Goal: Entertainment & Leisure: Browse casually

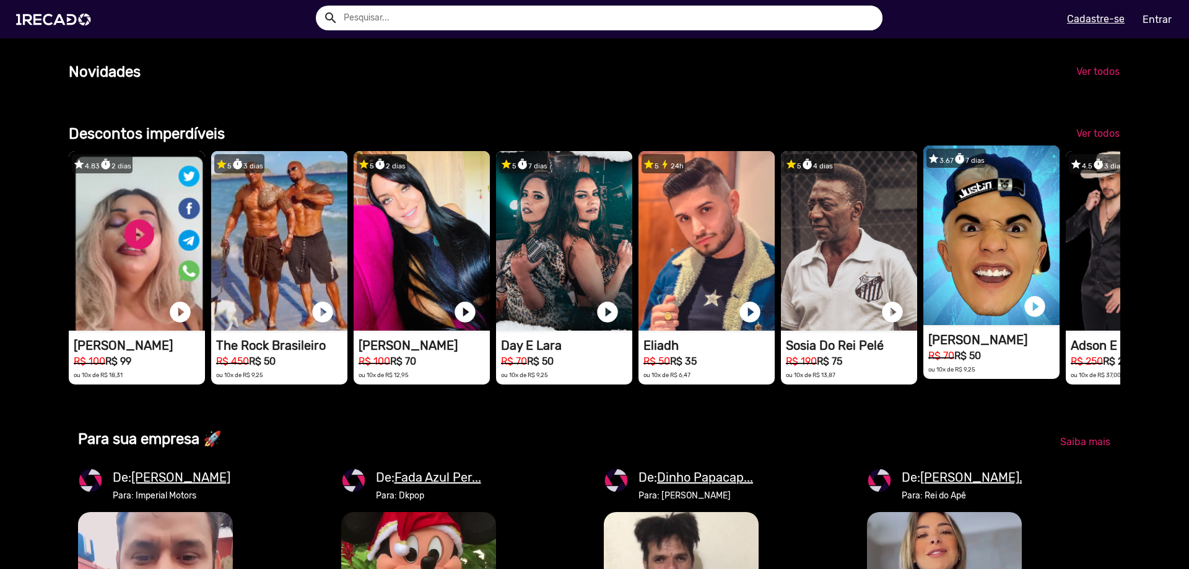
scroll to position [991, 0]
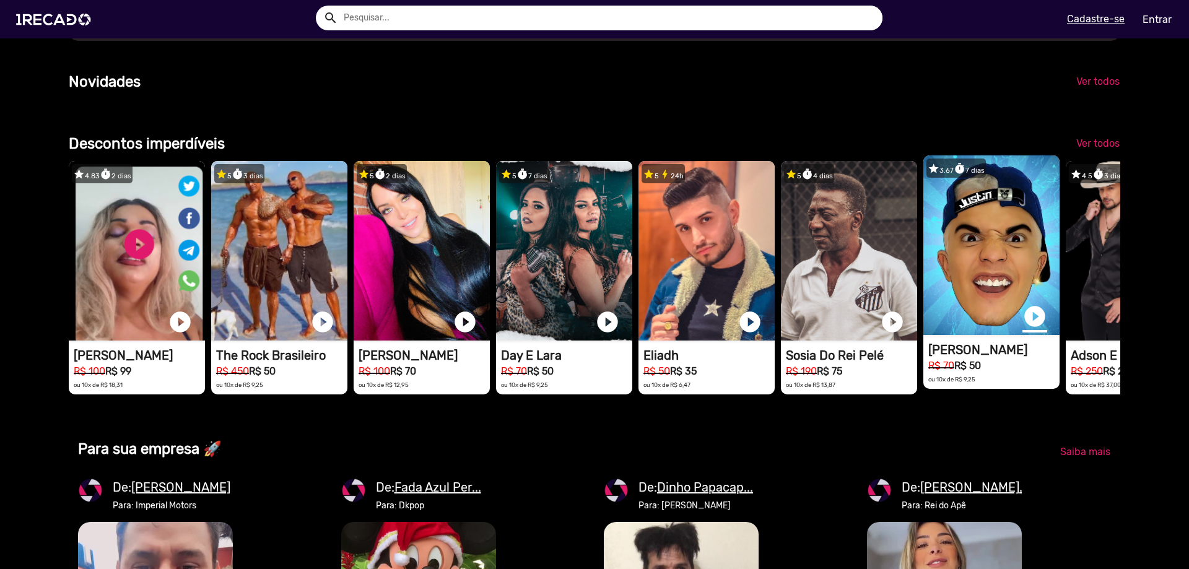
click at [1034, 329] on link "play_circle_filled" at bounding box center [1034, 316] width 25 height 25
click at [1036, 329] on link "pause_circle" at bounding box center [1034, 316] width 25 height 25
click at [1088, 149] on span "Ver todos" at bounding box center [1097, 143] width 43 height 12
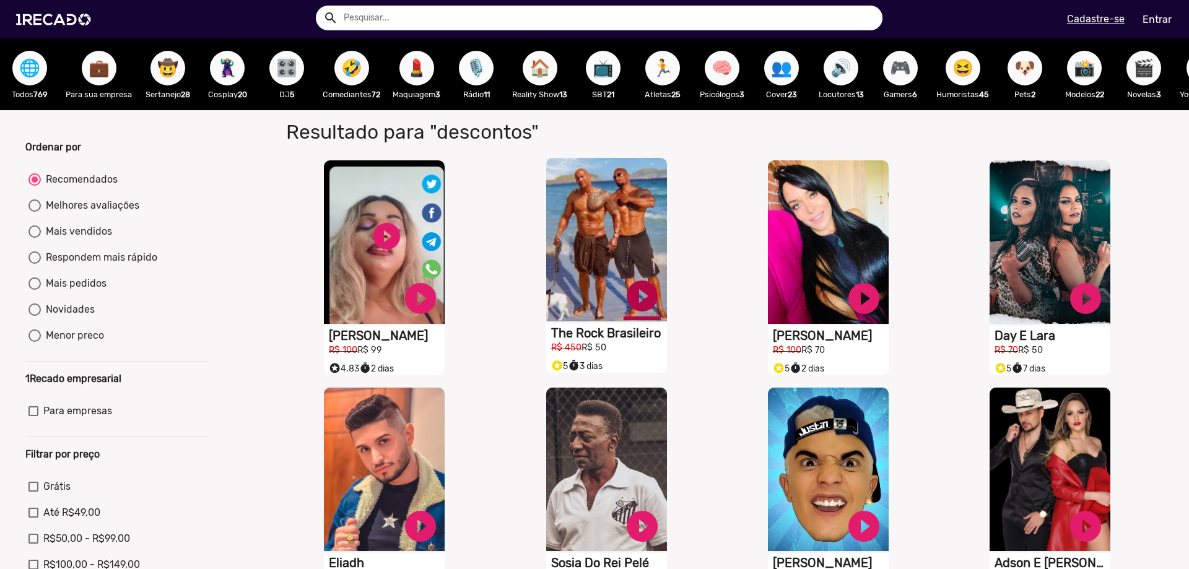
click at [639, 306] on link "play_circle_filled" at bounding box center [641, 295] width 37 height 37
click at [637, 312] on link "pause_circle" at bounding box center [641, 295] width 37 height 37
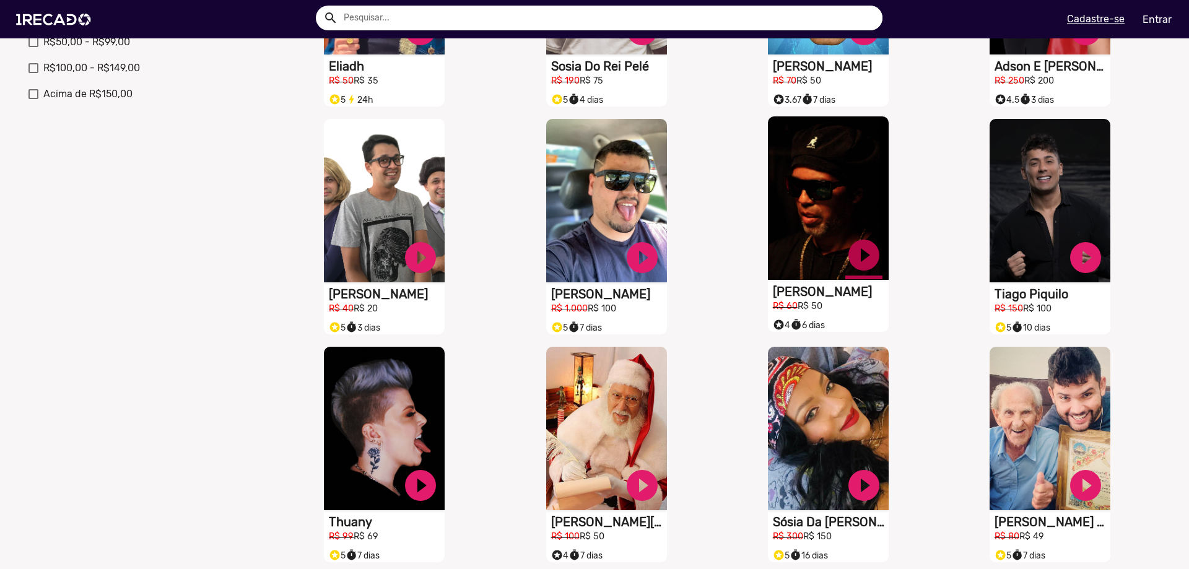
scroll to position [495, 0]
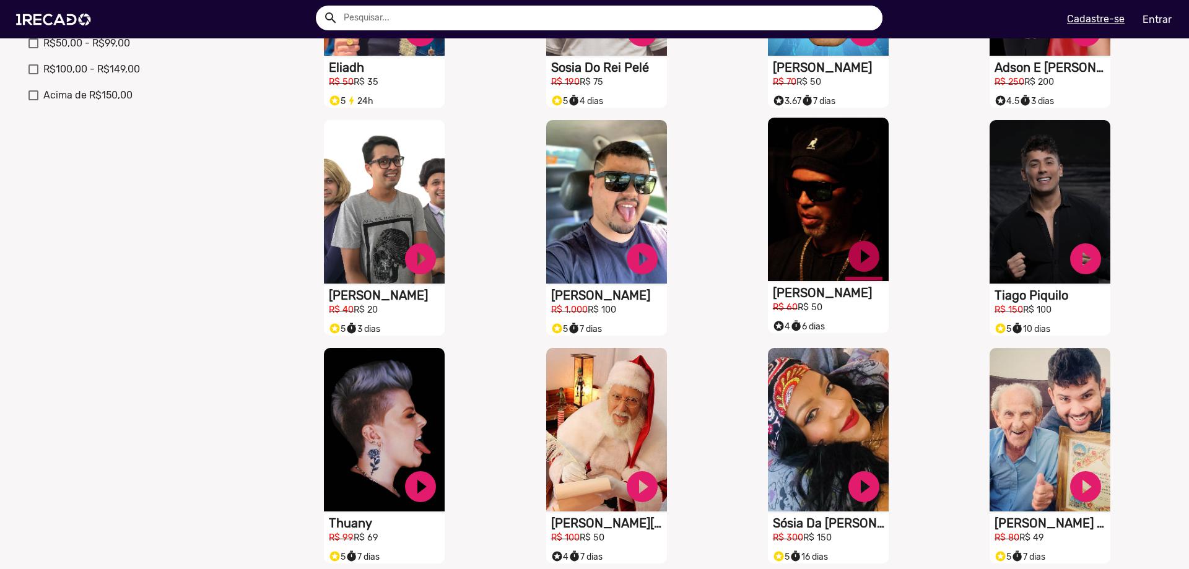
click at [856, 264] on link "play_circle_filled" at bounding box center [863, 256] width 37 height 37
click at [856, 264] on link "pause_circle" at bounding box center [863, 256] width 37 height 37
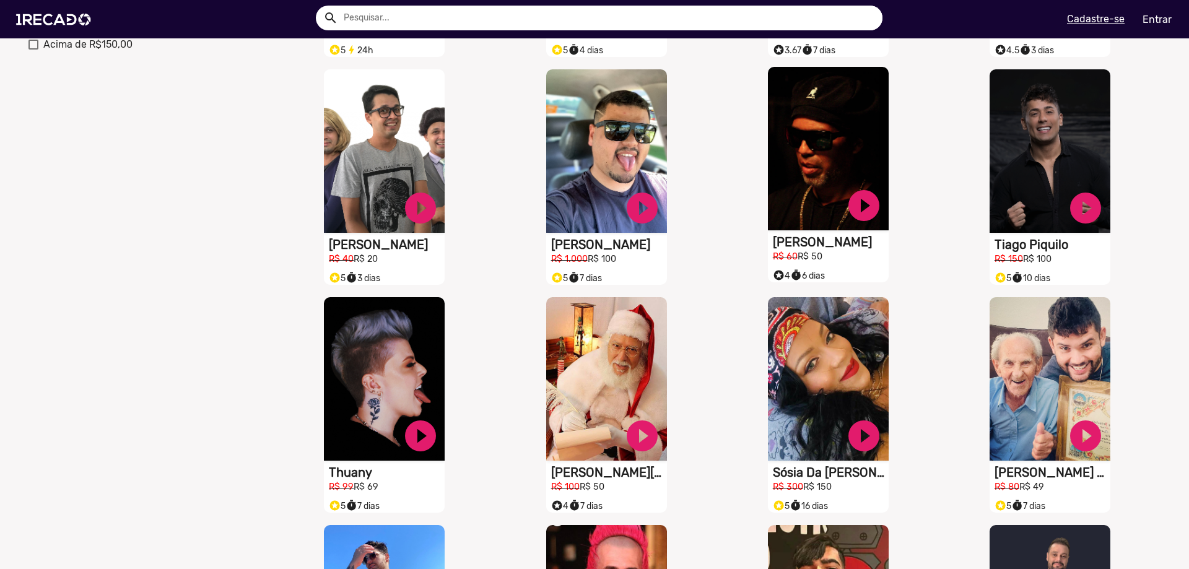
scroll to position [619, 0]
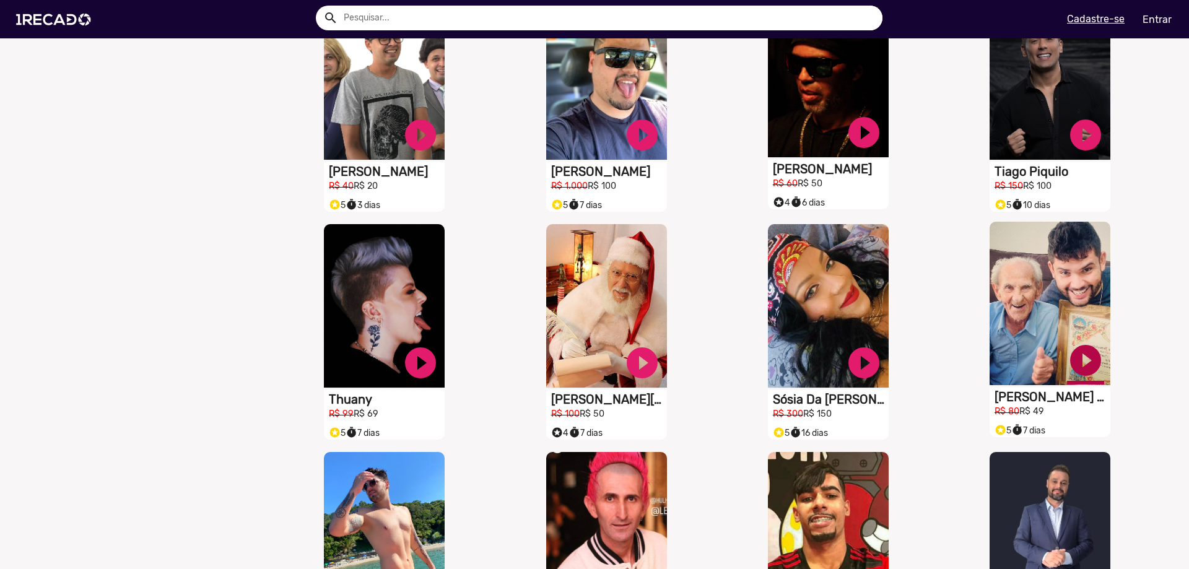
click at [1079, 370] on link "play_circle_filled" at bounding box center [1085, 360] width 37 height 37
click at [1079, 370] on link "pause_circle" at bounding box center [1085, 360] width 37 height 37
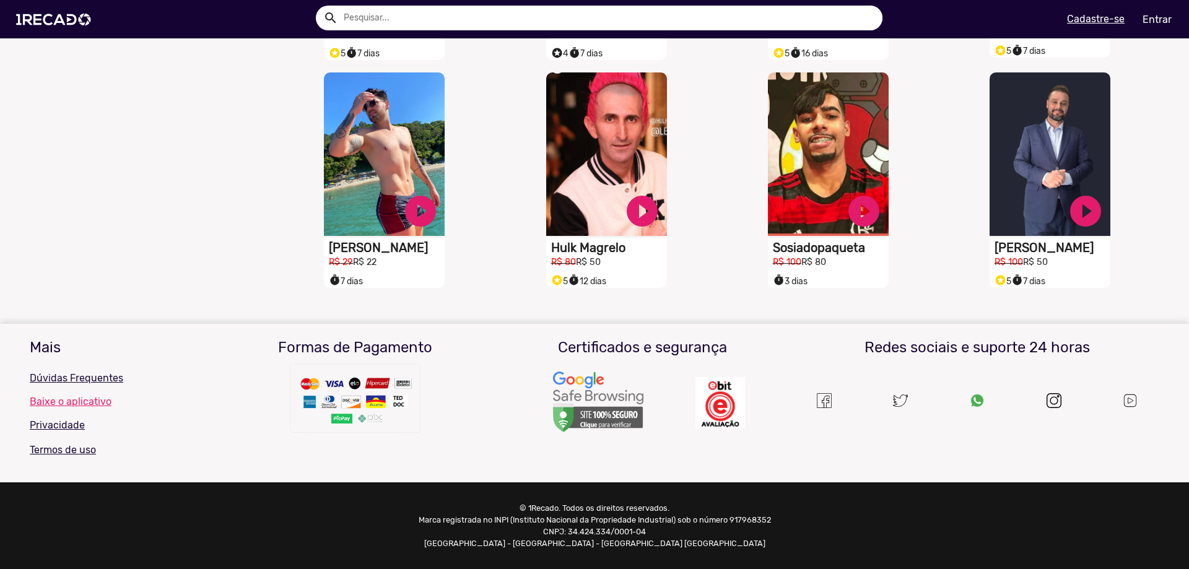
scroll to position [575, 0]
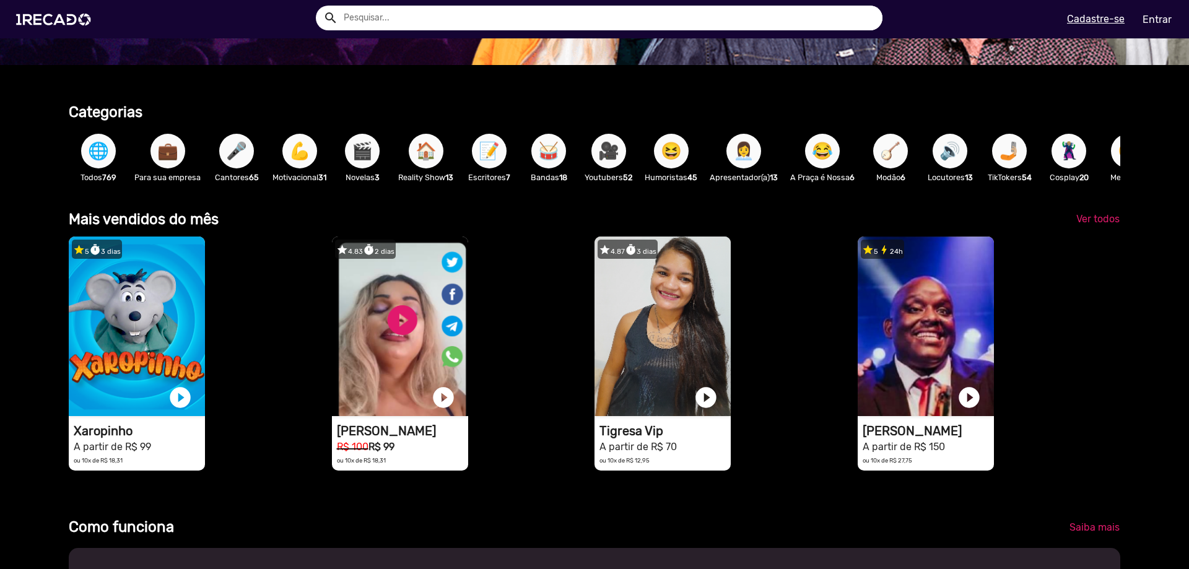
scroll to position [371, 0]
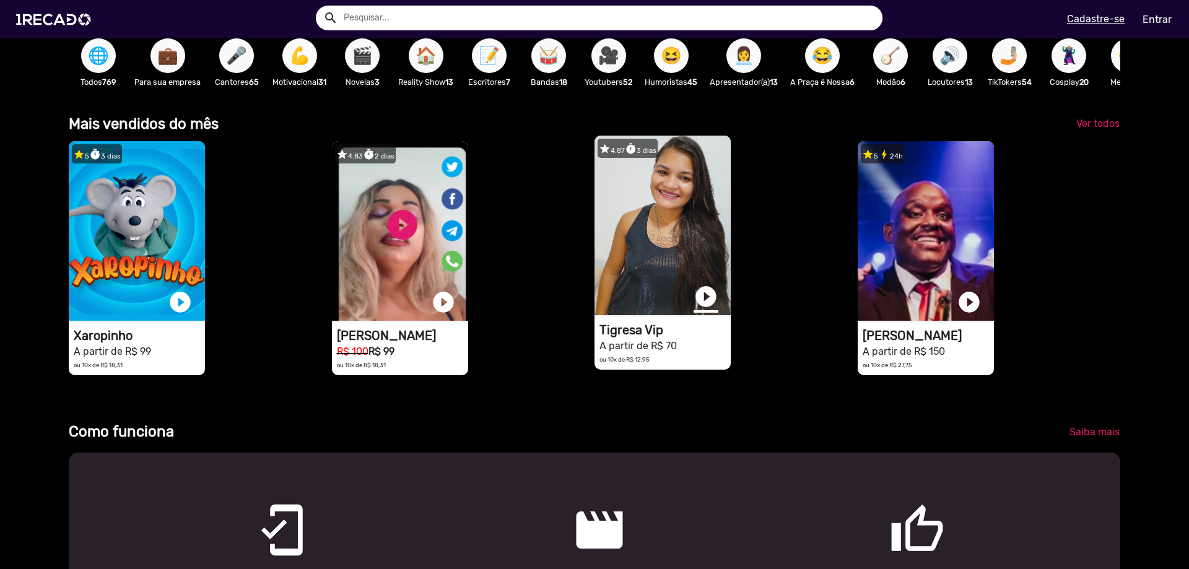
click at [700, 309] on link "play_circle_filled" at bounding box center [705, 296] width 25 height 25
click at [657, 257] on video "1RECADO vídeos dedicados para fãs e empresas" at bounding box center [662, 226] width 136 height 180
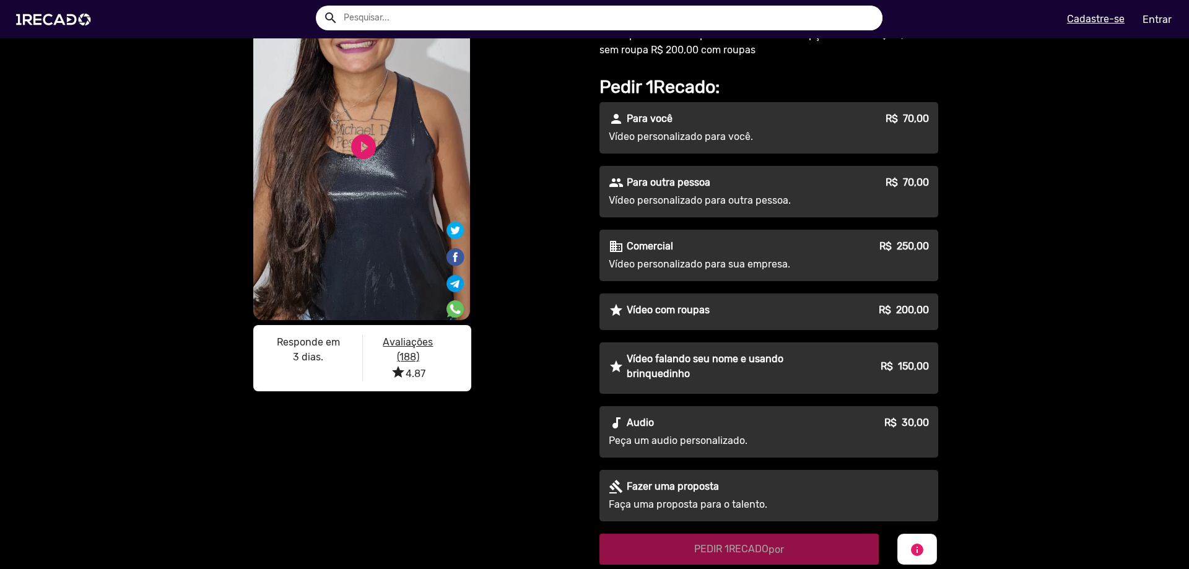
scroll to position [124, 0]
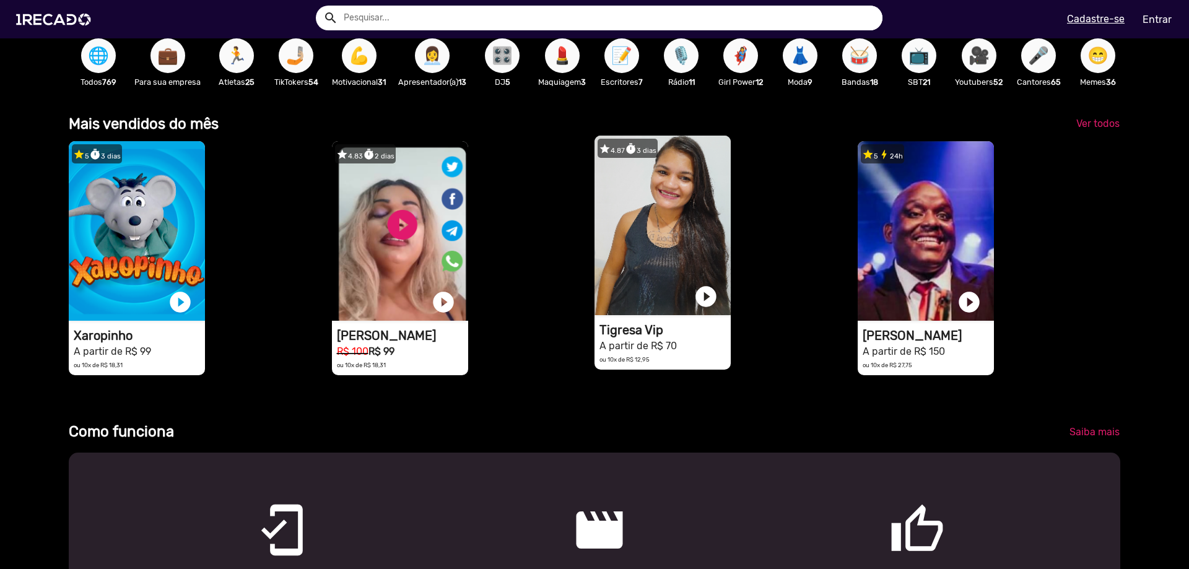
scroll to position [0, 1179]
click at [700, 306] on link "play_circle_filled" at bounding box center [705, 296] width 25 height 25
click at [699, 305] on link "pause_circle" at bounding box center [705, 296] width 25 height 25
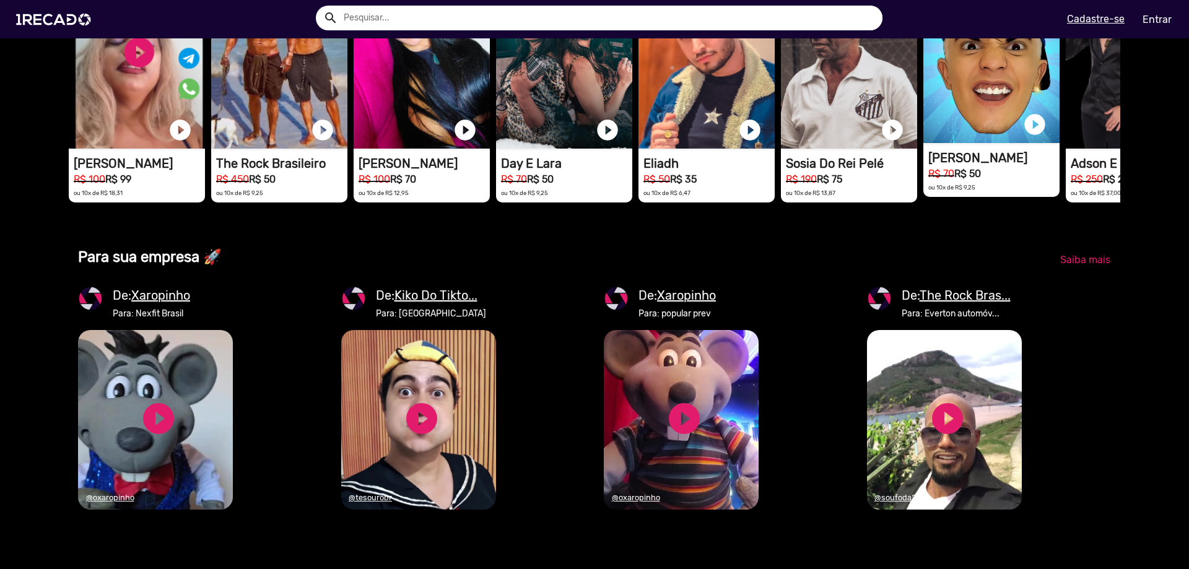
scroll to position [0, 0]
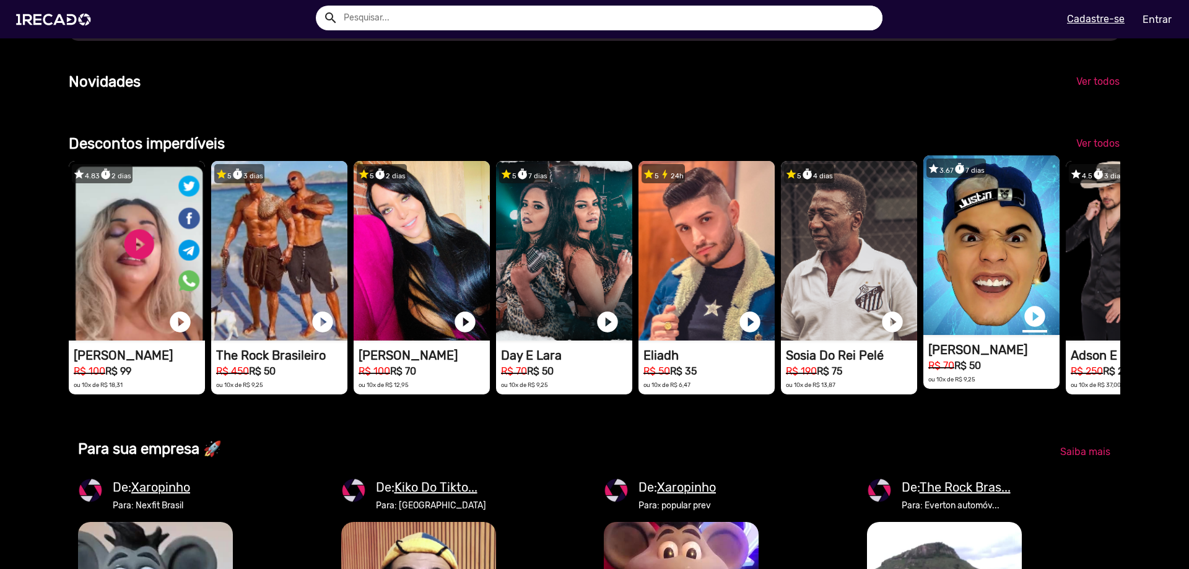
click at [1031, 329] on link "play_circle_filled" at bounding box center [1034, 316] width 25 height 25
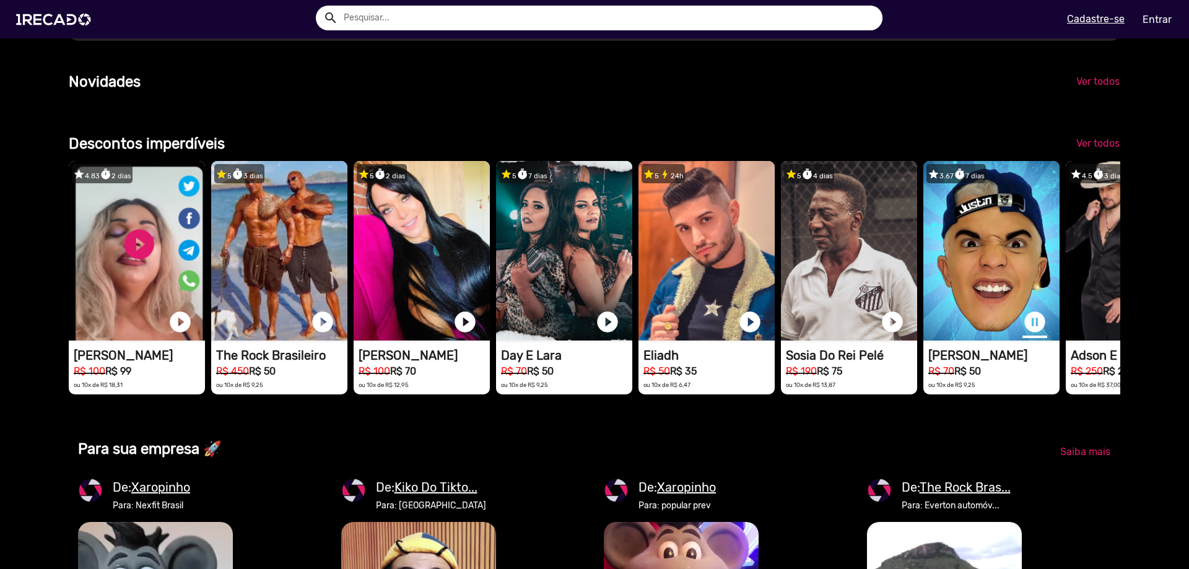
click at [1035, 334] on link "pause_circle" at bounding box center [1034, 322] width 25 height 25
drag, startPoint x: 1037, startPoint y: 349, endPoint x: 947, endPoint y: 508, distance: 182.5
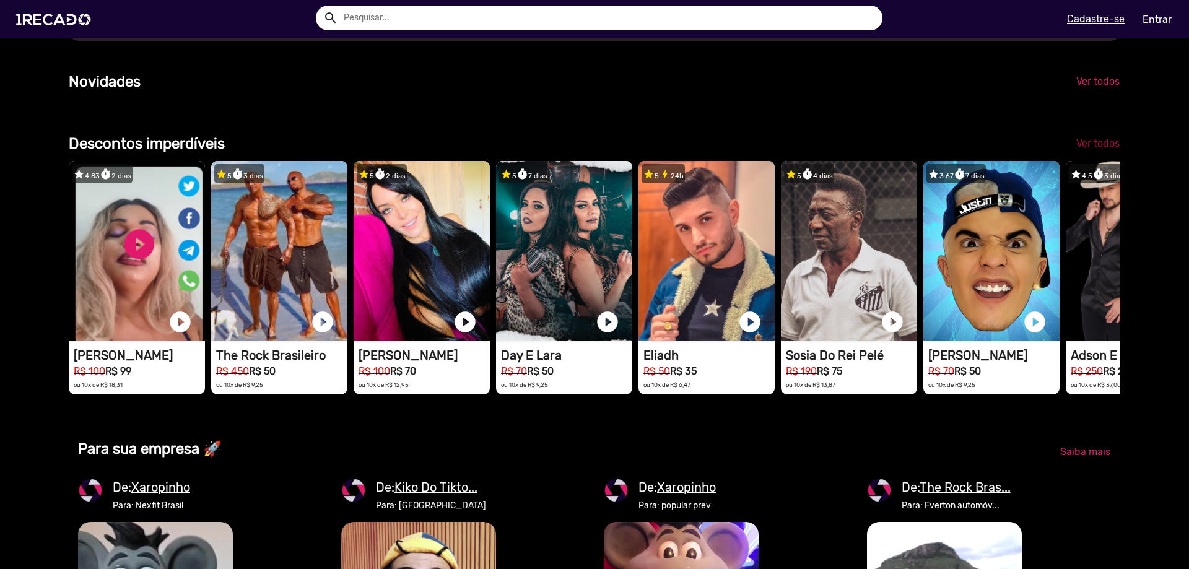
click at [1097, 155] on link "Ver todos" at bounding box center [1097, 143] width 63 height 22
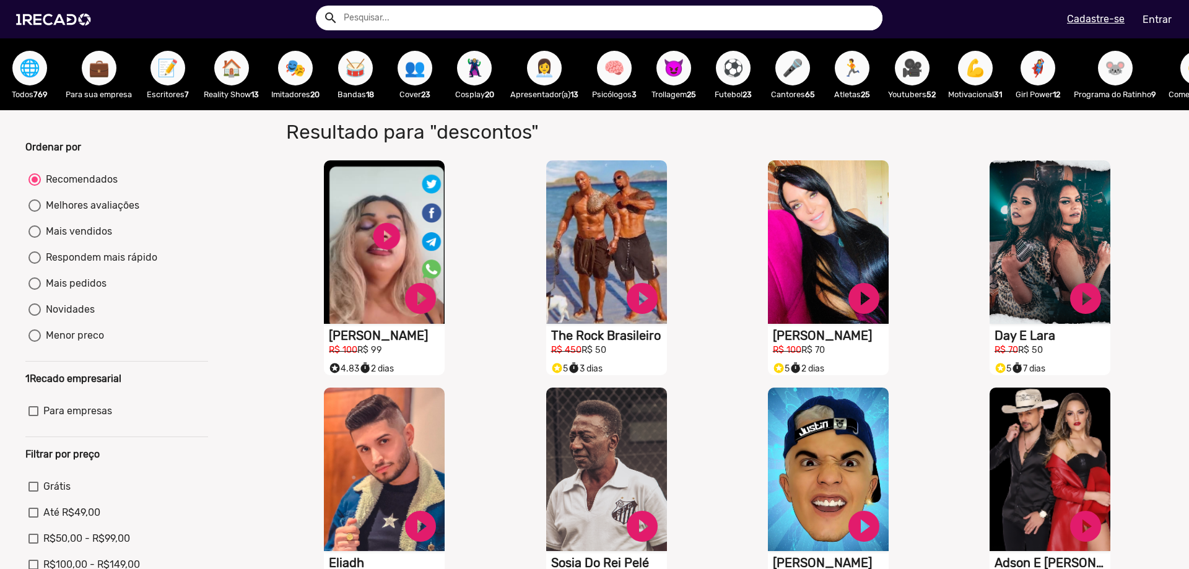
click at [435, 17] on input "text" at bounding box center [608, 18] width 548 height 25
type input "michael"
click at [319, 6] on button "search" at bounding box center [330, 17] width 22 height 22
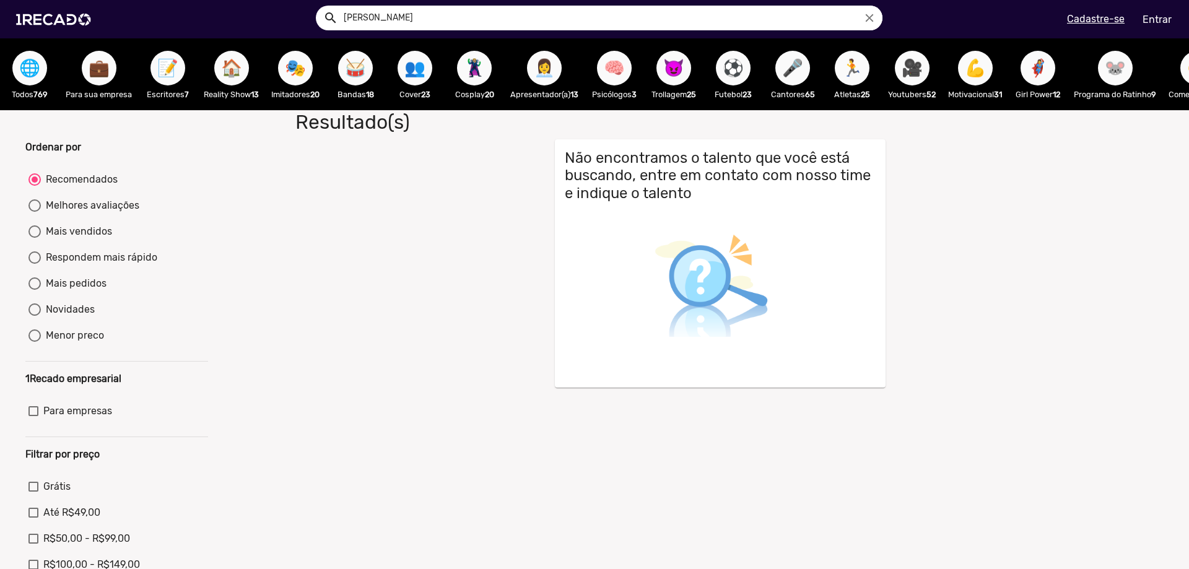
click at [433, 14] on input "michael" at bounding box center [608, 18] width 548 height 25
click at [319, 6] on button "search" at bounding box center [330, 17] width 22 height 22
click at [20, 76] on span "🌐" at bounding box center [29, 68] width 21 height 35
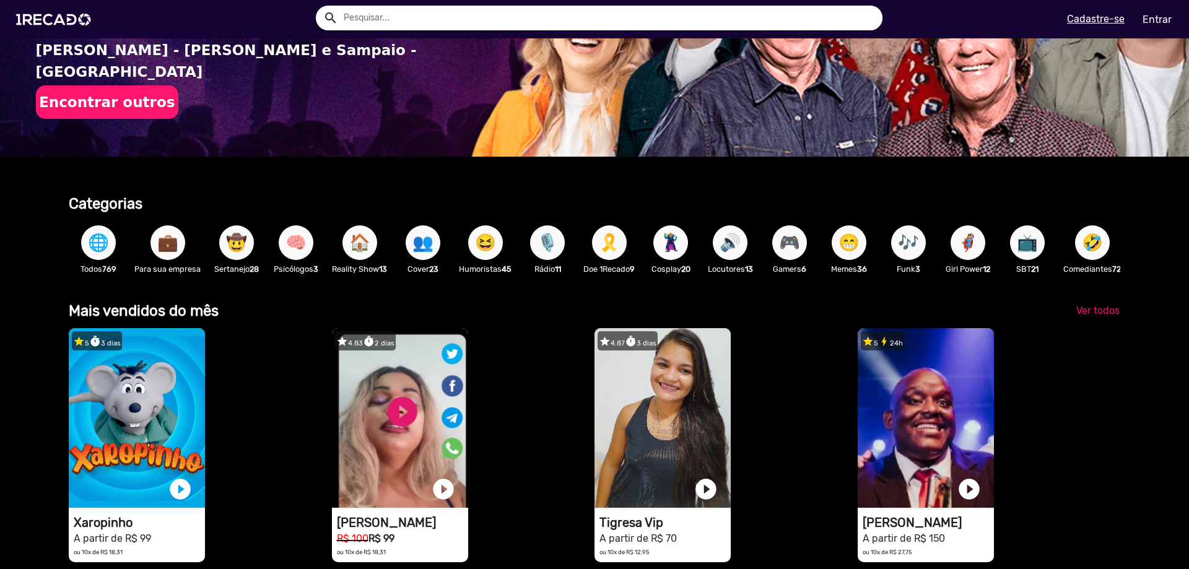
scroll to position [310, 0]
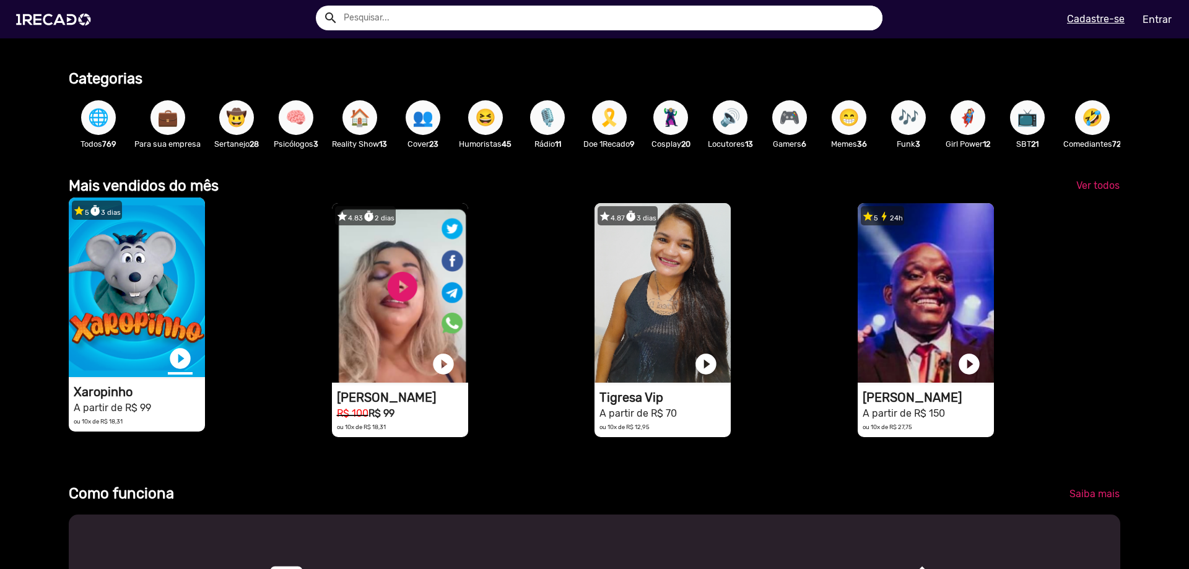
click at [183, 367] on link "play_circle_filled" at bounding box center [180, 358] width 25 height 25
click at [182, 370] on link "pause_circle" at bounding box center [180, 358] width 25 height 25
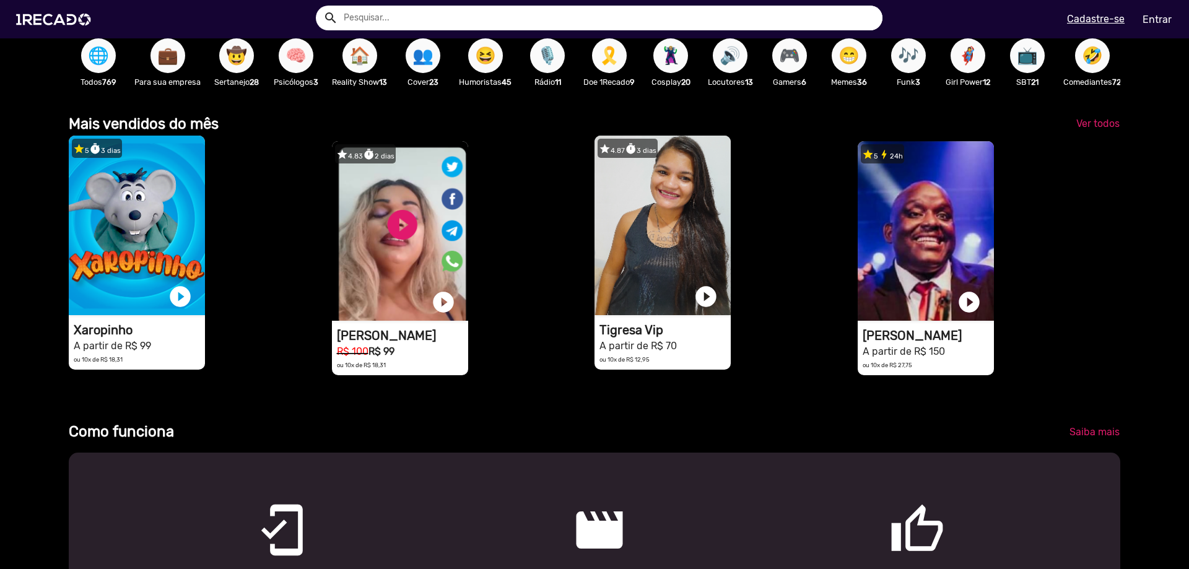
scroll to position [0, 2359]
click at [648, 283] on video "1RECADO vídeos dedicados para fãs e empresas" at bounding box center [662, 226] width 136 height 180
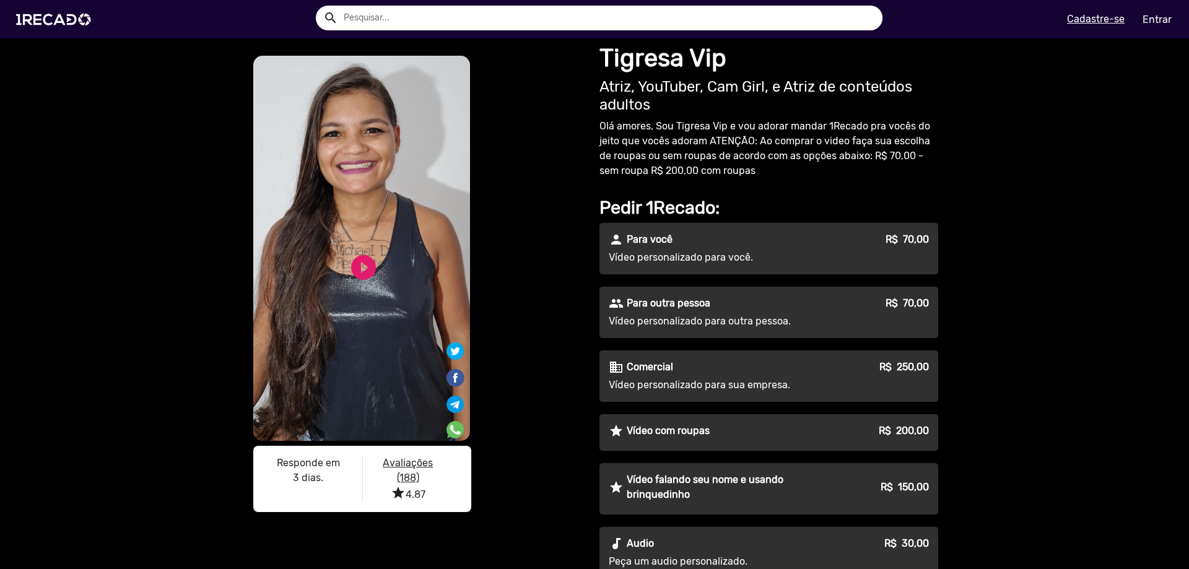
drag, startPoint x: 989, startPoint y: 250, endPoint x: 563, endPoint y: 242, distance: 426.7
click at [563, 242] on div "S1RECADO vídeos dedicados para fãs e empresas S1RECADO vídeos dedicados para fã…" at bounding box center [594, 474] width 1189 height 872
click at [563, 242] on div "S1RECADO vídeos dedicados para fãs e empresas S1RECADO vídeos dedicados para fã…" at bounding box center [418, 286] width 334 height 466
drag, startPoint x: 698, startPoint y: 88, endPoint x: 653, endPoint y: 106, distance: 49.4
click at [653, 106] on h2 "Atriz, YouTuber, Cam Girl, e Atriz de conteúdos adultos" at bounding box center [768, 96] width 339 height 36
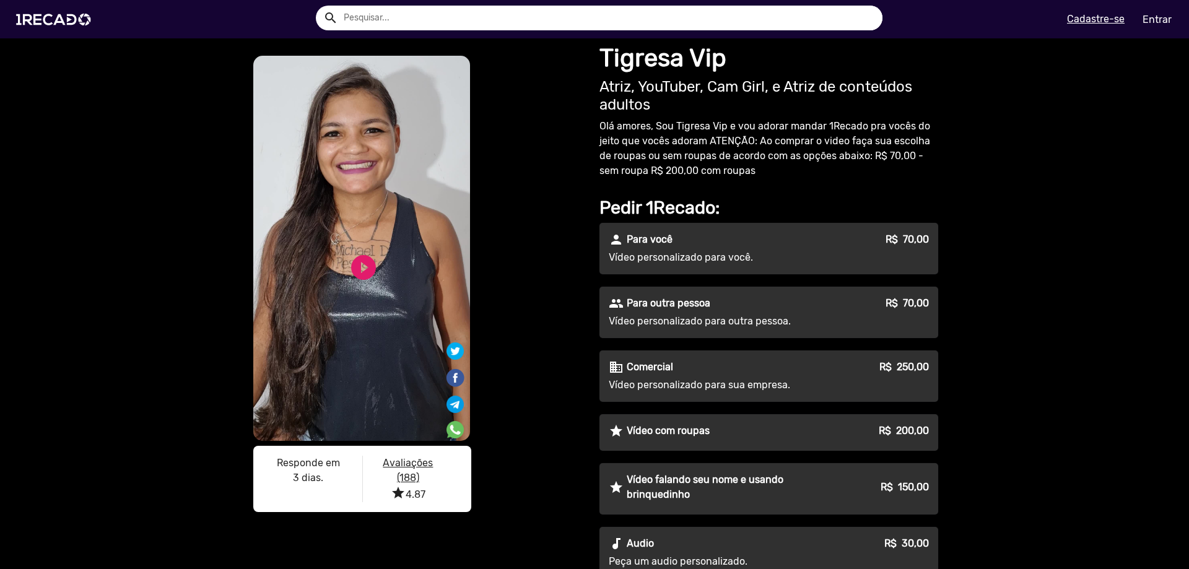
click at [797, 120] on p "Olá amores, Sou Tigresa Vip e vou adorar mandar 1Recado pra vocês do jeito que …" at bounding box center [768, 148] width 339 height 59
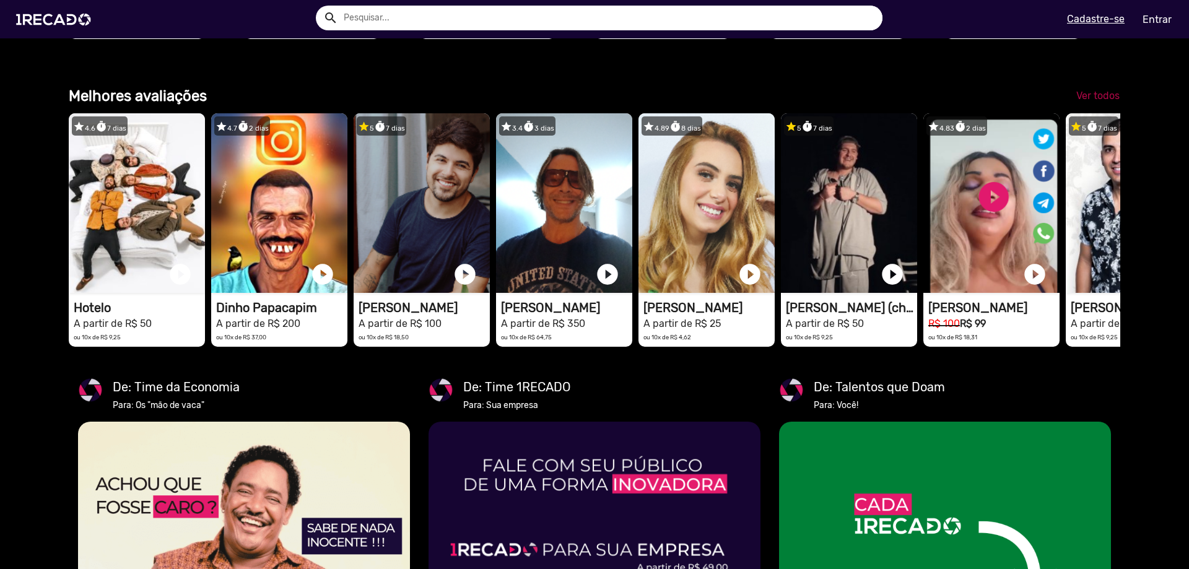
scroll to position [0, 2359]
drag, startPoint x: 1037, startPoint y: 280, endPoint x: 799, endPoint y: 459, distance: 298.4
click at [1086, 102] on span "Ver todos" at bounding box center [1097, 96] width 43 height 12
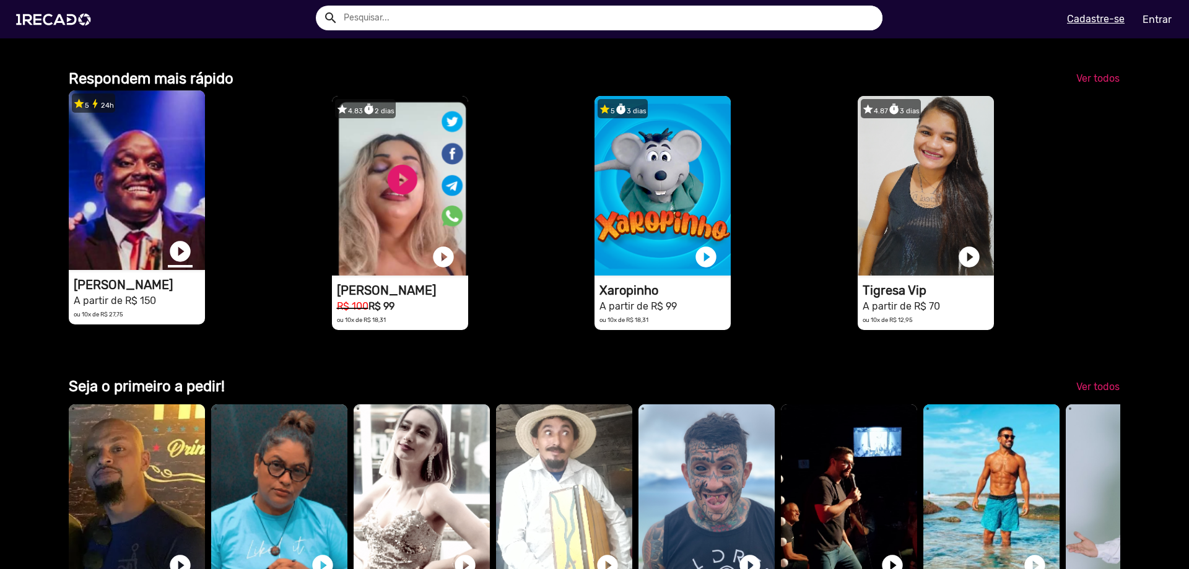
scroll to position [0, 2359]
click at [180, 264] on link "play_circle_filled" at bounding box center [180, 251] width 25 height 25
click at [180, 264] on link "pause_circle" at bounding box center [180, 251] width 25 height 25
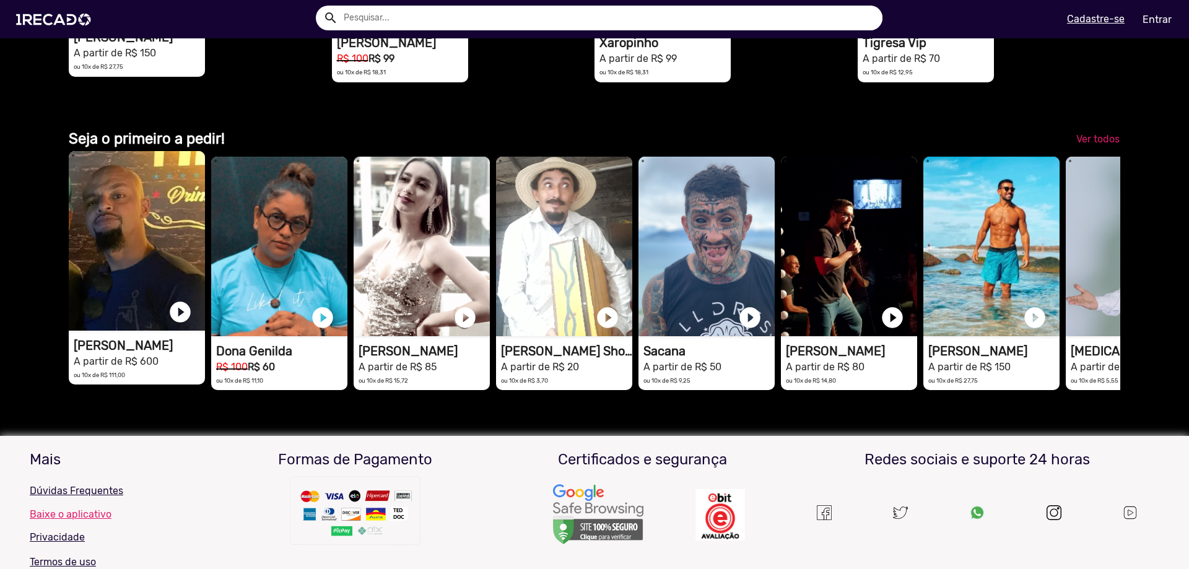
scroll to position [0, 0]
click at [180, 324] on link "play_circle_filled" at bounding box center [180, 312] width 25 height 25
click at [180, 324] on link "pause_circle" at bounding box center [180, 312] width 25 height 25
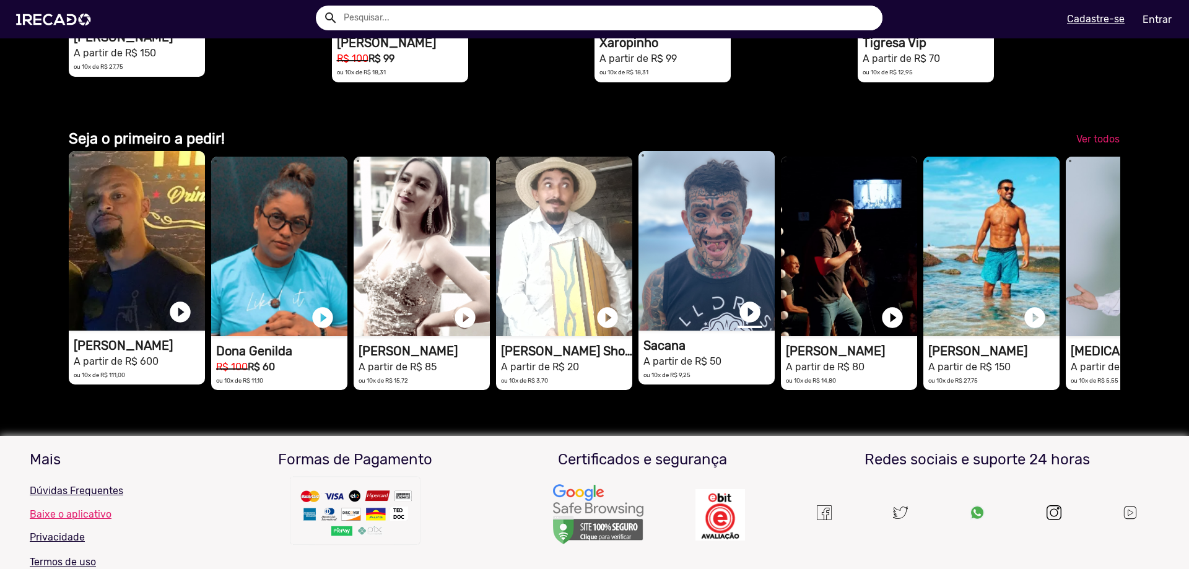
click at [753, 324] on link "play_circle_filled" at bounding box center [749, 312] width 25 height 25
click at [753, 324] on link "pause_circle" at bounding box center [749, 312] width 25 height 25
drag, startPoint x: 1082, startPoint y: 354, endPoint x: 976, endPoint y: 493, distance: 175.5
click at [928, 406] on div "1RECADO vídeos dedicados para fãs e empresas play_circle_filled Felipe Melo Sós…" at bounding box center [594, 278] width 1051 height 256
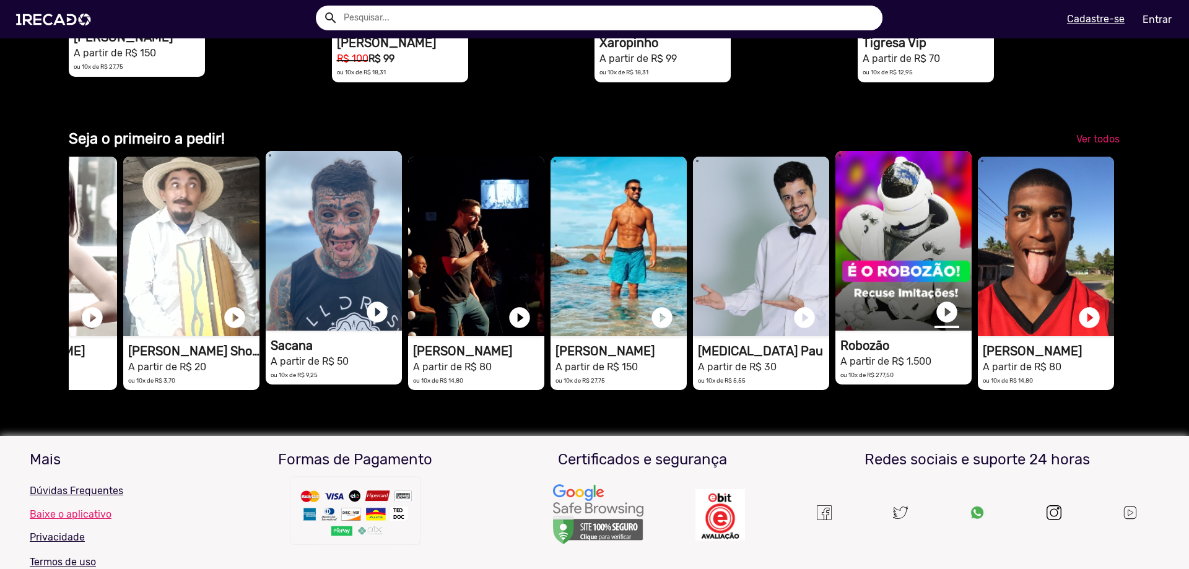
click at [941, 324] on link "play_circle_filled" at bounding box center [946, 312] width 25 height 25
click at [941, 324] on link "pause_circle" at bounding box center [946, 312] width 25 height 25
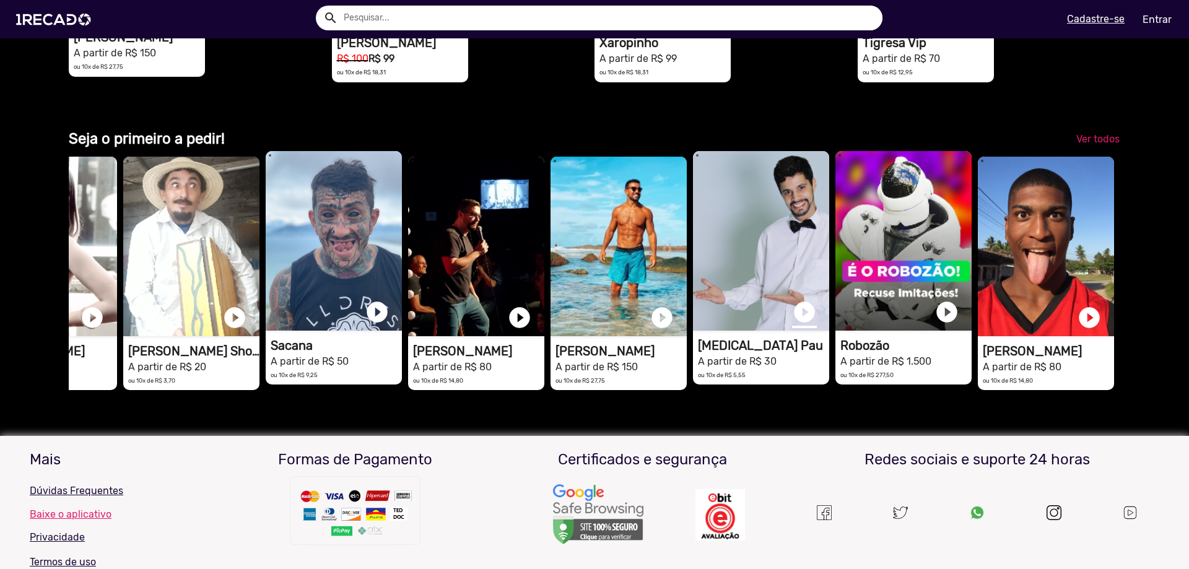
click at [794, 324] on link "play_circle_filled" at bounding box center [804, 312] width 25 height 25
click at [794, 324] on link "pause_circle" at bounding box center [804, 312] width 25 height 25
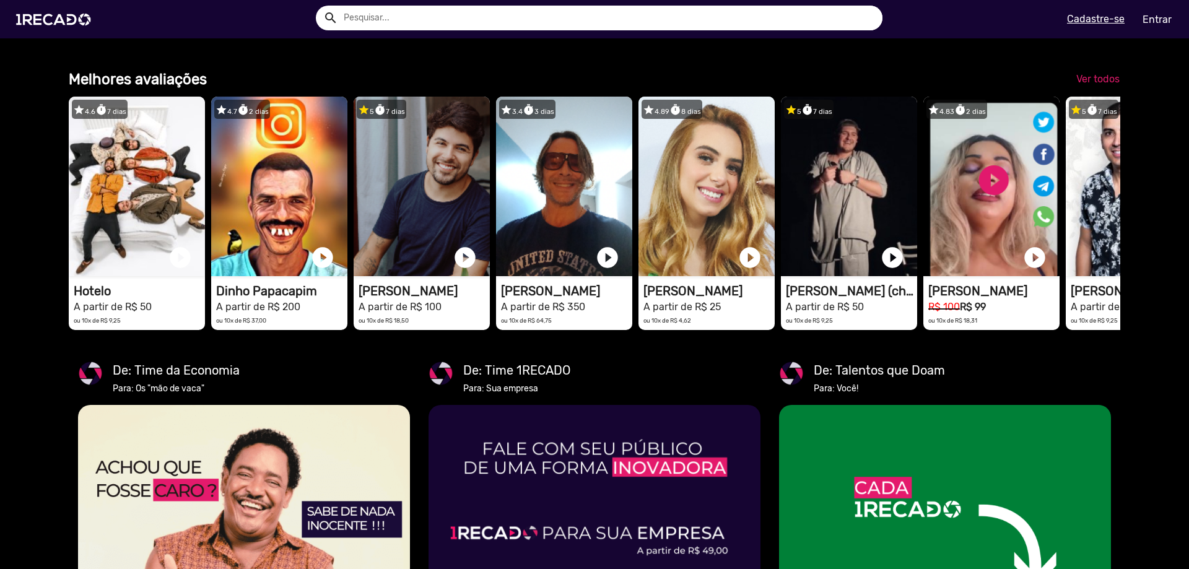
scroll to position [1936, 0]
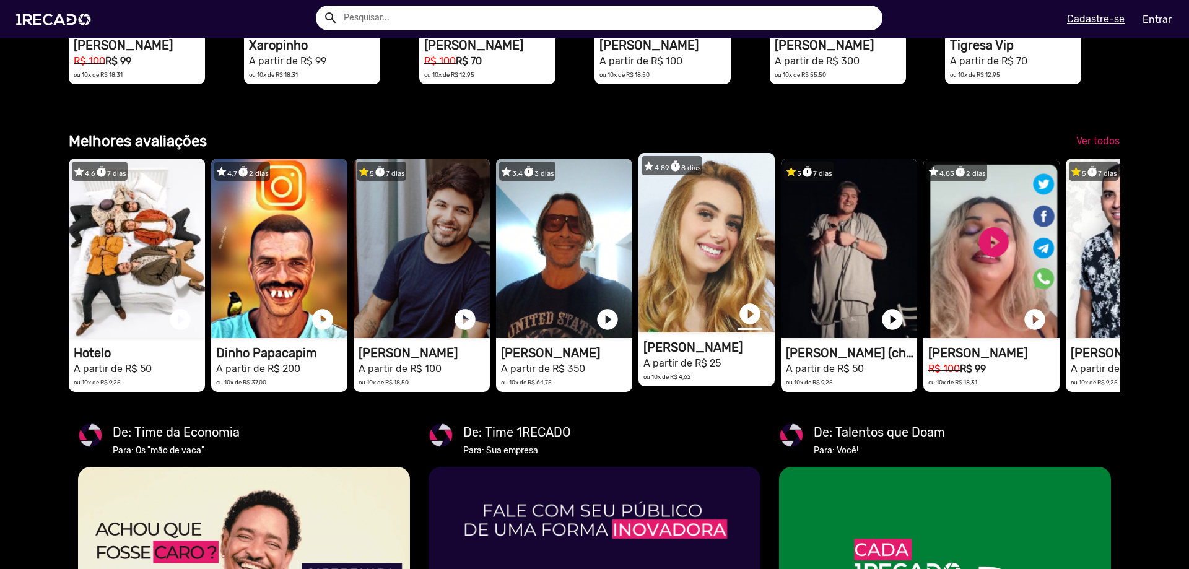
click at [757, 326] on link "play_circle_filled" at bounding box center [749, 314] width 25 height 25
click at [757, 326] on link "pause_circle" at bounding box center [749, 314] width 25 height 25
click at [714, 291] on video "1RECADO vídeos dedicados para fãs e empresas" at bounding box center [706, 243] width 136 height 180
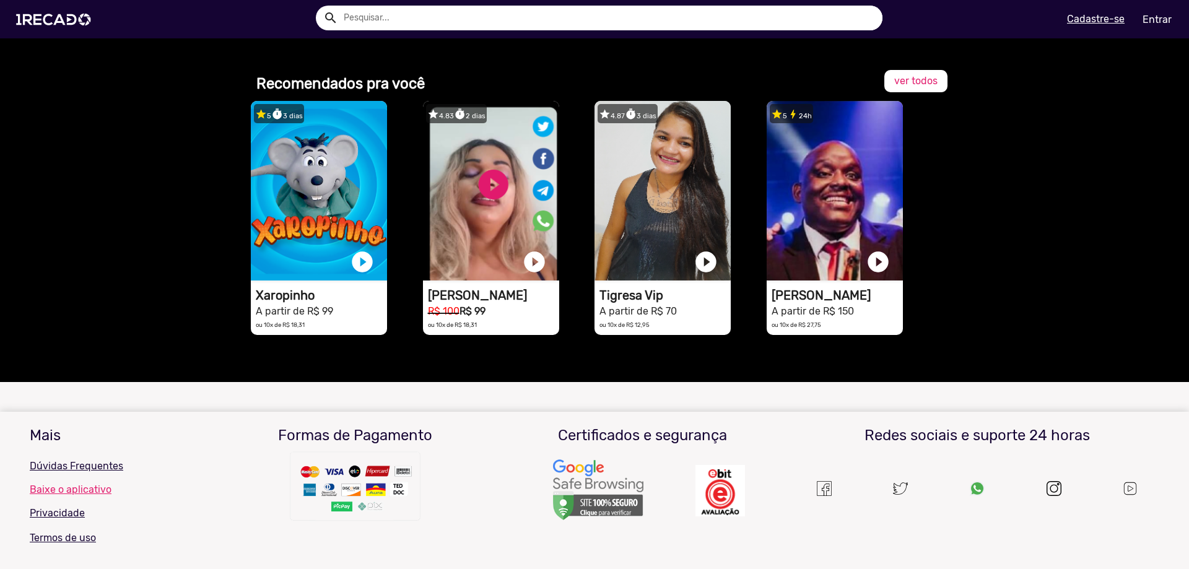
scroll to position [1548, 0]
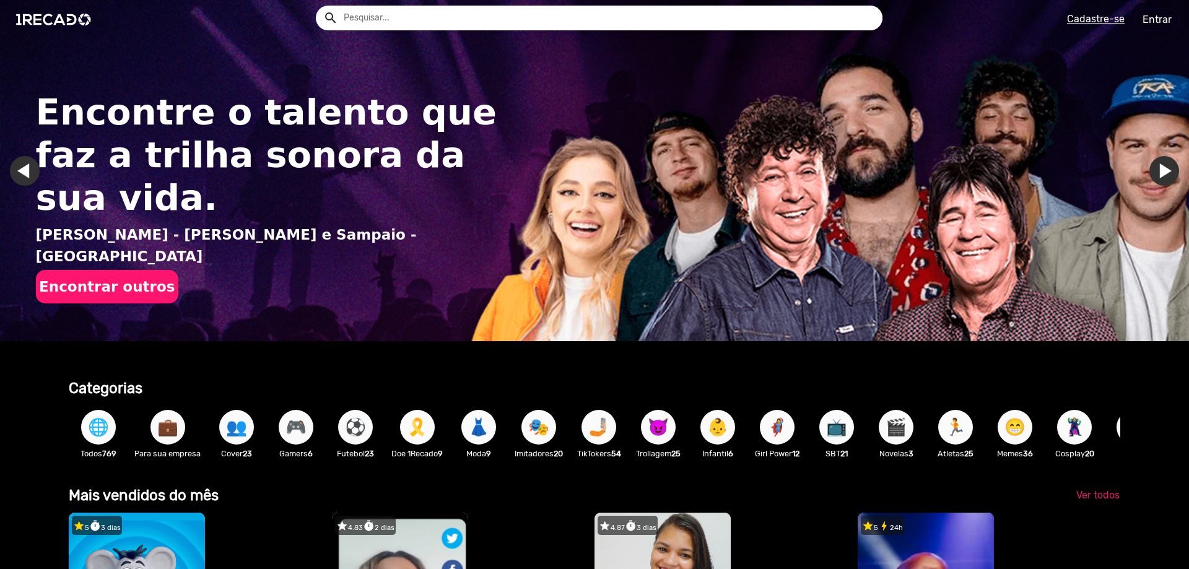
click at [105, 426] on span "🌐" at bounding box center [98, 427] width 21 height 35
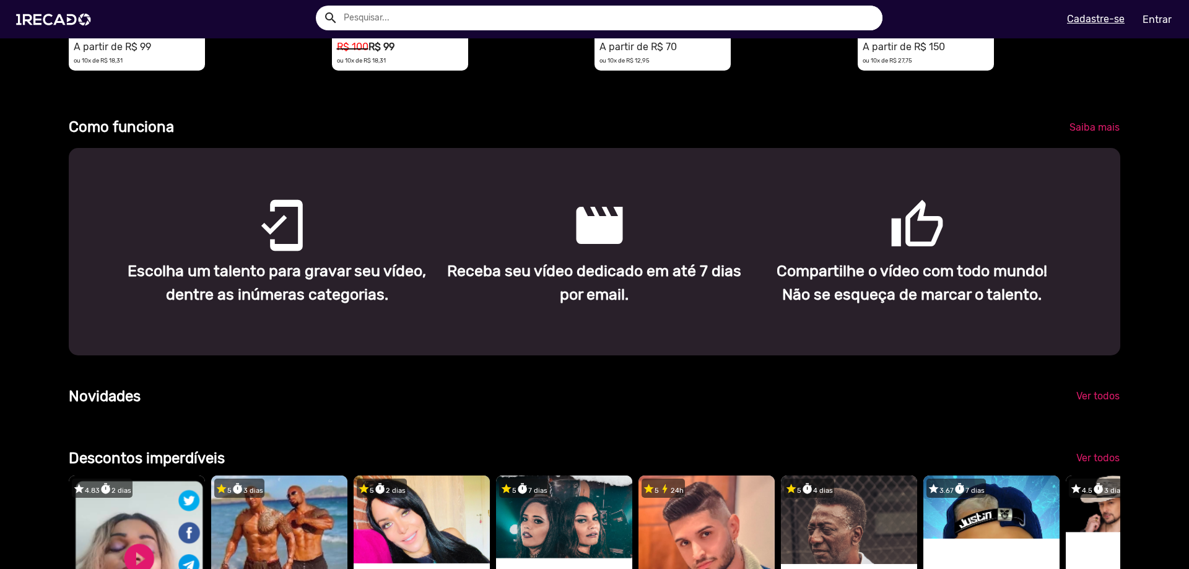
scroll to position [867, 0]
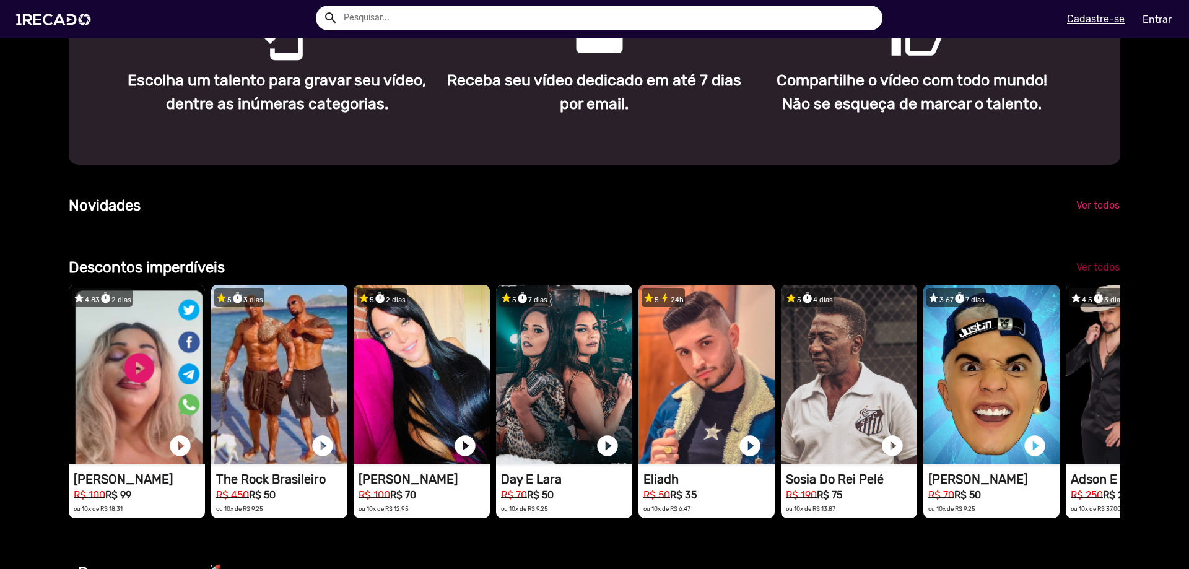
click at [1102, 273] on span "Ver todos" at bounding box center [1097, 267] width 43 height 12
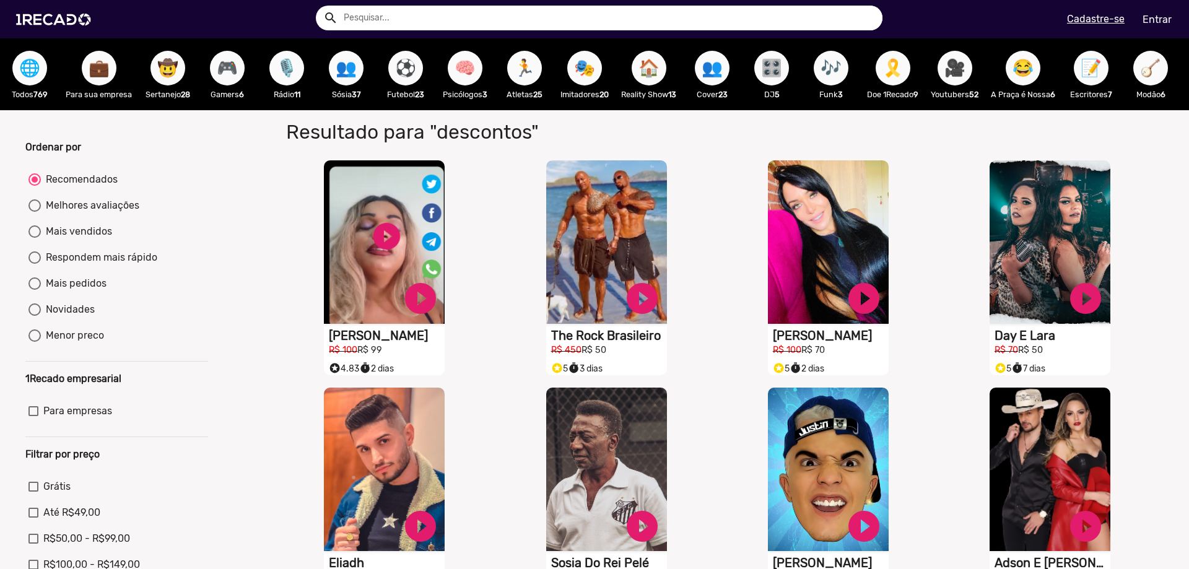
click at [87, 213] on div "Melhores avaliações" at bounding box center [90, 205] width 98 height 15
click at [35, 212] on input "Melhores avaliações" at bounding box center [34, 212] width 1 height 1
radio input "true"
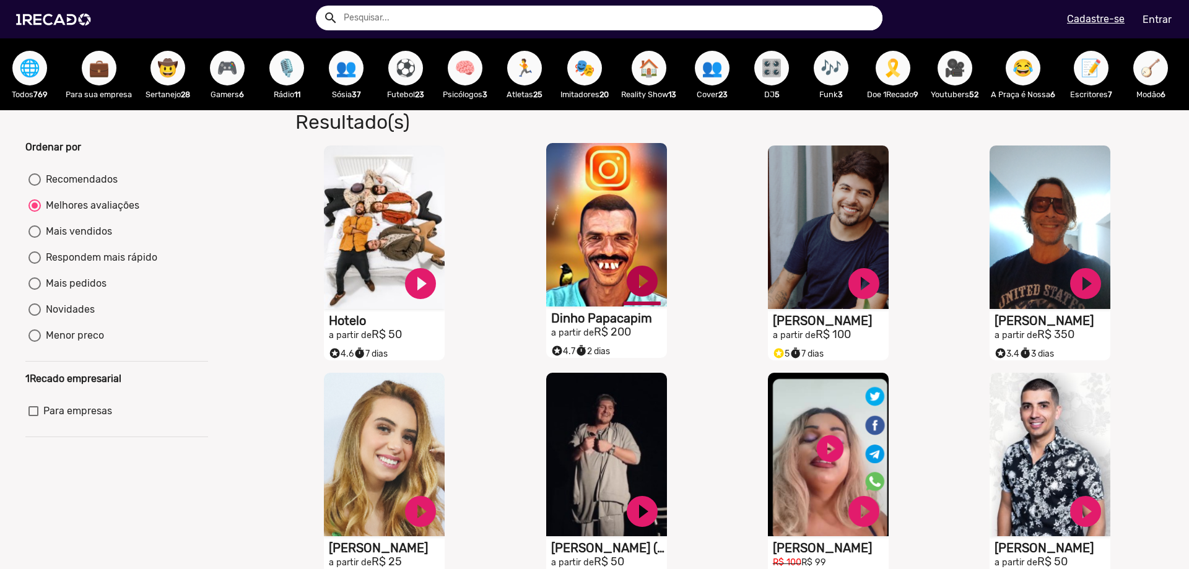
click at [638, 297] on link "play_circle_filled" at bounding box center [641, 281] width 37 height 37
click at [638, 290] on link "pause_circle" at bounding box center [641, 281] width 37 height 37
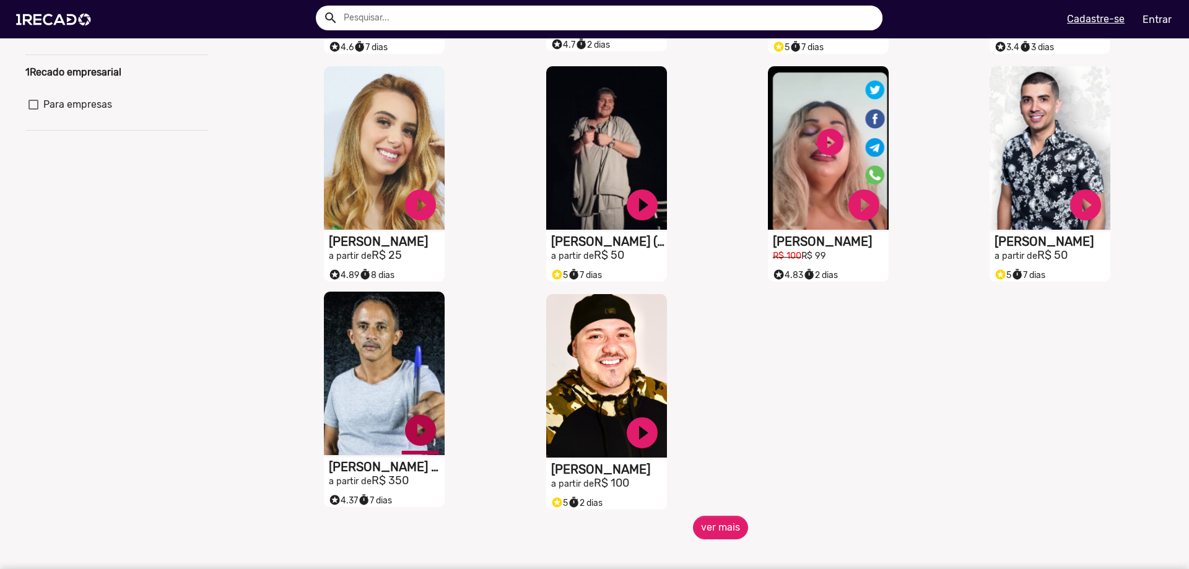
scroll to position [310, 0]
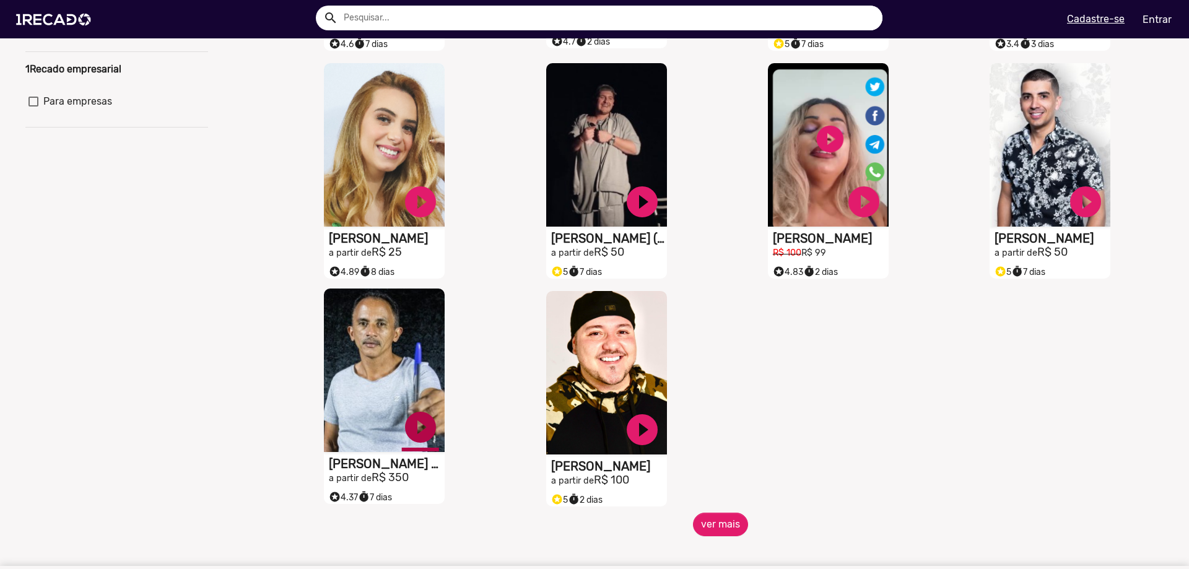
click at [412, 437] on link "play_circle_filled" at bounding box center [420, 427] width 37 height 37
click at [414, 440] on link "pause_circle" at bounding box center [420, 427] width 37 height 37
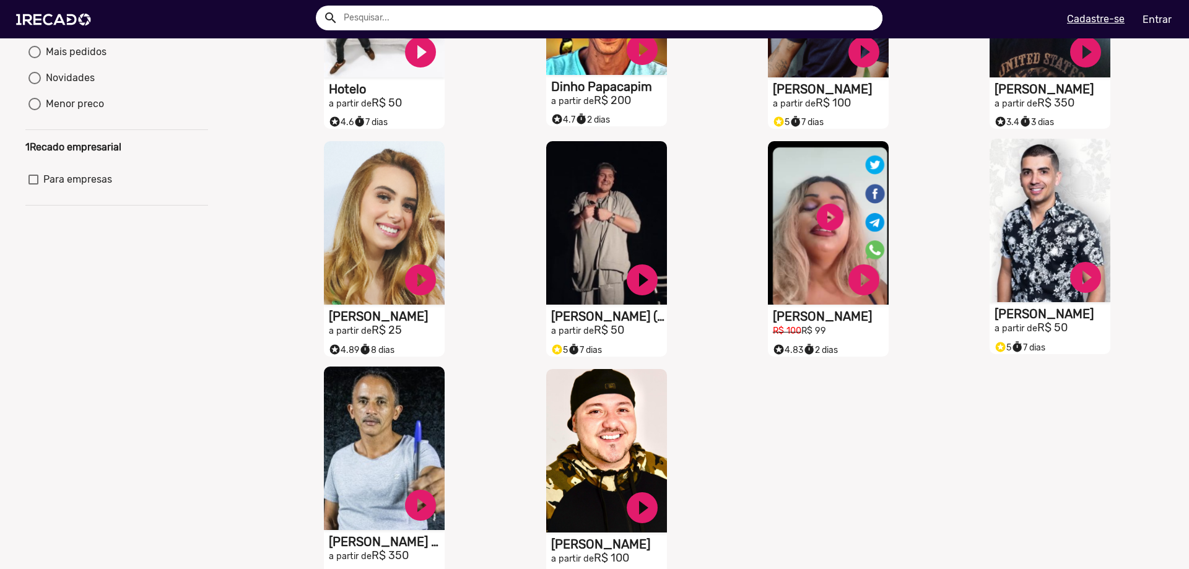
scroll to position [62, 0]
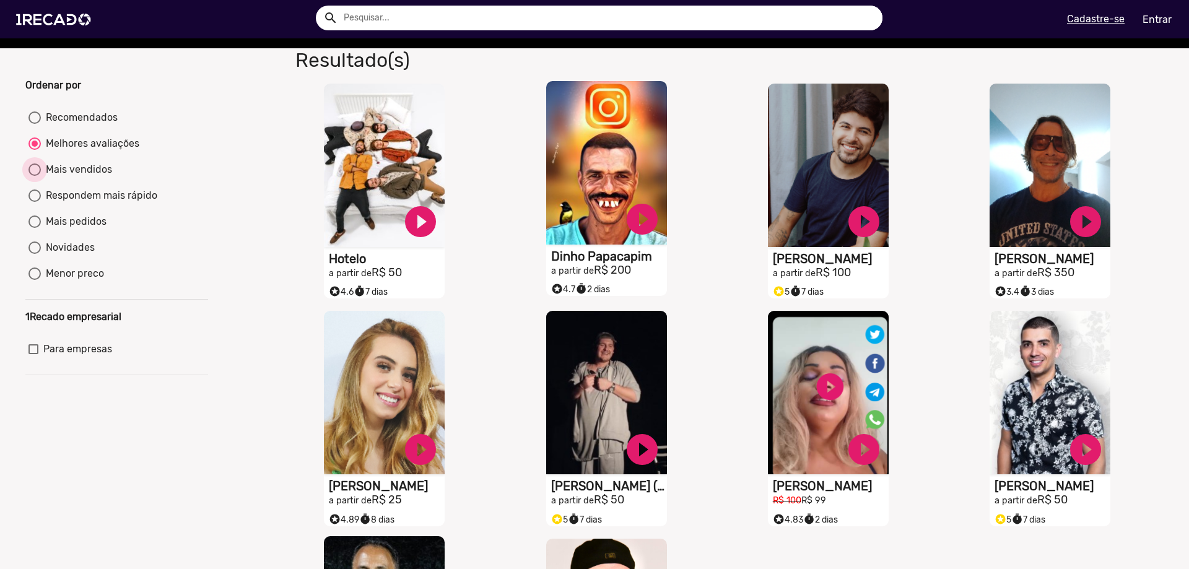
click at [71, 177] on div "Mais vendidos" at bounding box center [76, 169] width 71 height 15
click at [35, 176] on input "Mais vendidos" at bounding box center [34, 176] width 1 height 1
radio input "true"
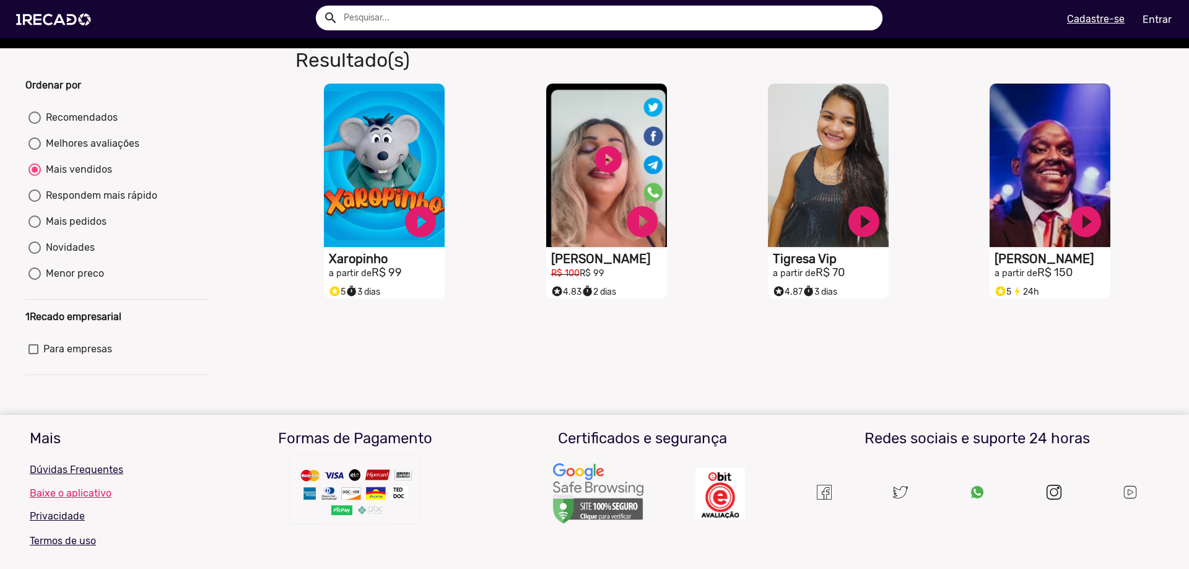
click at [66, 203] on div "Respondem mais rápido" at bounding box center [99, 195] width 116 height 15
click at [35, 202] on input "Respondem mais rápido" at bounding box center [34, 202] width 1 height 1
radio input "true"
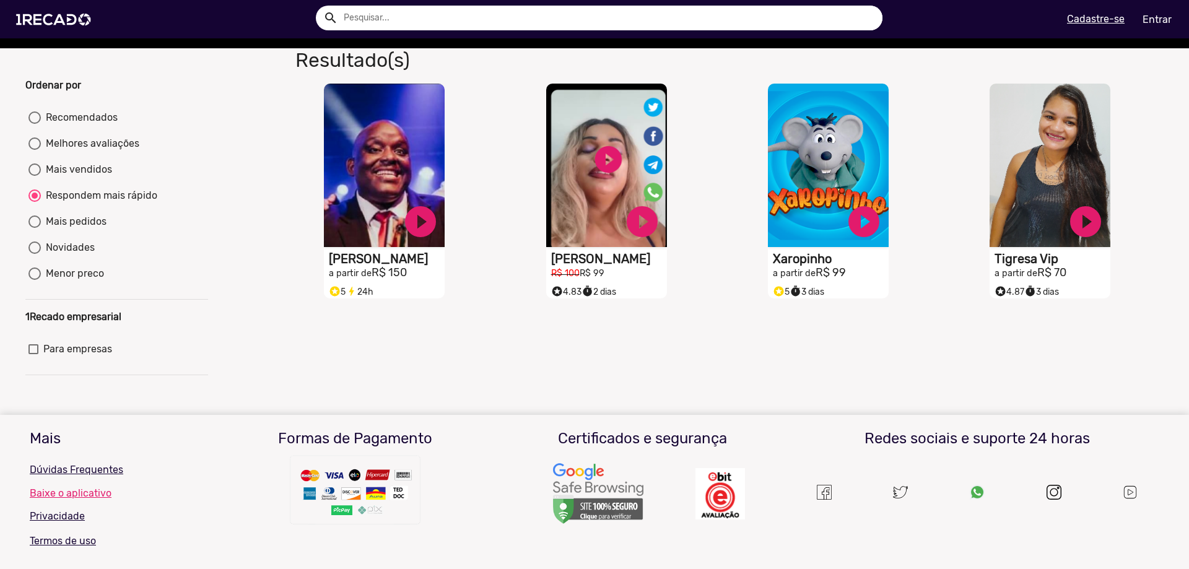
click at [74, 226] on div "Mais pedidos" at bounding box center [74, 221] width 66 height 15
click at [35, 228] on input "Mais pedidos" at bounding box center [34, 228] width 1 height 1
radio input "true"
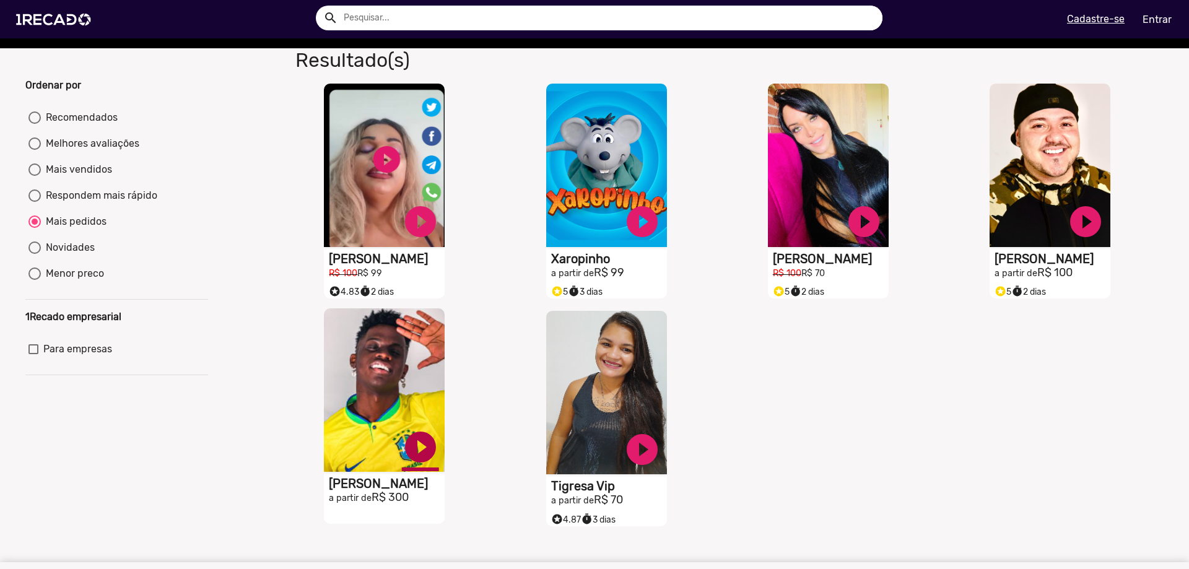
click at [410, 457] on link "play_circle_filled" at bounding box center [420, 446] width 37 height 37
click at [410, 457] on link "pause_circle" at bounding box center [420, 446] width 37 height 37
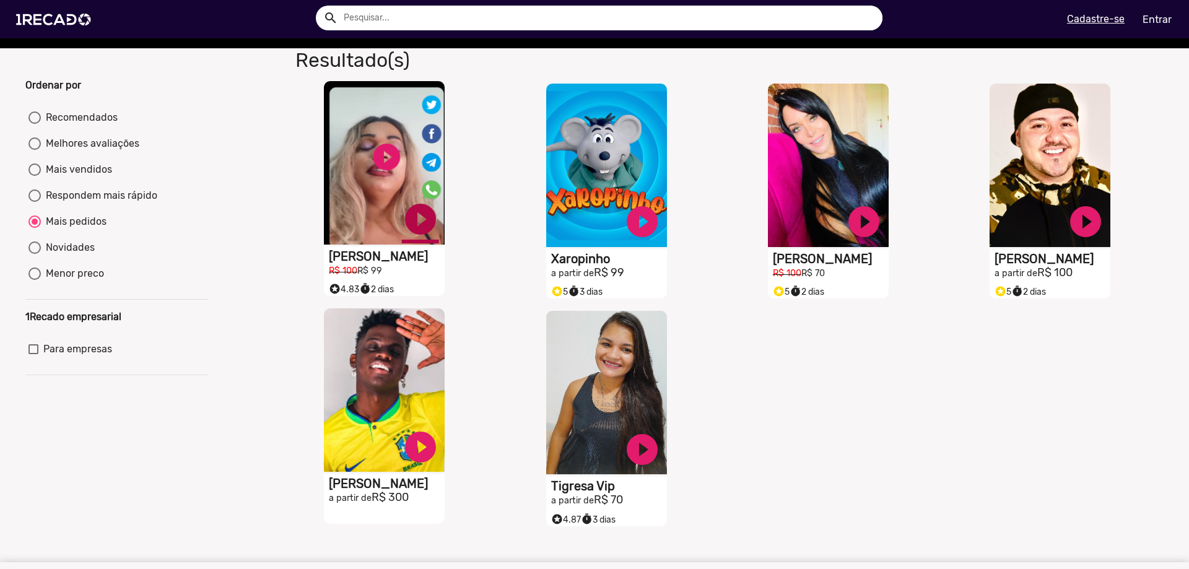
click at [410, 223] on link "play_circle_filled" at bounding box center [420, 219] width 37 height 37
click at [410, 225] on link "pause_circle" at bounding box center [420, 219] width 37 height 37
click at [76, 255] on div "Novidades" at bounding box center [68, 247] width 54 height 15
click at [35, 254] on input "Novidades" at bounding box center [34, 254] width 1 height 1
radio input "true"
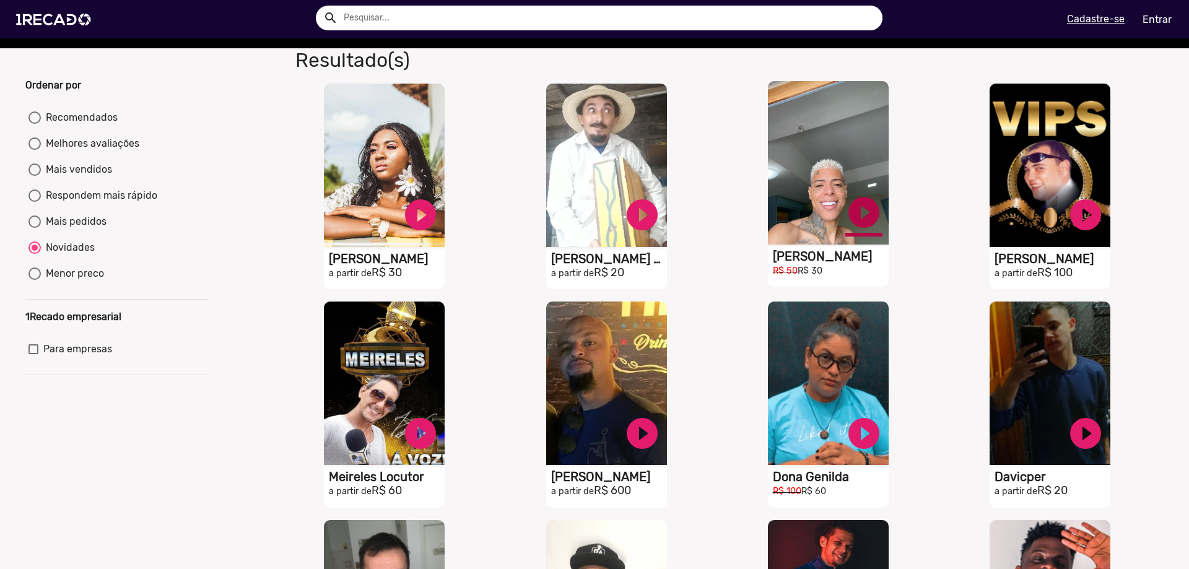
click at [847, 227] on link "play_circle_filled" at bounding box center [863, 212] width 37 height 37
click at [853, 225] on link "pause_circle" at bounding box center [863, 212] width 37 height 37
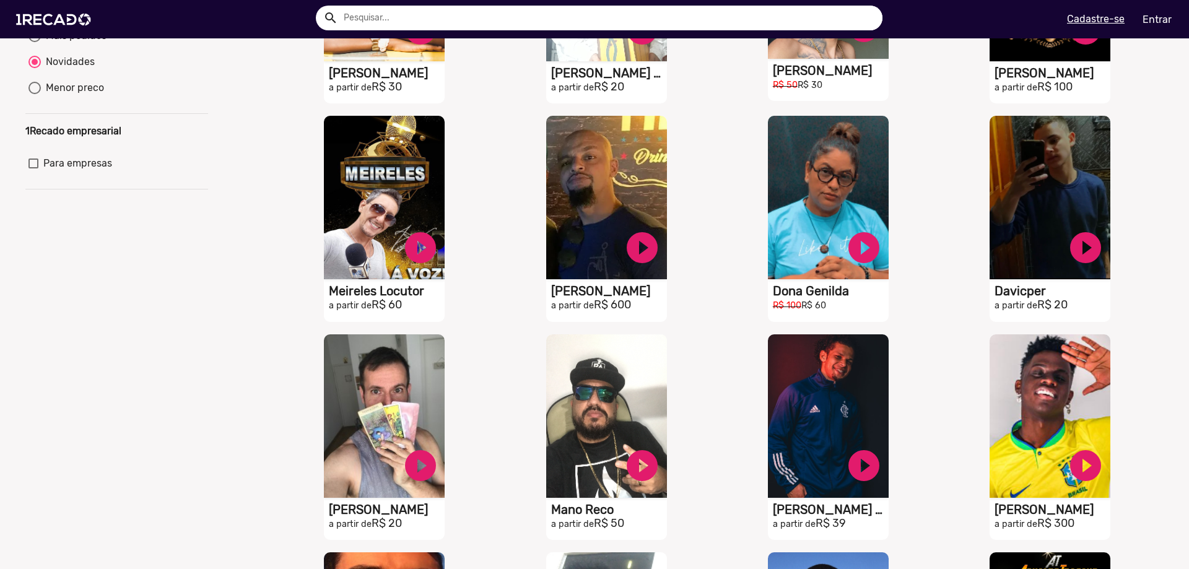
scroll to position [371, 0]
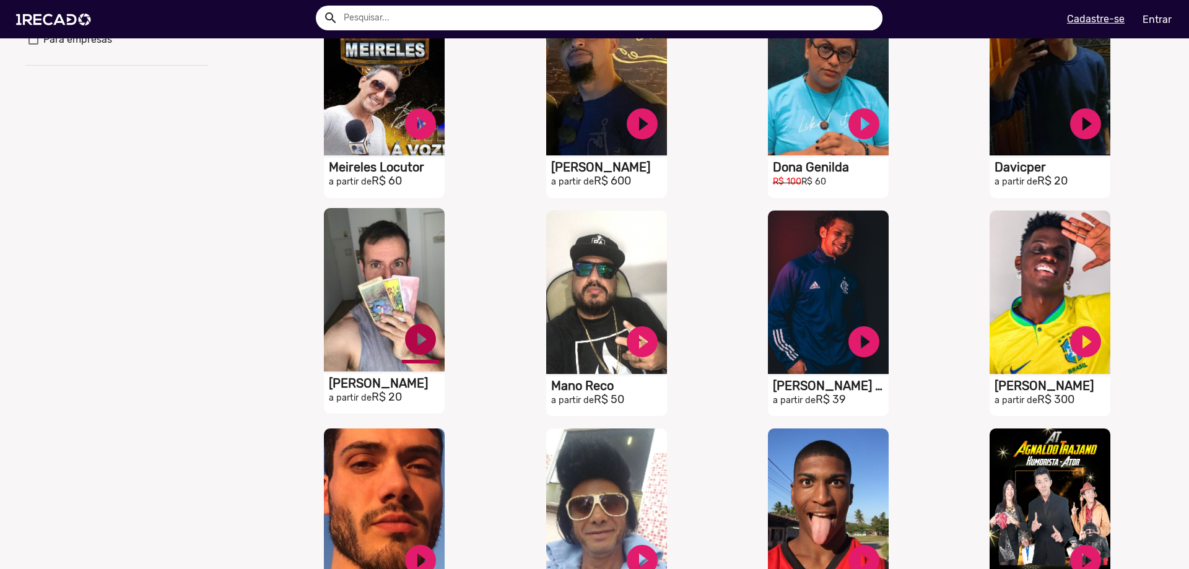
click at [414, 349] on link "play_circle_filled" at bounding box center [420, 339] width 37 height 37
click at [414, 349] on link "pause_circle" at bounding box center [420, 339] width 37 height 37
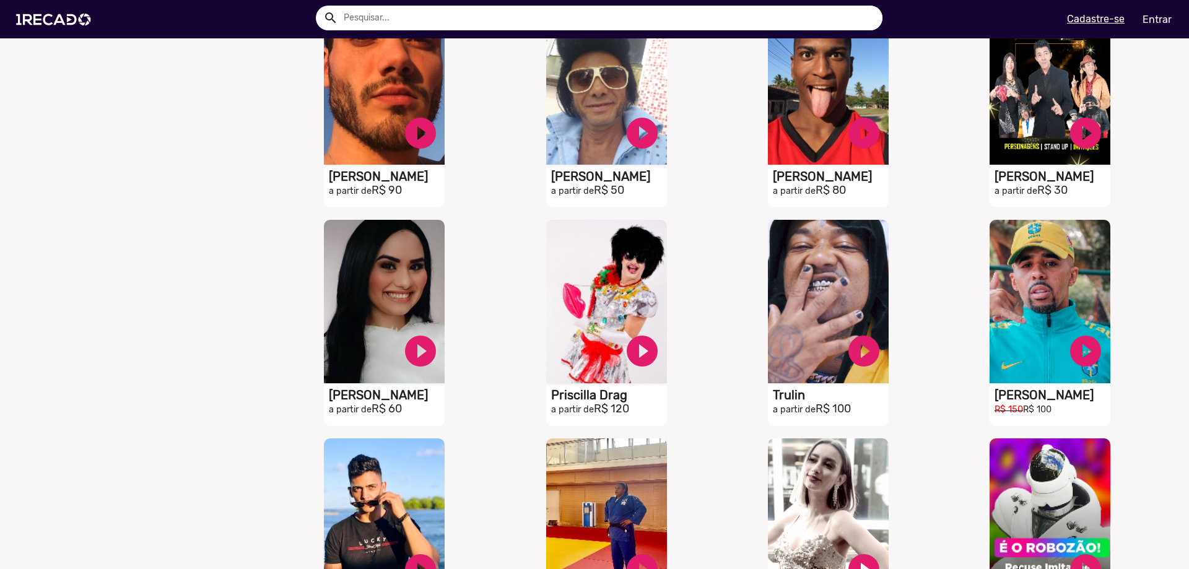
scroll to position [805, 0]
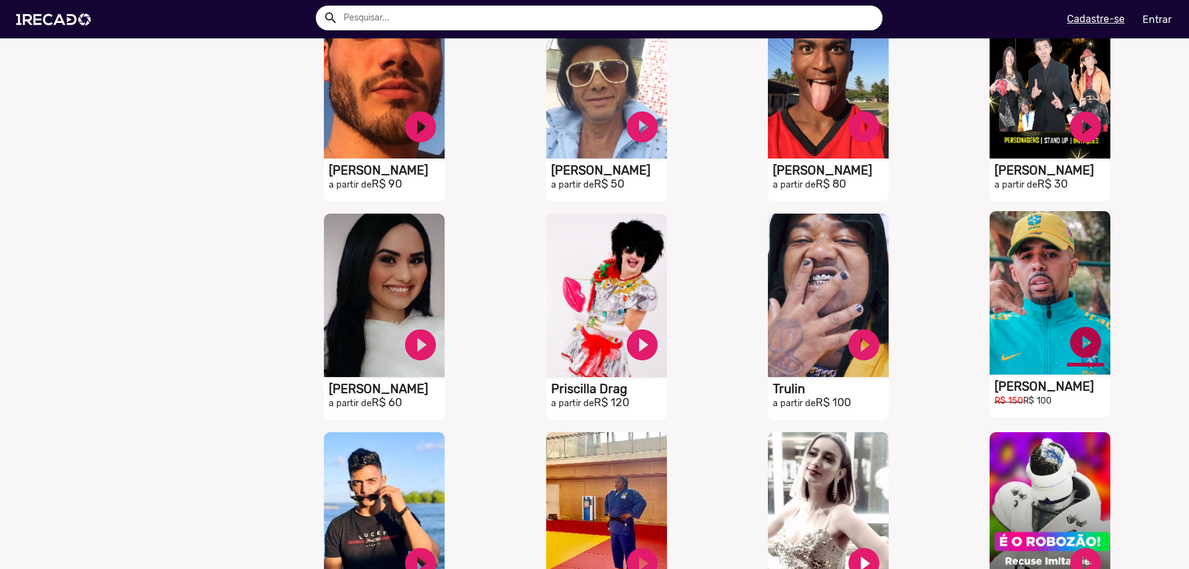
click at [1079, 355] on link "play_circle_filled" at bounding box center [1085, 342] width 37 height 37
click at [1079, 355] on link "pause_circle" at bounding box center [1085, 342] width 37 height 37
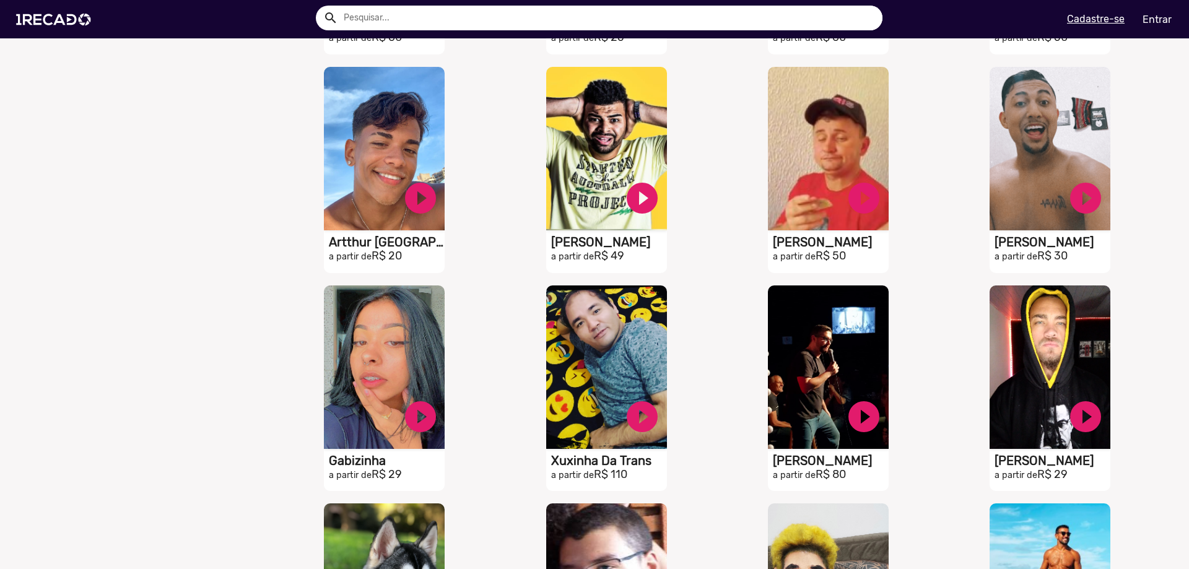
scroll to position [2105, 0]
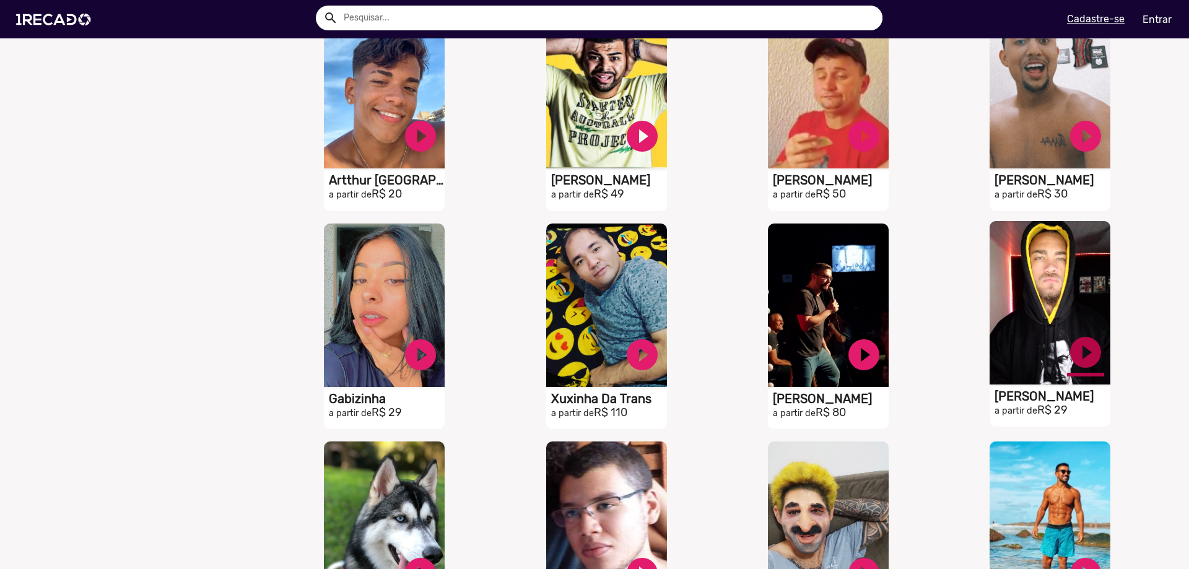
click at [1079, 361] on link "play_circle_filled" at bounding box center [1085, 352] width 37 height 37
click at [1079, 361] on link "pause_circle" at bounding box center [1085, 352] width 37 height 37
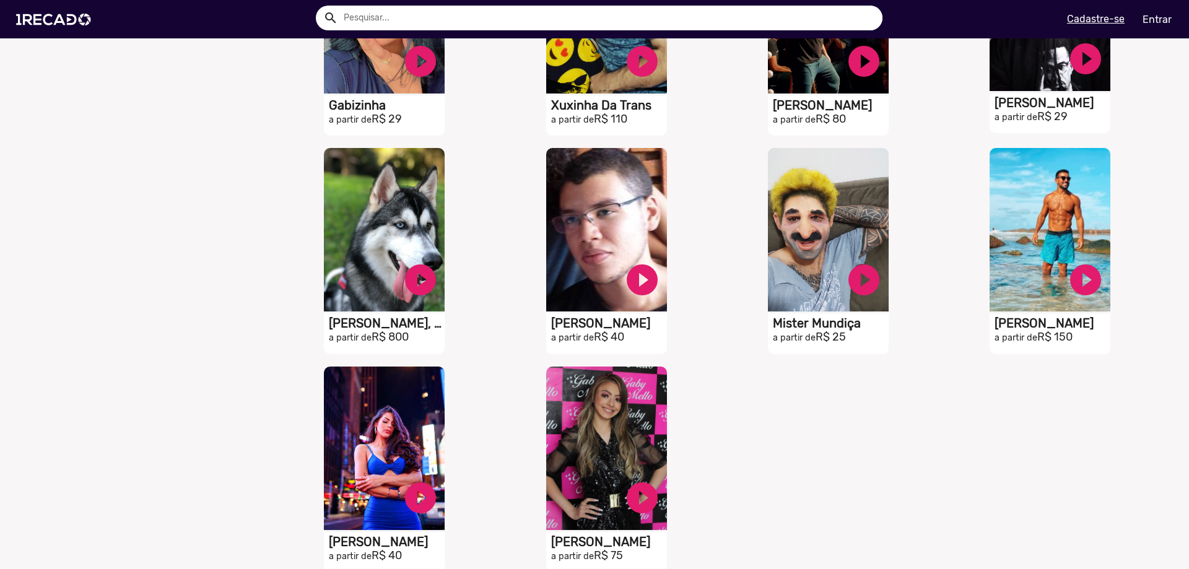
scroll to position [2415, 0]
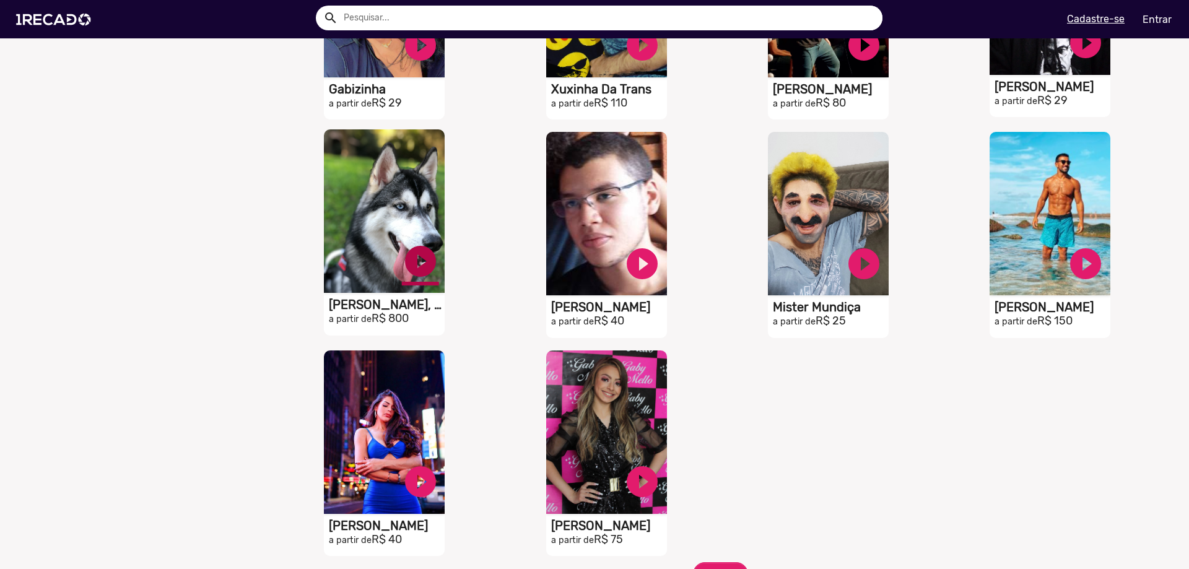
click at [417, 276] on link "play_circle_filled" at bounding box center [420, 261] width 37 height 37
click at [417, 276] on link "pause_circle" at bounding box center [420, 261] width 37 height 37
click at [371, 193] on video "S1RECADO vídeos dedicados para fãs e empresas" at bounding box center [384, 210] width 121 height 163
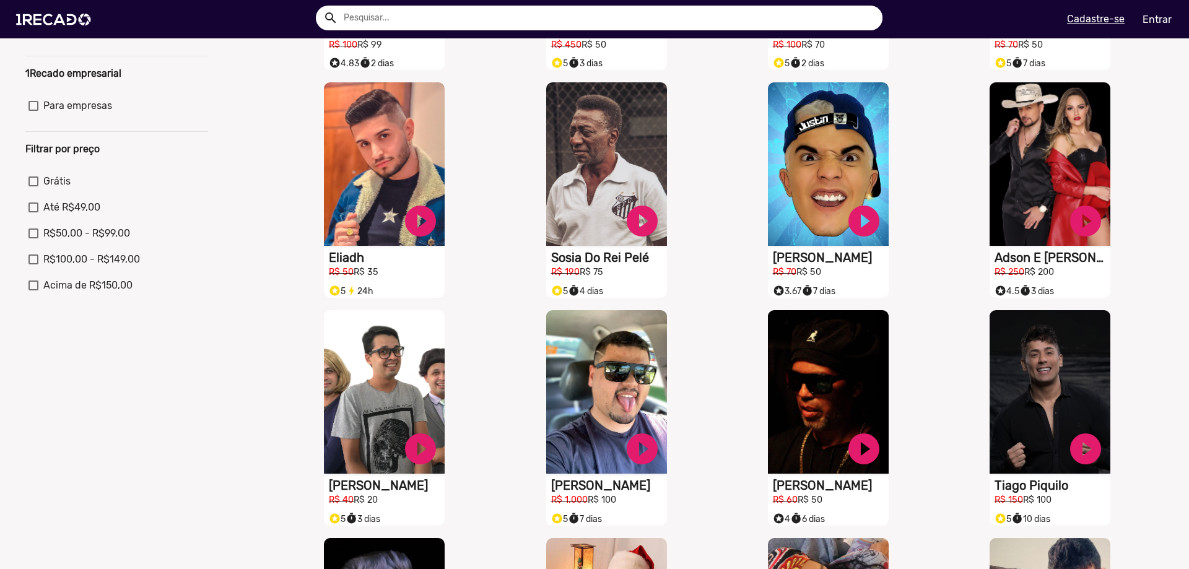
scroll to position [124, 0]
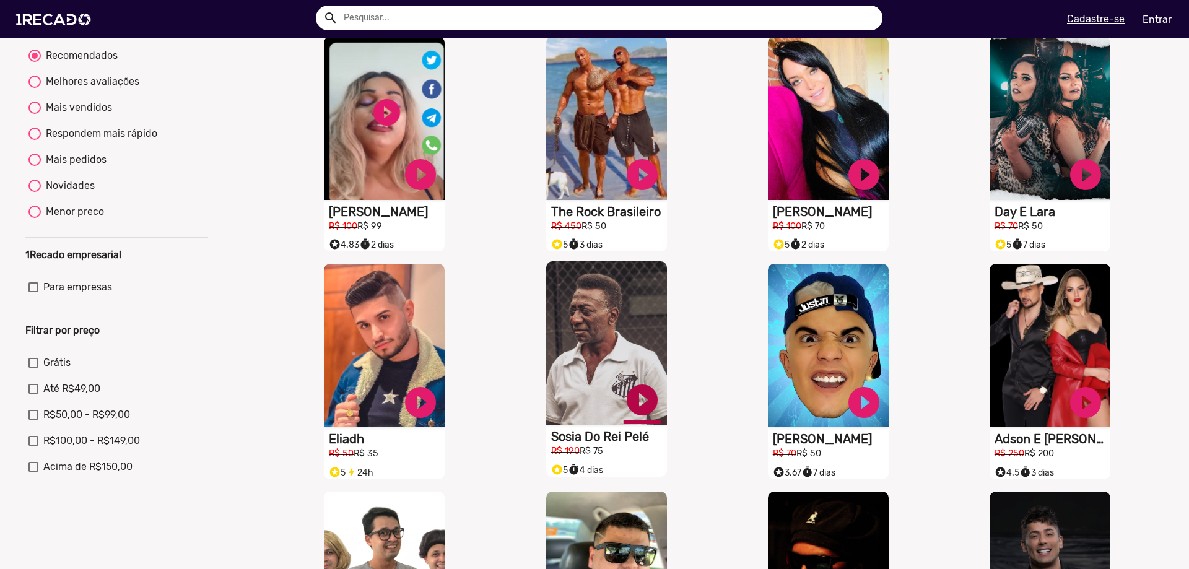
click at [635, 415] on link "play_circle_filled" at bounding box center [641, 399] width 37 height 37
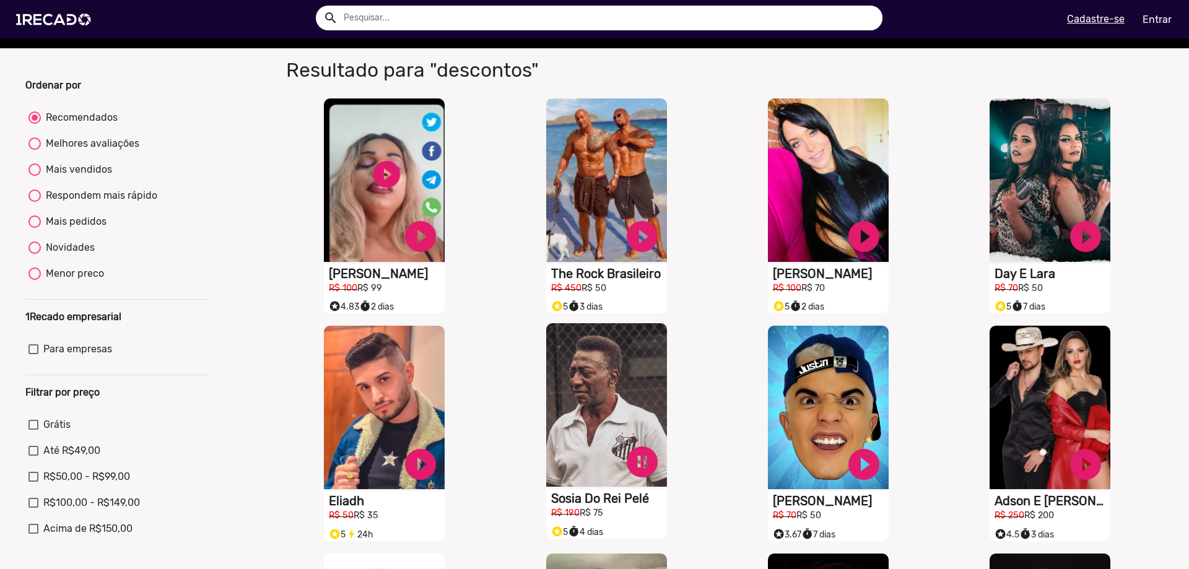
click at [635, 415] on video "S1RECADO vídeos dedicados para fãs e empresas" at bounding box center [606, 404] width 121 height 163
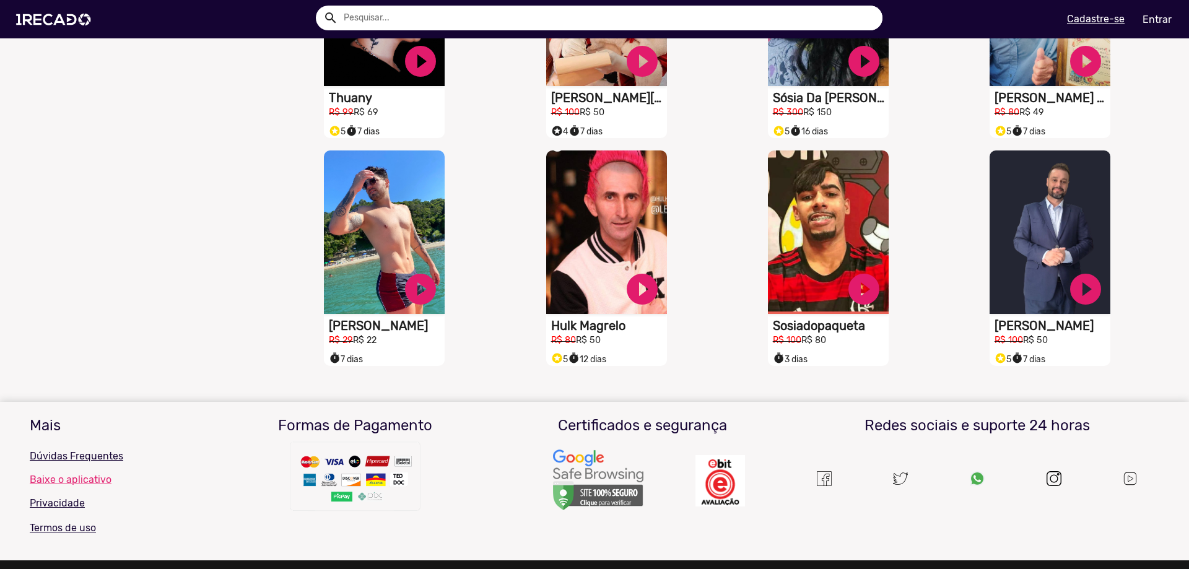
scroll to position [929, 0]
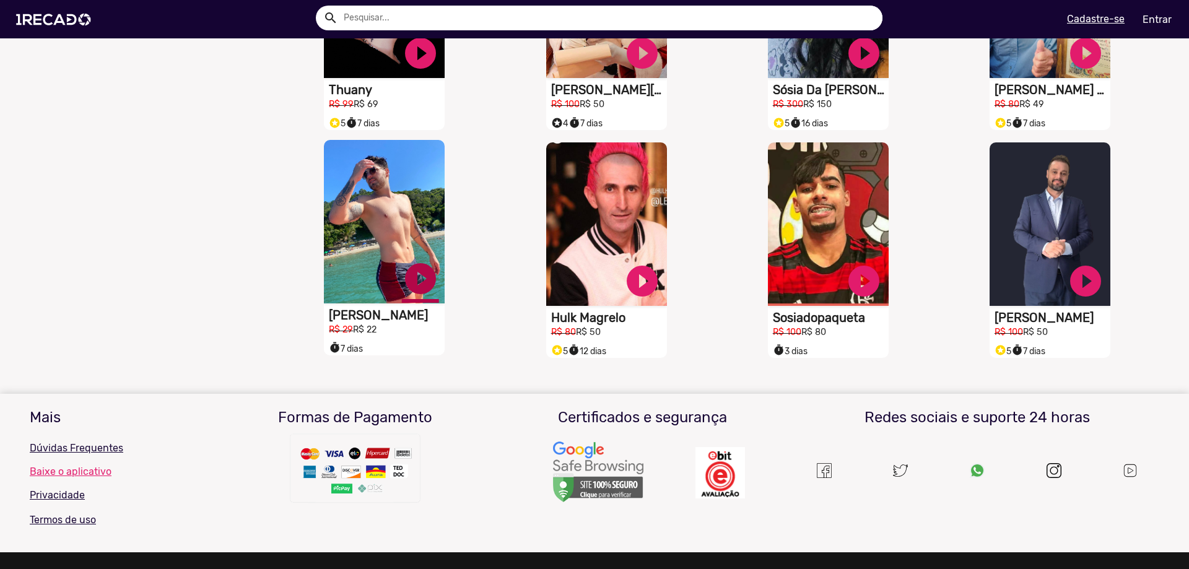
click at [414, 284] on link "play_circle_filled" at bounding box center [420, 278] width 37 height 37
click at [414, 288] on link "pause_circle" at bounding box center [420, 278] width 37 height 37
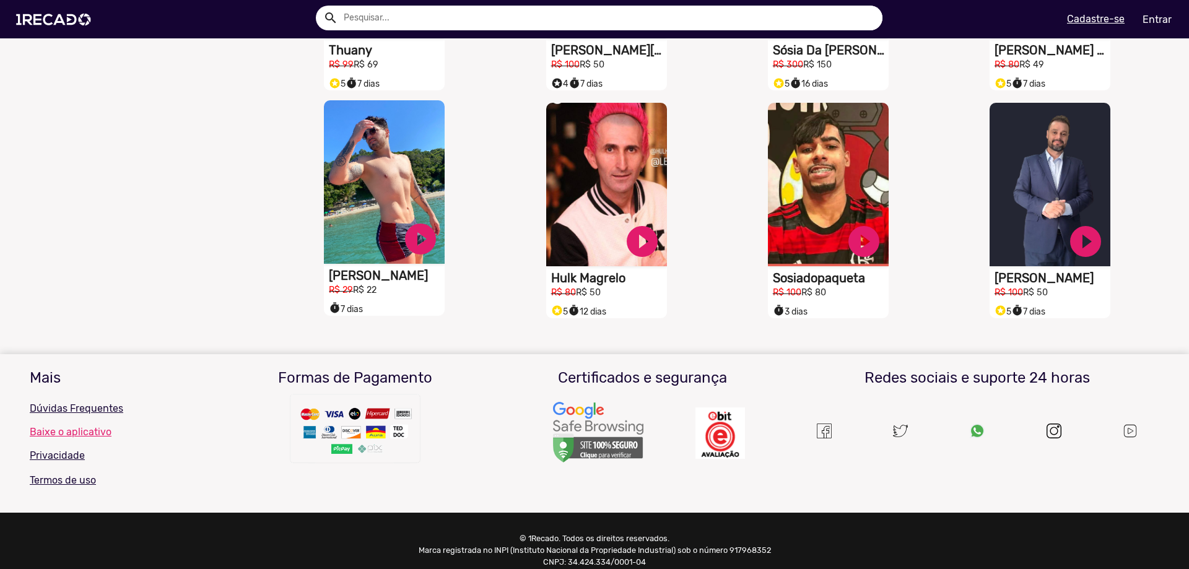
scroll to position [1008, 0]
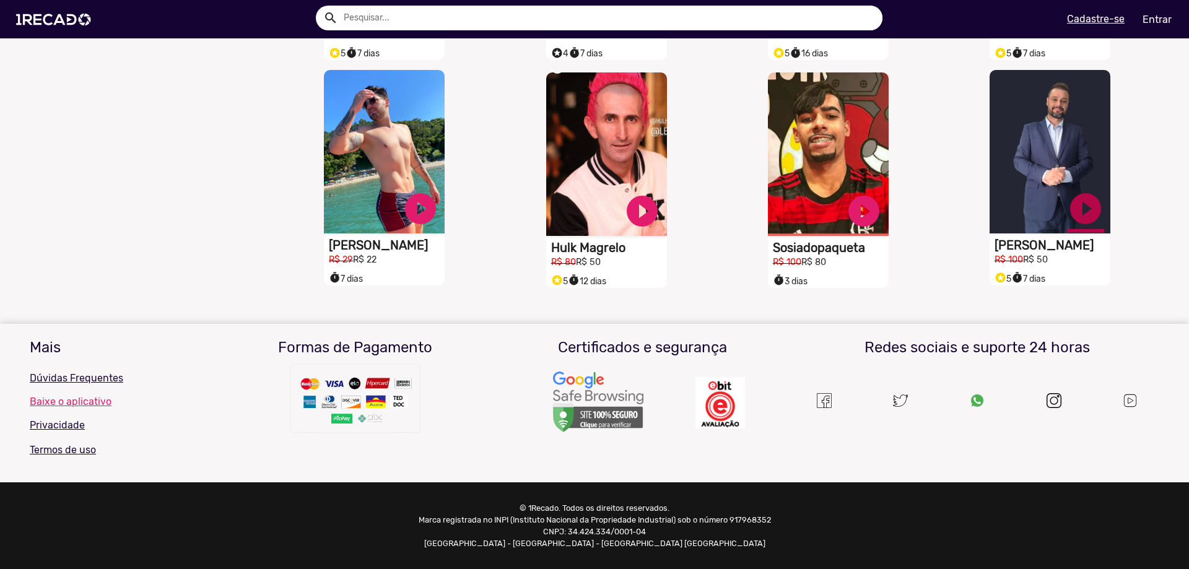
click at [1075, 214] on link "play_circle_filled" at bounding box center [1085, 208] width 37 height 37
click at [1075, 214] on link "pause_circle" at bounding box center [1085, 208] width 37 height 37
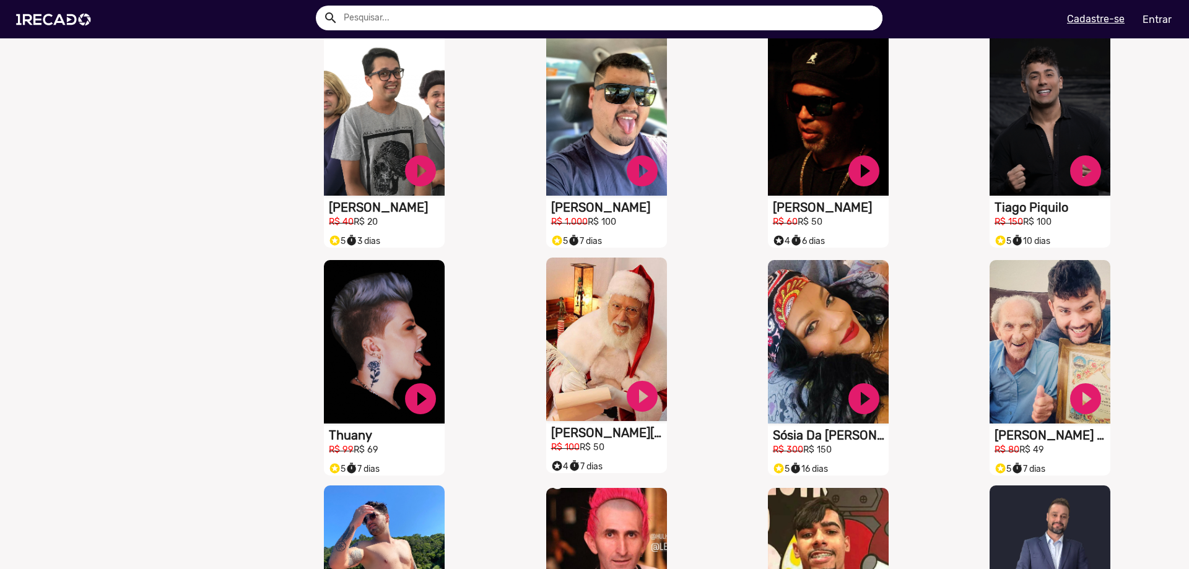
scroll to position [451, 0]
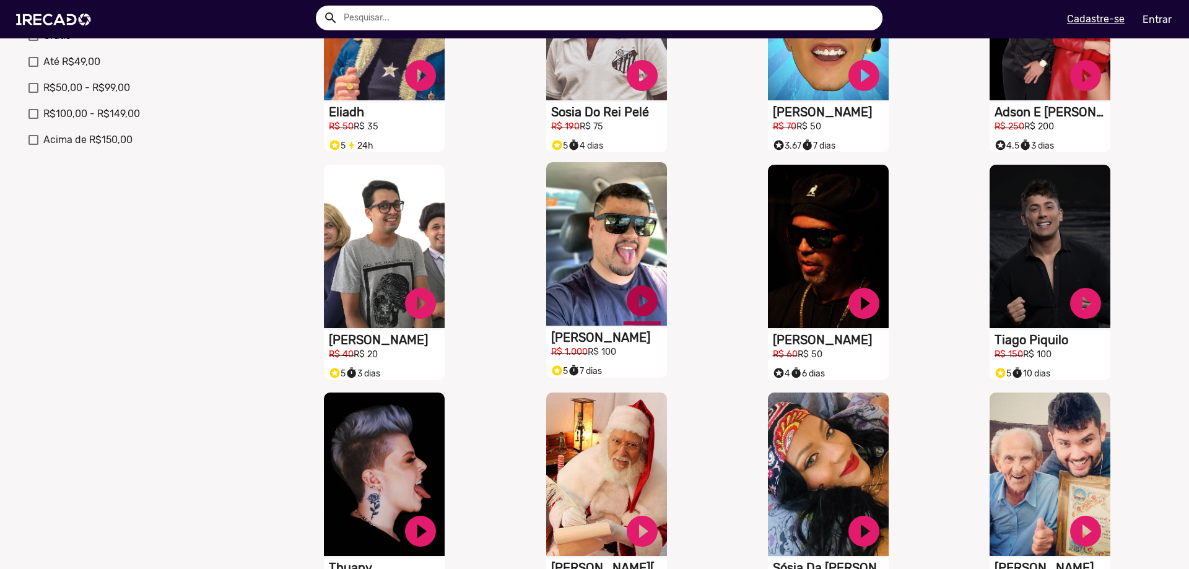
click at [633, 316] on link "play_circle_filled" at bounding box center [641, 300] width 37 height 37
click at [633, 316] on link "pause_circle" at bounding box center [641, 300] width 37 height 37
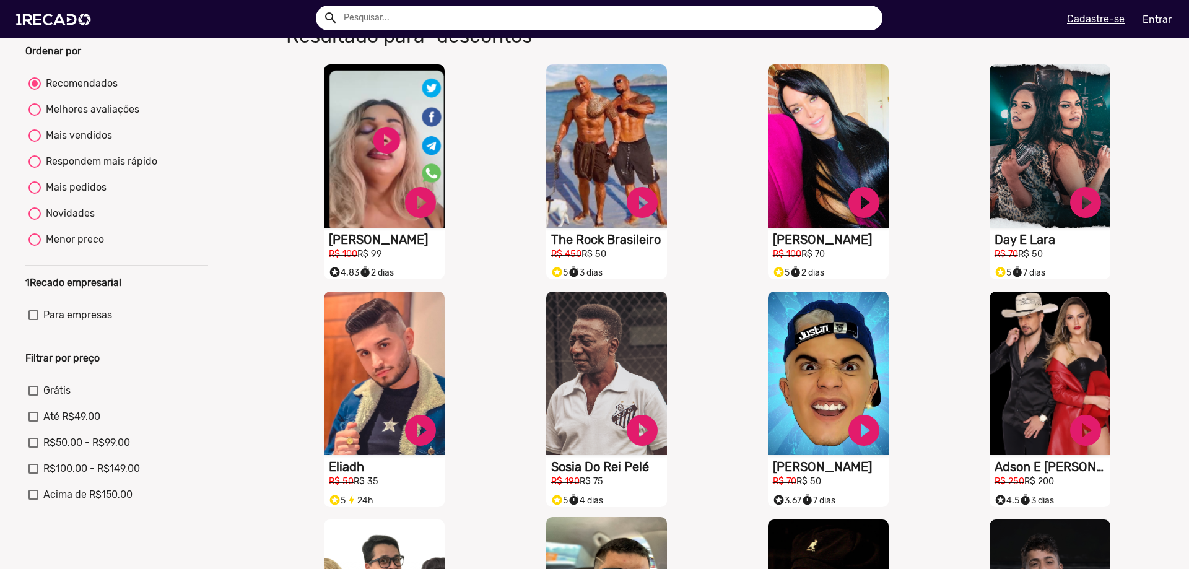
scroll to position [79, 0]
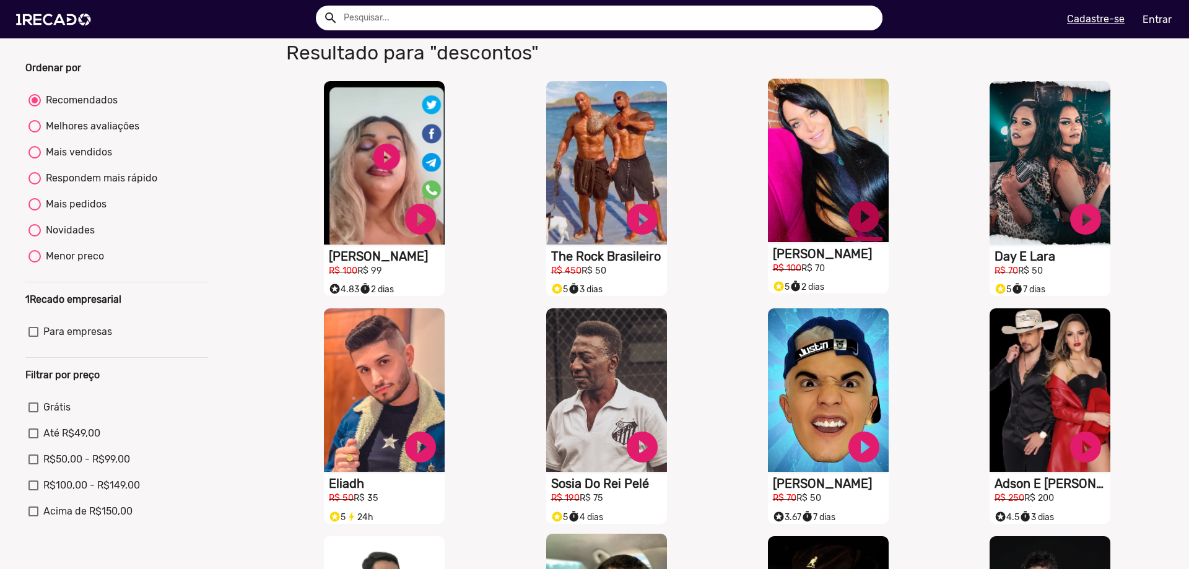
click at [856, 229] on link "play_circle_filled" at bounding box center [863, 216] width 37 height 37
click at [856, 229] on link "pause_circle" at bounding box center [863, 216] width 37 height 37
click at [837, 168] on video "S1RECADO vídeos dedicados para fãs e empresas" at bounding box center [828, 160] width 121 height 163
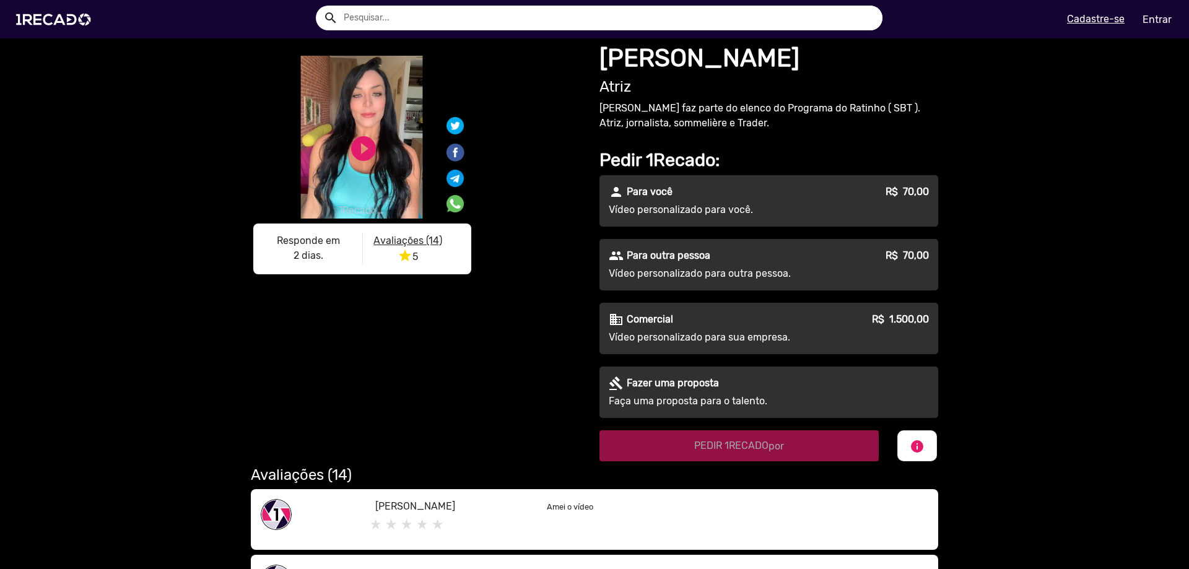
drag, startPoint x: 587, startPoint y: 106, endPoint x: 877, endPoint y: 110, distance: 289.8
click at [877, 110] on div "S1RECADO vídeos dedicados para fãs e empresas S1RECADO vídeos dedicados para fã…" at bounding box center [594, 249] width 706 height 423
click at [877, 110] on p "[PERSON_NAME] faz parte do elenco do Programa do Ratinho ( SBT ). Atriz, jornal…" at bounding box center [768, 116] width 339 height 30
click at [367, 154] on link "play_circle_filled" at bounding box center [364, 149] width 30 height 30
click at [359, 163] on link "pause_circle" at bounding box center [364, 149] width 30 height 30
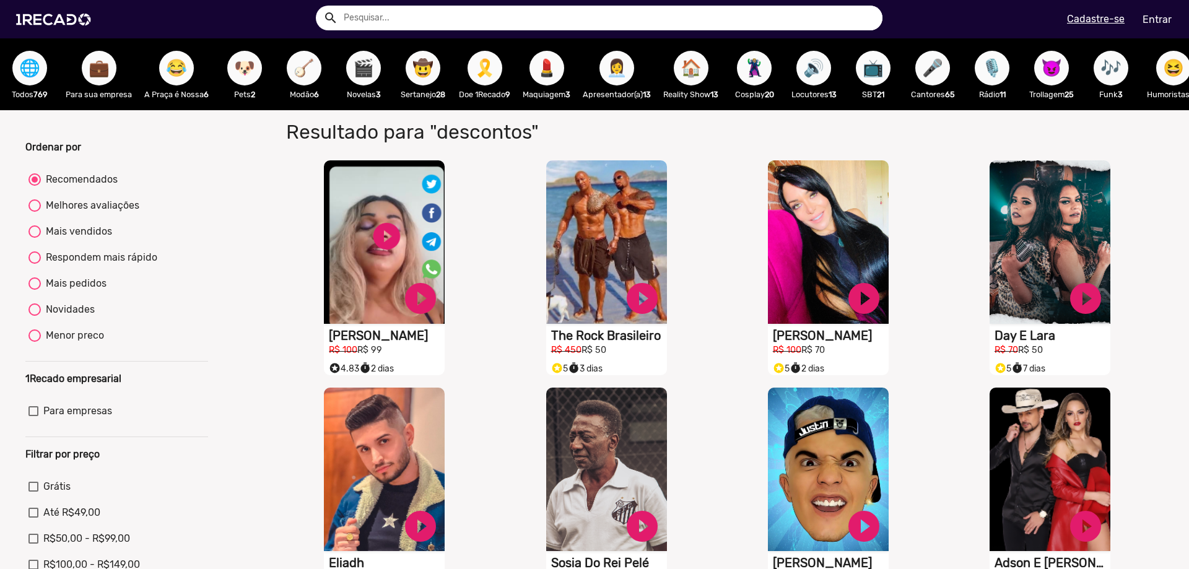
click at [173, 72] on span "😂" at bounding box center [176, 68] width 21 height 35
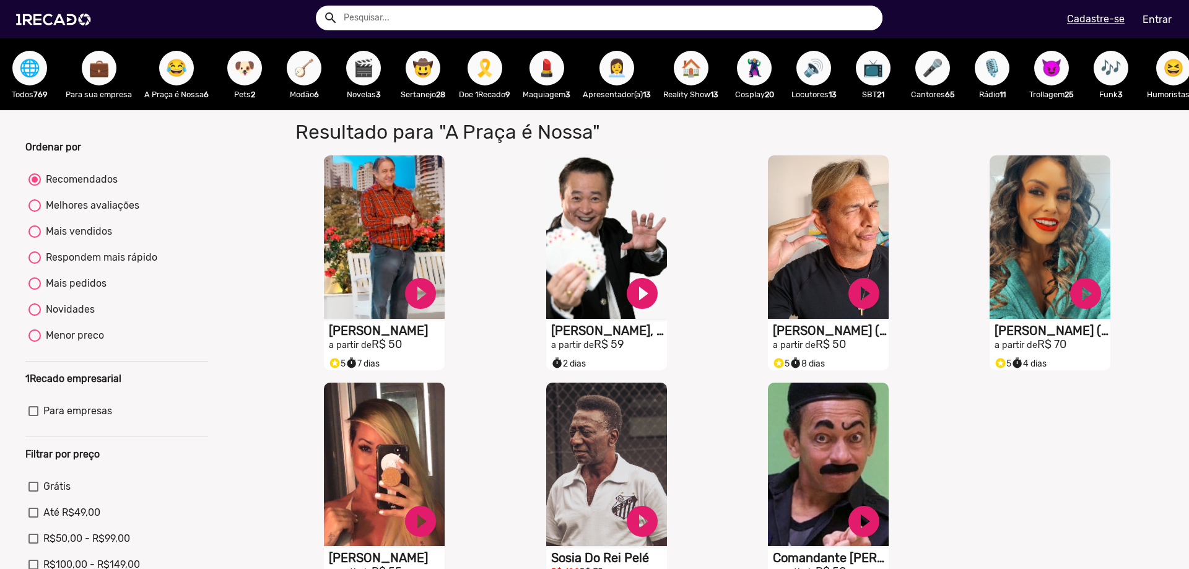
click at [308, 72] on span "🪕" at bounding box center [303, 68] width 21 height 35
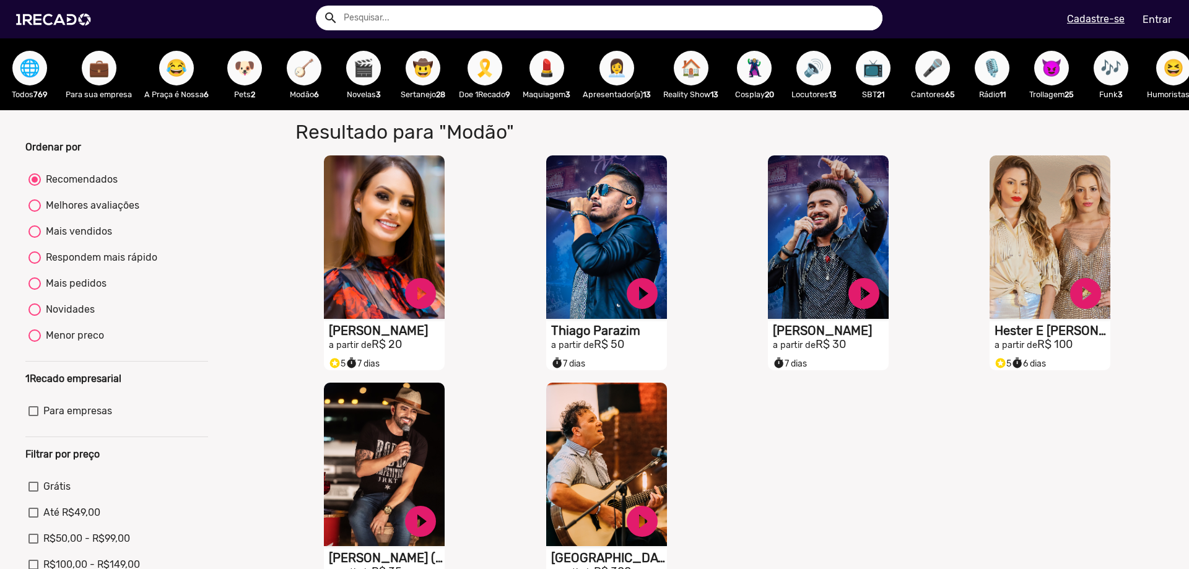
click at [352, 66] on button "🎬" at bounding box center [363, 68] width 35 height 35
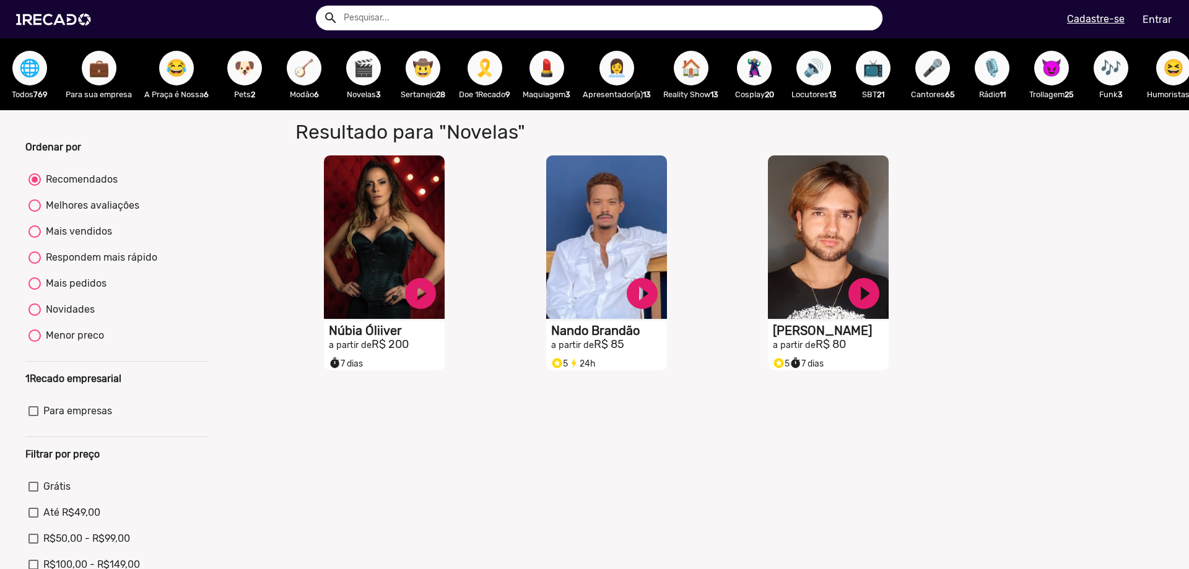
click at [426, 69] on span "🤠" at bounding box center [422, 68] width 21 height 35
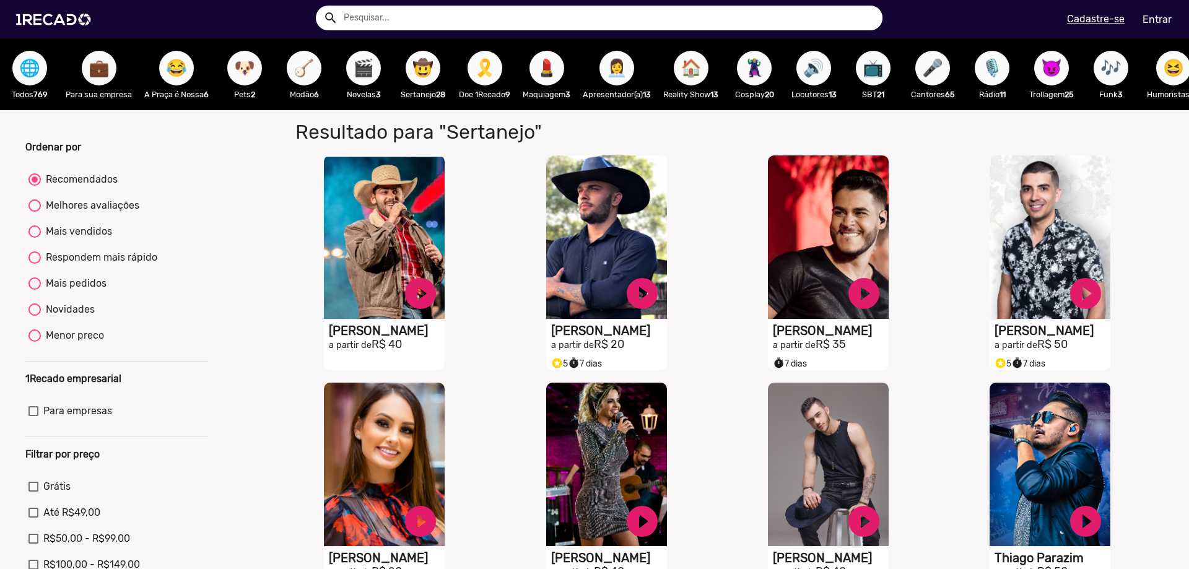
click at [493, 63] on span "🎗️" at bounding box center [484, 68] width 21 height 35
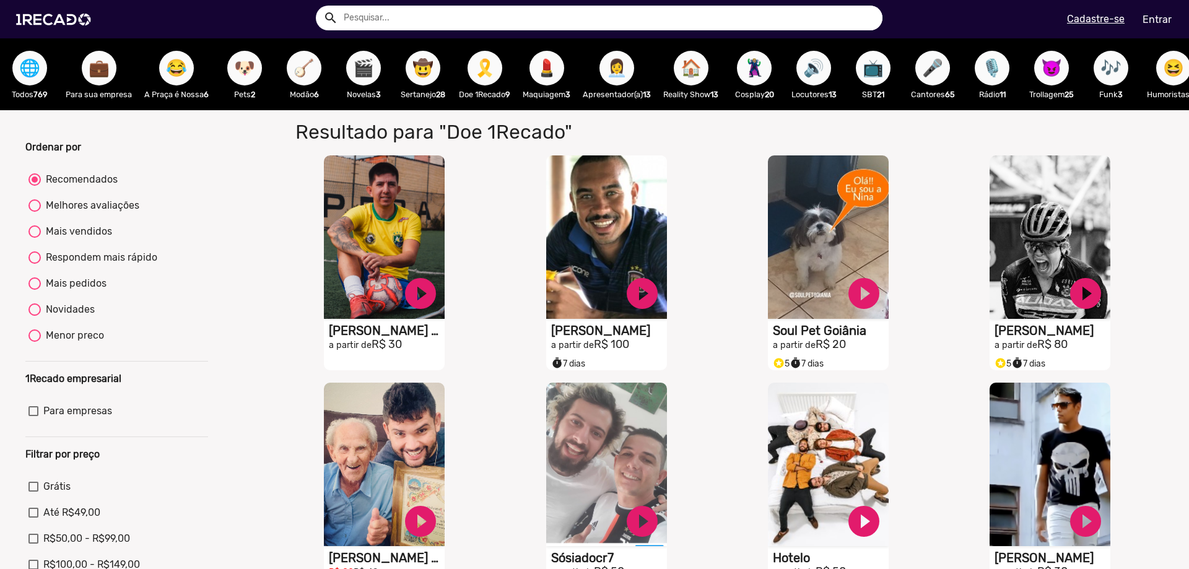
click at [419, 66] on span "🤠" at bounding box center [422, 68] width 21 height 35
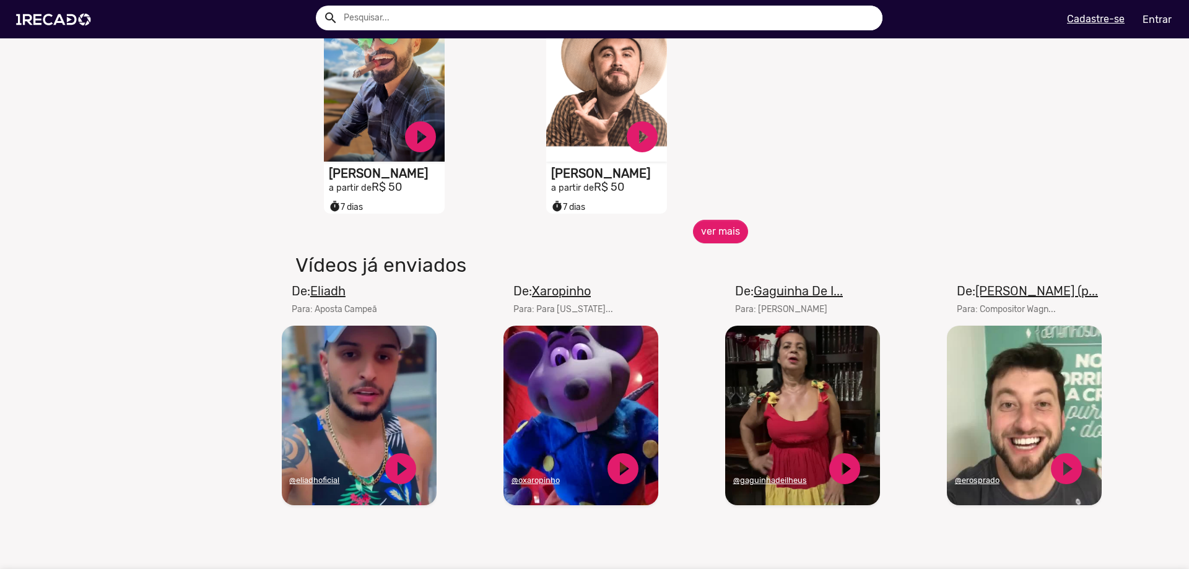
scroll to position [619, 0]
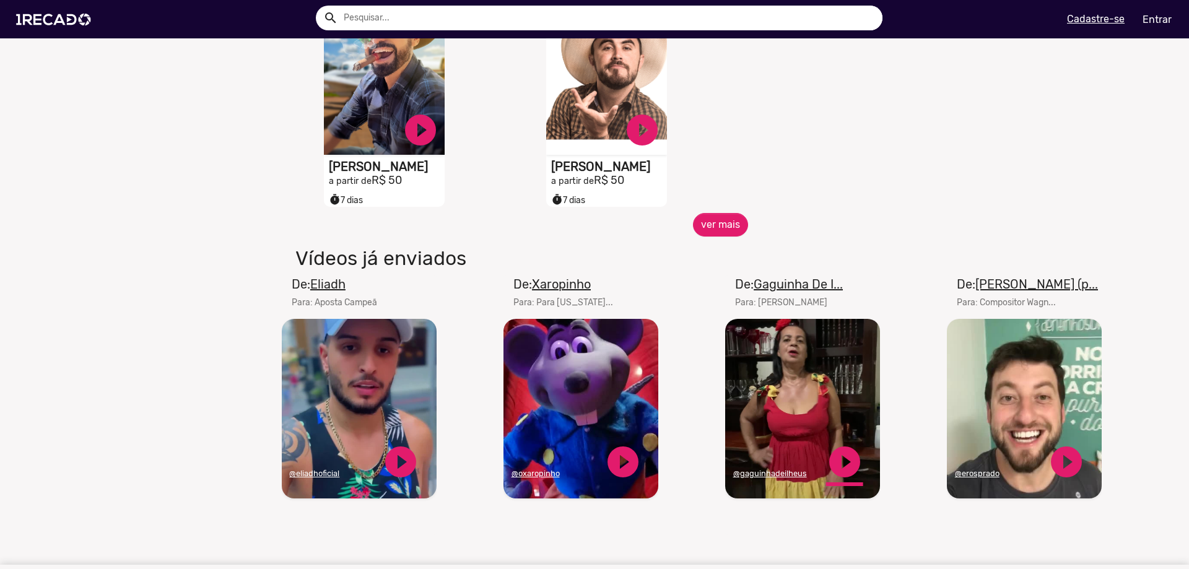
click at [841, 471] on link "play_circle_filled" at bounding box center [844, 461] width 37 height 37
click at [840, 474] on link "pause_circle" at bounding box center [844, 461] width 37 height 37
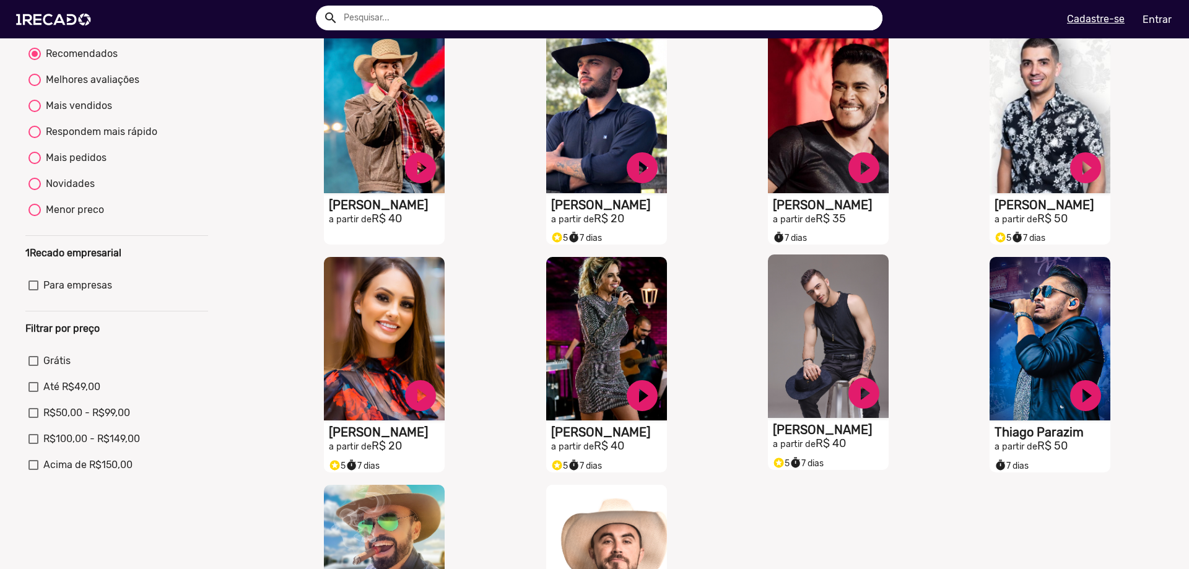
scroll to position [0, 0]
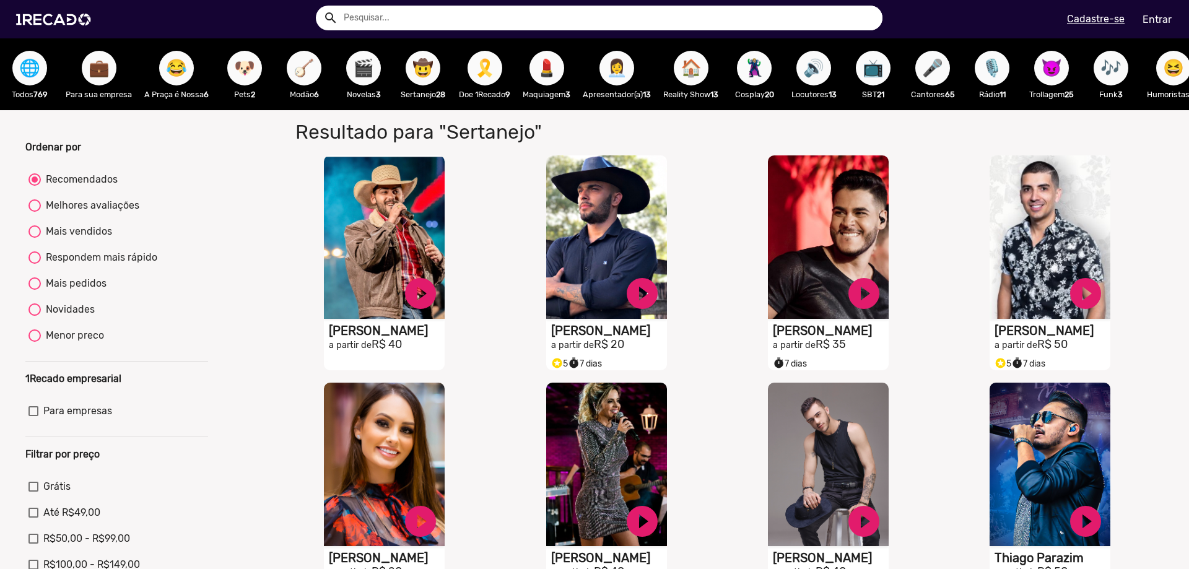
click at [470, 63] on button "🎗️" at bounding box center [484, 68] width 35 height 35
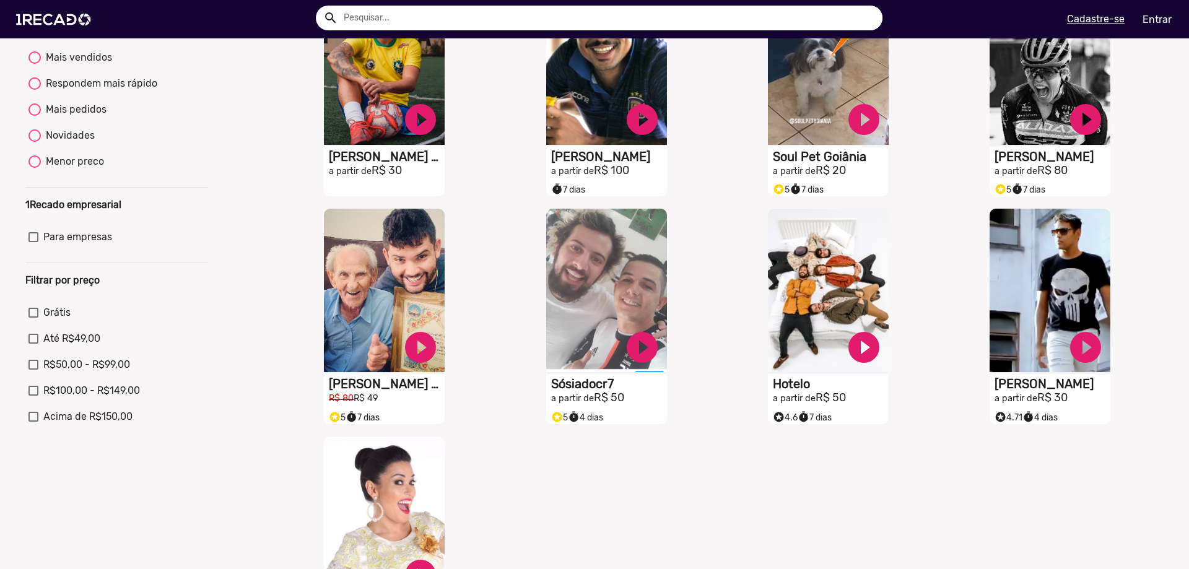
scroll to position [186, 0]
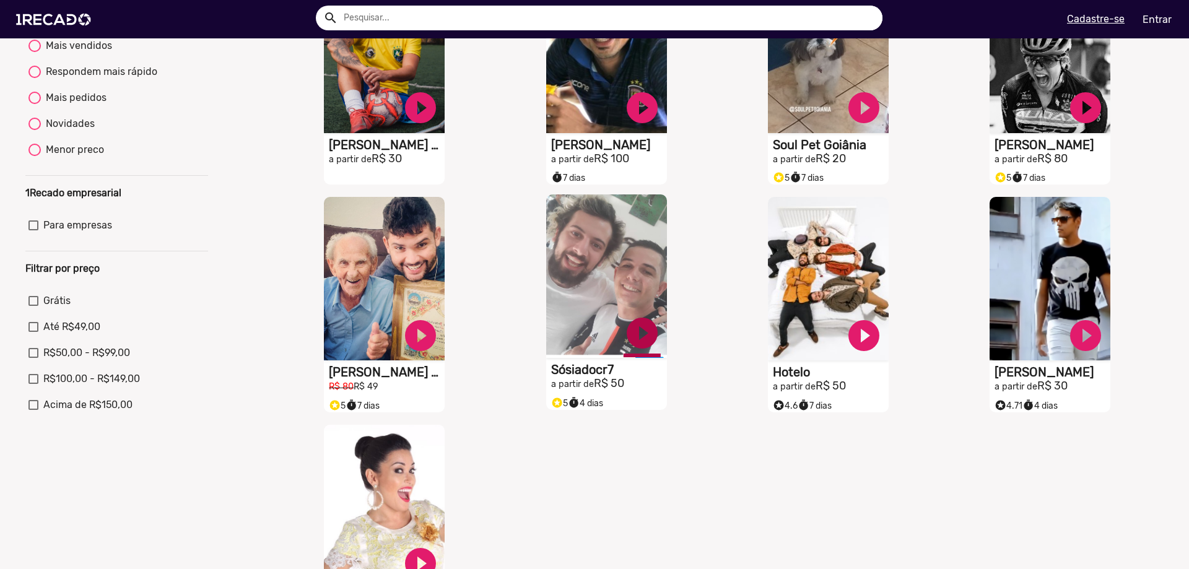
click at [636, 345] on link "play_circle_filled" at bounding box center [641, 333] width 37 height 37
click at [636, 345] on link "pause_circle" at bounding box center [641, 333] width 37 height 37
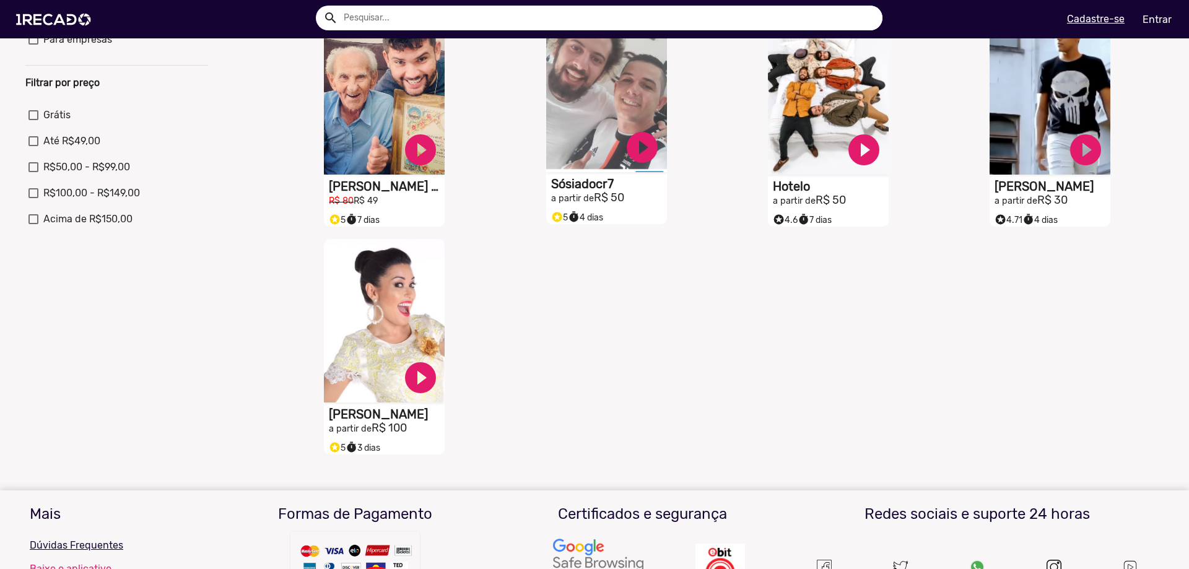
scroll to position [0, 0]
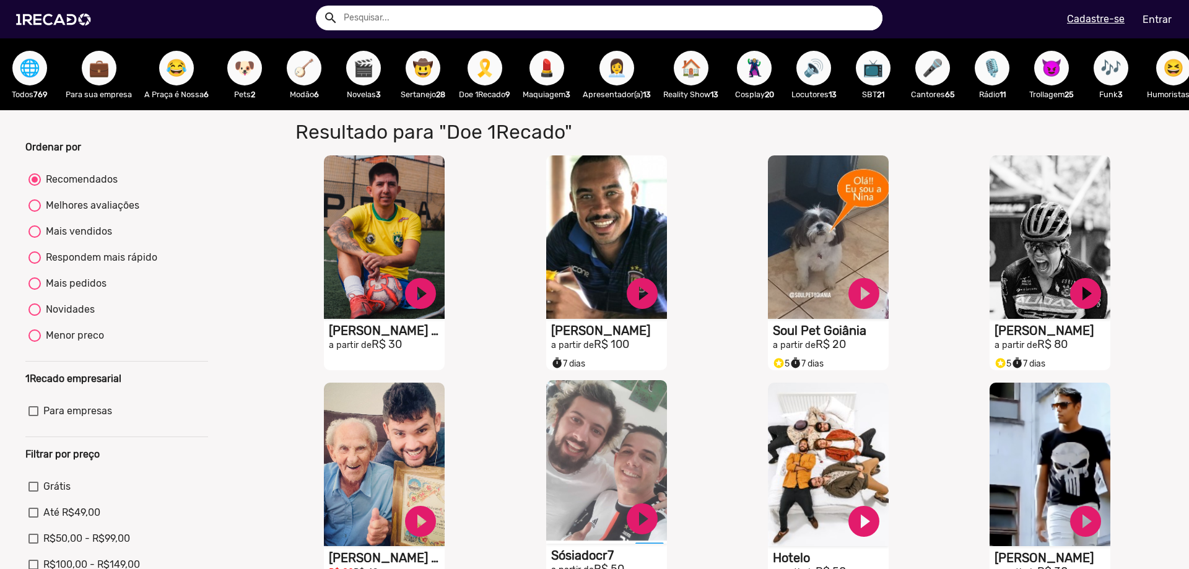
click at [544, 72] on span "💄" at bounding box center [546, 68] width 21 height 35
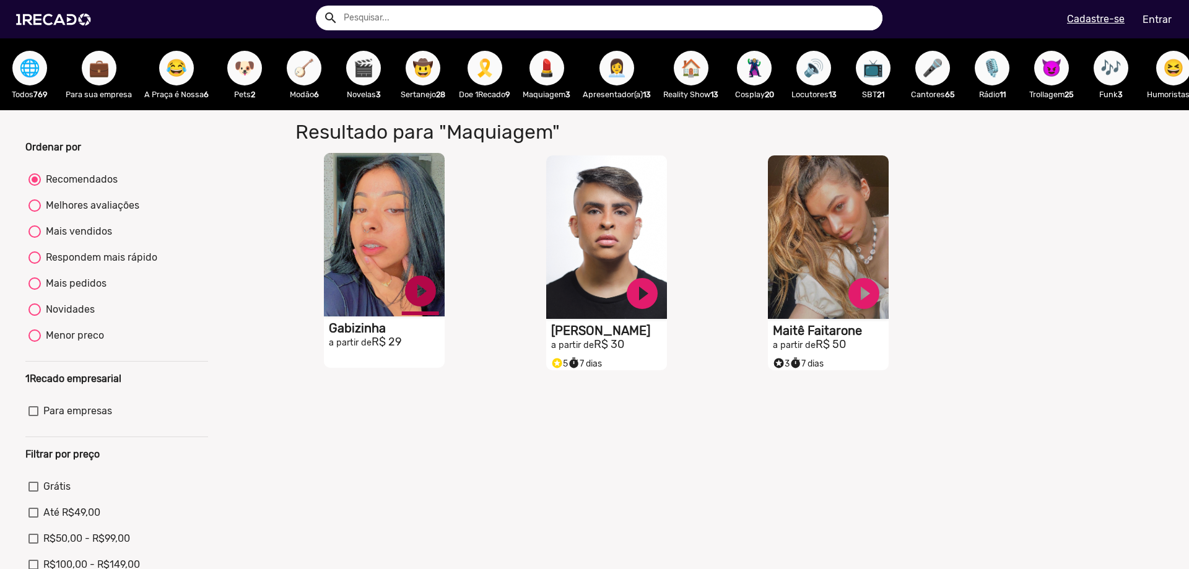
click at [422, 301] on link "play_circle_filled" at bounding box center [420, 290] width 37 height 37
click at [421, 301] on link "pause_circle" at bounding box center [420, 290] width 37 height 37
click at [856, 307] on link "play_circle_filled" at bounding box center [863, 290] width 37 height 37
click at [856, 307] on link "pause_circle" at bounding box center [863, 290] width 37 height 37
click at [617, 67] on span "👩‍💼" at bounding box center [616, 68] width 21 height 35
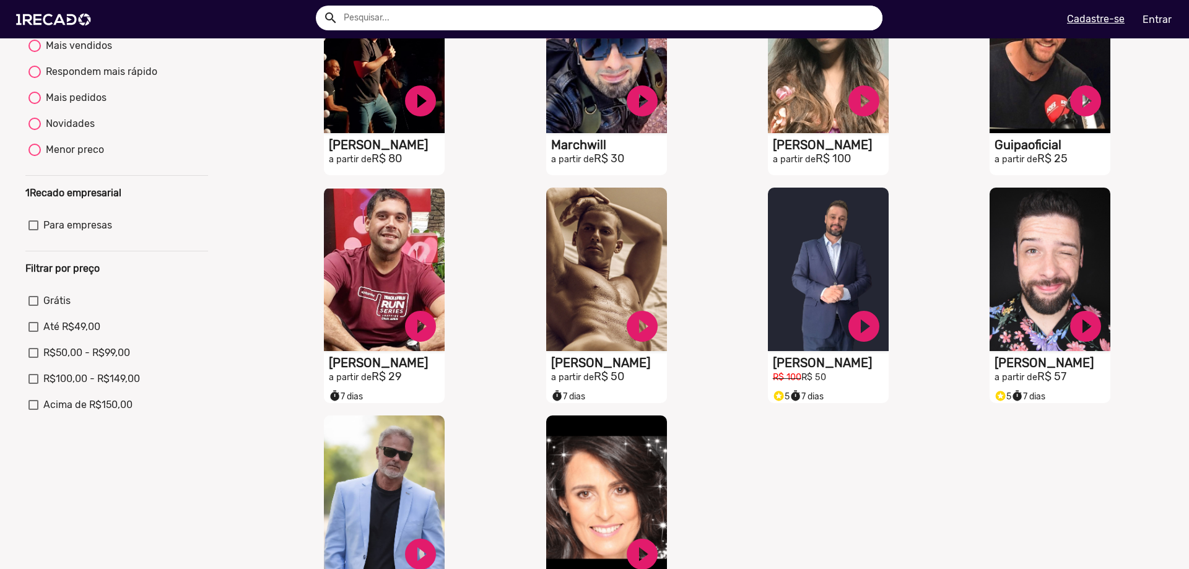
scroll to position [557, 0]
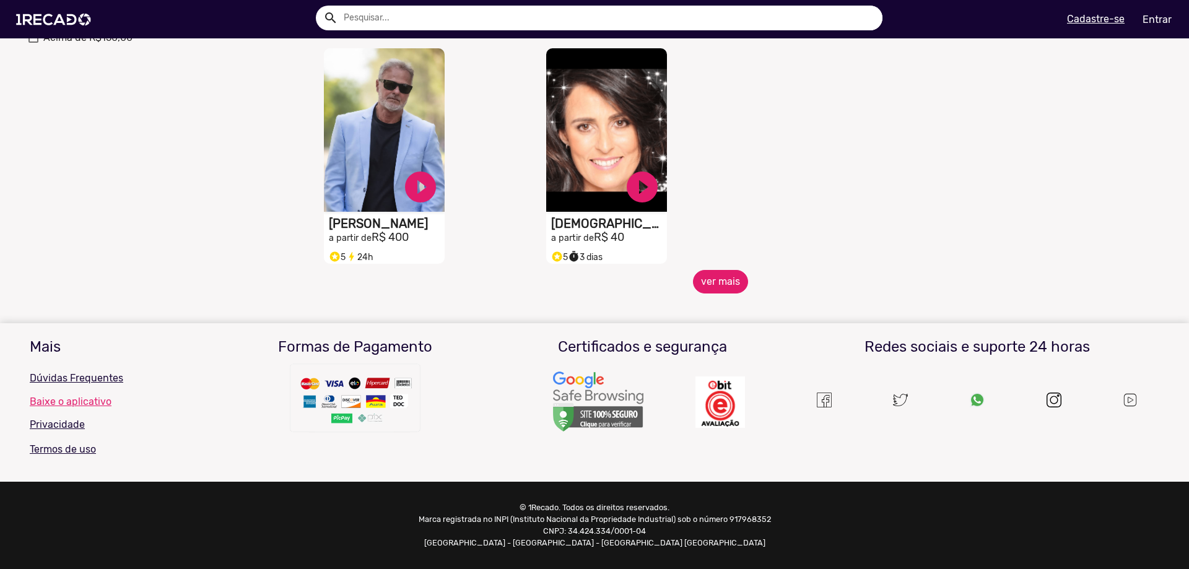
click at [713, 289] on button "ver mais" at bounding box center [720, 282] width 55 height 24
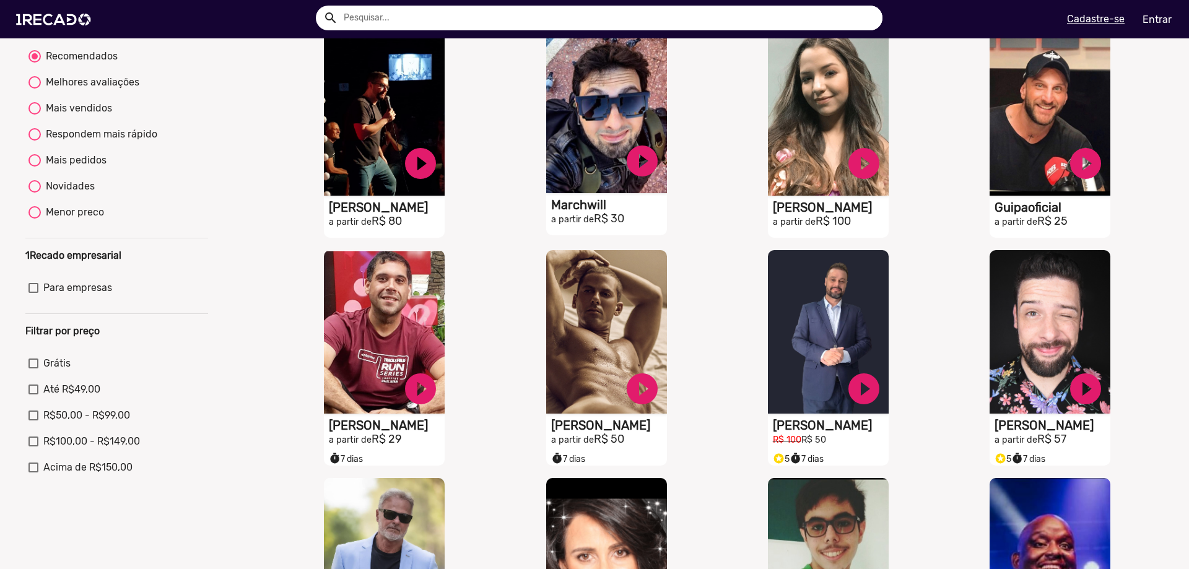
scroll to position [124, 0]
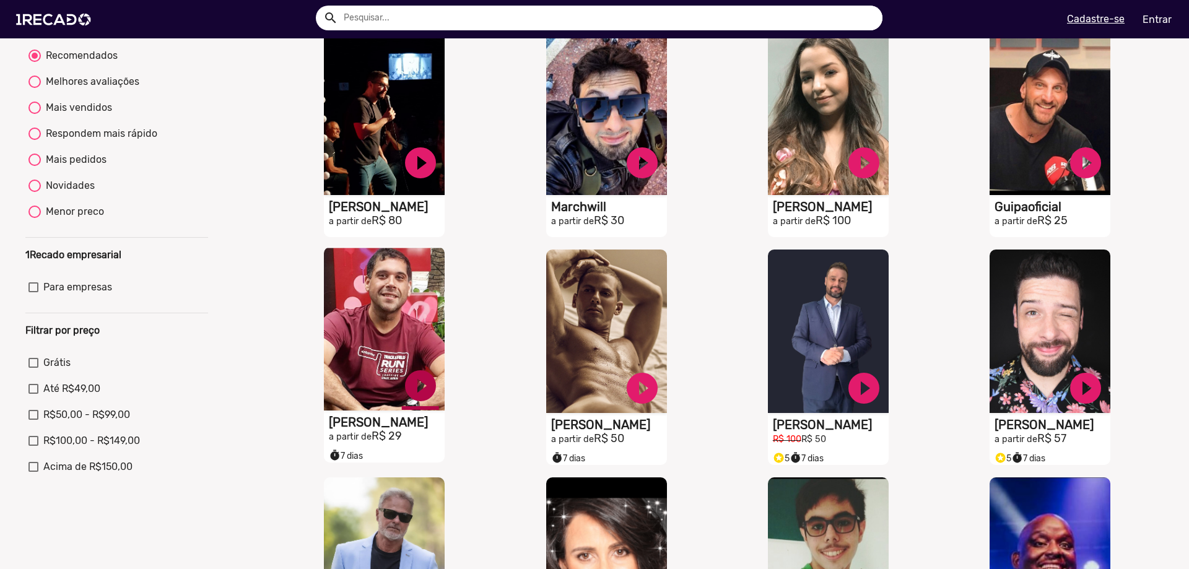
click at [417, 393] on link "play_circle_filled" at bounding box center [420, 385] width 37 height 37
click at [414, 397] on link "pause_circle" at bounding box center [420, 385] width 37 height 37
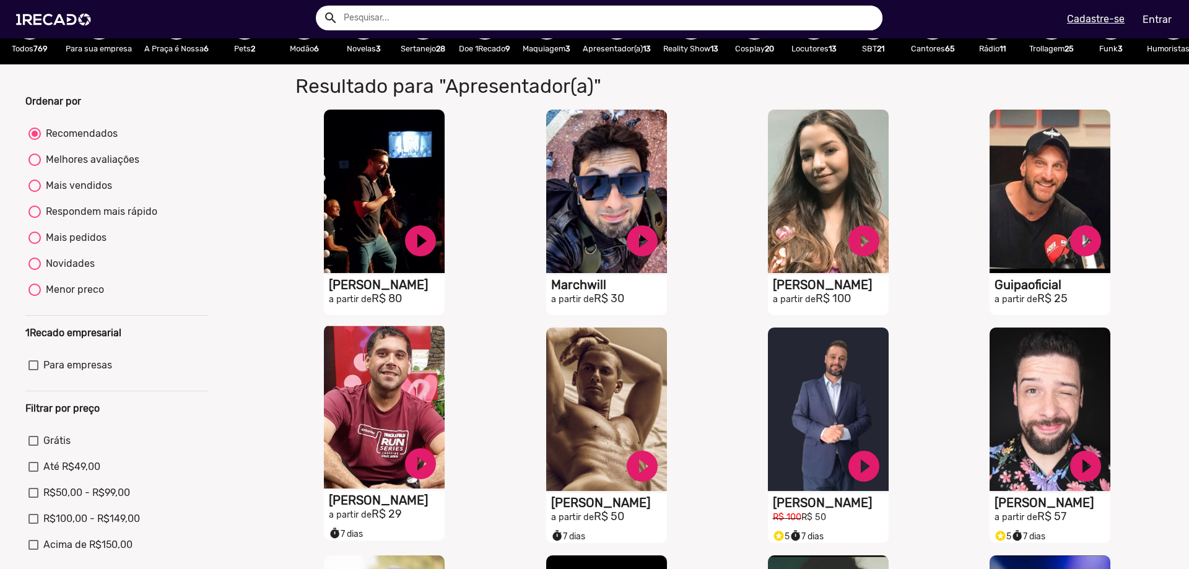
scroll to position [0, 0]
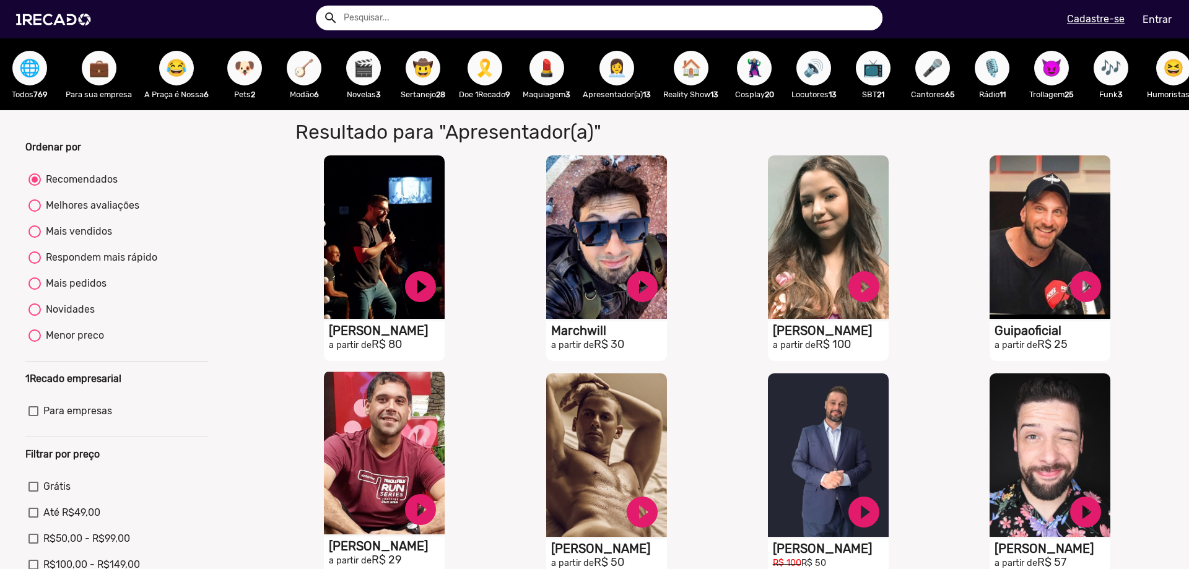
click at [689, 66] on span "🏠" at bounding box center [690, 68] width 21 height 35
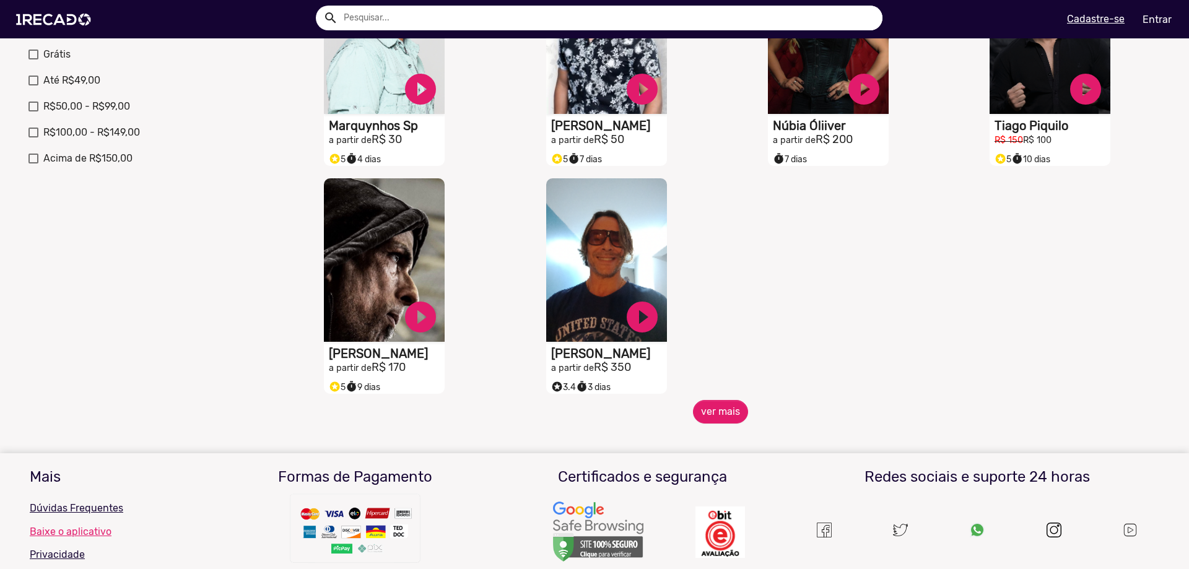
scroll to position [433, 0]
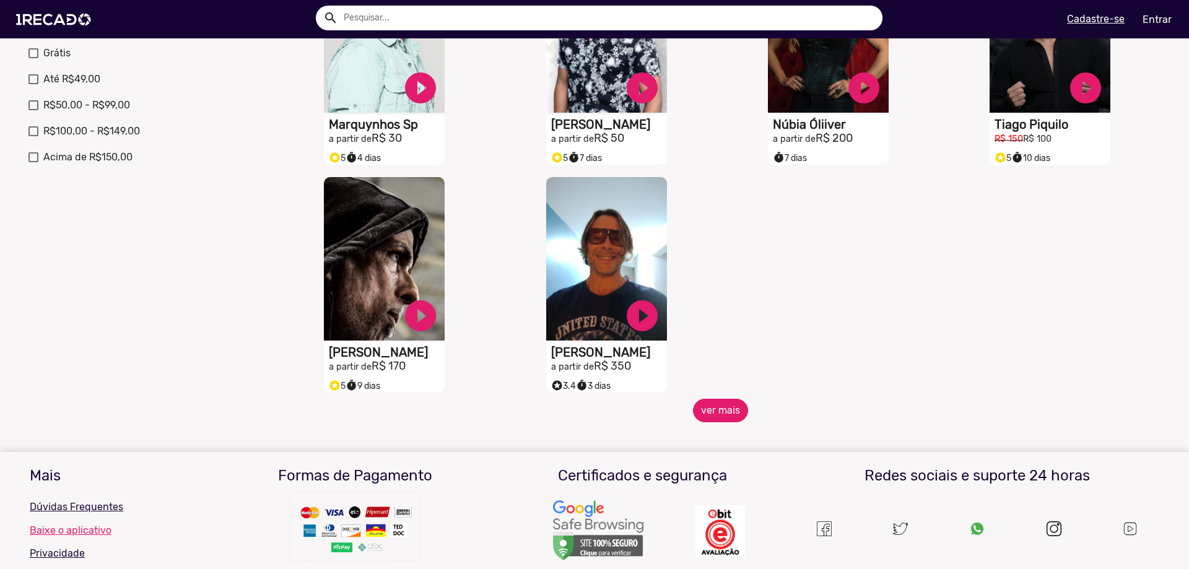
click at [724, 422] on button "ver mais" at bounding box center [720, 411] width 55 height 24
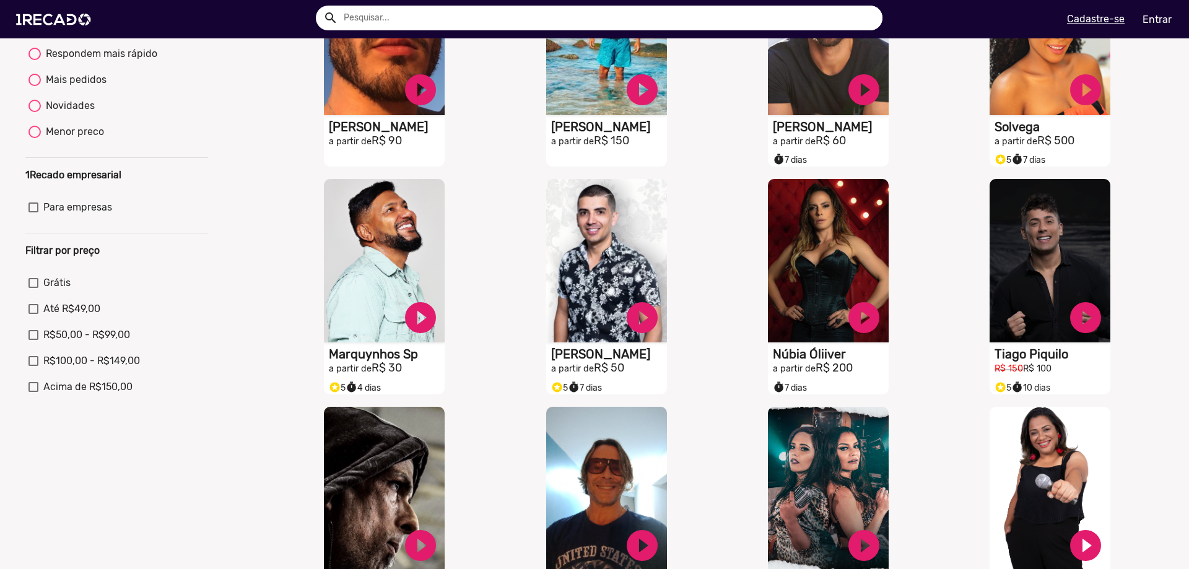
scroll to position [0, 0]
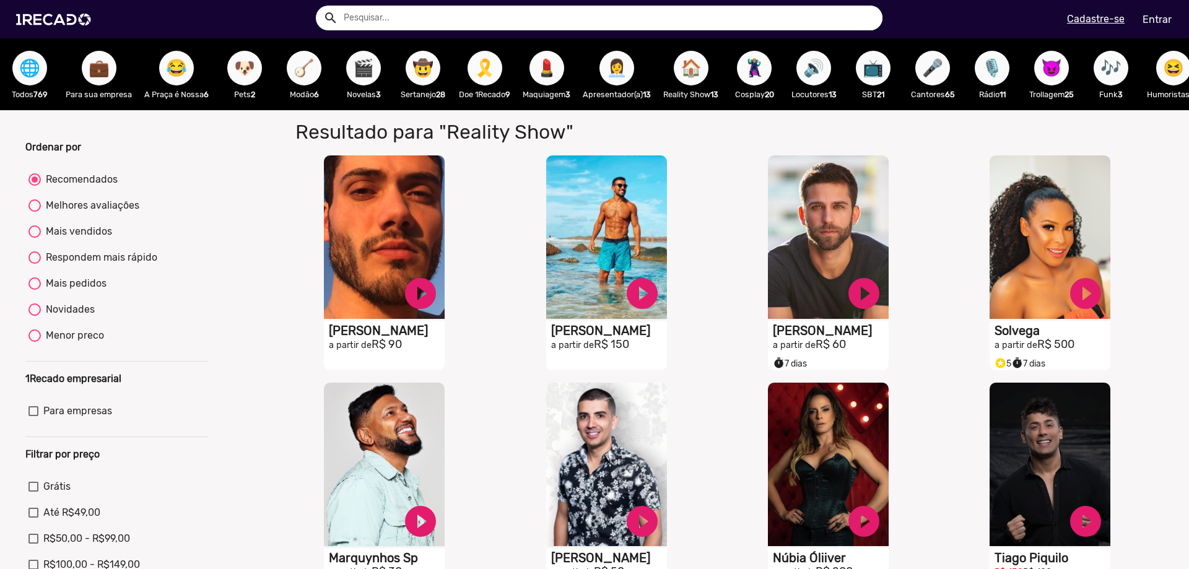
click at [771, 64] on button "🦹🏼‍♀️" at bounding box center [754, 68] width 35 height 35
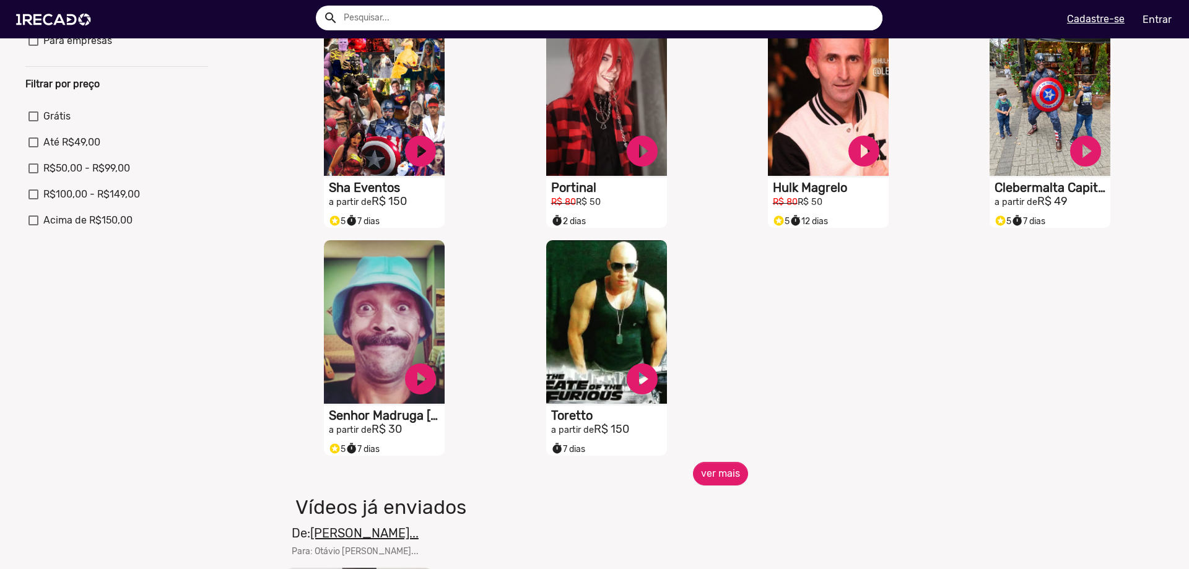
scroll to position [371, 0]
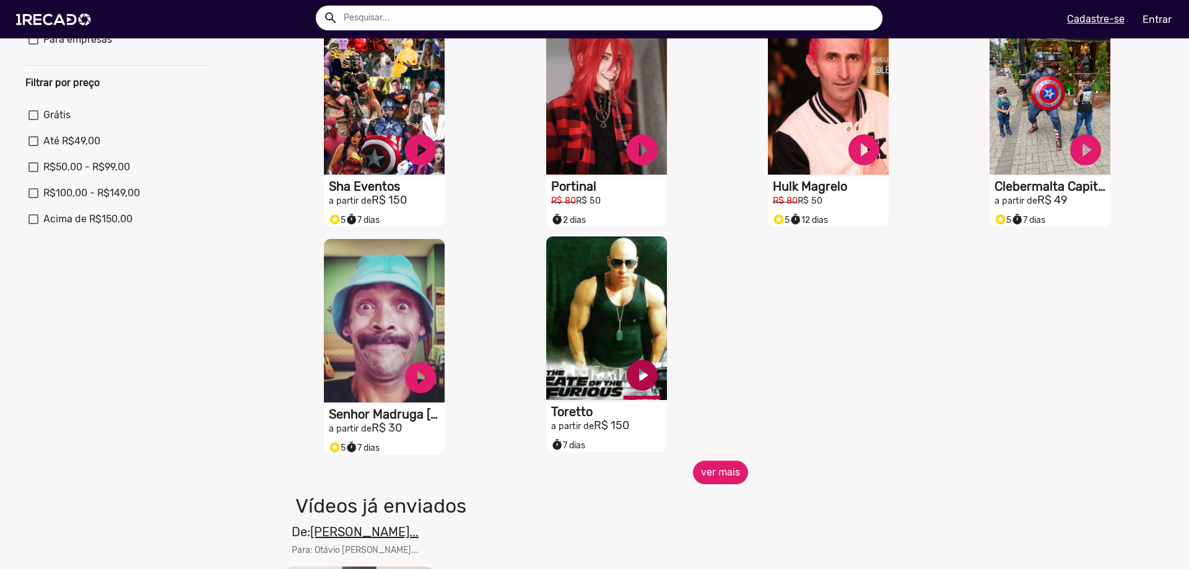
click at [636, 386] on link "play_circle_filled" at bounding box center [641, 375] width 37 height 37
click at [636, 386] on link "pause_circle" at bounding box center [641, 375] width 37 height 37
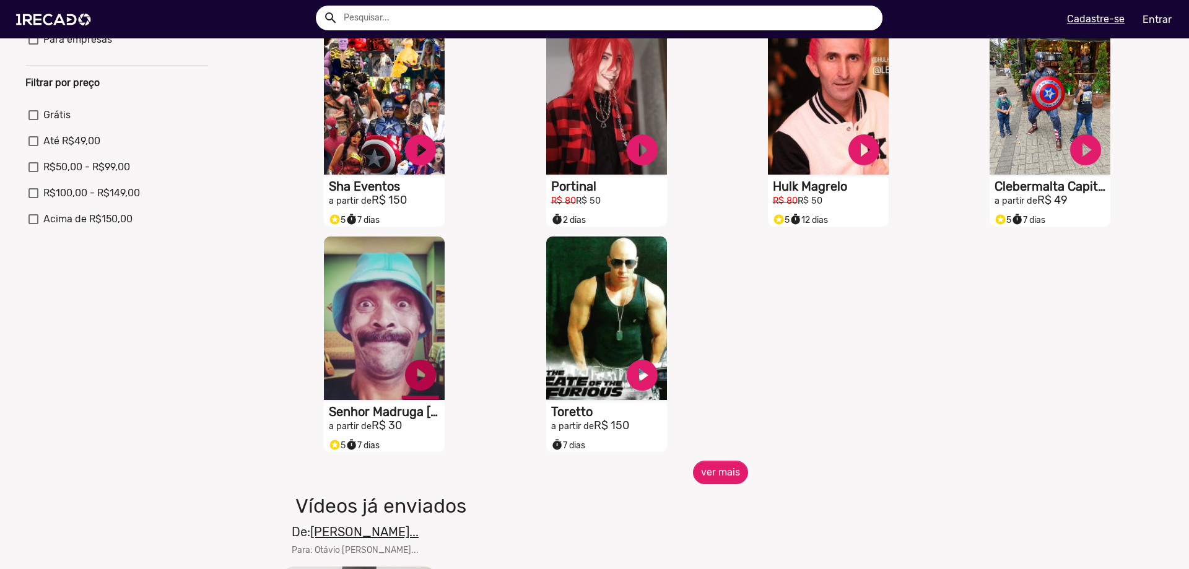
click at [410, 388] on link "play_circle_filled" at bounding box center [420, 375] width 37 height 37
click at [421, 385] on link "pause_circle" at bounding box center [420, 375] width 37 height 37
click at [700, 481] on button "ver mais" at bounding box center [720, 473] width 55 height 24
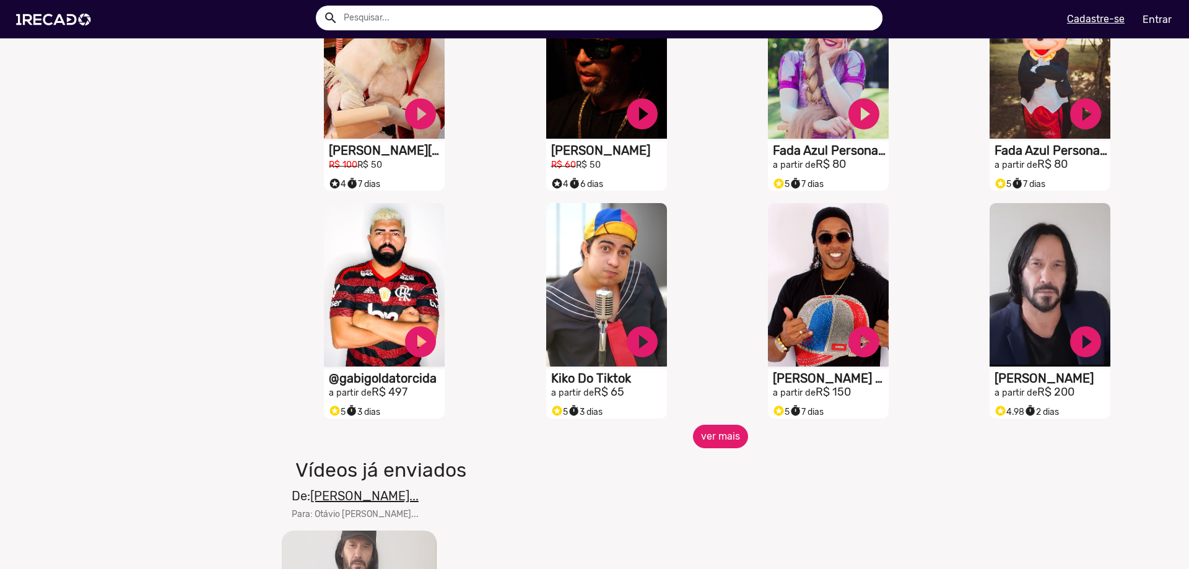
scroll to position [867, 0]
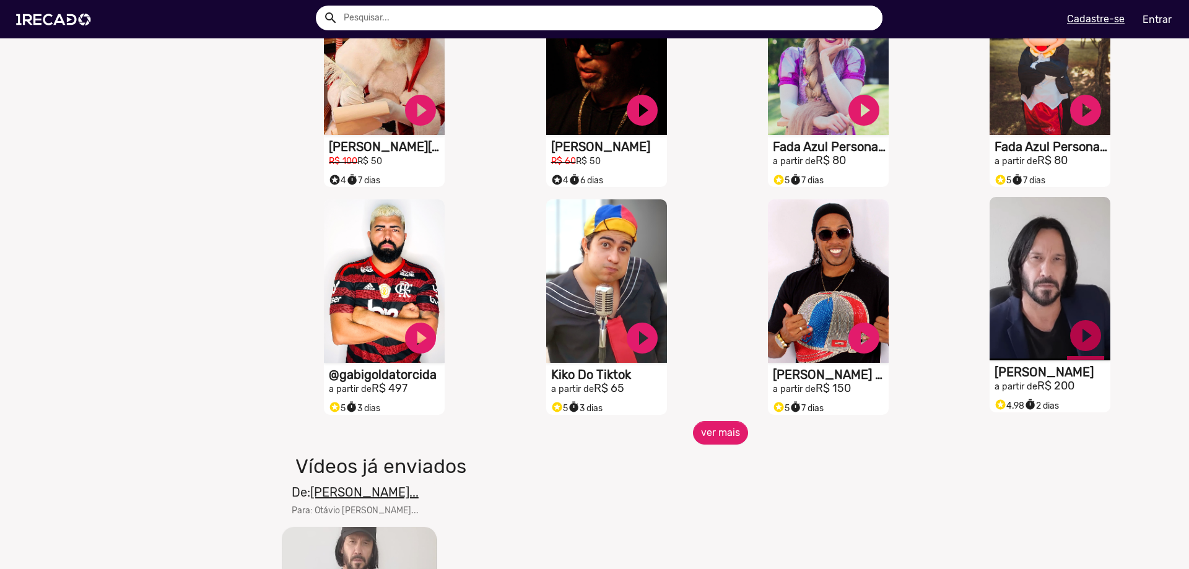
click at [1082, 344] on link "play_circle_filled" at bounding box center [1085, 335] width 37 height 37
click at [1077, 348] on link "pause_circle" at bounding box center [1085, 335] width 37 height 37
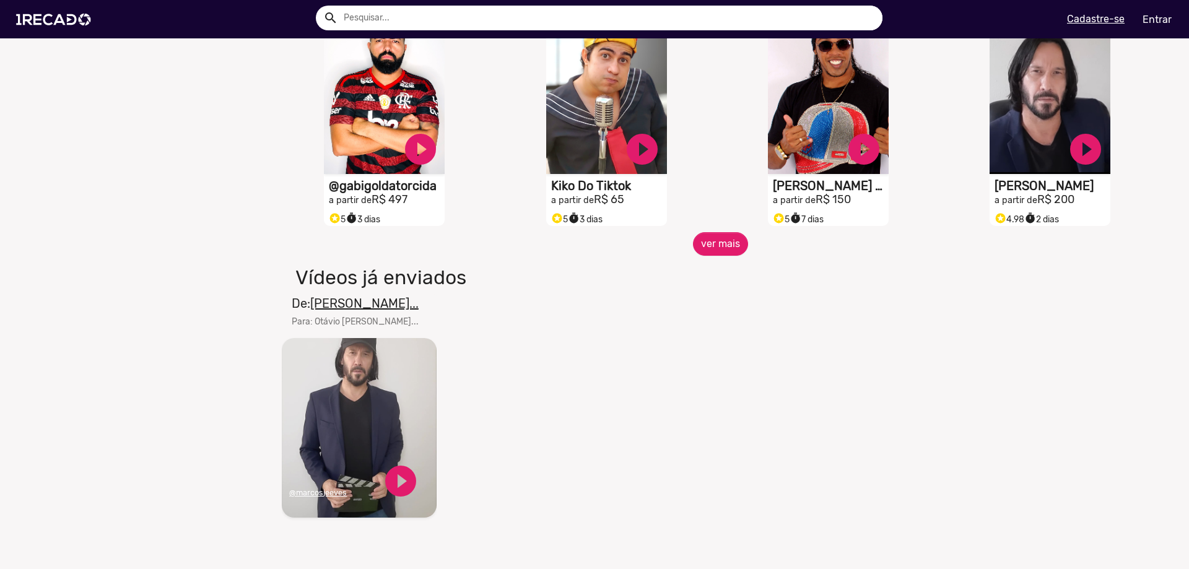
scroll to position [1150, 0]
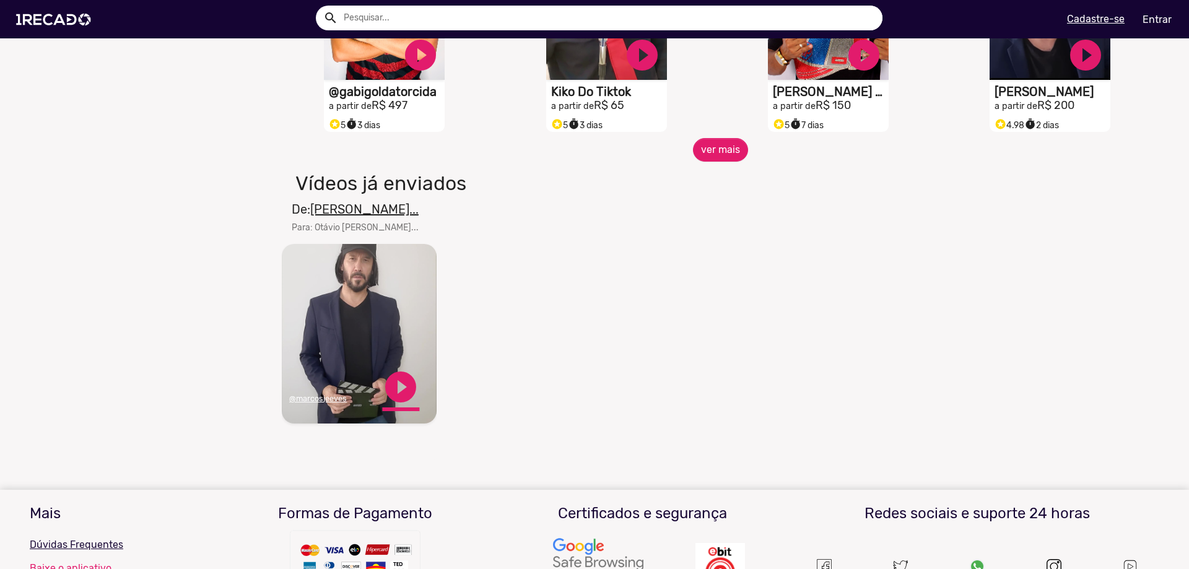
click at [402, 400] on link "play_circle_filled" at bounding box center [400, 386] width 37 height 37
click at [399, 398] on link "pause_circle" at bounding box center [400, 386] width 37 height 37
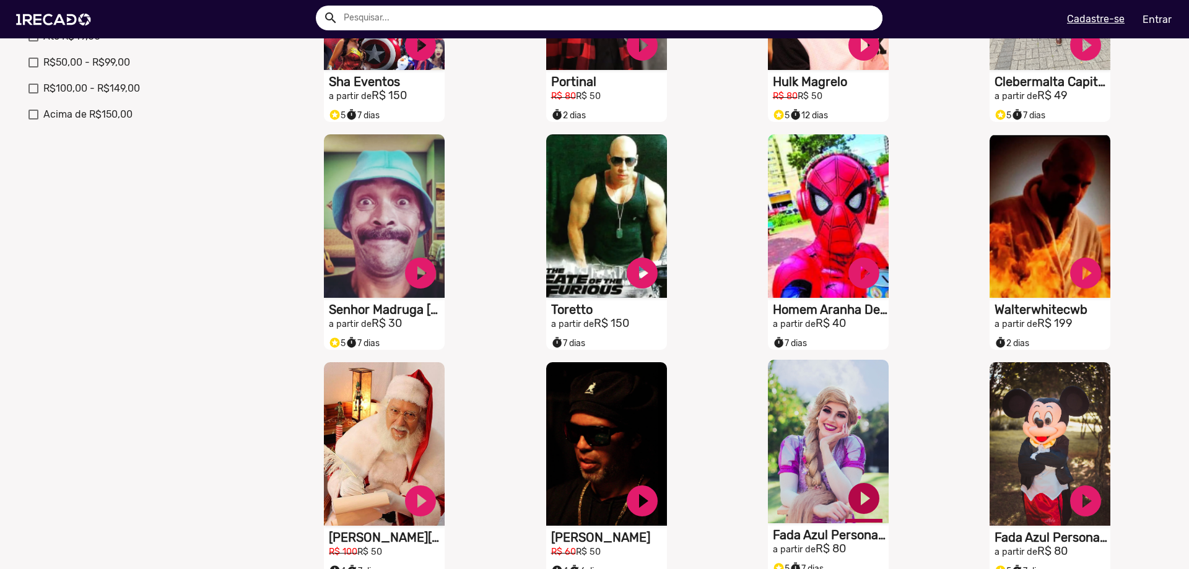
scroll to position [469, 0]
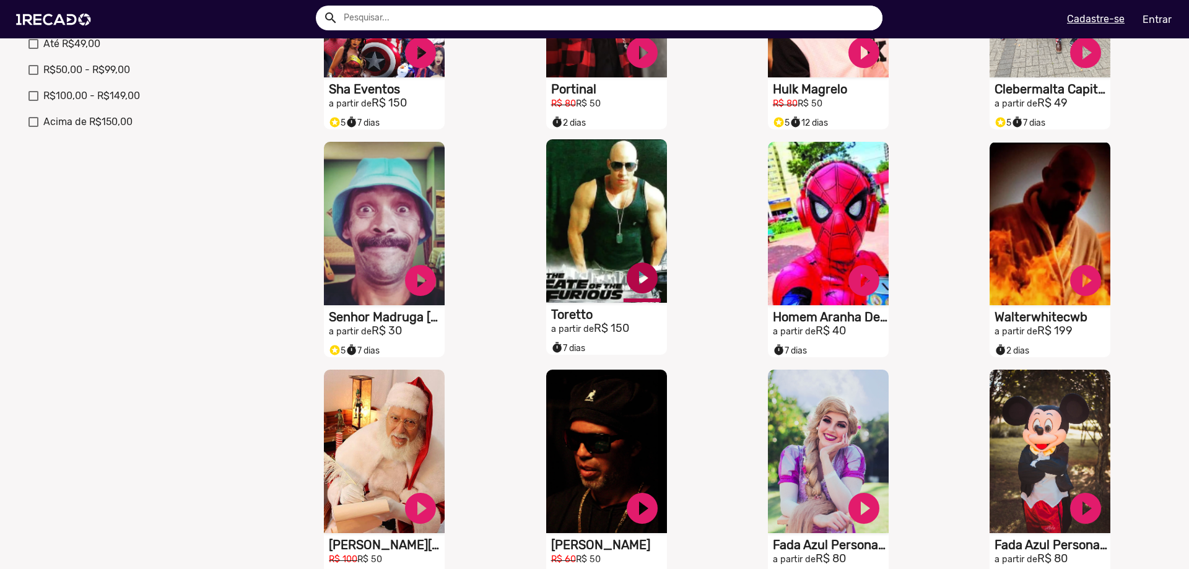
click at [631, 287] on link "play_circle_filled" at bounding box center [641, 277] width 37 height 37
click at [636, 292] on link "pause_circle" at bounding box center [641, 277] width 37 height 37
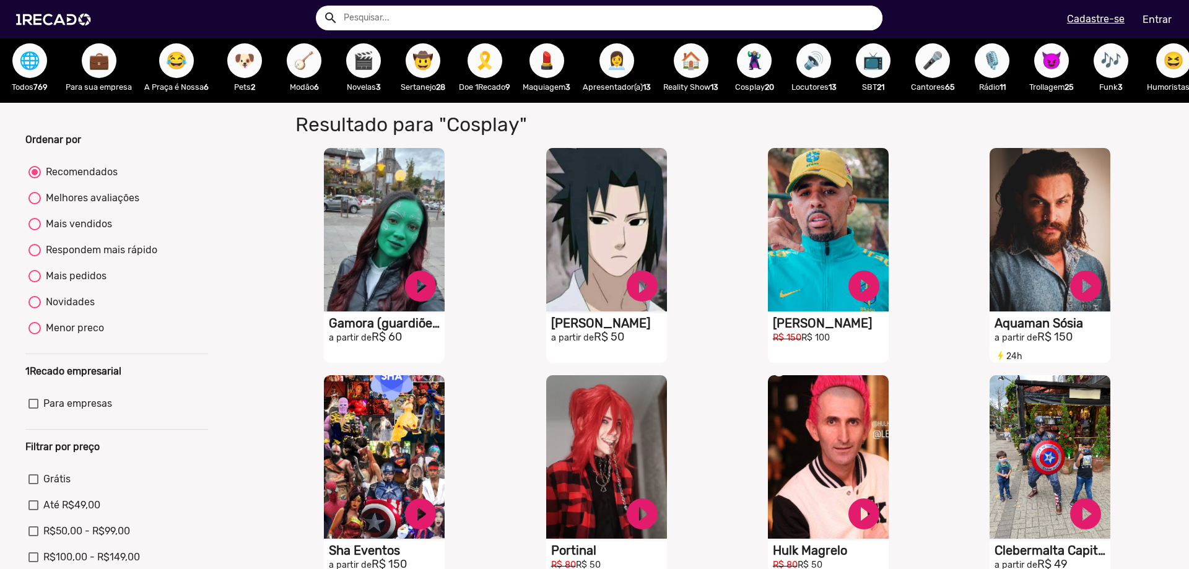
scroll to position [0, 0]
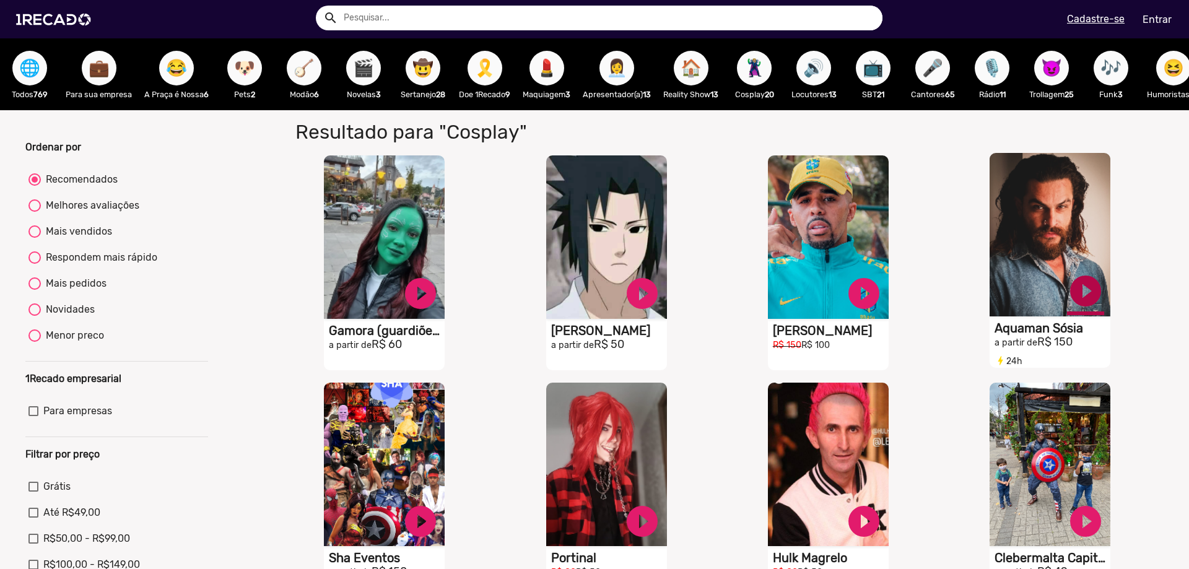
click at [1077, 298] on link "play_circle_filled" at bounding box center [1085, 290] width 37 height 37
click at [1077, 298] on link "pause_circle" at bounding box center [1085, 290] width 37 height 37
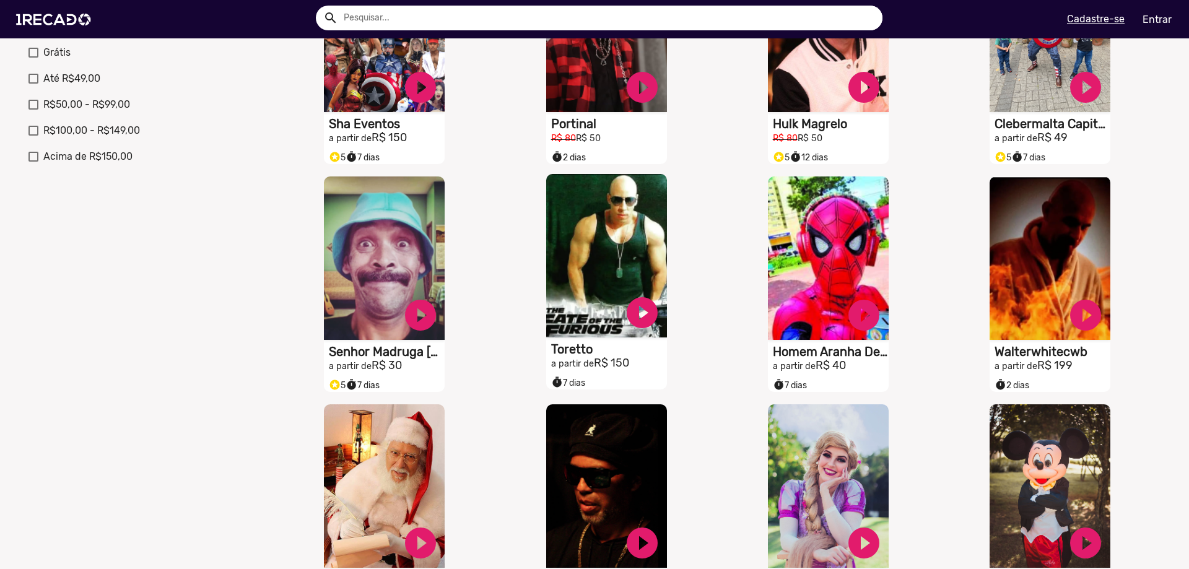
scroll to position [433, 0]
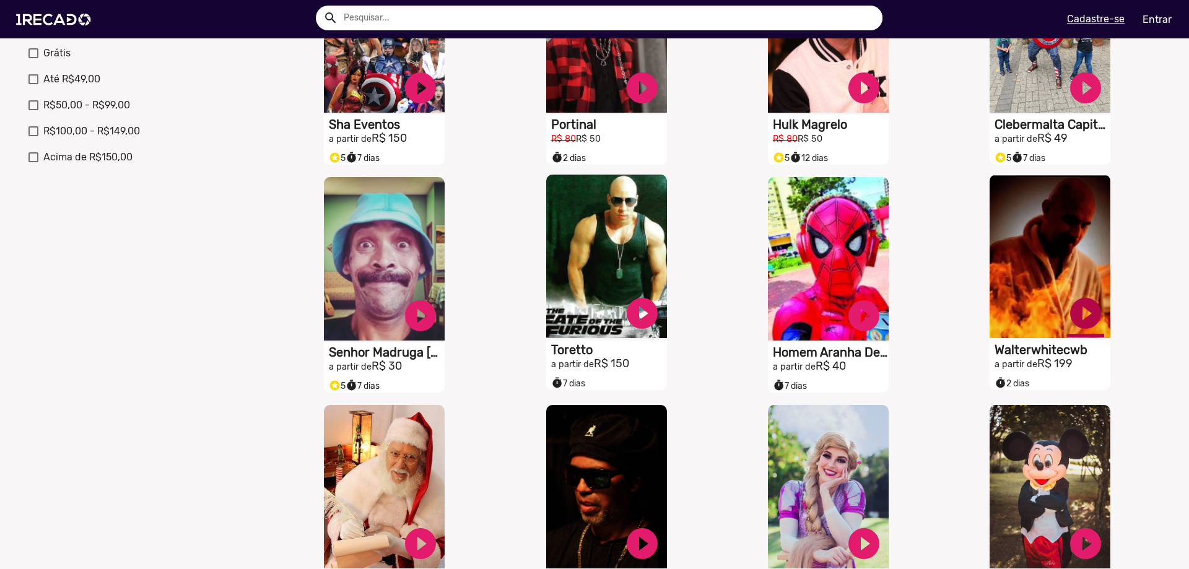
click at [1077, 328] on link "play_circle_filled" at bounding box center [1085, 313] width 37 height 37
click at [1077, 328] on link "pause_circle" at bounding box center [1085, 313] width 37 height 37
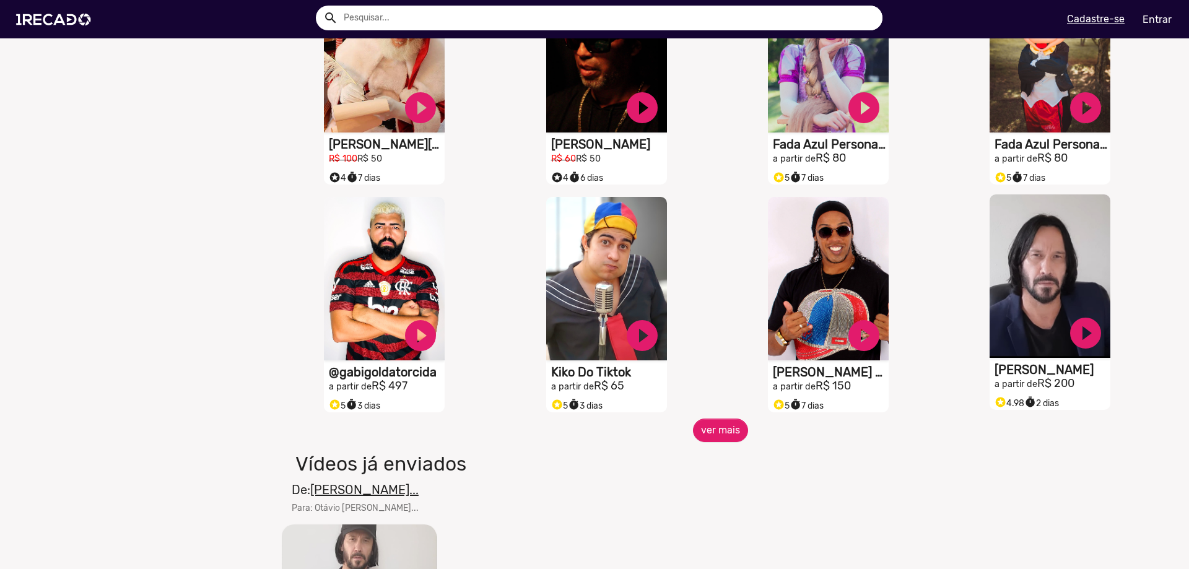
scroll to position [867, 0]
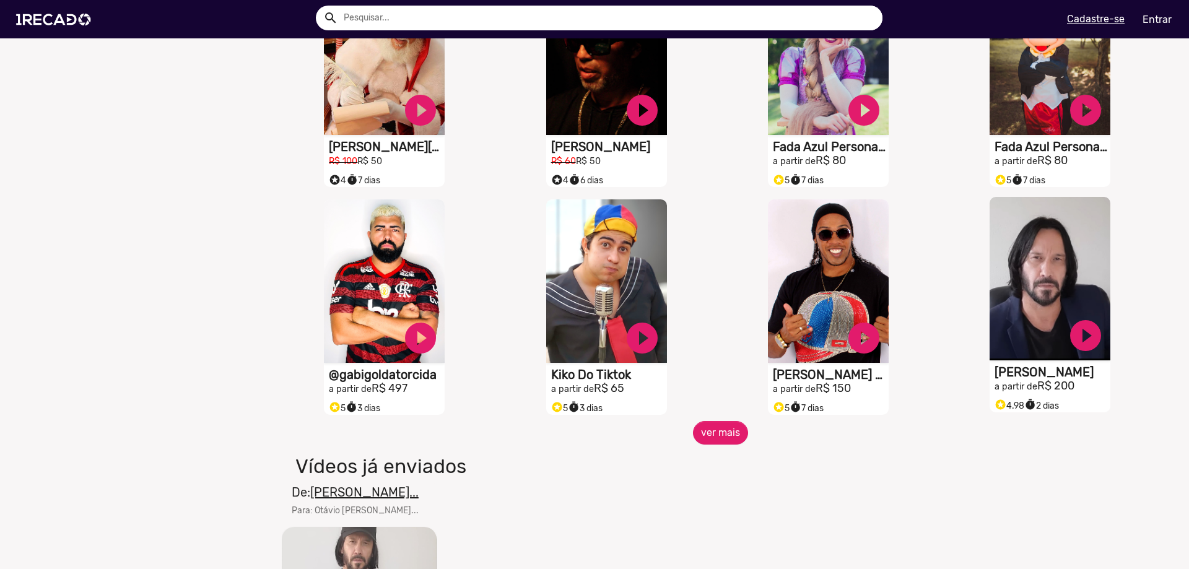
click at [1066, 261] on video "S1RECADO vídeos dedicados para fãs e empresas" at bounding box center [1049, 278] width 121 height 163
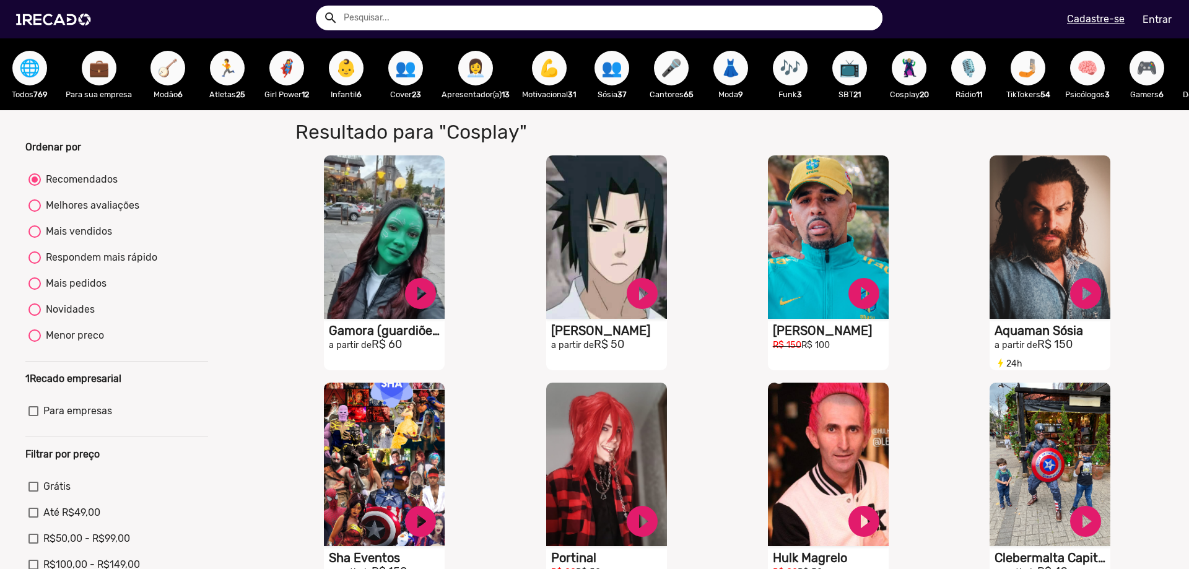
click at [617, 71] on span "👥" at bounding box center [611, 68] width 21 height 35
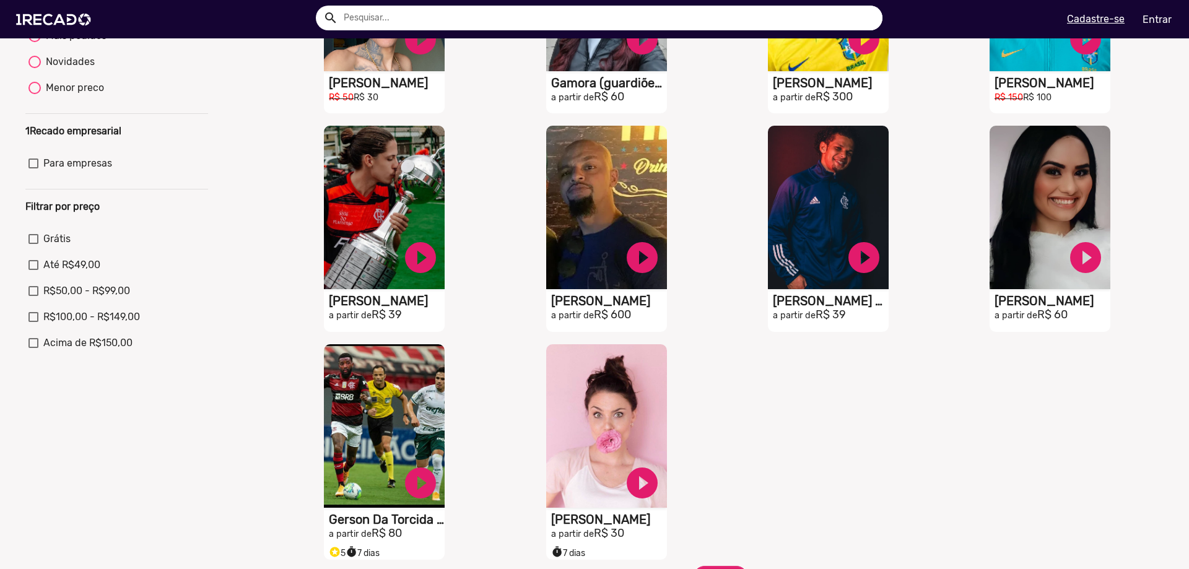
scroll to position [557, 0]
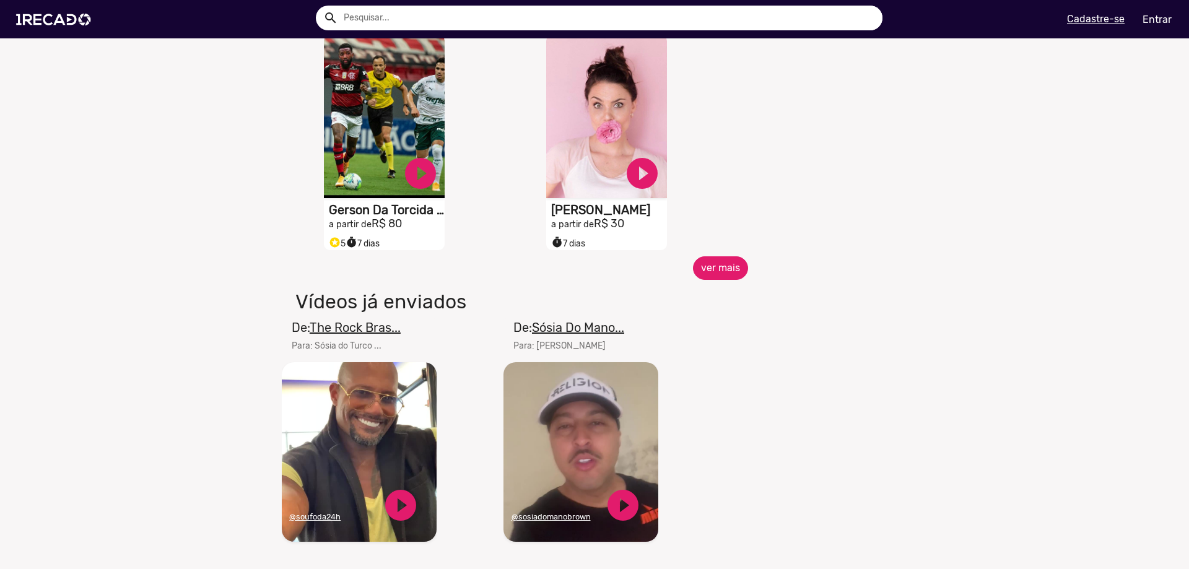
click at [728, 274] on button "ver mais" at bounding box center [720, 268] width 55 height 24
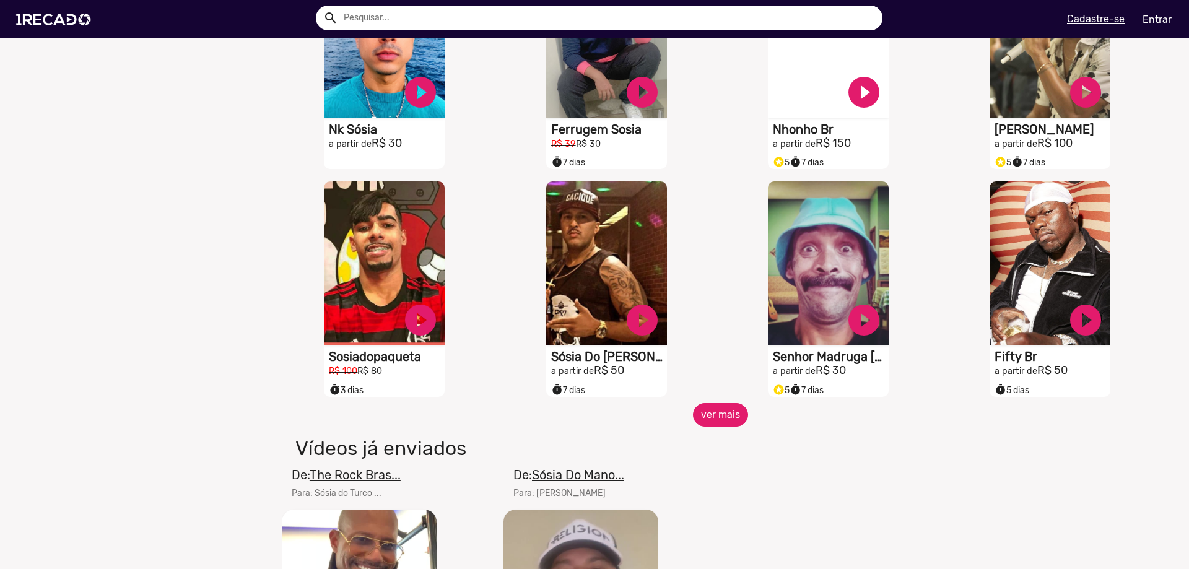
scroll to position [867, 0]
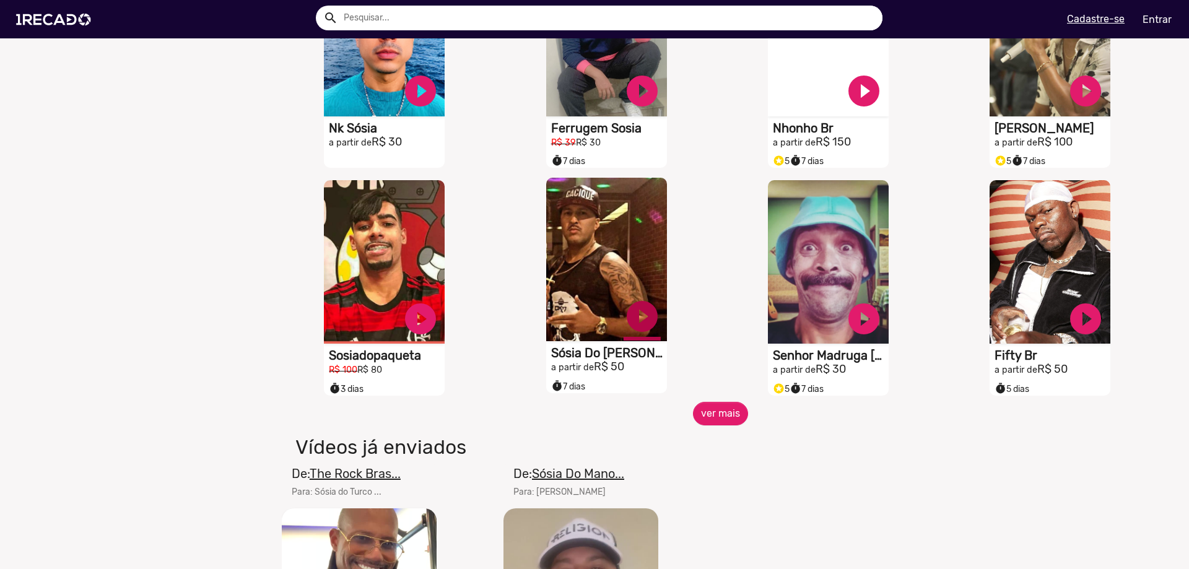
click at [638, 332] on link "play_circle_filled" at bounding box center [641, 316] width 37 height 37
click at [638, 332] on link "pause_circle" at bounding box center [641, 316] width 37 height 37
click at [719, 419] on button "ver mais" at bounding box center [720, 414] width 55 height 24
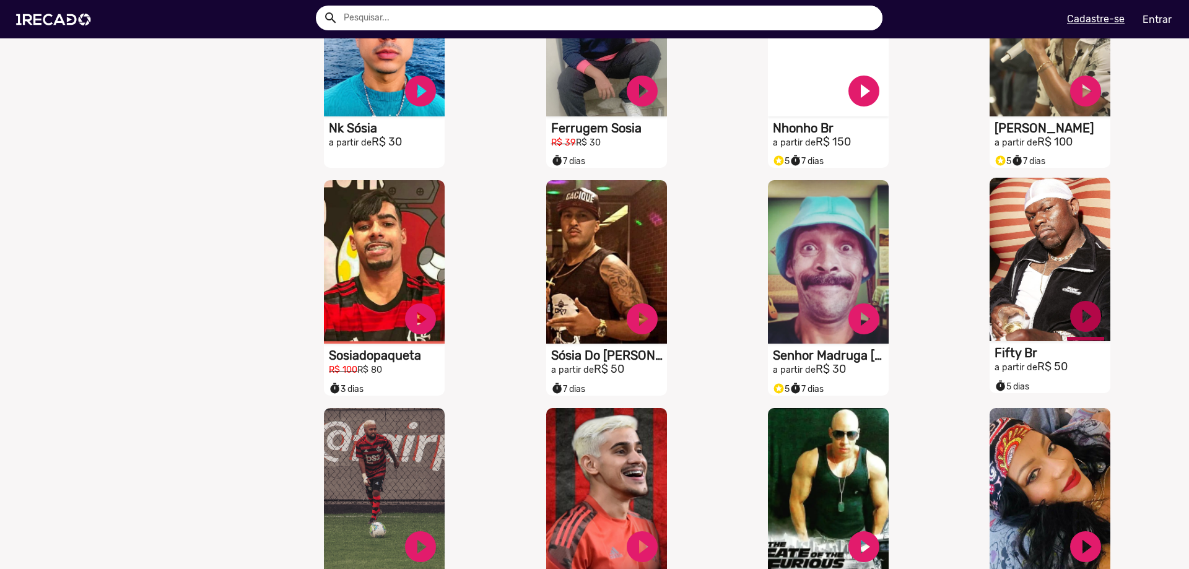
click at [1075, 332] on link "play_circle_filled" at bounding box center [1085, 316] width 37 height 37
click at [1075, 332] on link "pause_circle" at bounding box center [1085, 316] width 37 height 37
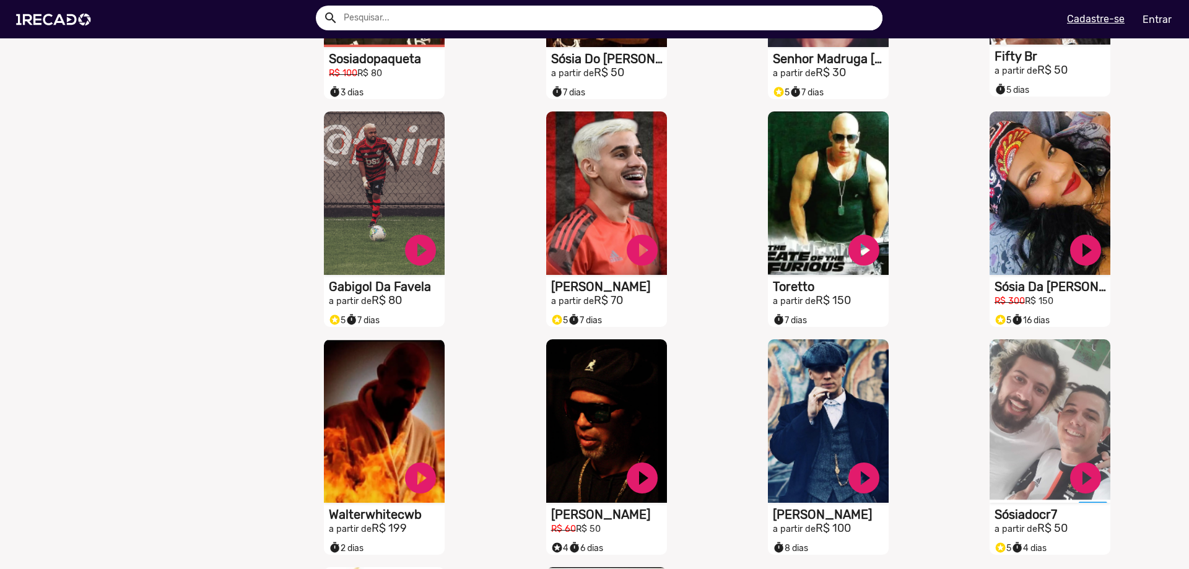
scroll to position [1176, 0]
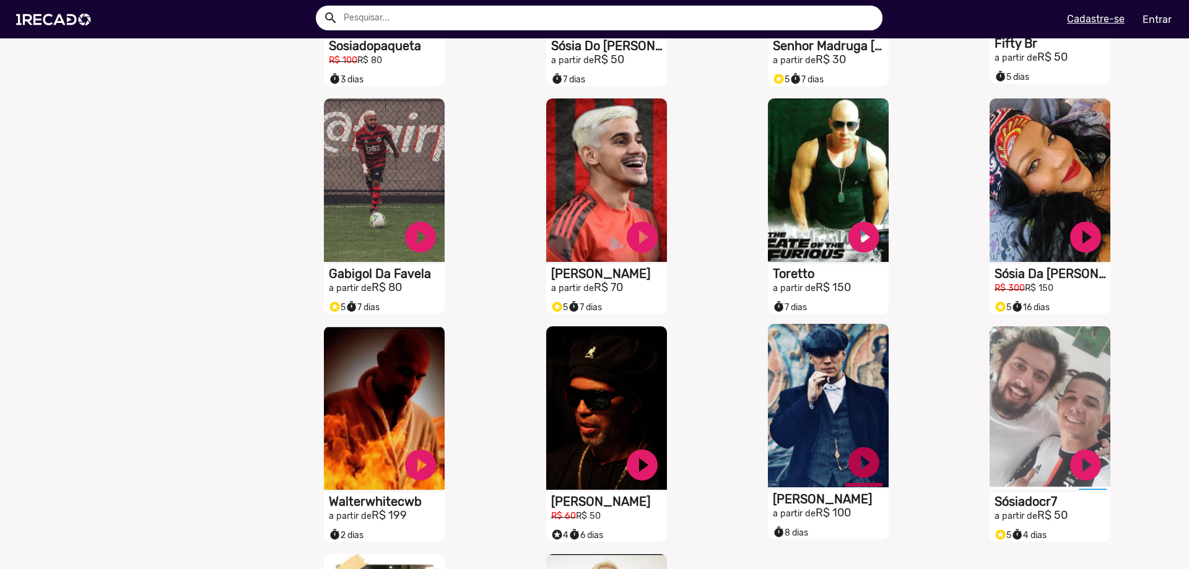
click at [859, 472] on link "play_circle_filled" at bounding box center [863, 462] width 37 height 37
click at [859, 472] on link "pause_circle" at bounding box center [863, 462] width 37 height 37
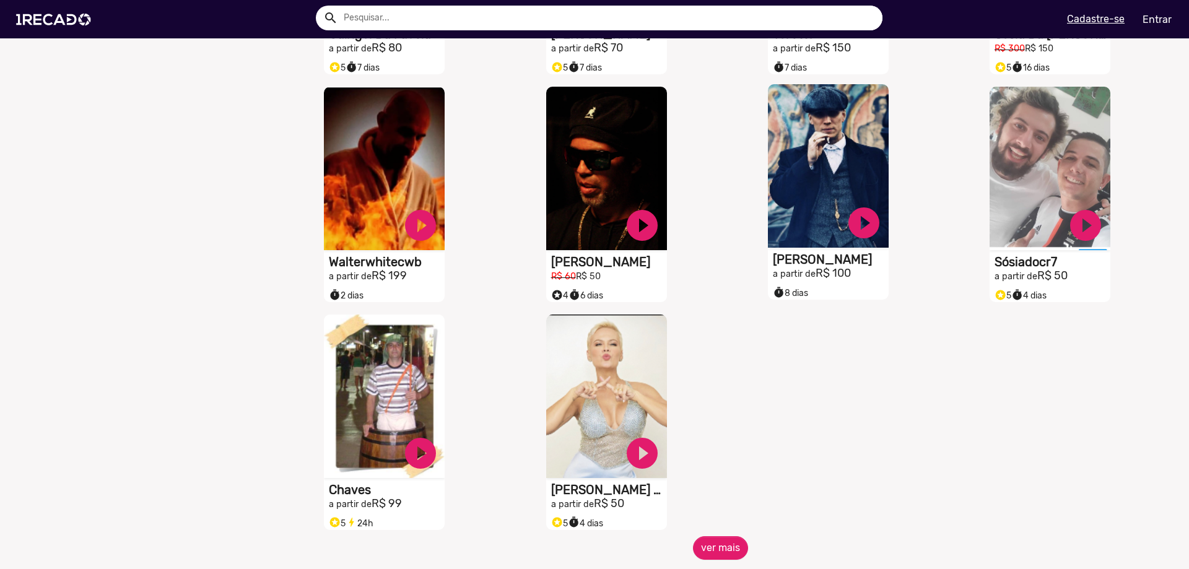
scroll to position [1424, 0]
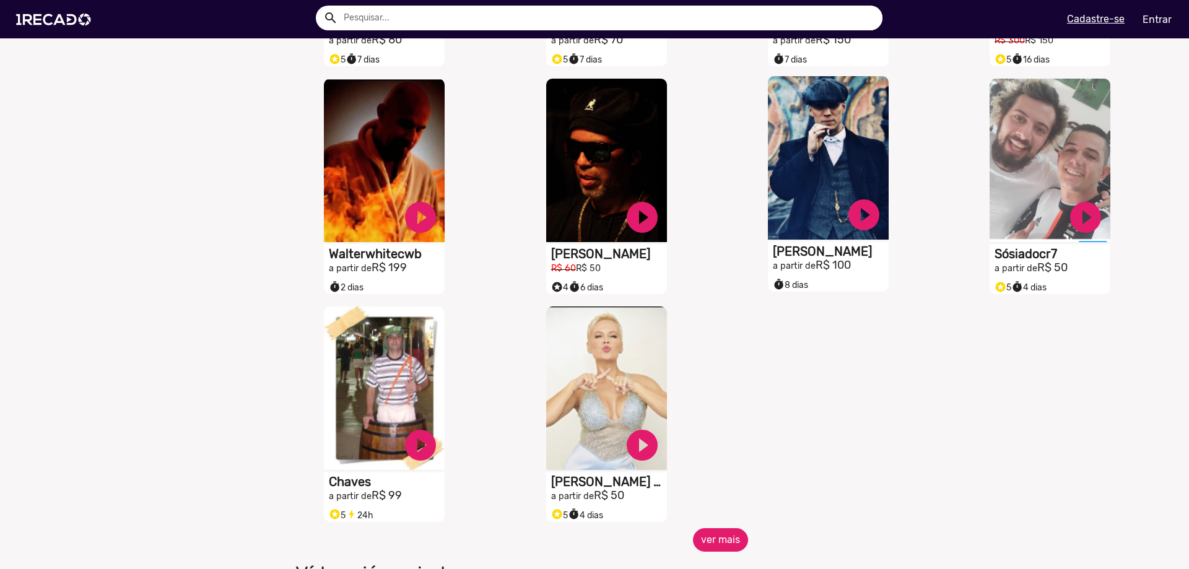
click at [736, 547] on button "ver mais" at bounding box center [720, 540] width 55 height 24
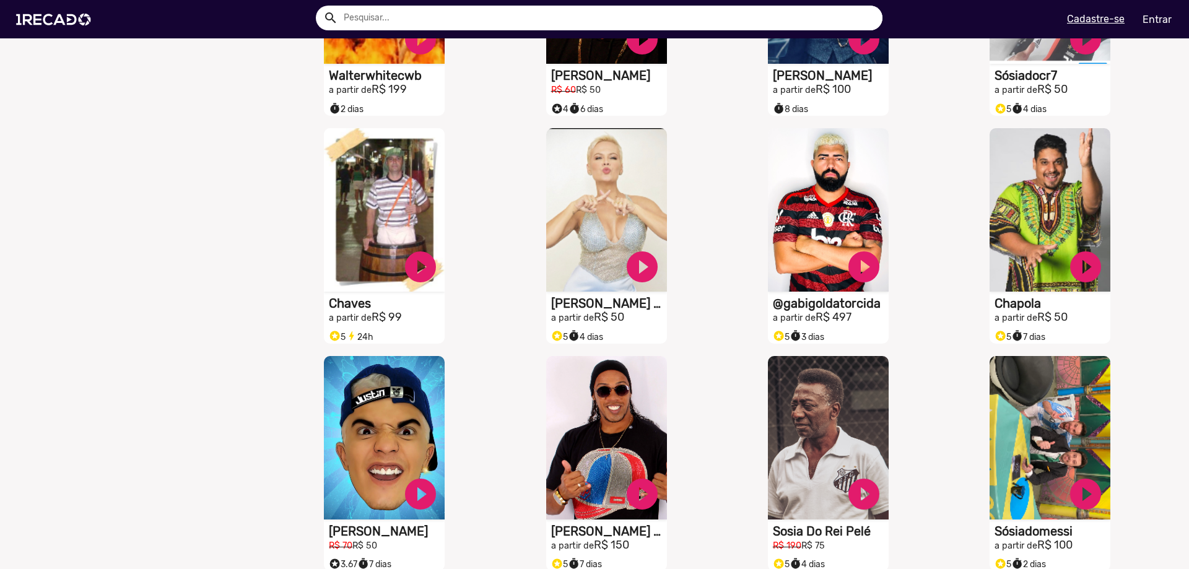
scroll to position [1610, 0]
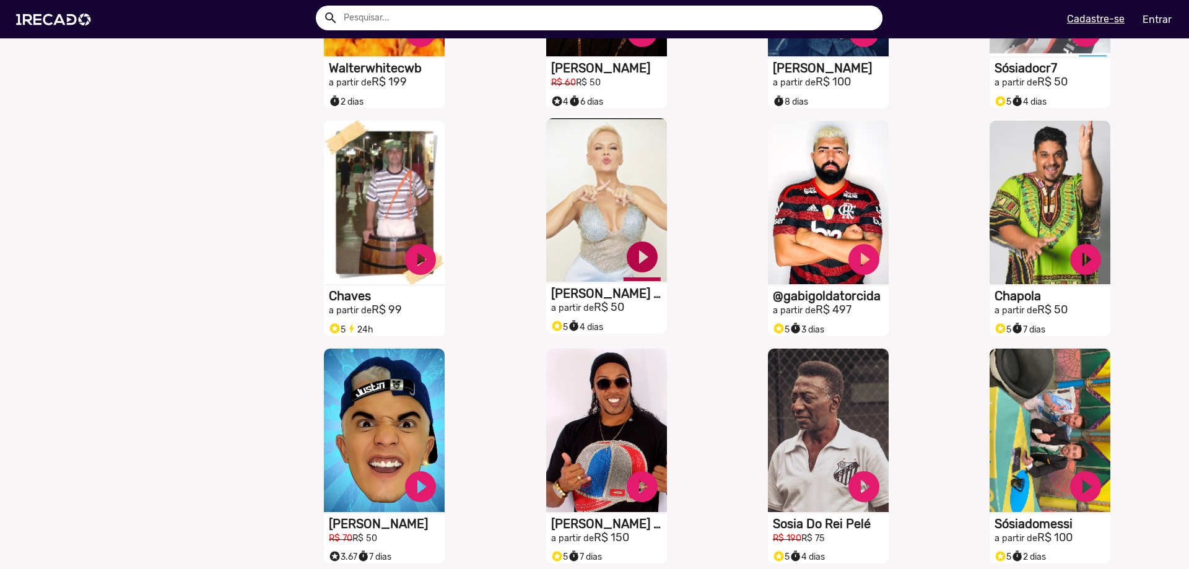
click at [635, 267] on link "play_circle_filled" at bounding box center [641, 256] width 37 height 37
click at [636, 267] on link "pause_circle" at bounding box center [641, 256] width 37 height 37
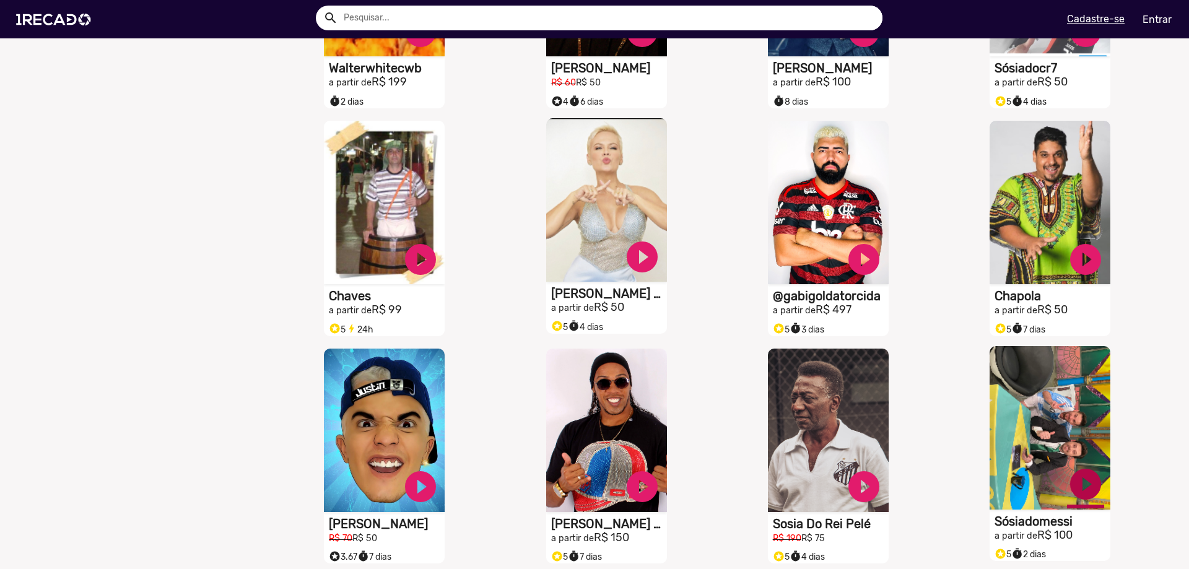
click at [1077, 503] on link "play_circle_filled" at bounding box center [1085, 484] width 37 height 37
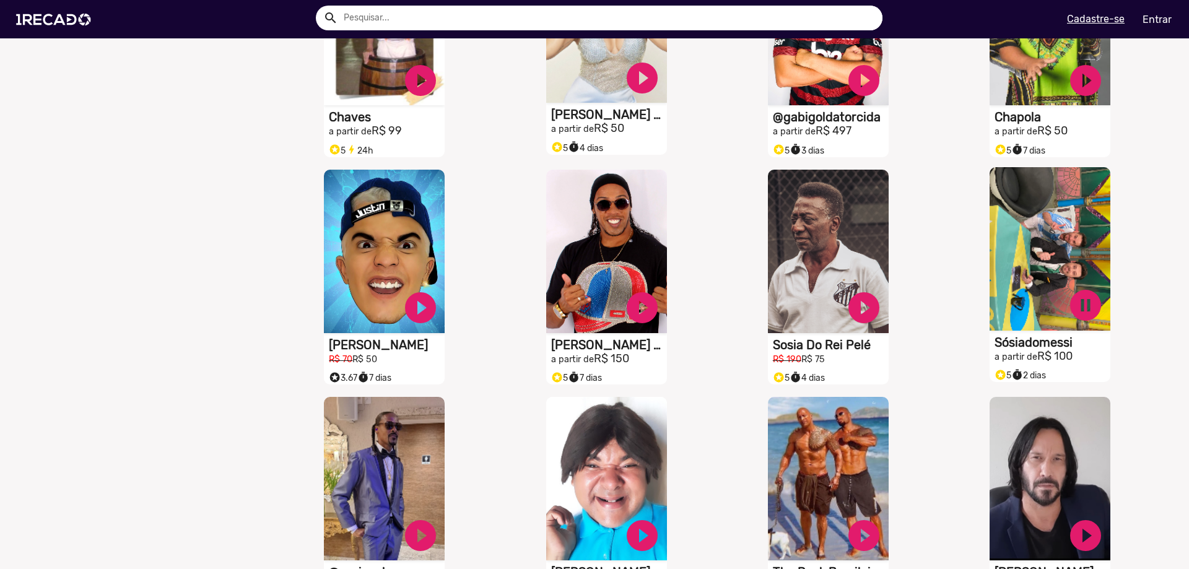
scroll to position [1795, 0]
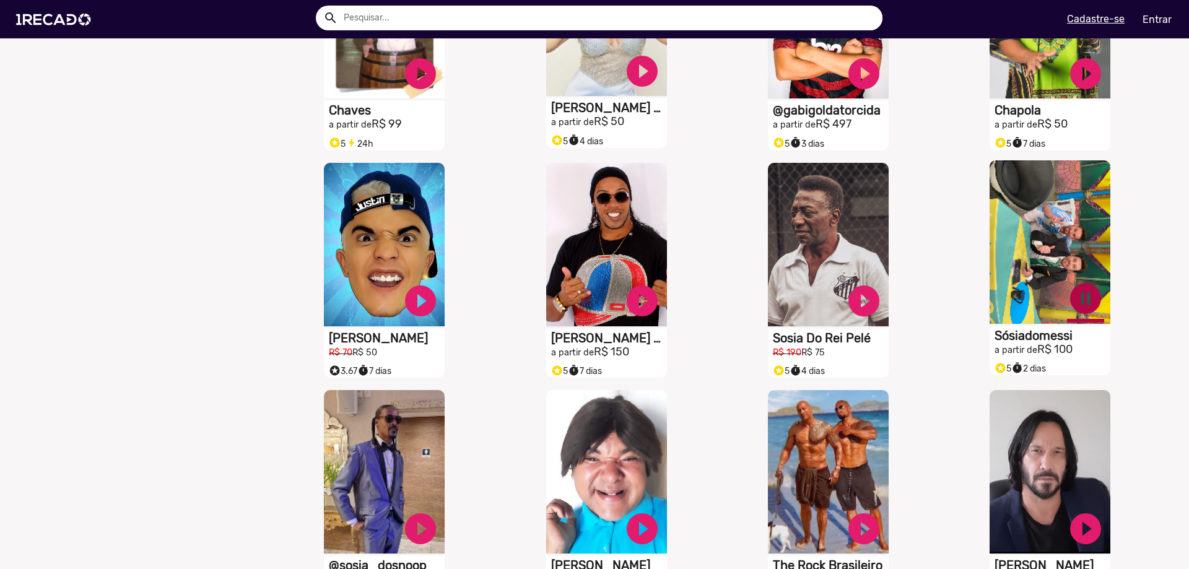
click at [1074, 307] on link "pause_circle" at bounding box center [1085, 298] width 37 height 37
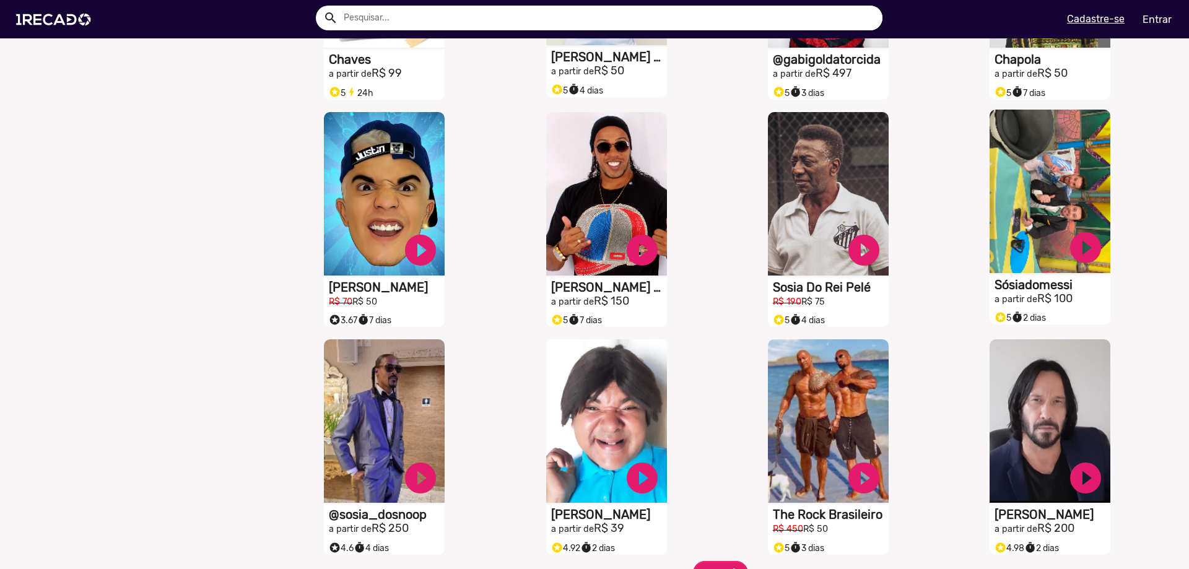
scroll to position [1981, 0]
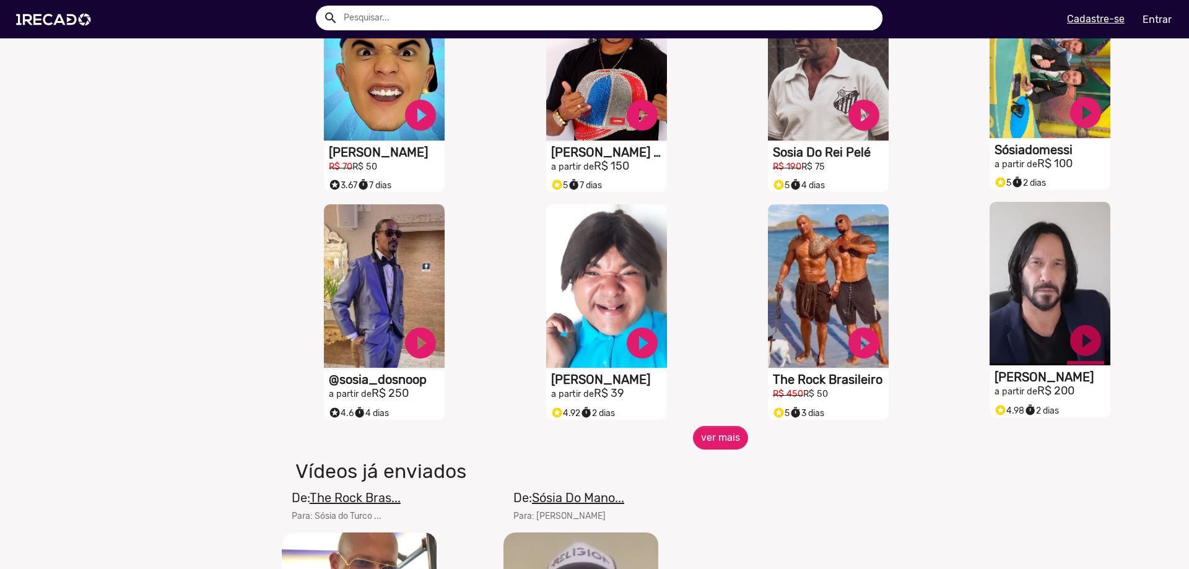
click at [1074, 355] on link "play_circle_filled" at bounding box center [1085, 340] width 37 height 37
click at [1074, 355] on link "pause_circle" at bounding box center [1085, 340] width 37 height 37
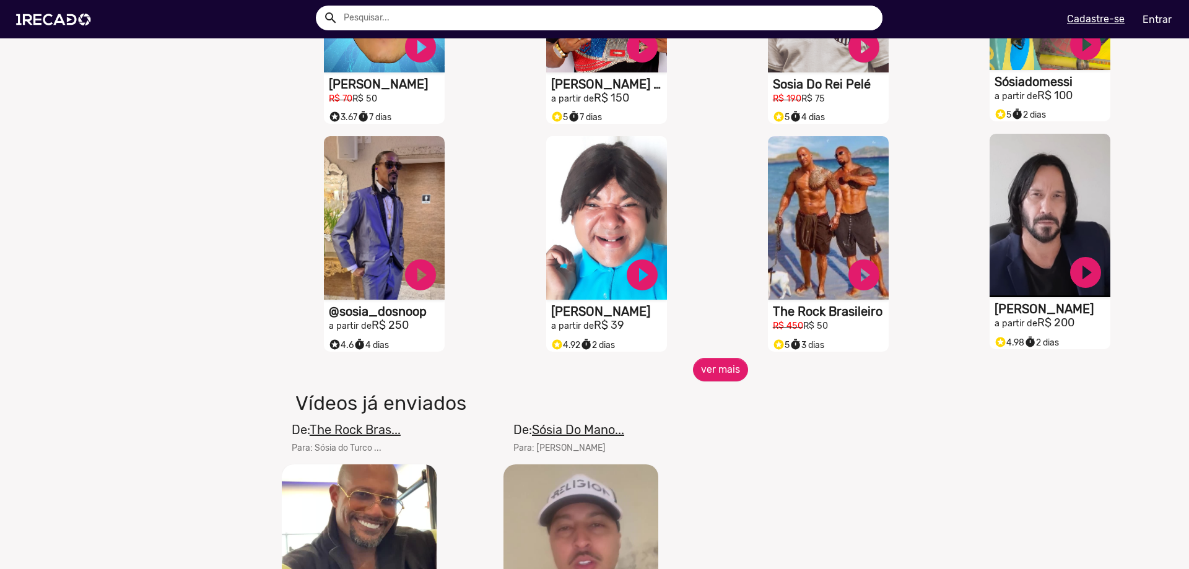
scroll to position [2229, 0]
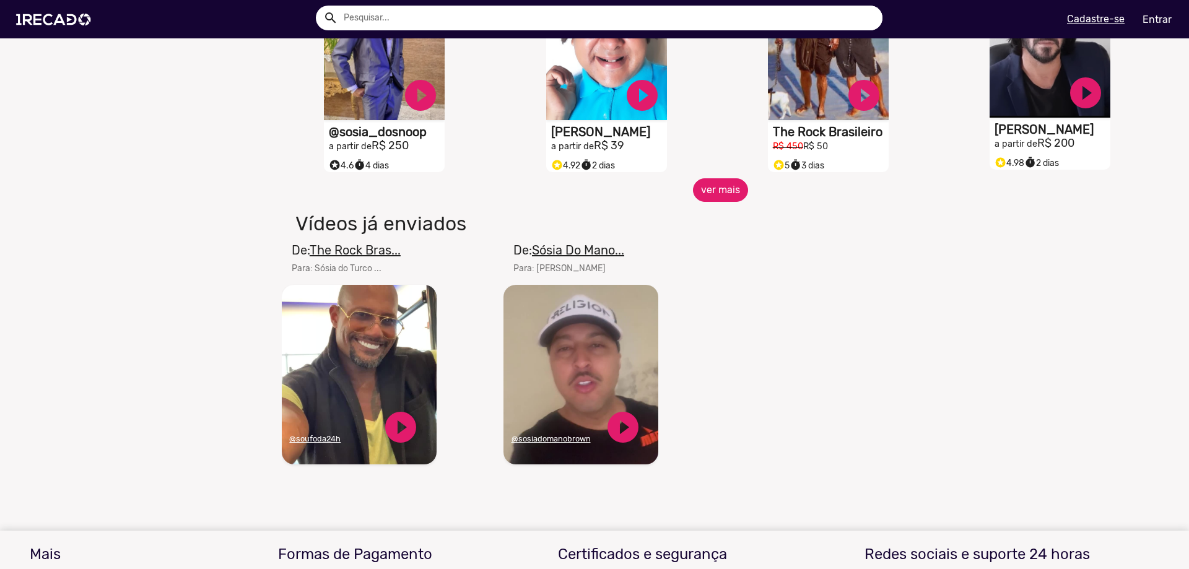
click at [718, 201] on button "ver mais" at bounding box center [720, 190] width 55 height 24
click at [725, 202] on button "ver mais" at bounding box center [720, 190] width 55 height 24
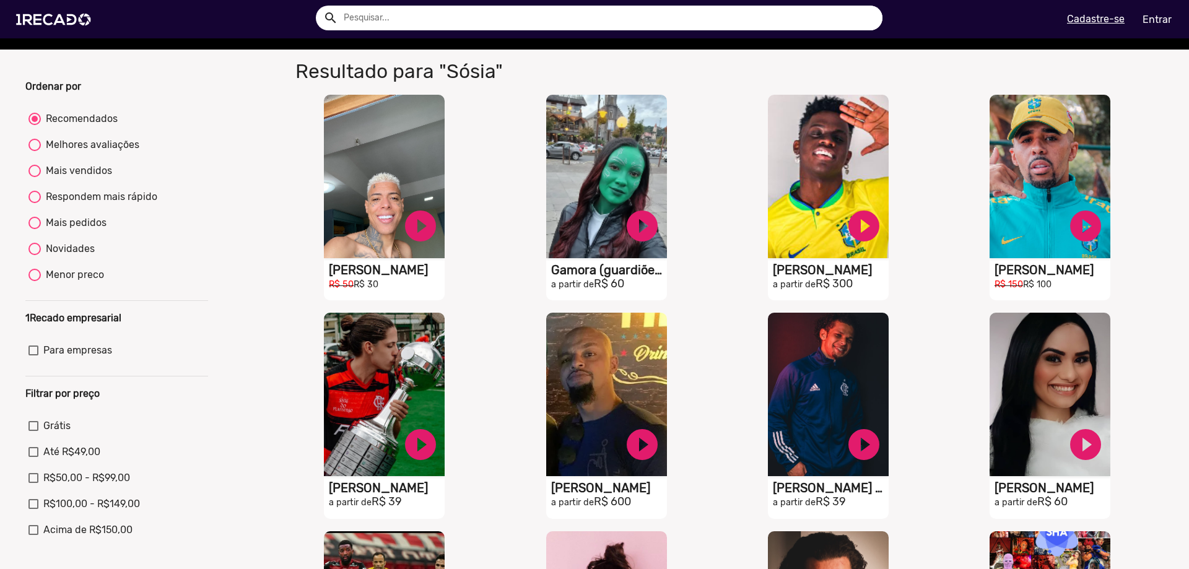
scroll to position [0, 0]
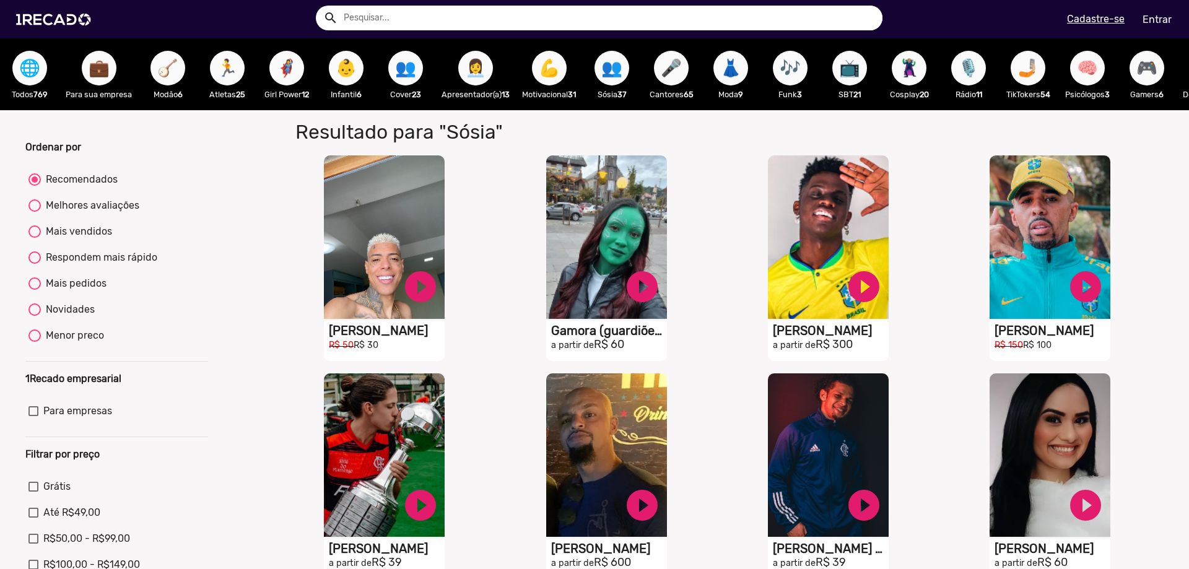
click at [615, 80] on span "👥" at bounding box center [611, 68] width 21 height 35
click at [677, 68] on span "🎤" at bounding box center [671, 68] width 21 height 35
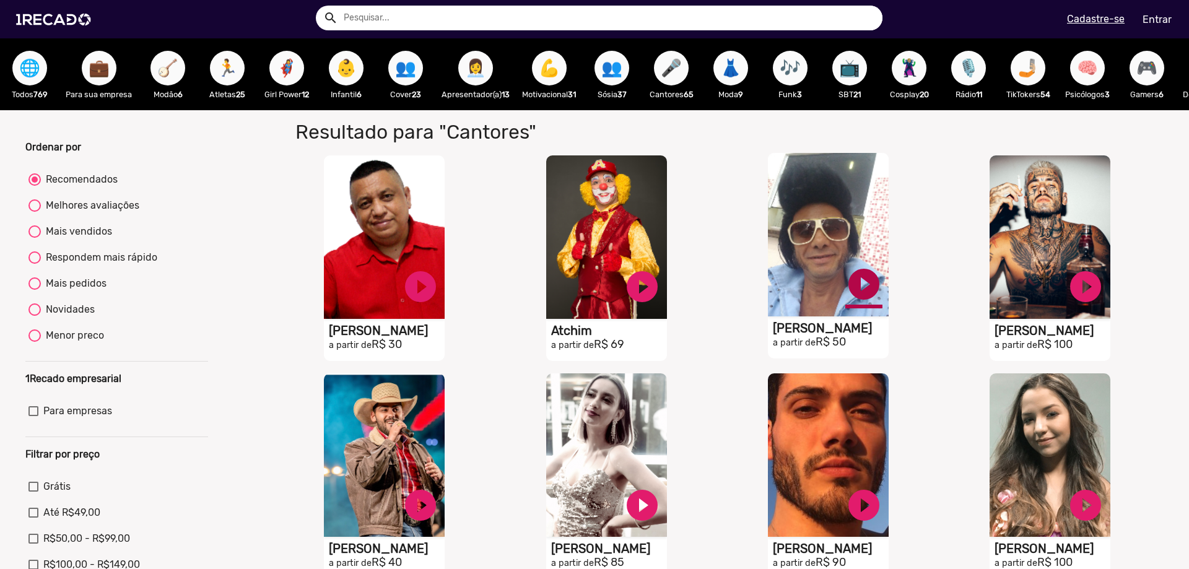
click at [859, 284] on link "play_circle_filled" at bounding box center [863, 284] width 37 height 37
click at [858, 288] on link "pause_circle" at bounding box center [863, 284] width 37 height 37
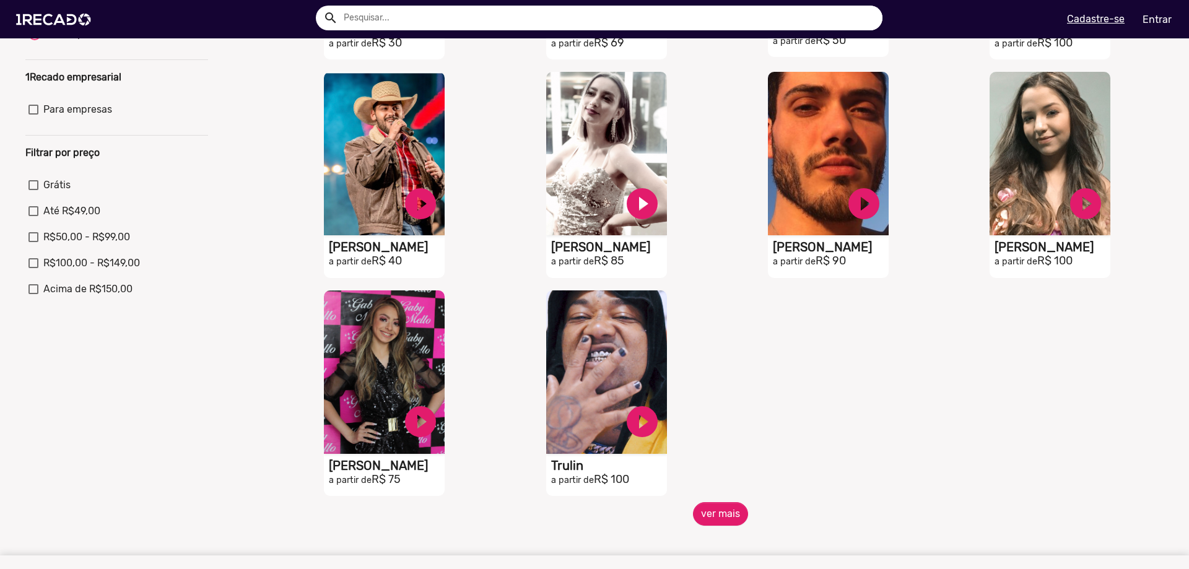
scroll to position [371, 0]
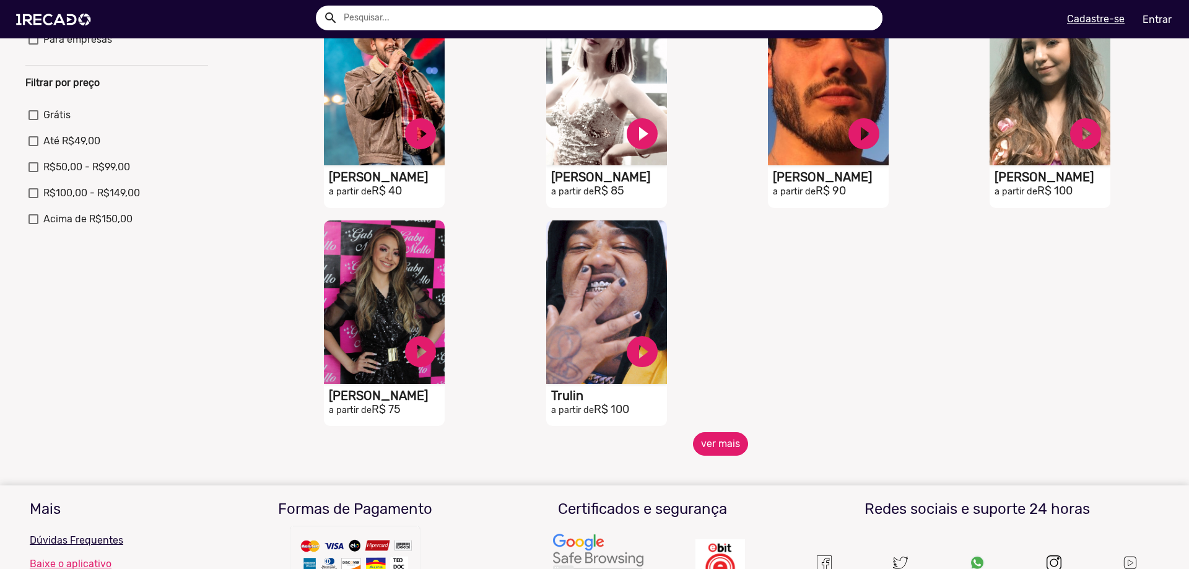
click at [708, 451] on button "ver mais" at bounding box center [720, 444] width 55 height 24
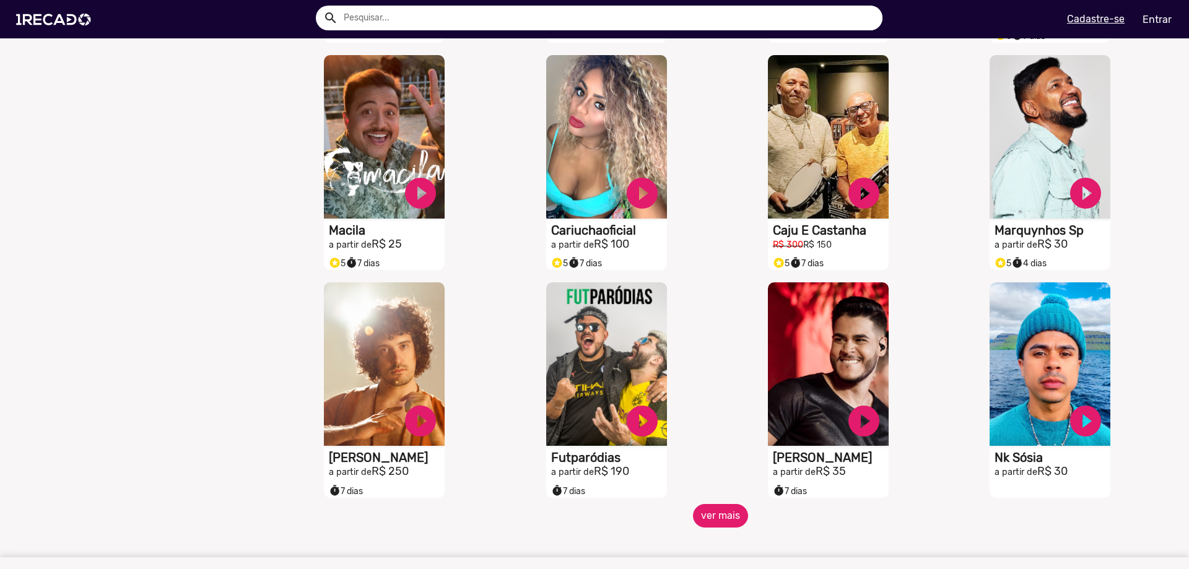
scroll to position [805, 0]
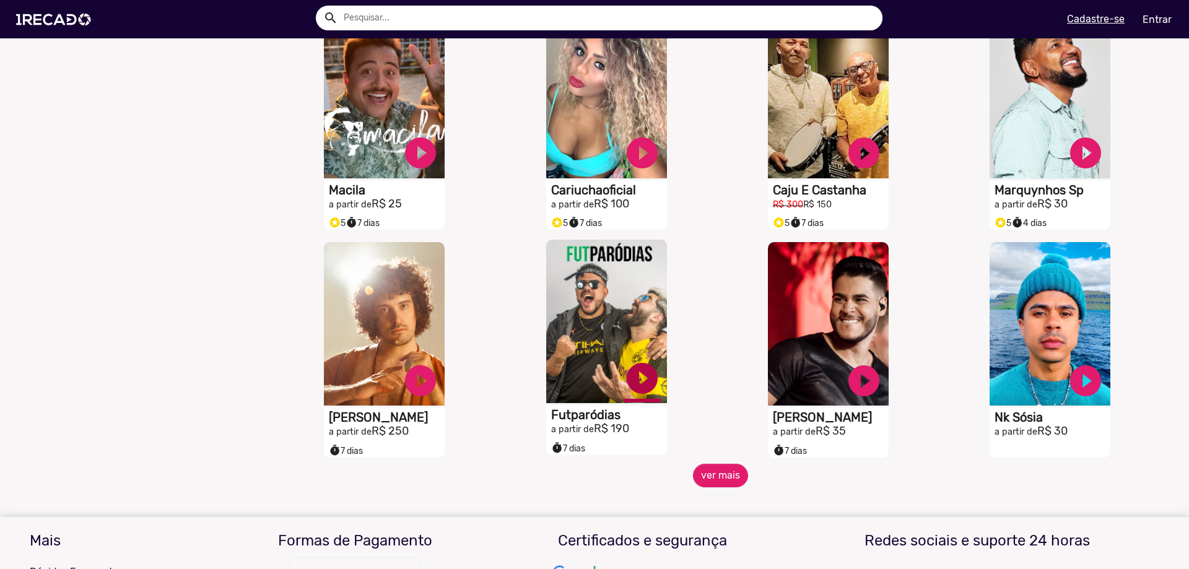
click at [640, 390] on link "play_circle_filled" at bounding box center [641, 378] width 37 height 37
click at [640, 390] on link "pause_circle" at bounding box center [641, 378] width 37 height 37
click at [733, 487] on button "ver mais" at bounding box center [720, 476] width 55 height 24
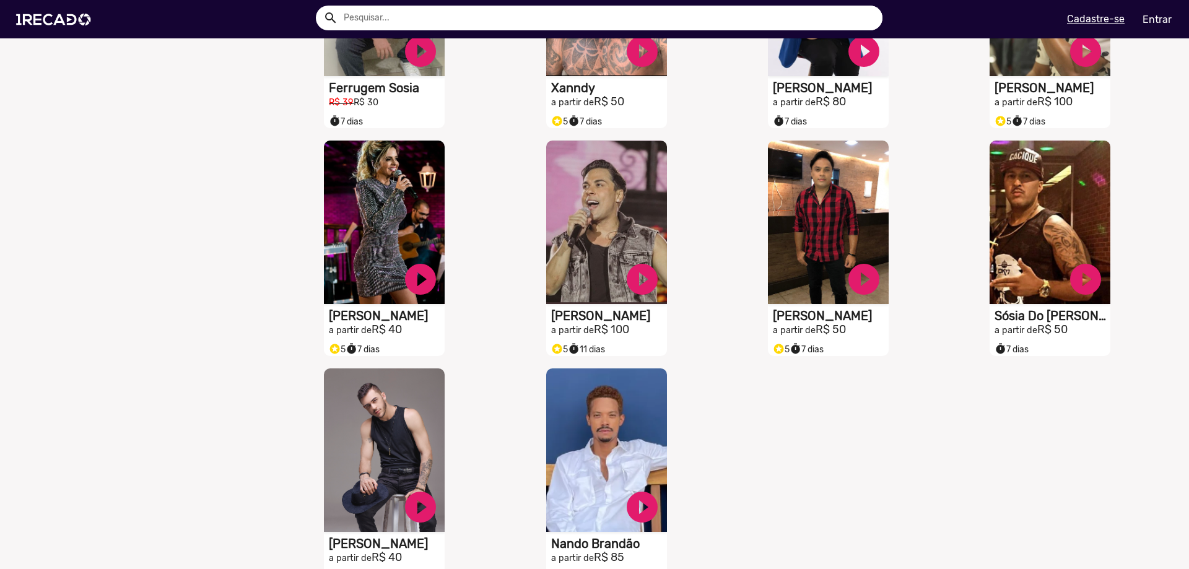
scroll to position [1486, 0]
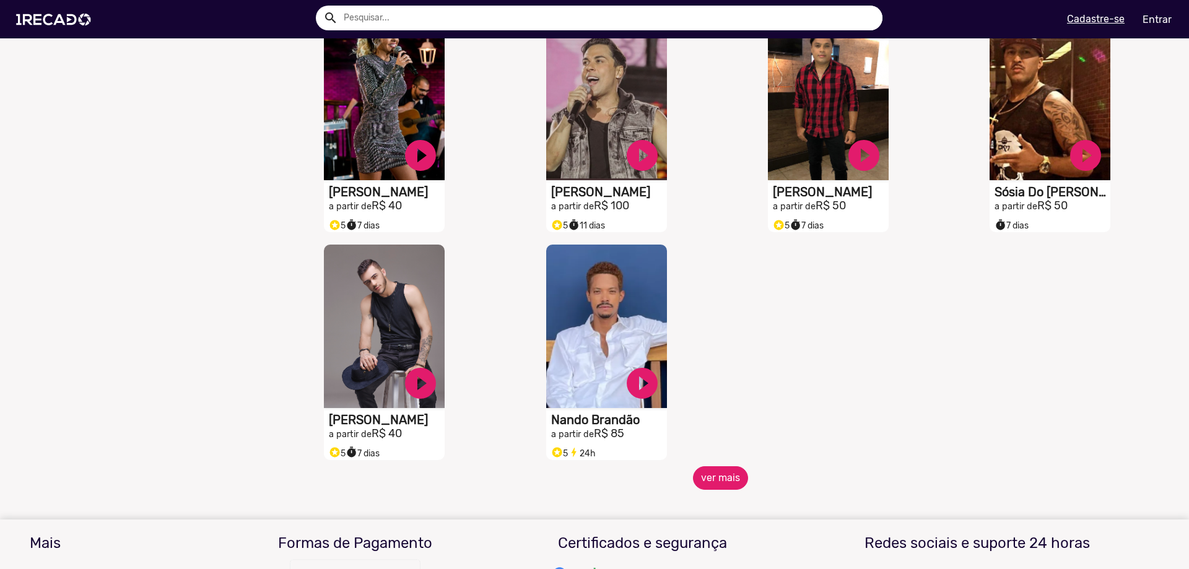
click at [714, 482] on button "ver mais" at bounding box center [720, 478] width 55 height 24
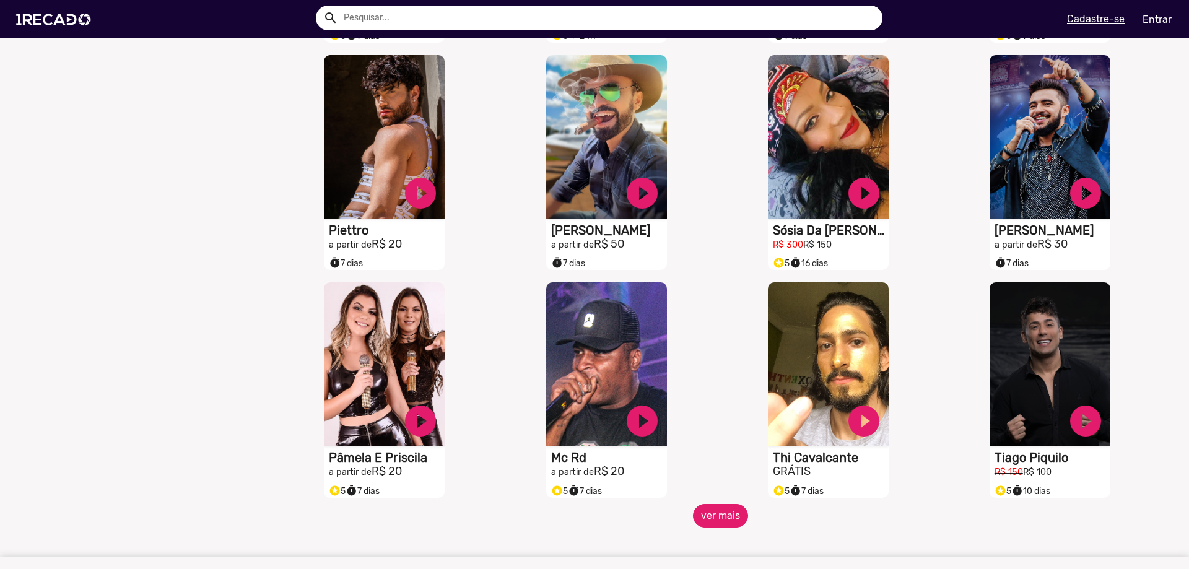
scroll to position [1919, 0]
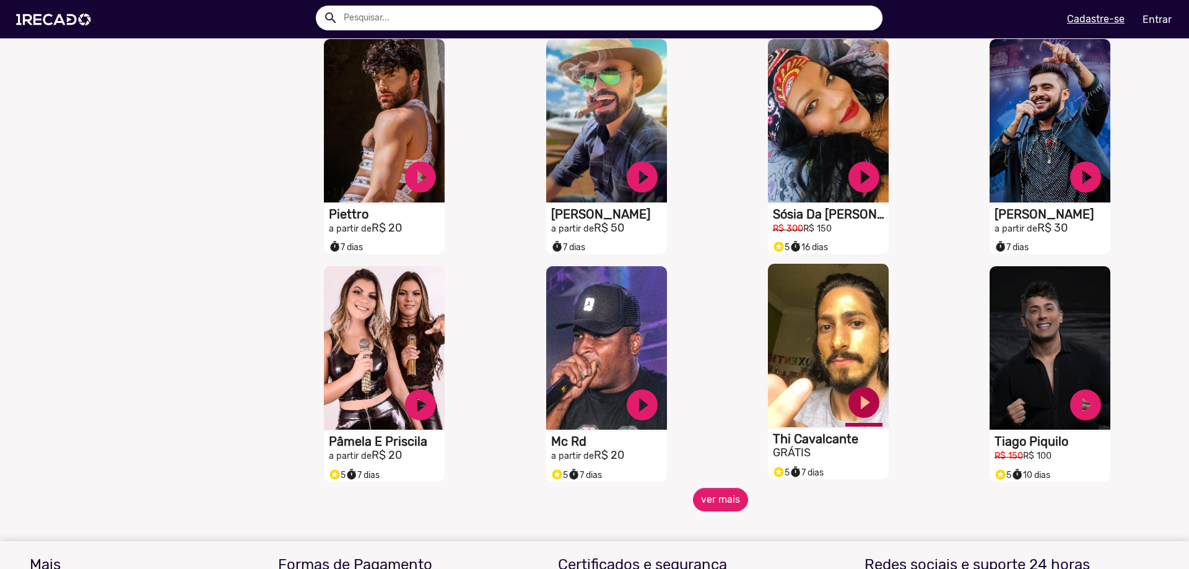
click at [849, 413] on link "play_circle_filled" at bounding box center [863, 402] width 37 height 37
click at [851, 412] on link "pause_circle" at bounding box center [863, 402] width 37 height 37
click at [720, 507] on button "ver mais" at bounding box center [720, 500] width 55 height 24
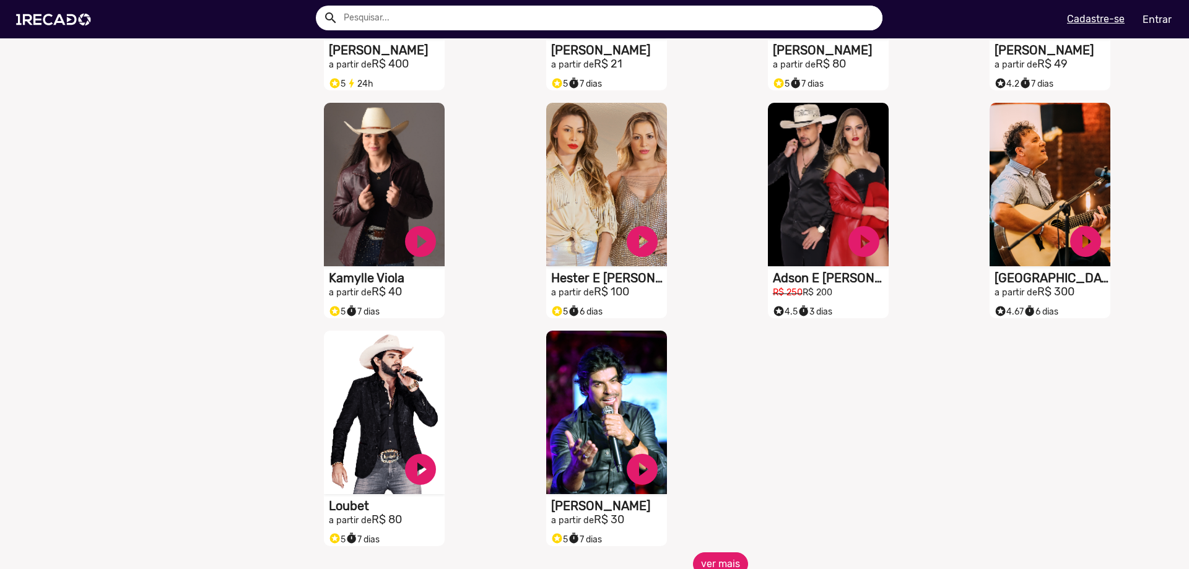
scroll to position [2600, 0]
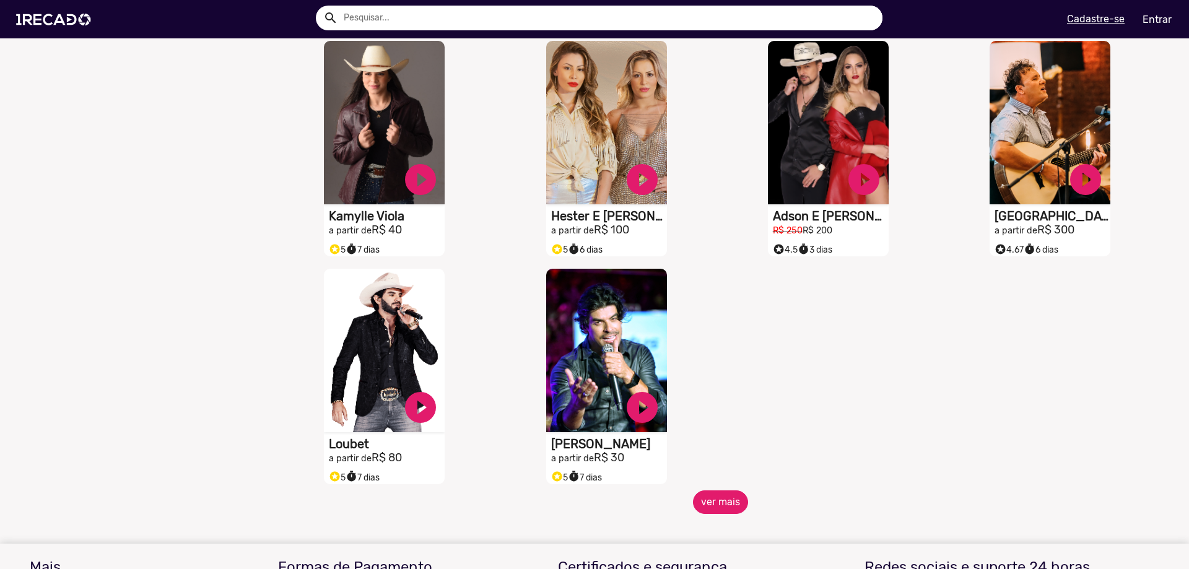
click at [704, 512] on button "ver mais" at bounding box center [720, 502] width 55 height 24
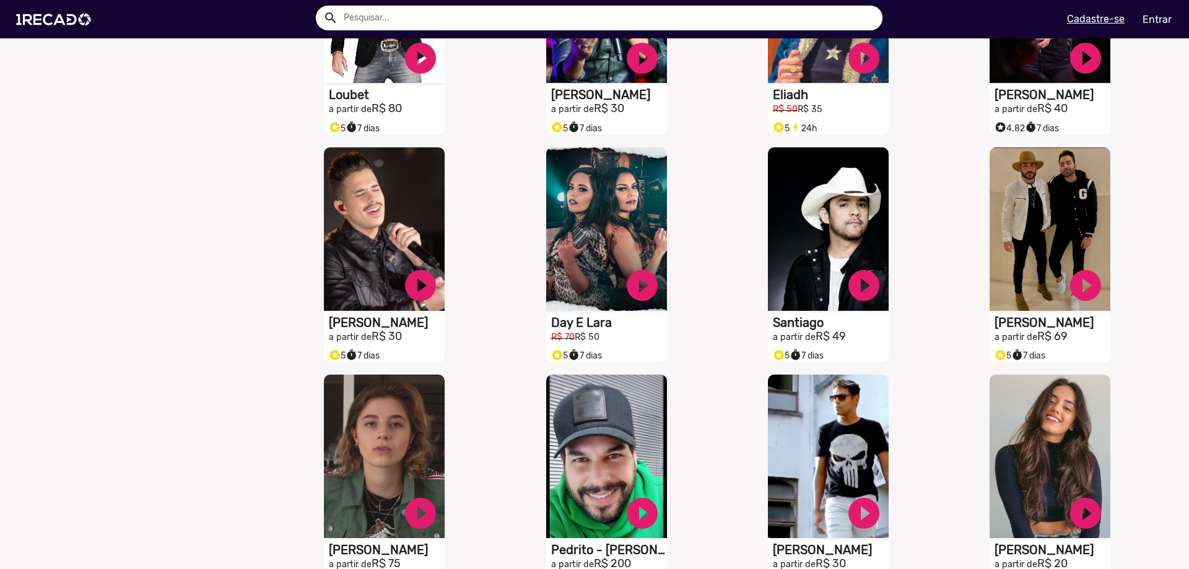
scroll to position [3096, 0]
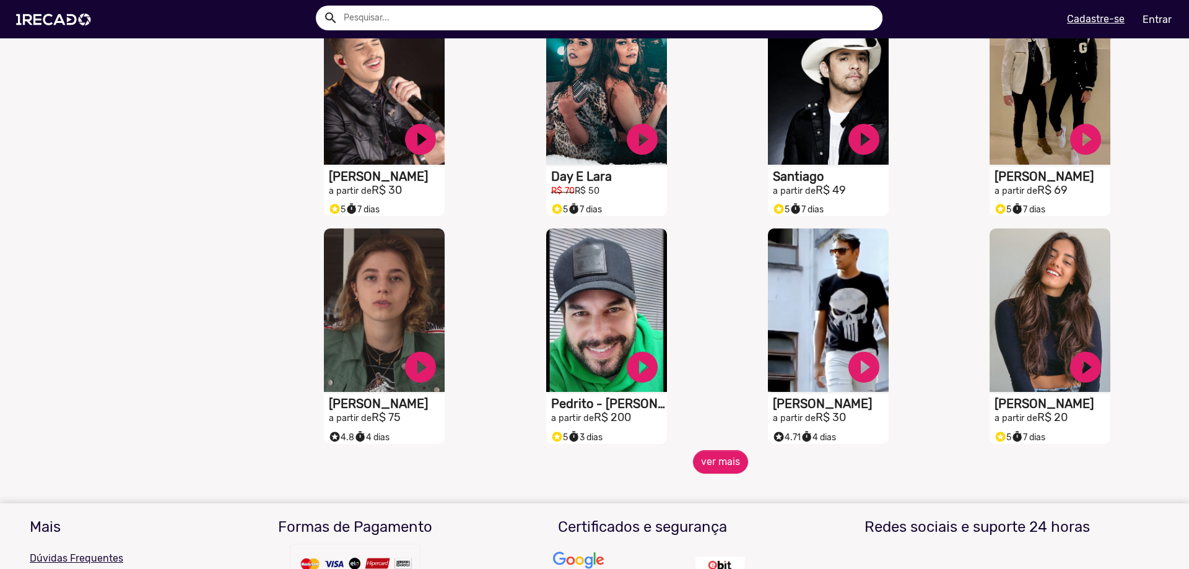
click at [720, 450] on div "S1RECADO vídeos dedicados para fãs e empresas play_circle_filled [PERSON_NAME] …" at bounding box center [831, 336] width 222 height 228
click at [717, 462] on button "ver mais" at bounding box center [720, 462] width 55 height 24
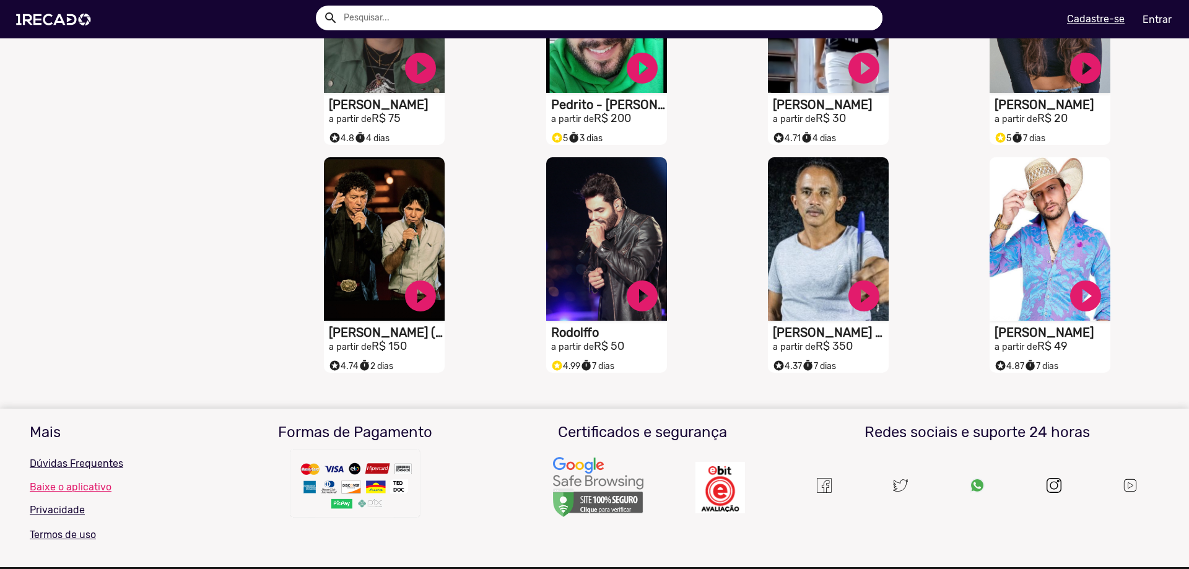
scroll to position [3405, 0]
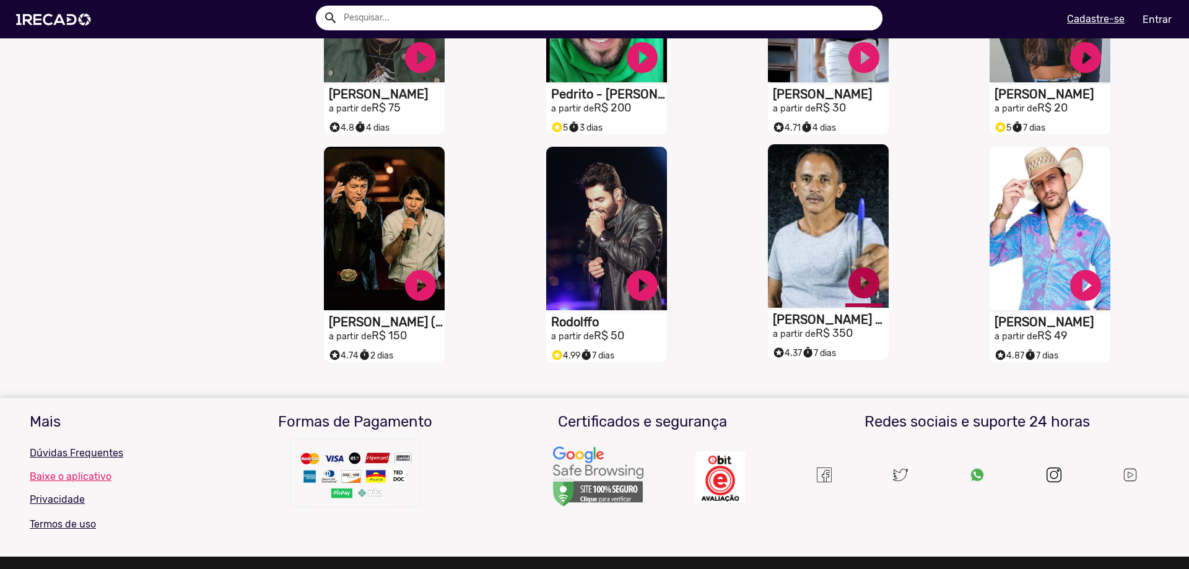
click at [856, 294] on link "play_circle_filled" at bounding box center [863, 282] width 37 height 37
click at [856, 292] on link "pause_circle" at bounding box center [863, 282] width 37 height 37
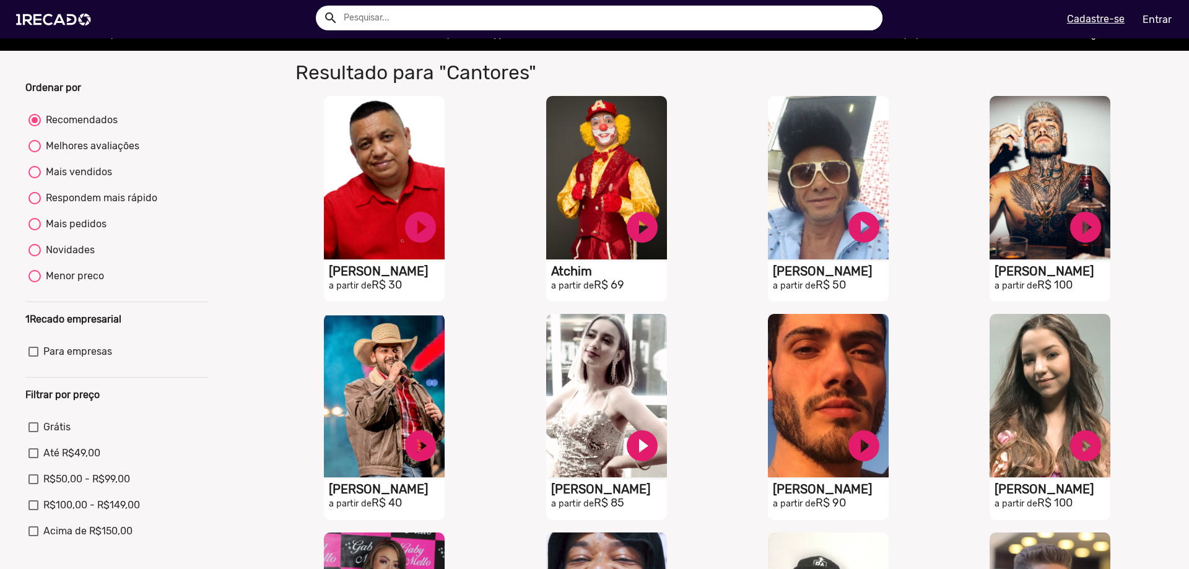
scroll to position [0, 0]
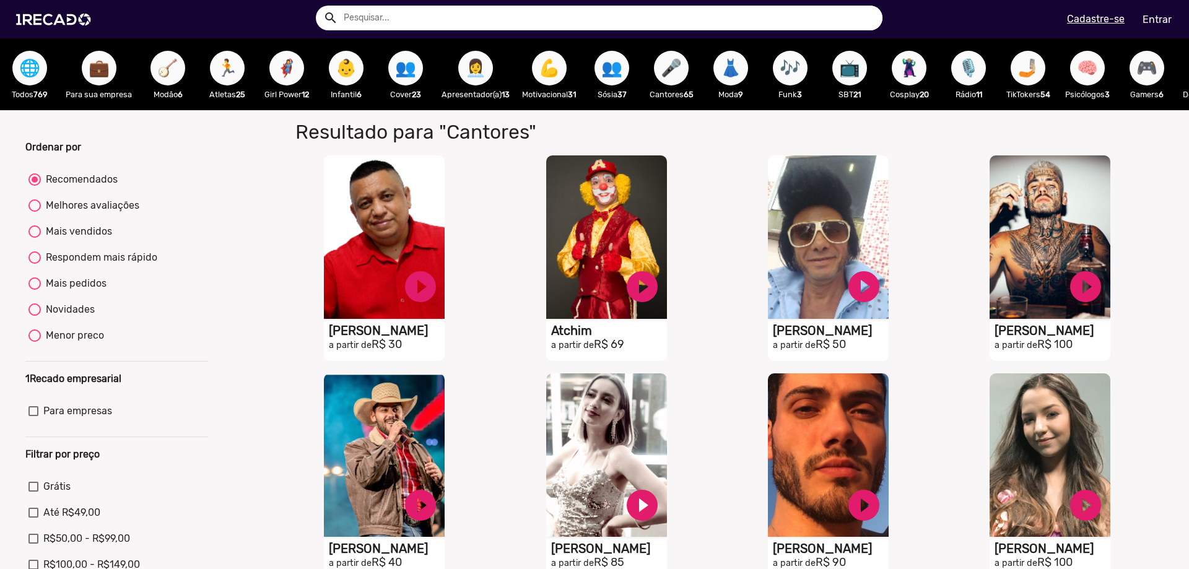
click at [729, 69] on span "👗" at bounding box center [730, 68] width 21 height 35
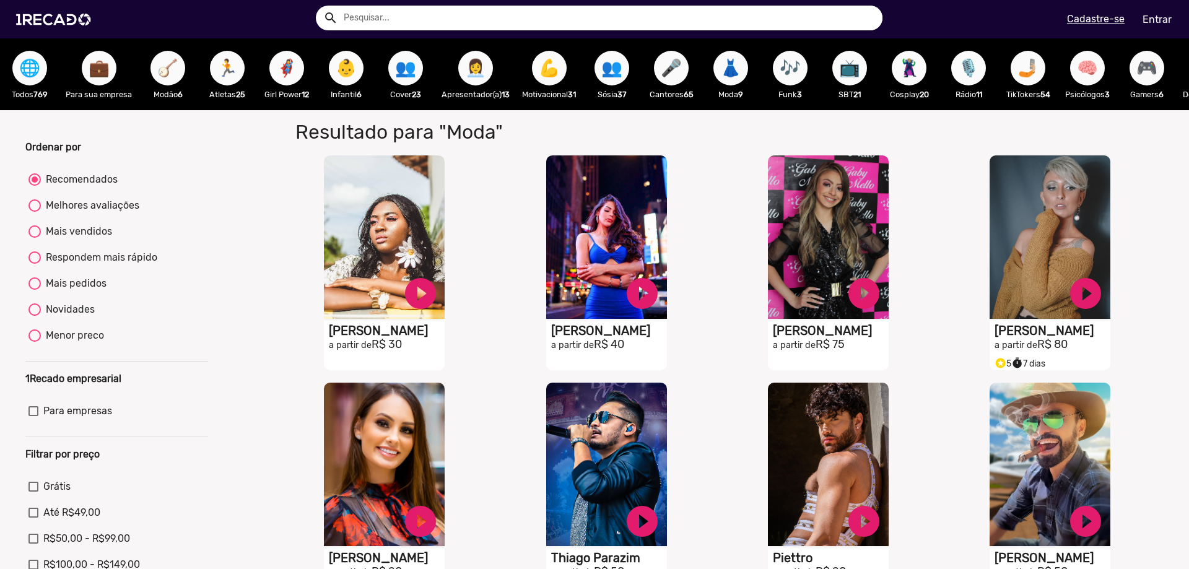
click at [789, 74] on span "🎶" at bounding box center [789, 68] width 21 height 35
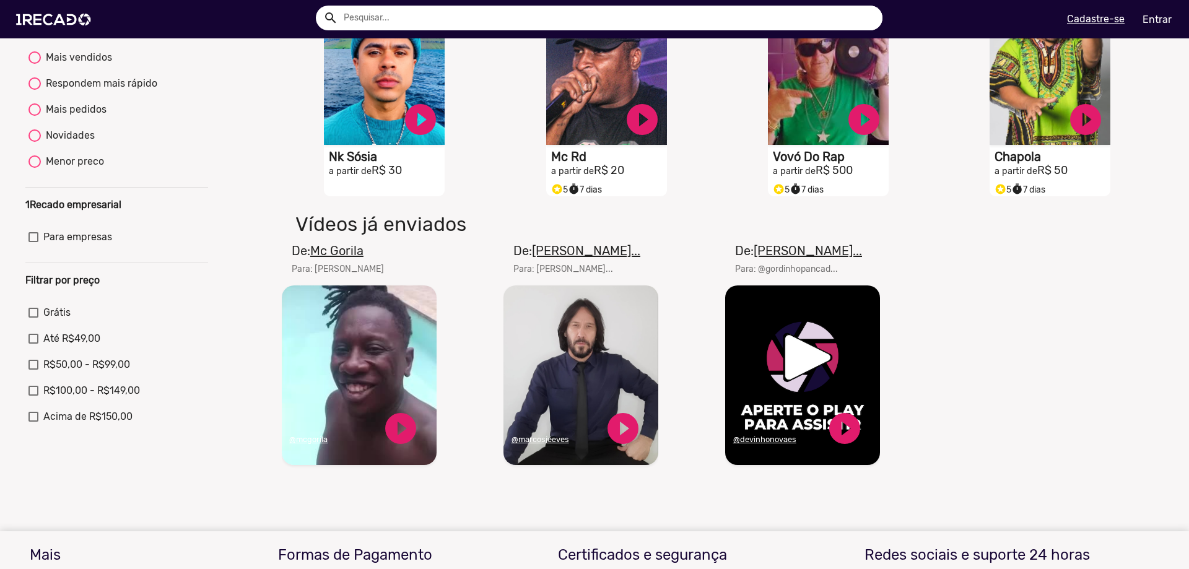
scroll to position [186, 0]
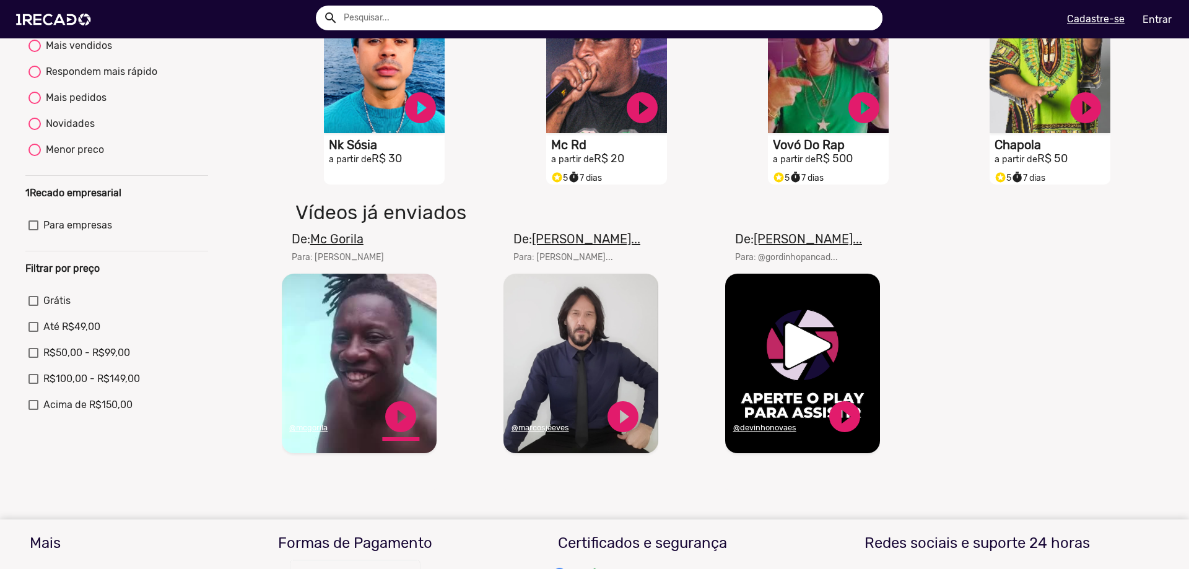
click at [401, 426] on link "play_circle_filled" at bounding box center [400, 416] width 37 height 37
click at [395, 428] on link "pause_circle" at bounding box center [400, 416] width 37 height 37
click at [349, 245] on u "Mc Gorila" at bounding box center [336, 239] width 53 height 15
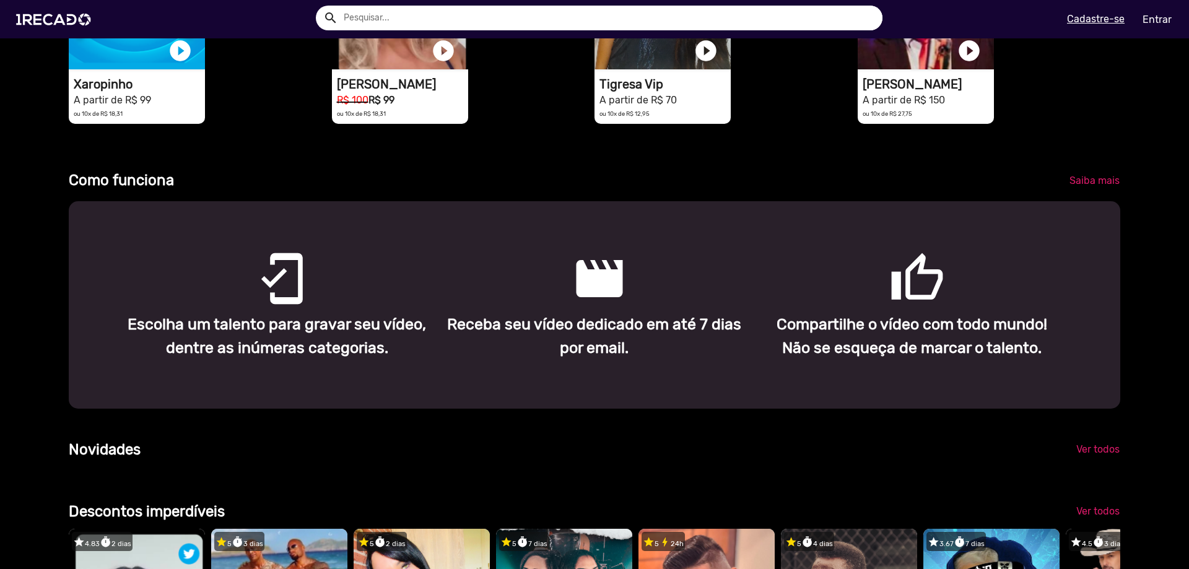
scroll to position [681, 0]
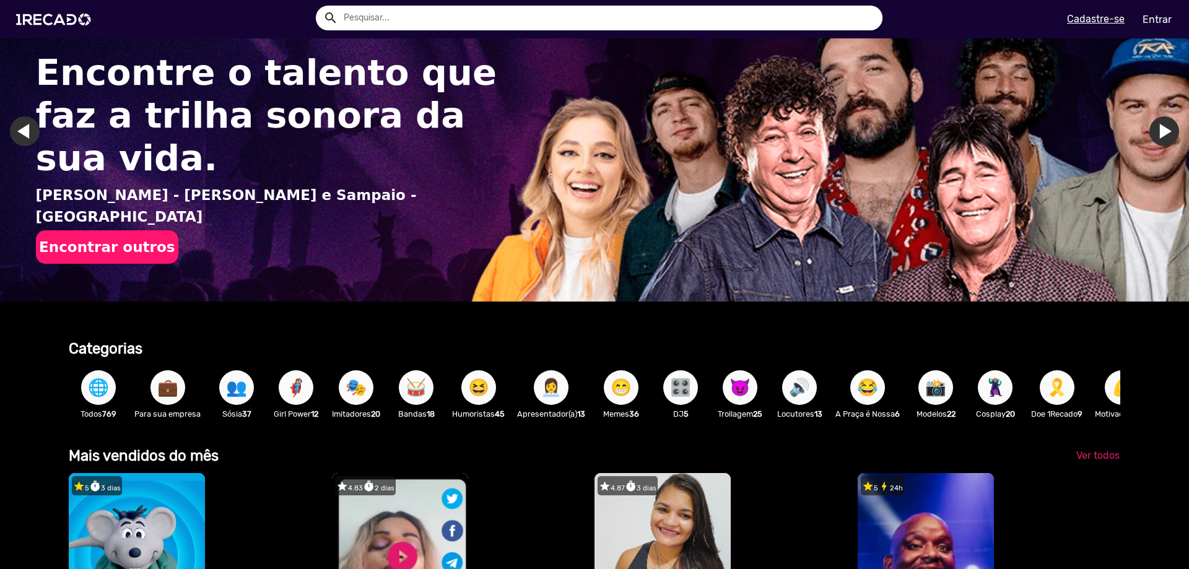
scroll to position [248, 0]
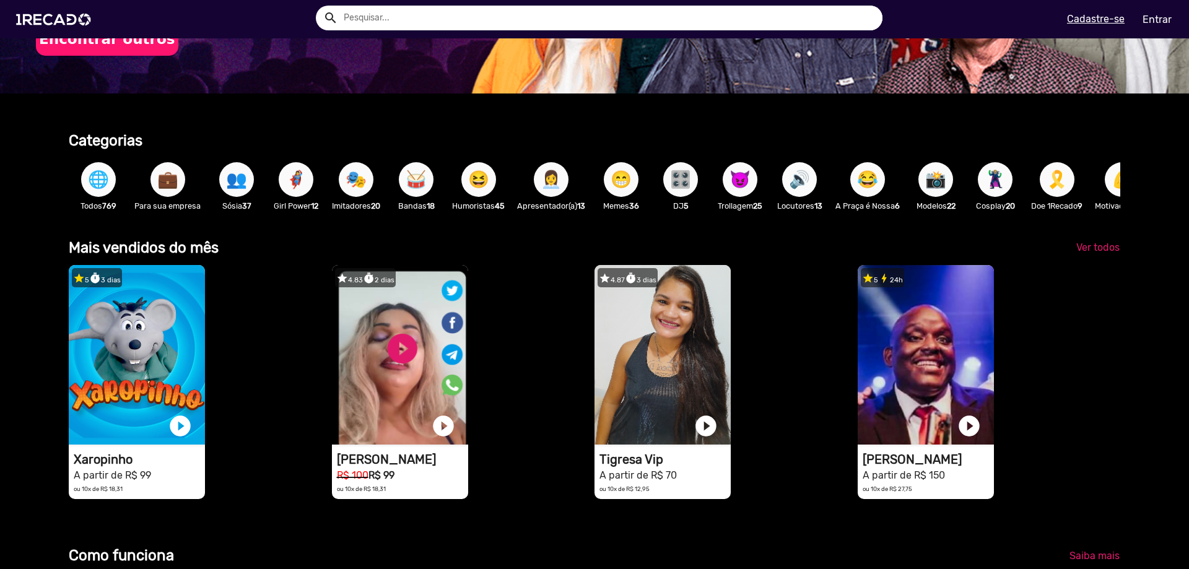
click at [84, 189] on button "🌐" at bounding box center [98, 179] width 35 height 35
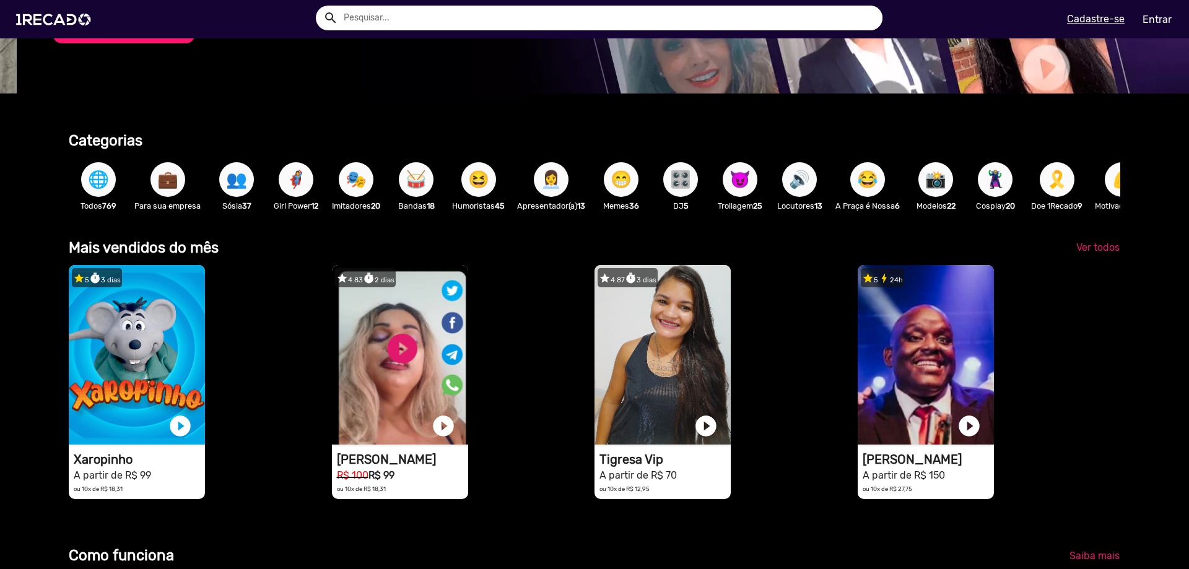
click at [386, 10] on input "text" at bounding box center [608, 18] width 548 height 25
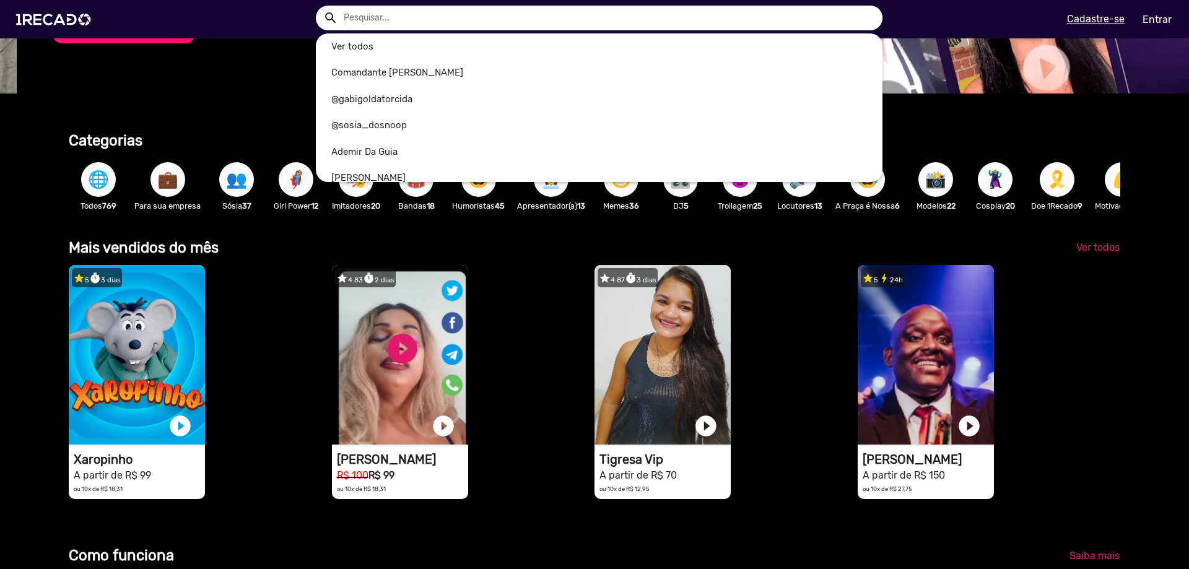
scroll to position [0, 1179]
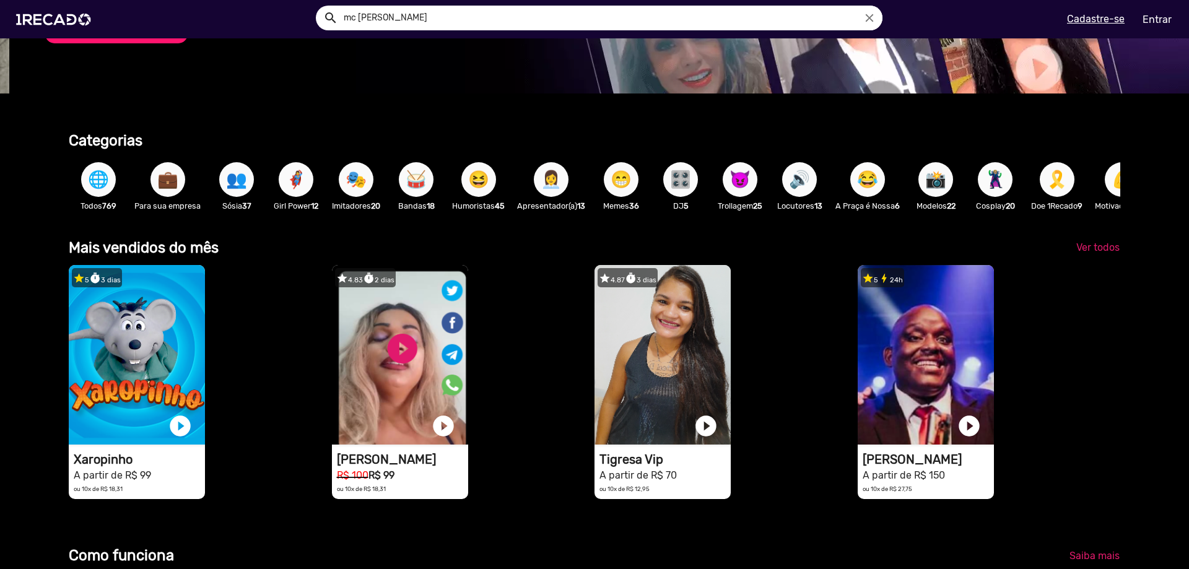
click at [319, 6] on button "search" at bounding box center [330, 17] width 22 height 22
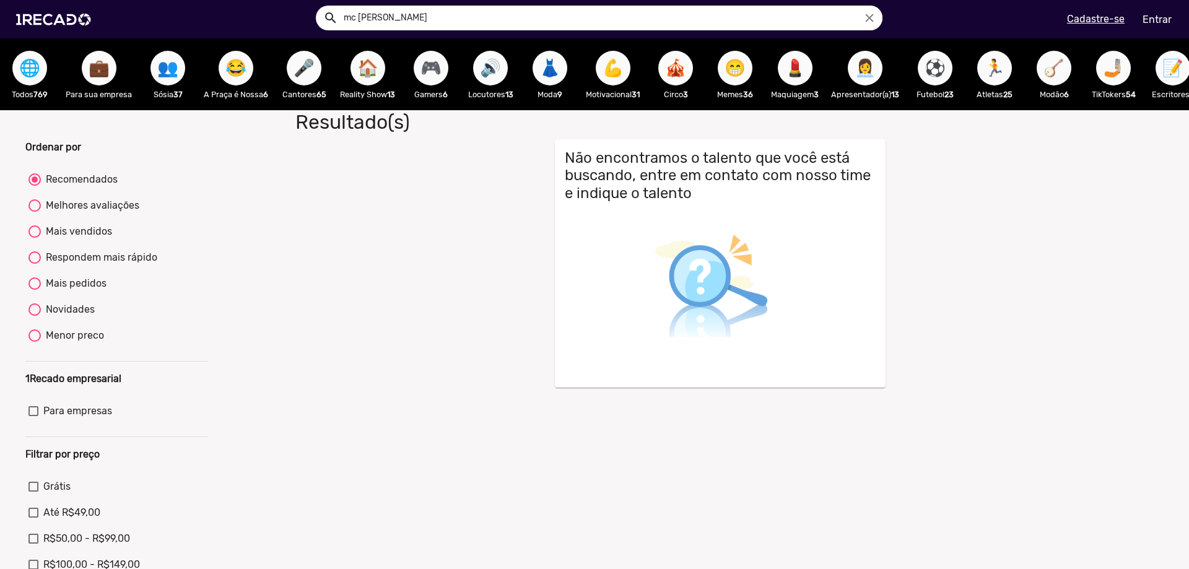
drag, startPoint x: 416, startPoint y: 12, endPoint x: 306, endPoint y: 12, distance: 109.6
click at [306, 12] on div "search mc gori close" at bounding box center [598, 18] width 585 height 25
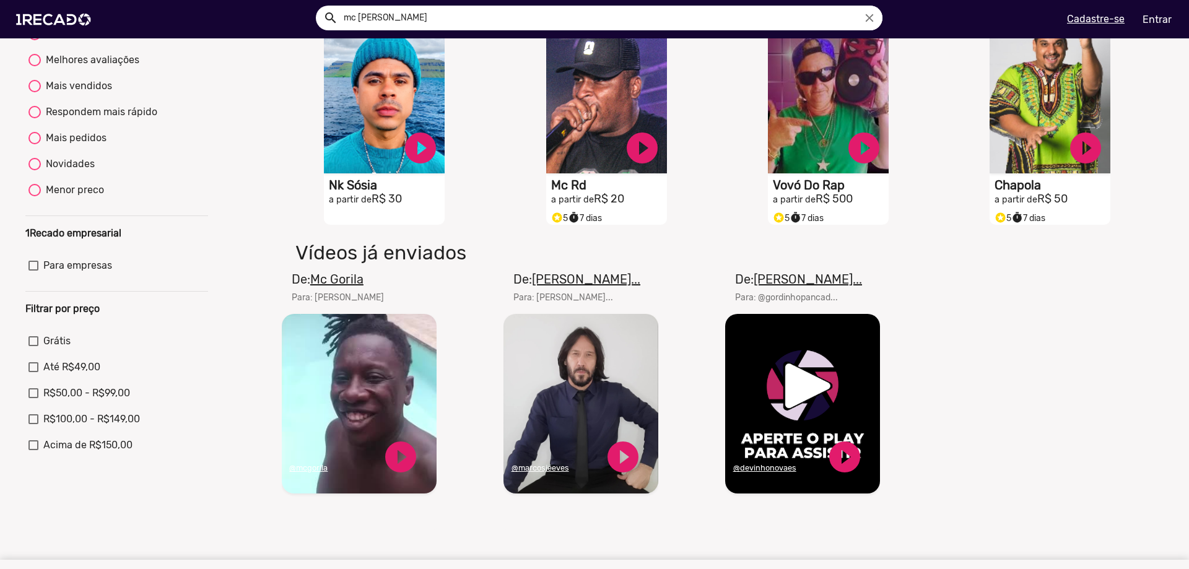
scroll to position [310, 0]
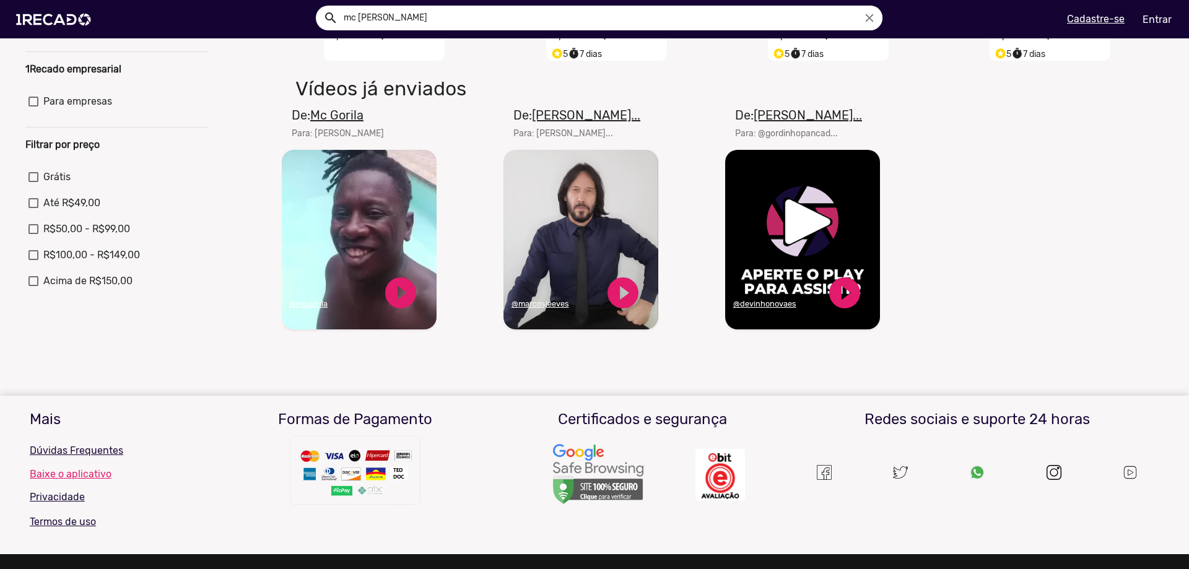
drag, startPoint x: 385, startPoint y: 125, endPoint x: 313, endPoint y: 121, distance: 71.9
click at [313, 121] on mat-card-header "De: Mc Gorila Para: [GEOGRAPHIC_DATA]" at bounding box center [359, 128] width 155 height 44
copy u "Mc Gorila"
click at [403, 30] on div "search mc [PERSON_NAME] close search menu" at bounding box center [301, 19] width 585 height 53
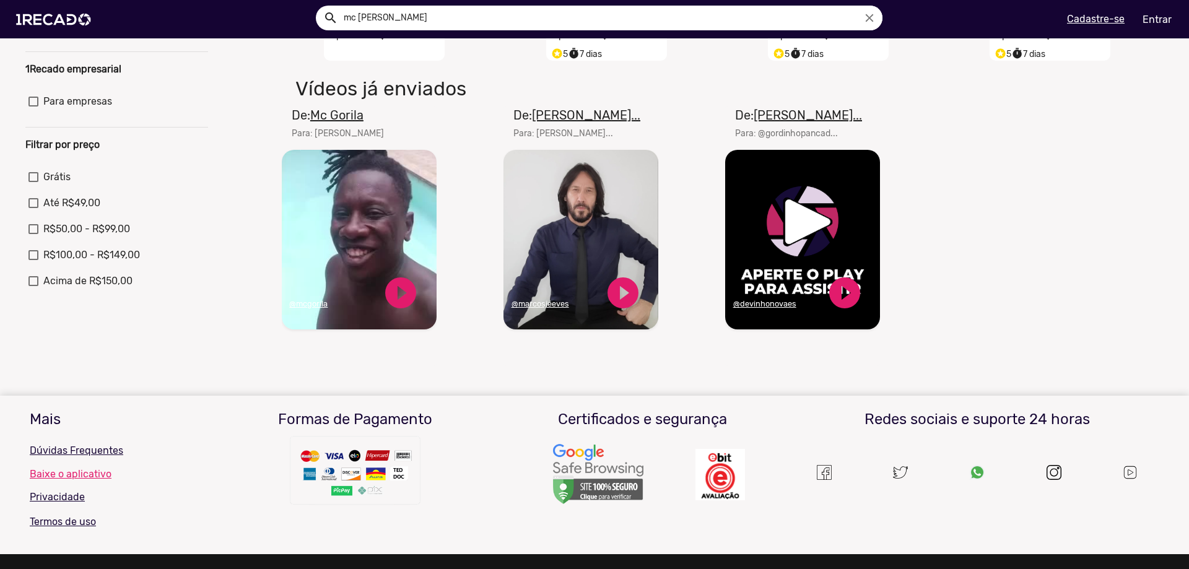
click at [404, 17] on input "mc [PERSON_NAME]" at bounding box center [608, 18] width 548 height 25
paste input "Mc Gorila"
type input "Mc Gorila"
click at [319, 6] on button "search" at bounding box center [330, 17] width 22 height 22
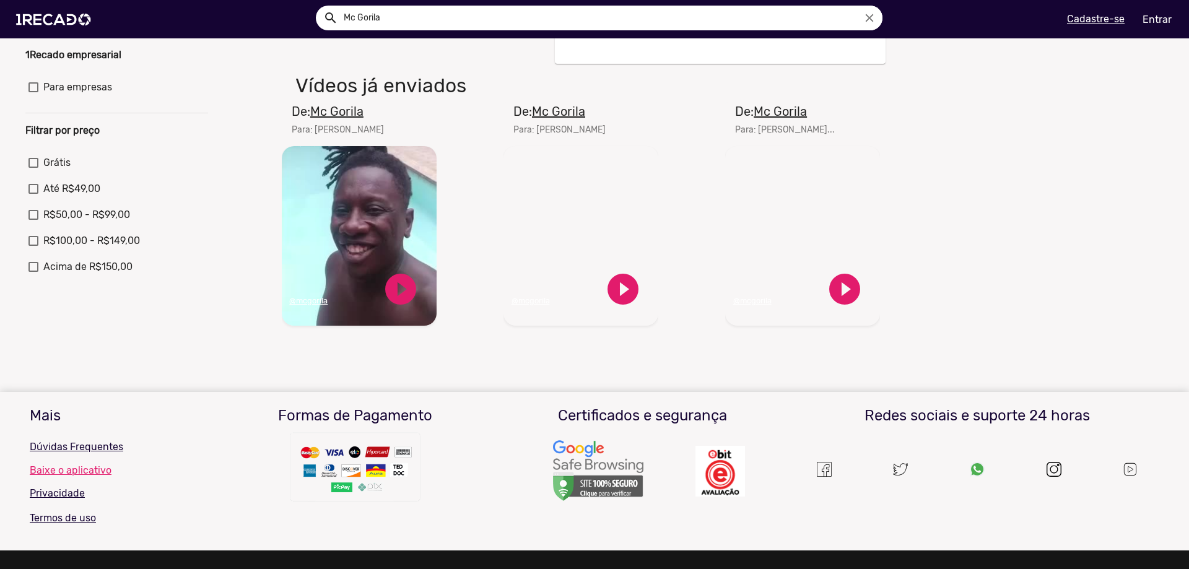
scroll to position [216, 0]
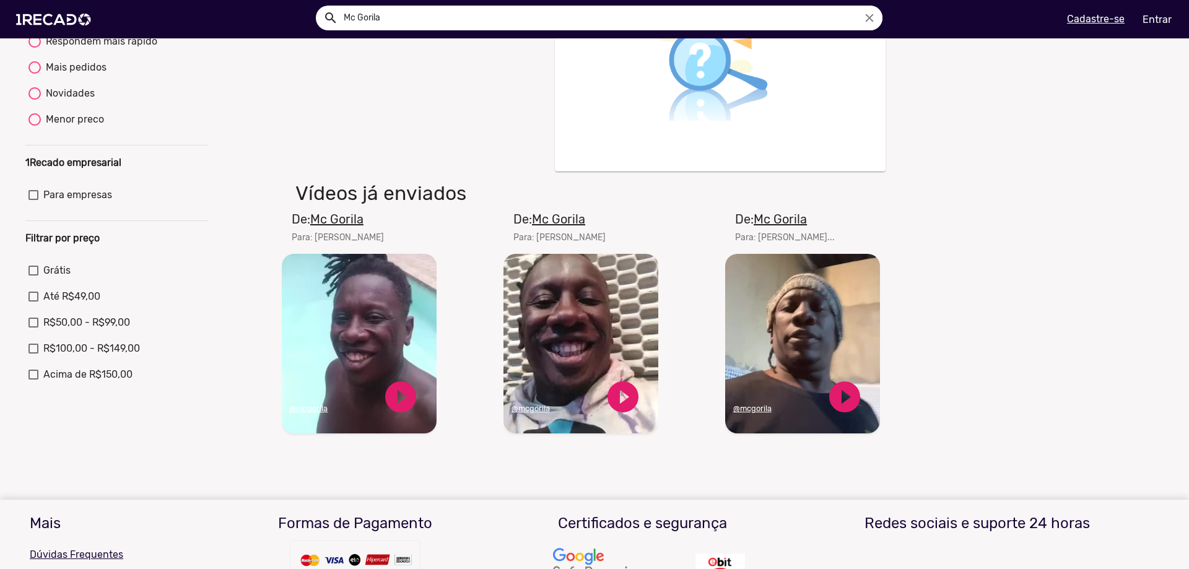
click at [554, 227] on u "Mc Gorila" at bounding box center [558, 219] width 53 height 15
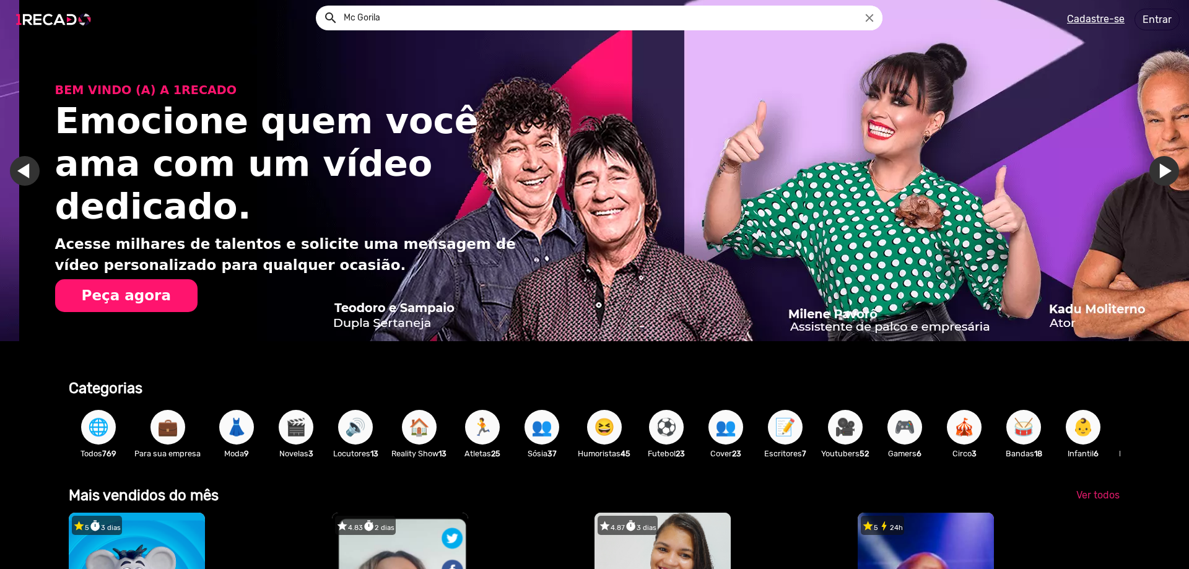
scroll to position [0, 2359]
click at [39, 16] on img at bounding box center [55, 19] width 93 height 53
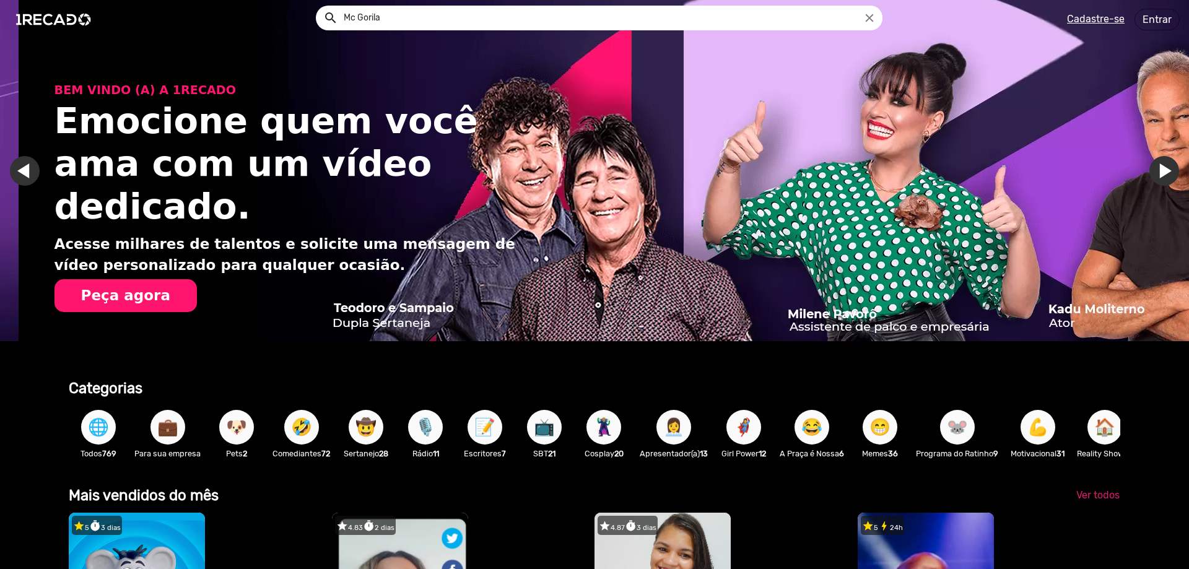
click at [110, 427] on button "🌐" at bounding box center [98, 427] width 35 height 35
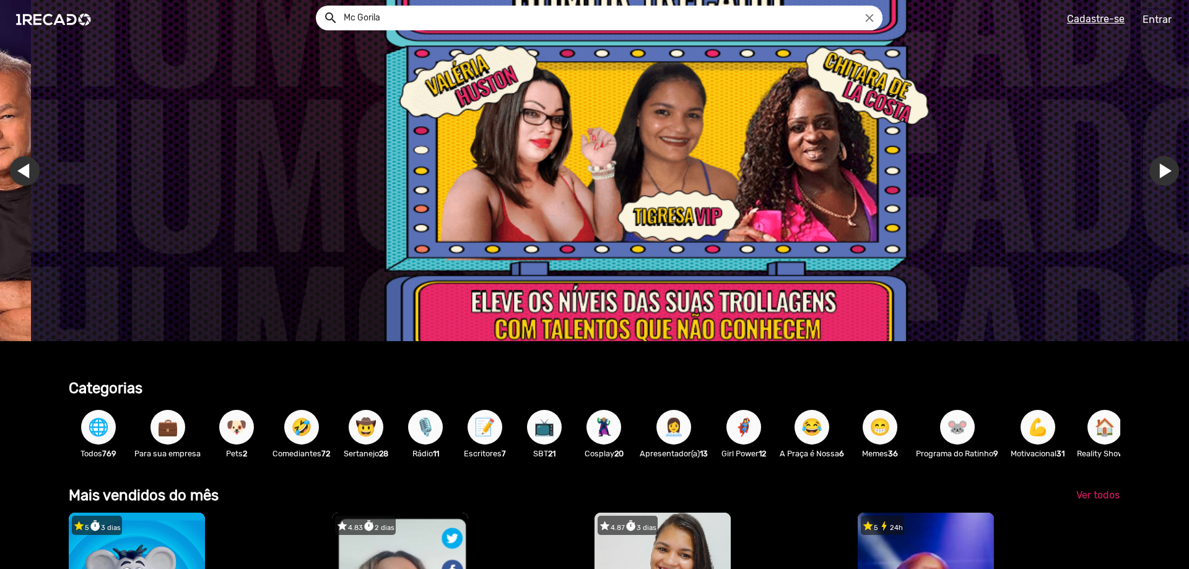
scroll to position [0, 3538]
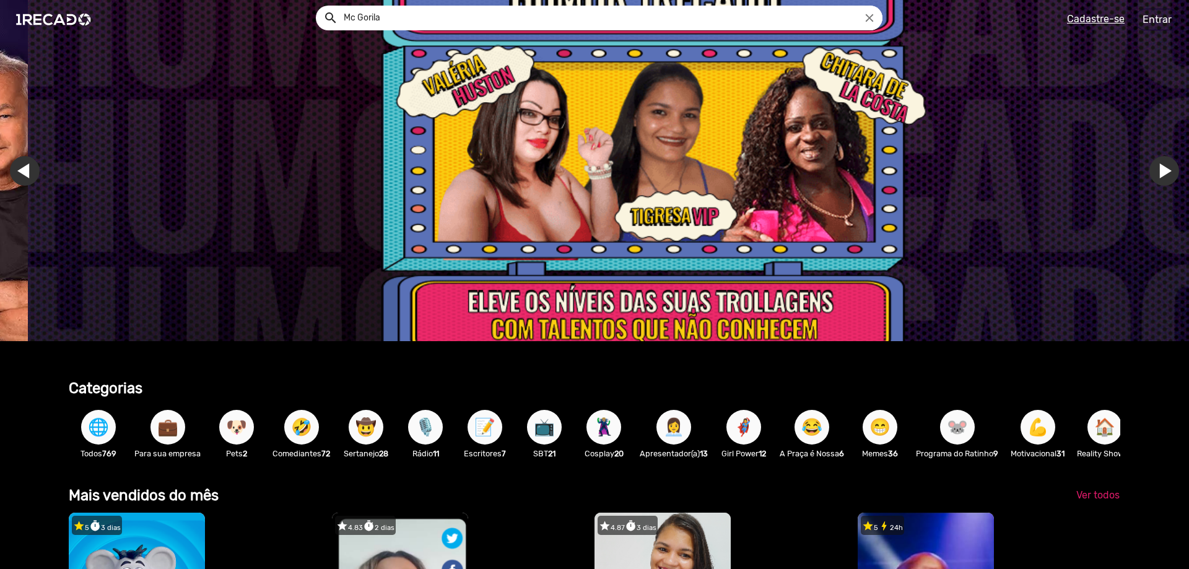
click at [95, 432] on span "🌐" at bounding box center [98, 427] width 21 height 35
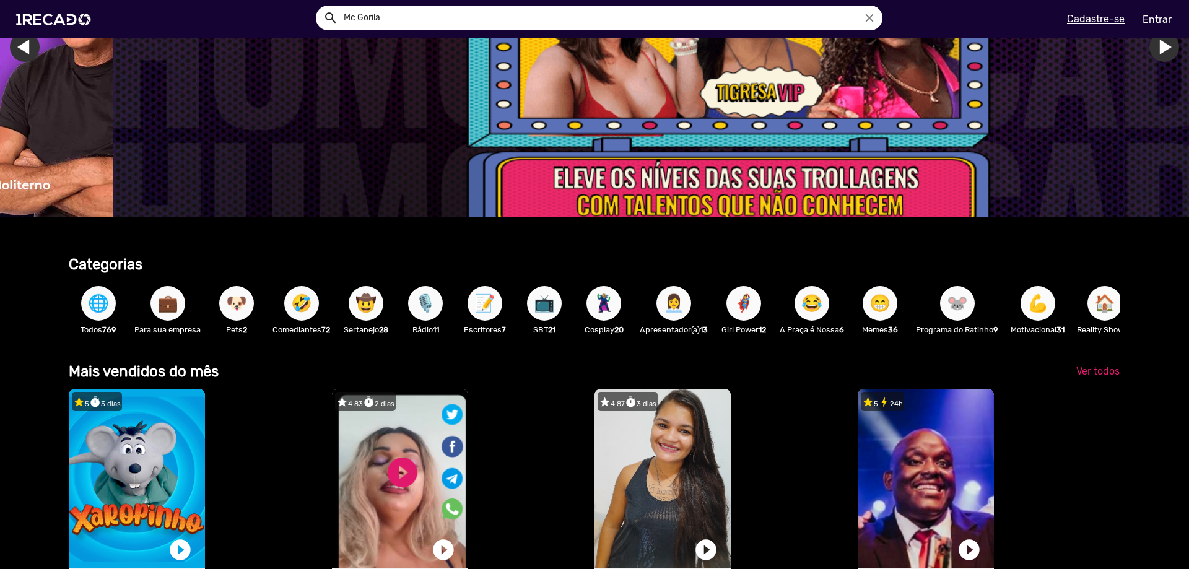
scroll to position [0, 0]
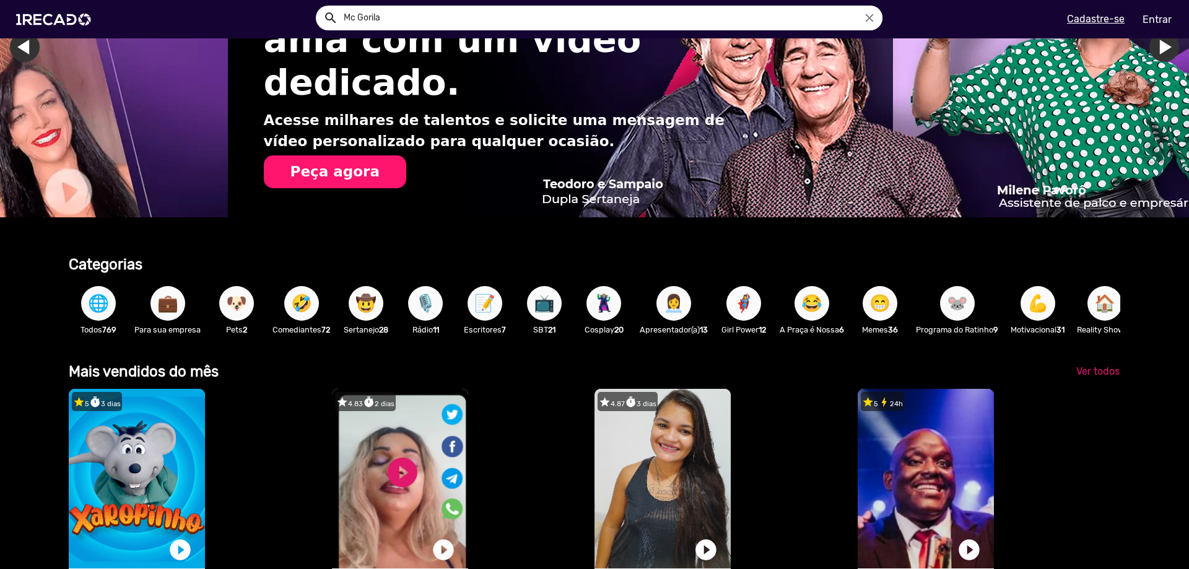
click at [172, 301] on span "💼" at bounding box center [167, 303] width 21 height 35
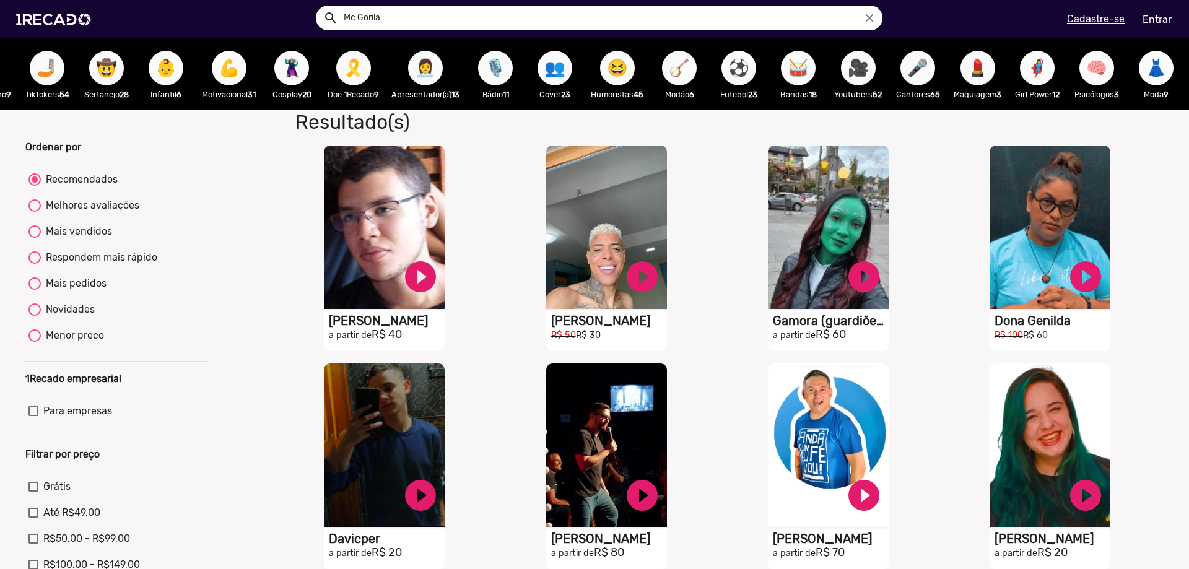
scroll to position [0, 1289]
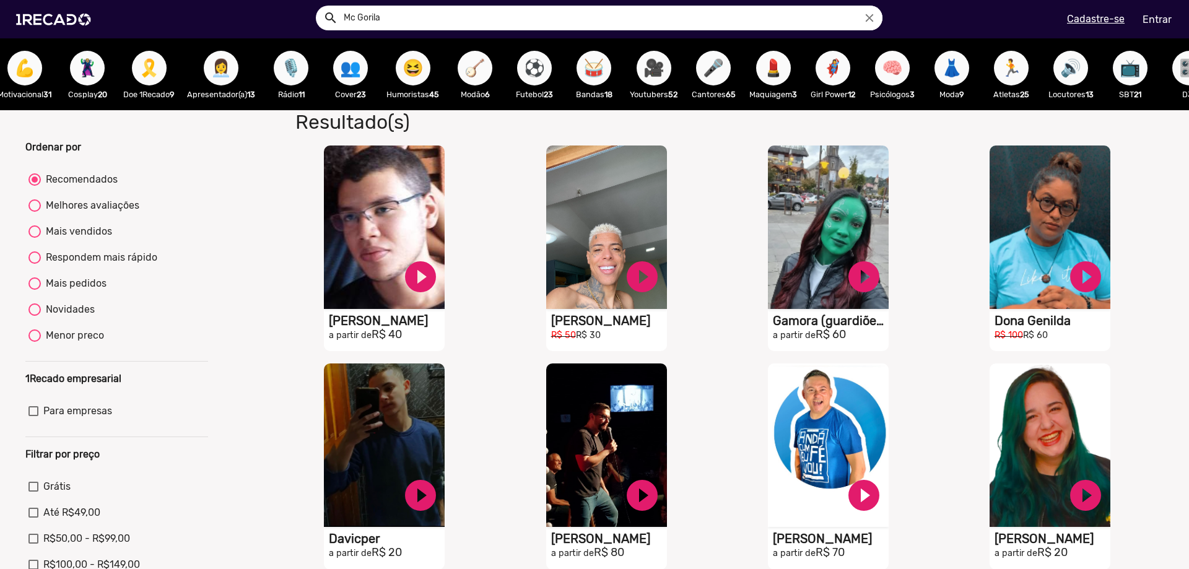
click at [724, 78] on span "🎤" at bounding box center [713, 68] width 21 height 35
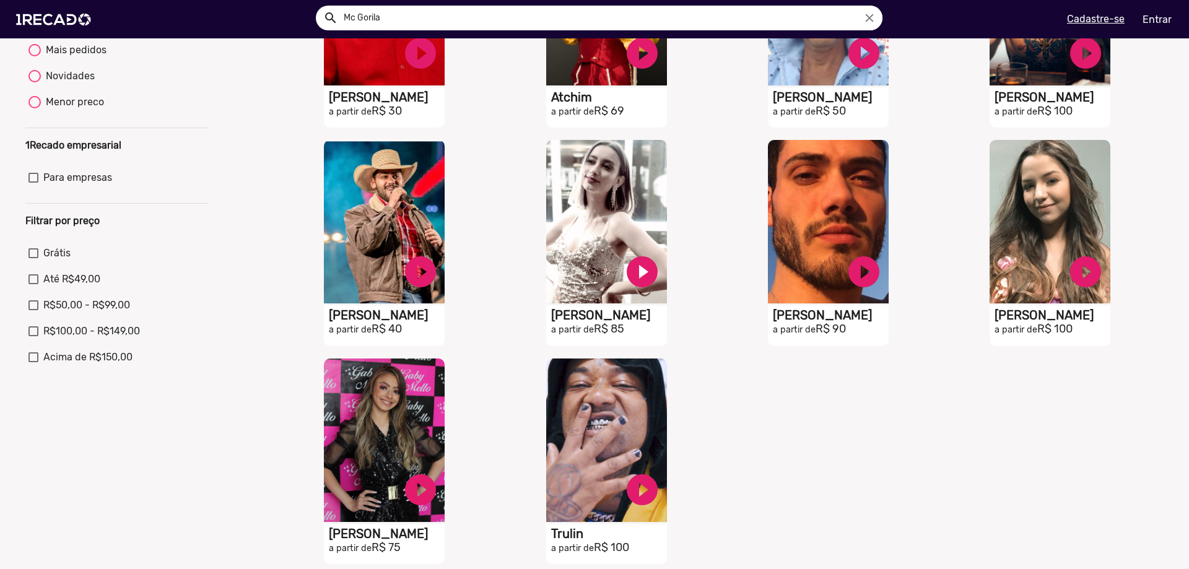
scroll to position [371, 0]
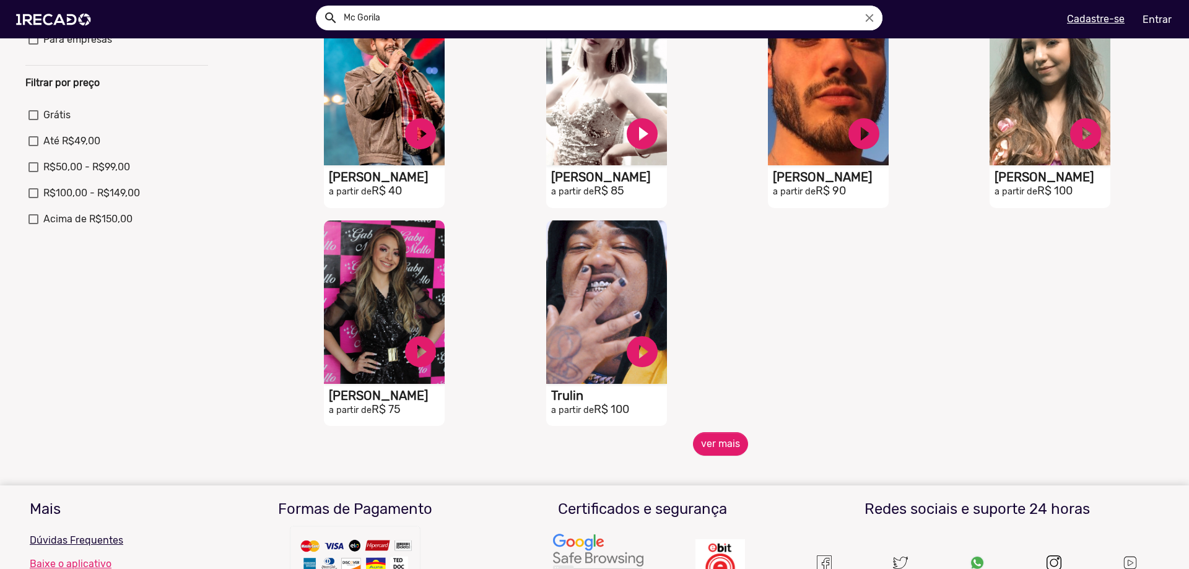
click at [702, 472] on mat-sidenav-content "🌐 Todos 769 💼 Para sua empresa 😁 Memes 36 🎪 Circo 3 🎮 Gamers 6 🎶 Funk 3 📝 Escri…" at bounding box center [594, 284] width 1189 height 569
click at [714, 455] on button "ver mais" at bounding box center [720, 444] width 55 height 24
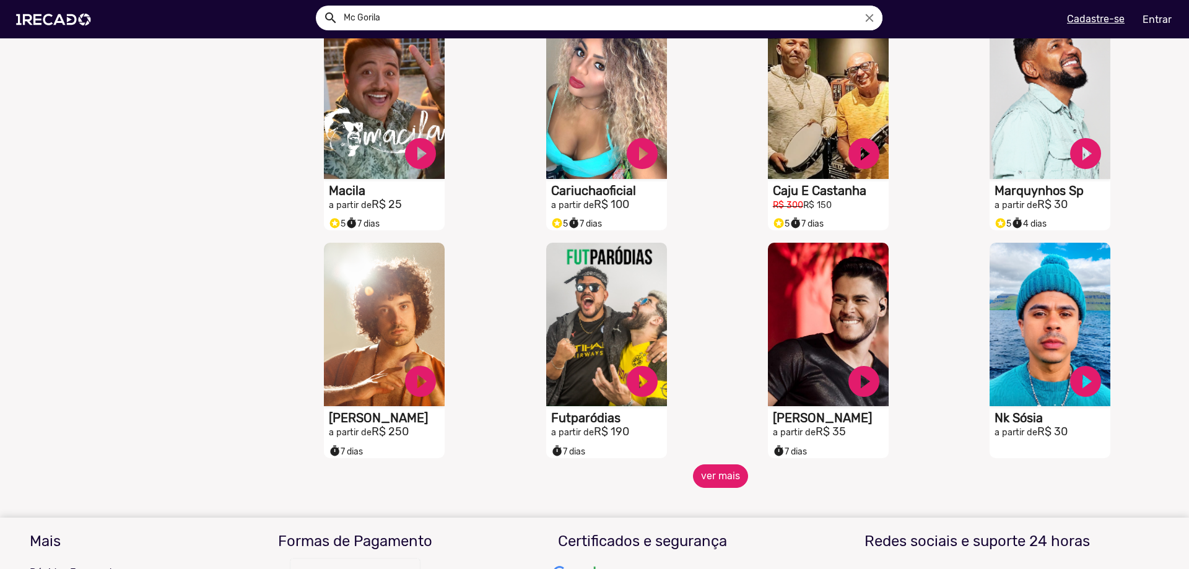
scroll to position [805, 0]
click at [714, 481] on button "ver mais" at bounding box center [720, 476] width 55 height 24
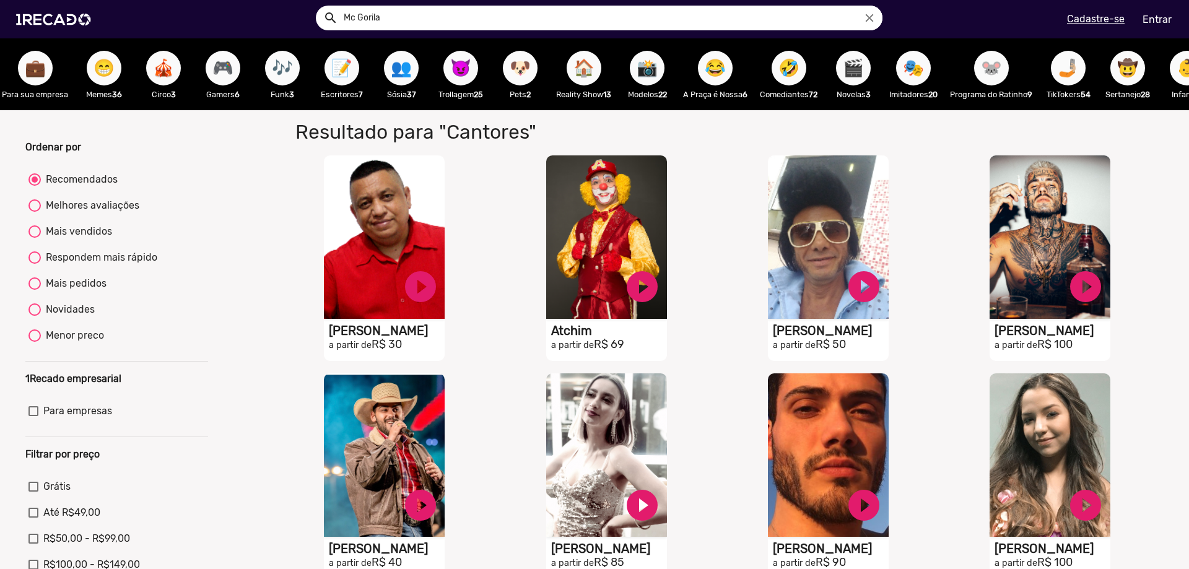
scroll to position [0, 0]
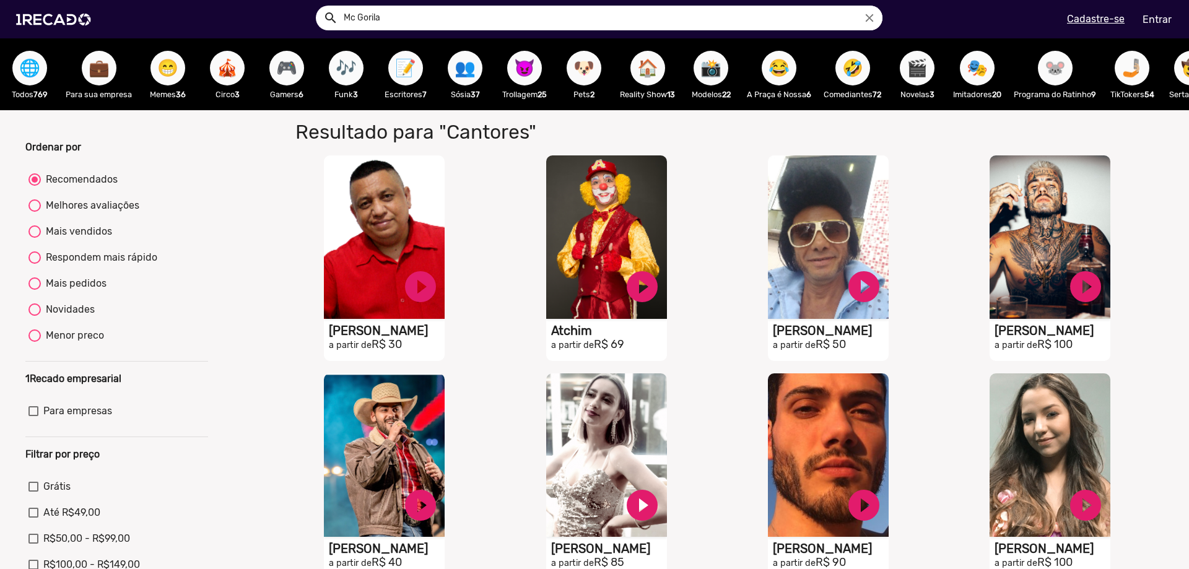
click at [343, 72] on span "🎶" at bounding box center [346, 68] width 21 height 35
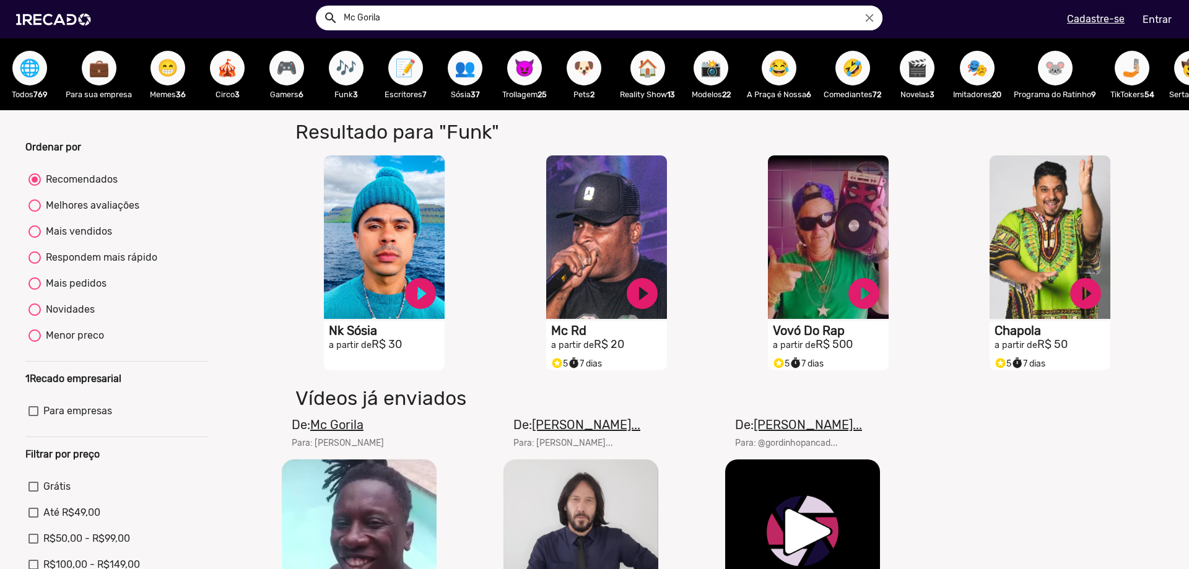
click at [43, 70] on button "🌐" at bounding box center [29, 68] width 35 height 35
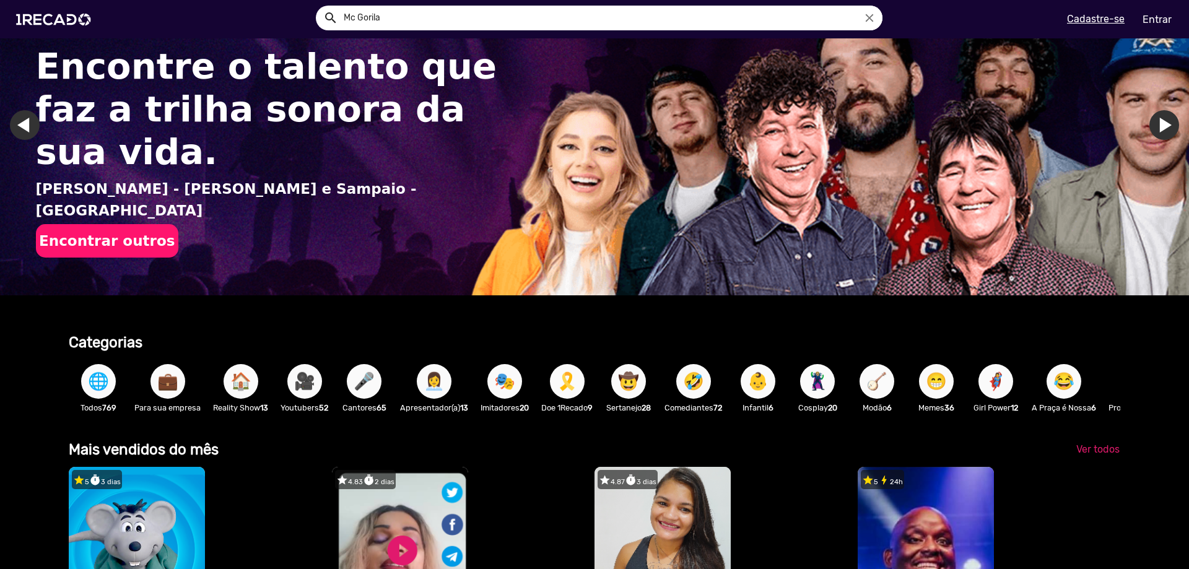
scroll to position [186, 0]
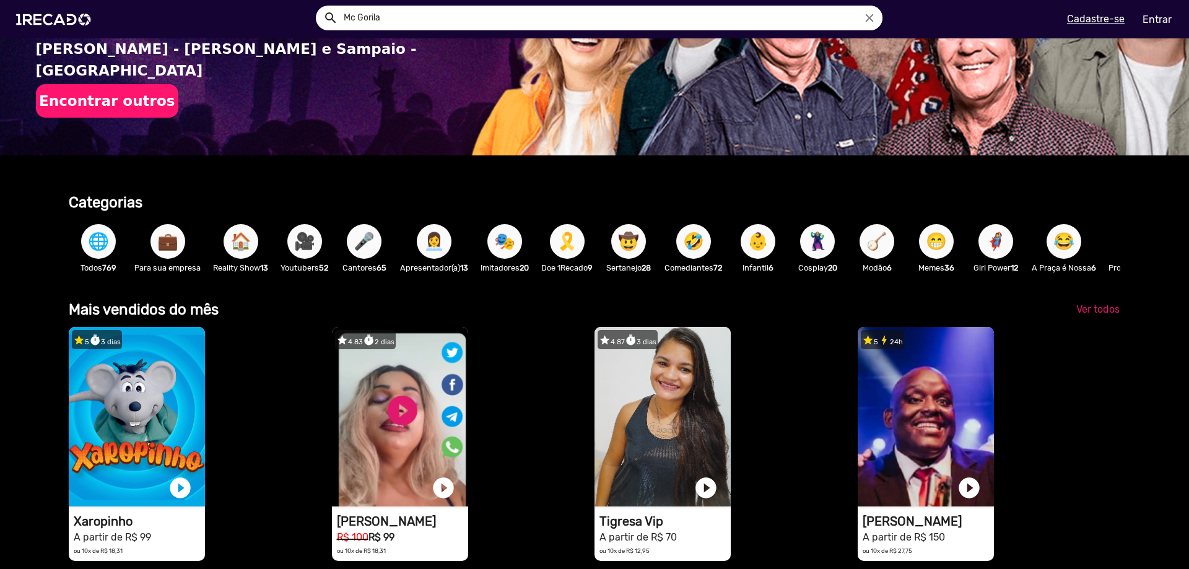
click at [104, 239] on span "🌐" at bounding box center [98, 241] width 21 height 35
click at [105, 240] on span "🌐" at bounding box center [98, 241] width 21 height 35
click at [159, 241] on span "💼" at bounding box center [167, 241] width 21 height 35
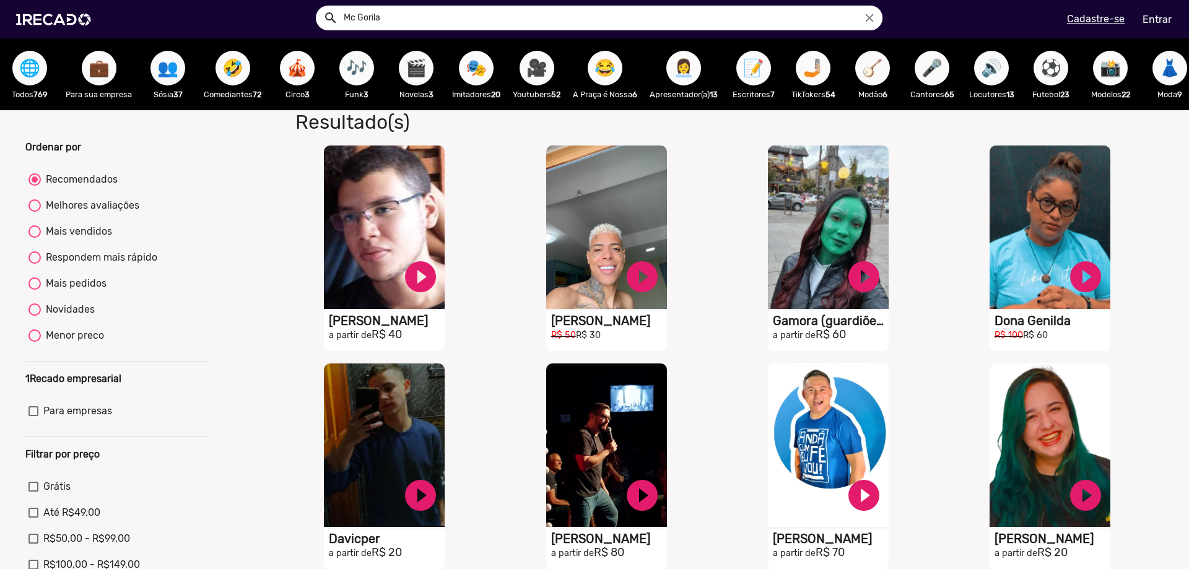
click at [360, 72] on span "🎶" at bounding box center [356, 68] width 21 height 35
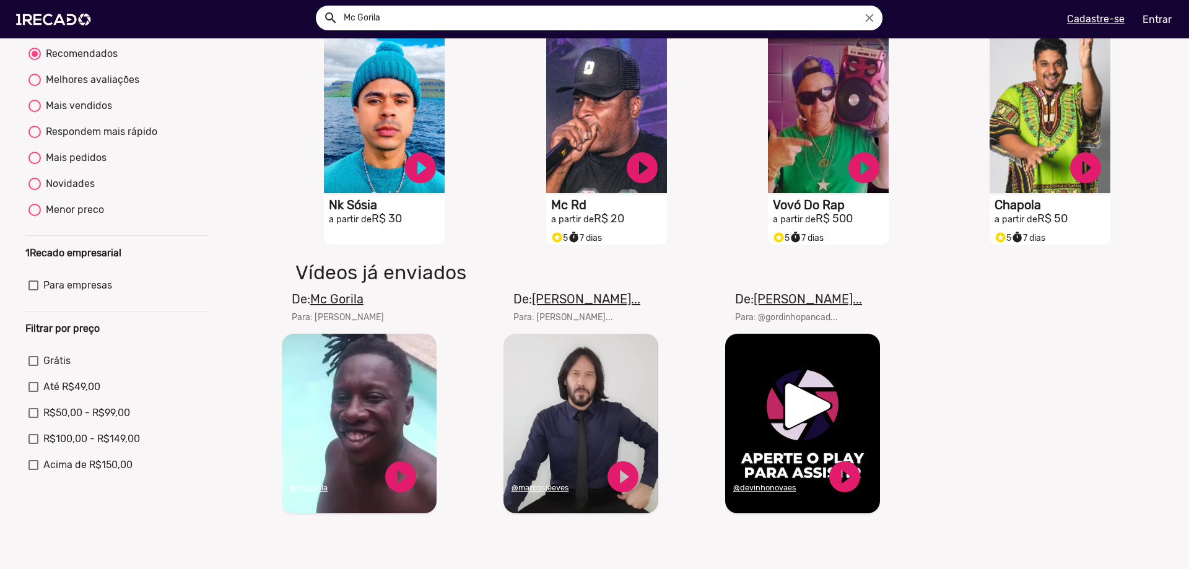
scroll to position [62, 0]
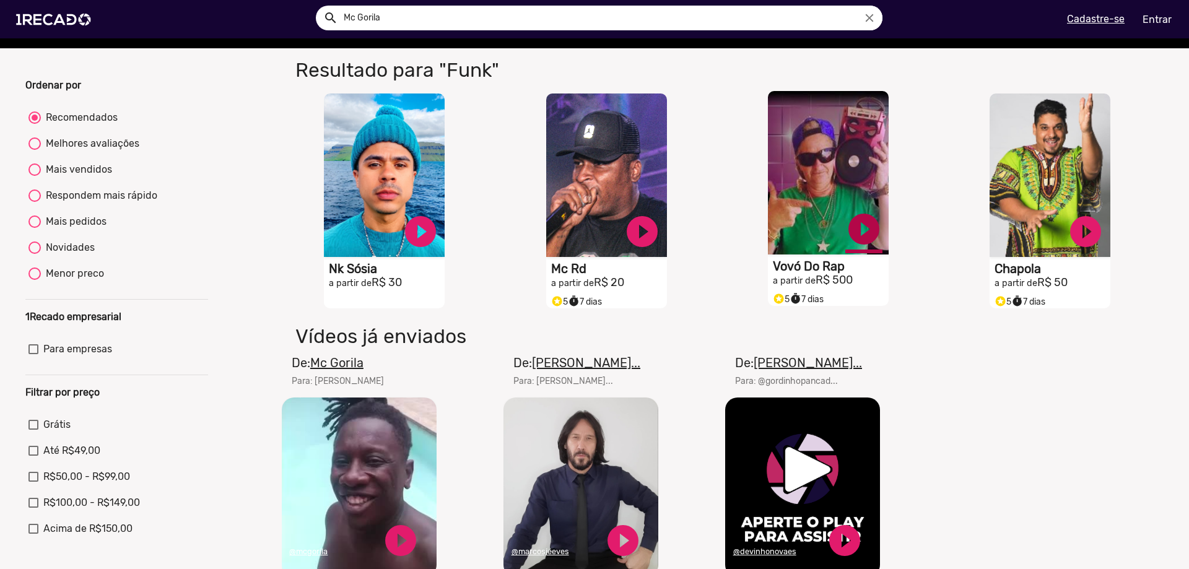
click at [861, 242] on link "play_circle_filled" at bounding box center [863, 229] width 37 height 37
click at [857, 241] on link "pause_circle" at bounding box center [863, 229] width 37 height 37
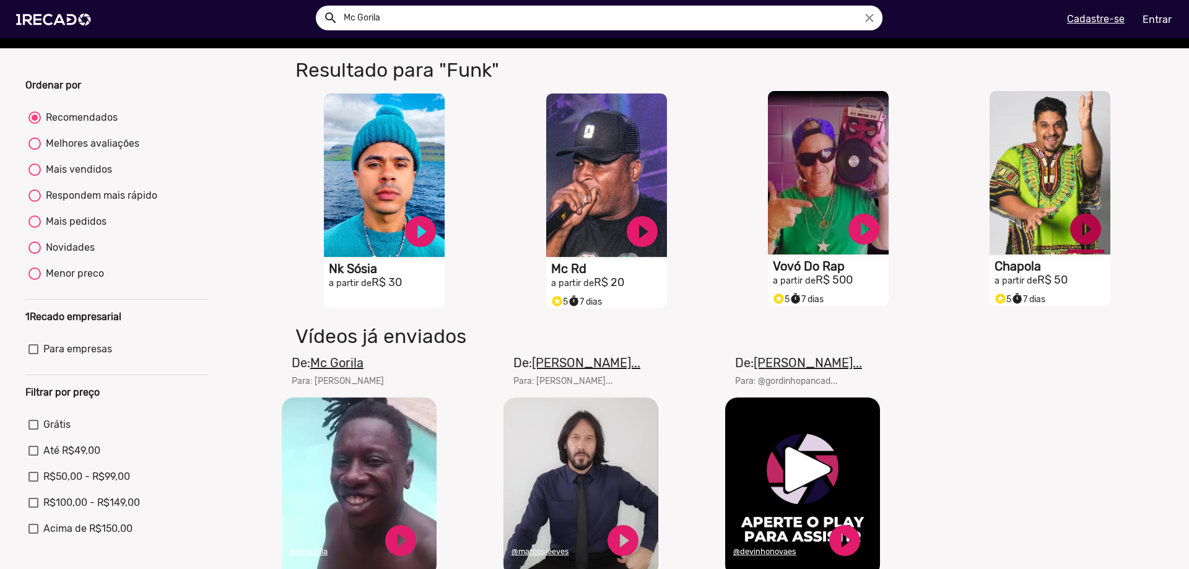
click at [1075, 240] on link "play_circle_filled" at bounding box center [1085, 229] width 37 height 37
click at [1082, 238] on link "pause_circle" at bounding box center [1085, 229] width 37 height 37
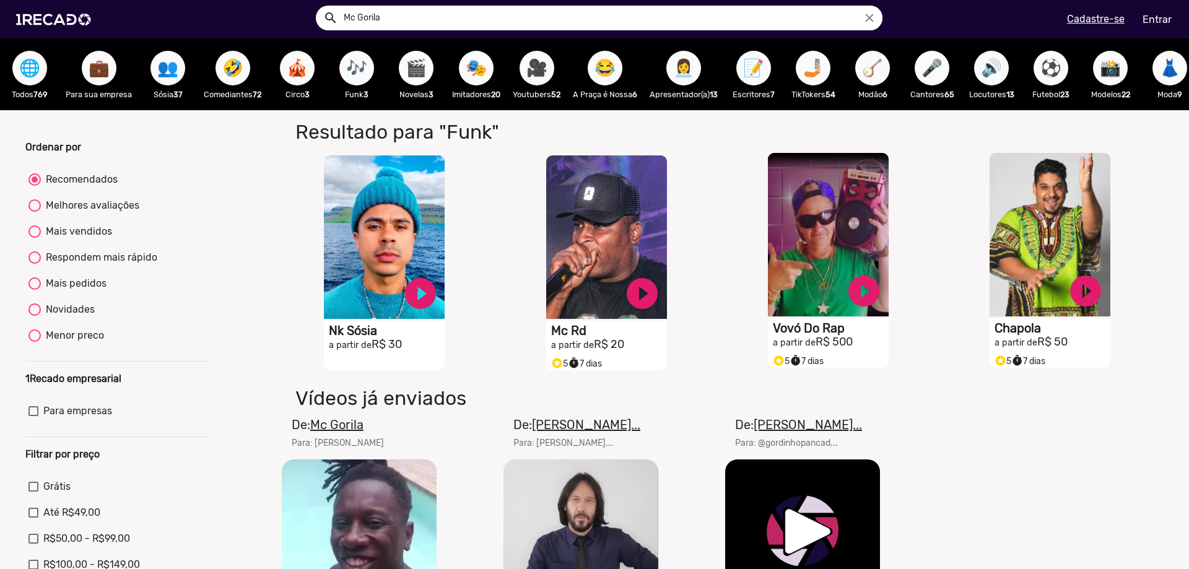
click at [415, 67] on span "🎬" at bounding box center [416, 68] width 21 height 35
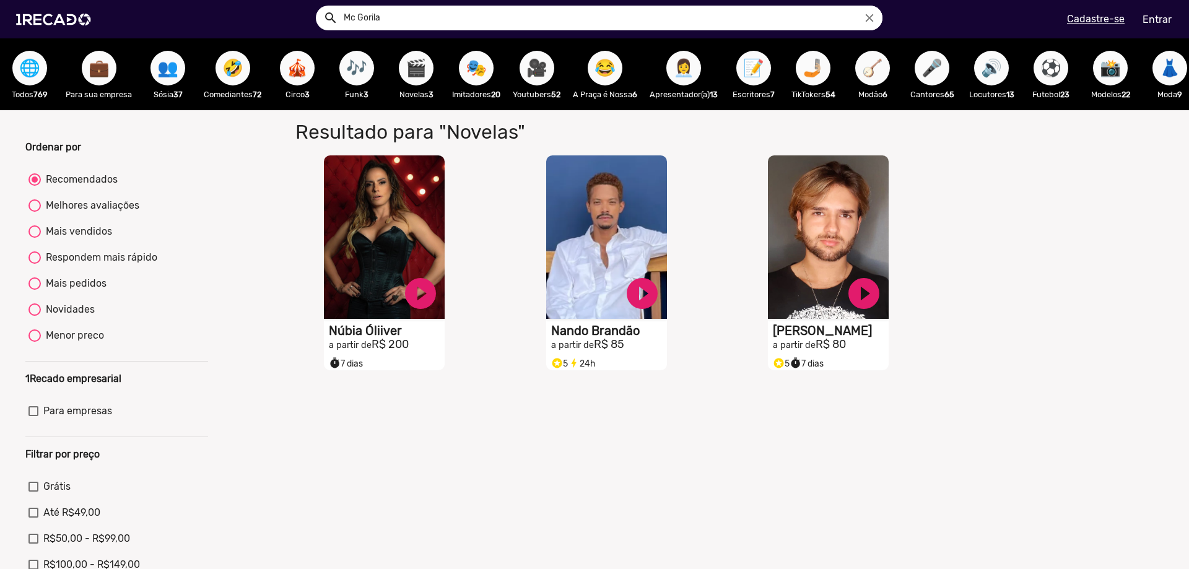
click at [483, 65] on span "🎭" at bounding box center [476, 68] width 21 height 35
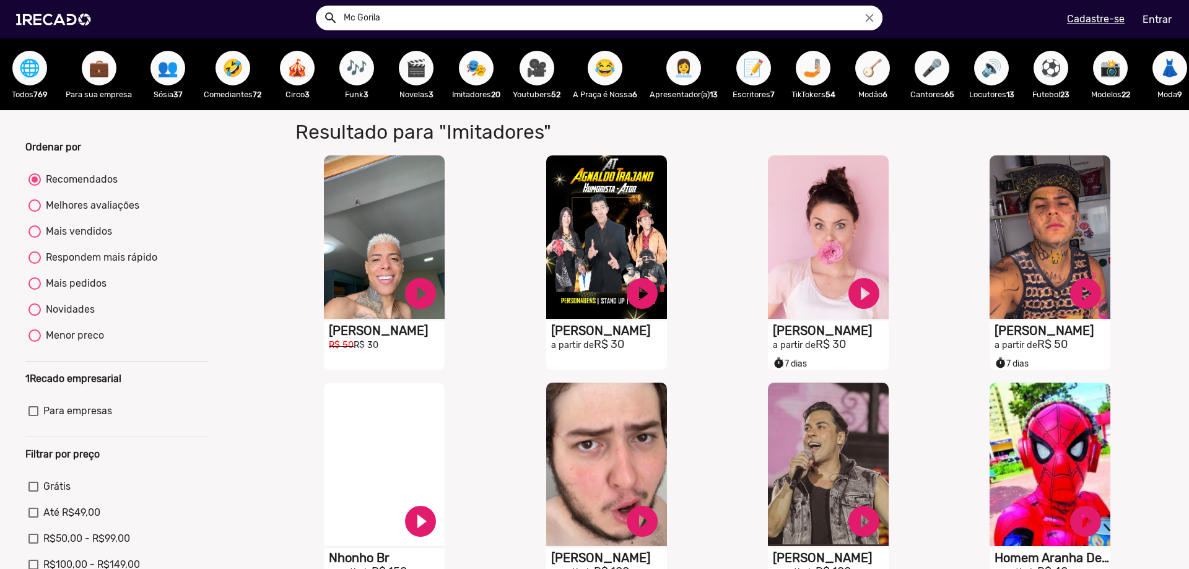
click at [545, 71] on span "🎥" at bounding box center [536, 68] width 21 height 35
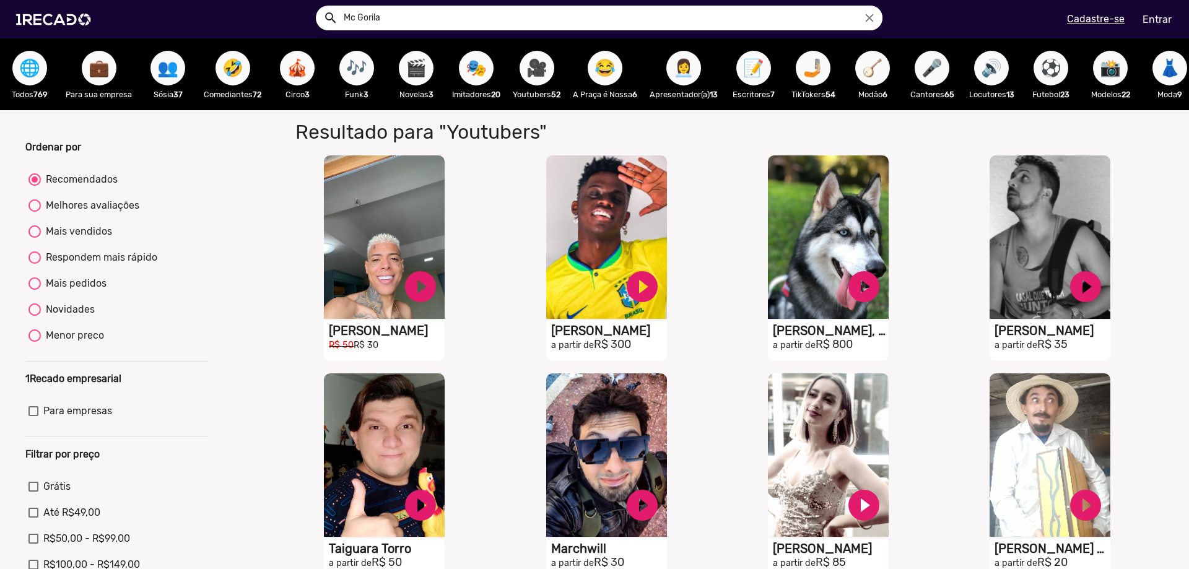
click at [542, 65] on span "🎥" at bounding box center [536, 68] width 21 height 35
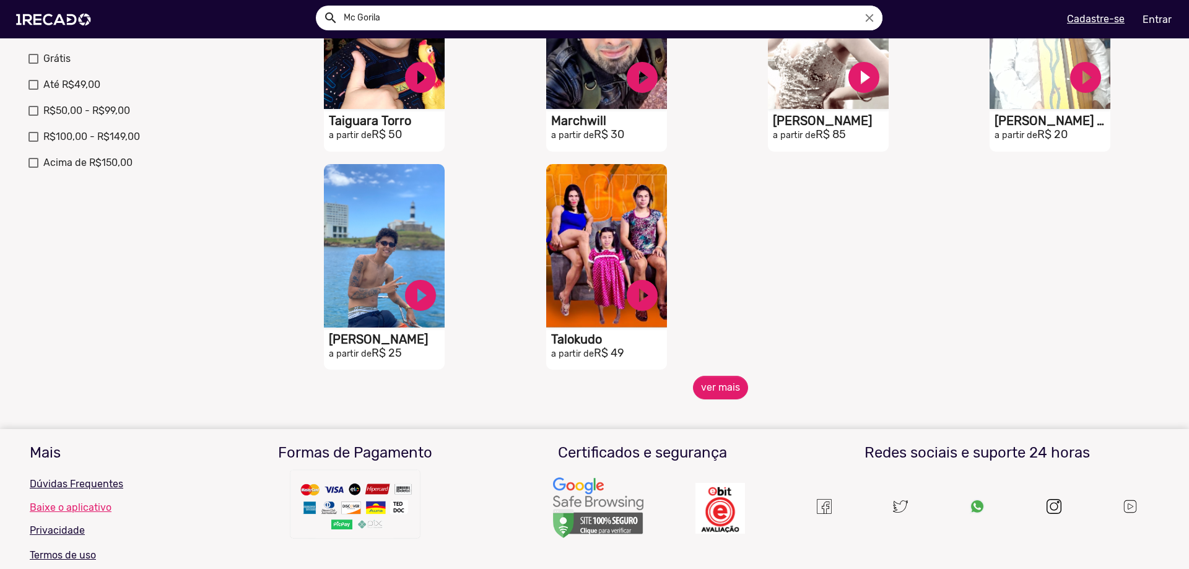
scroll to position [433, 0]
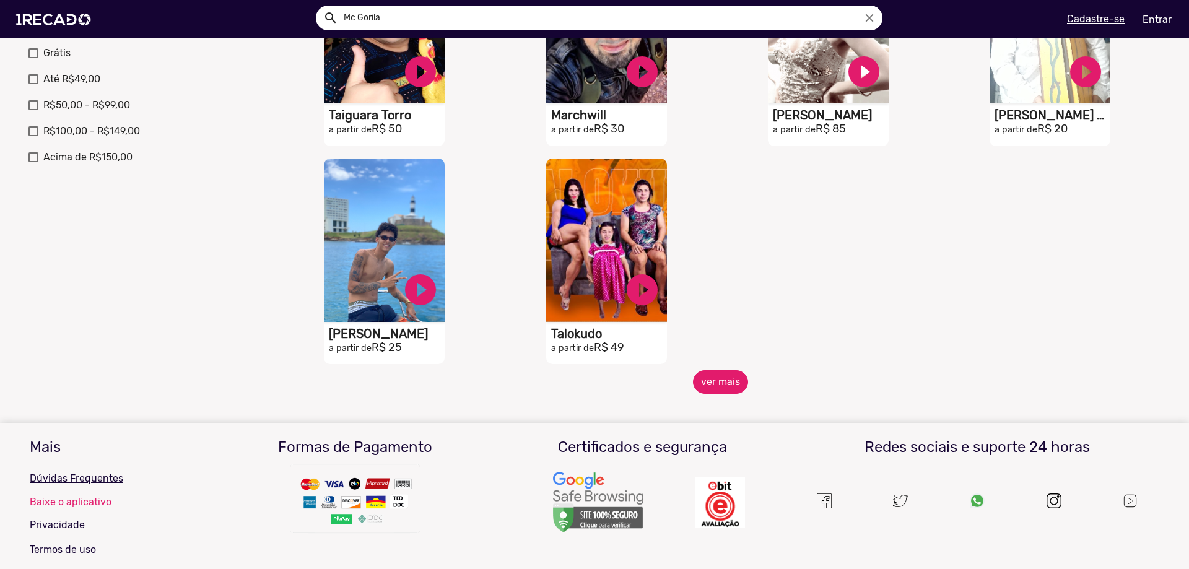
click at [726, 393] on button "ver mais" at bounding box center [720, 382] width 55 height 24
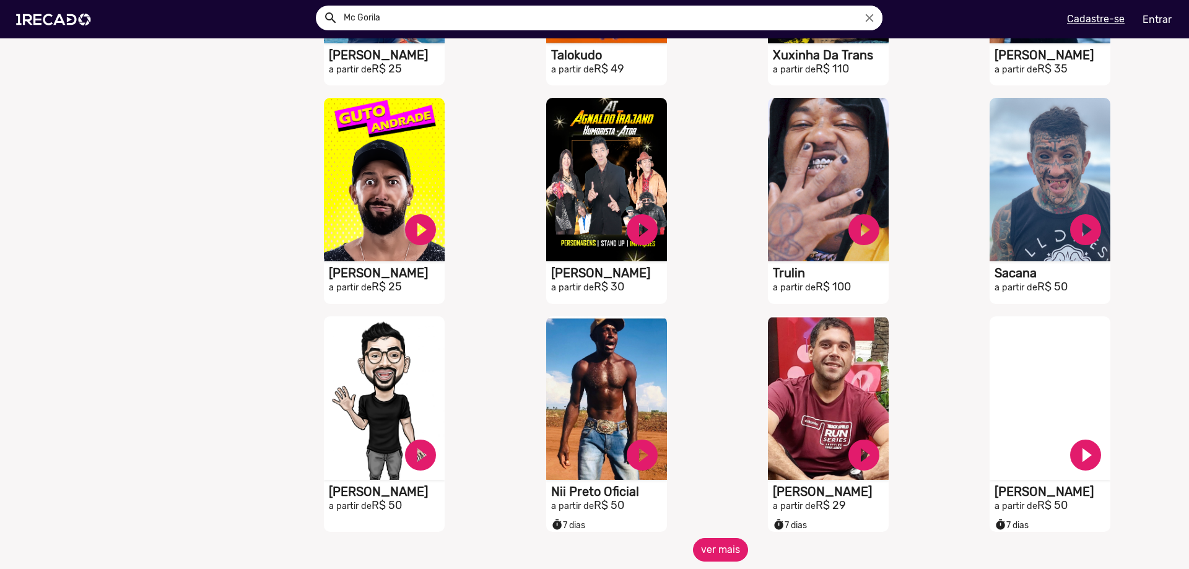
scroll to position [867, 0]
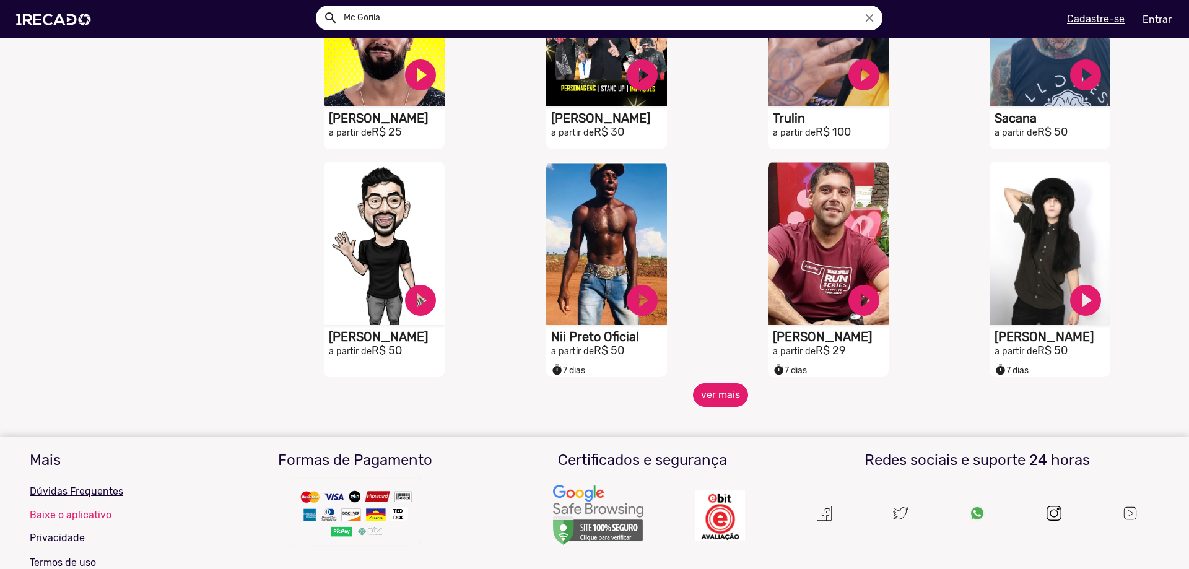
click at [718, 404] on button "ver mais" at bounding box center [720, 395] width 55 height 24
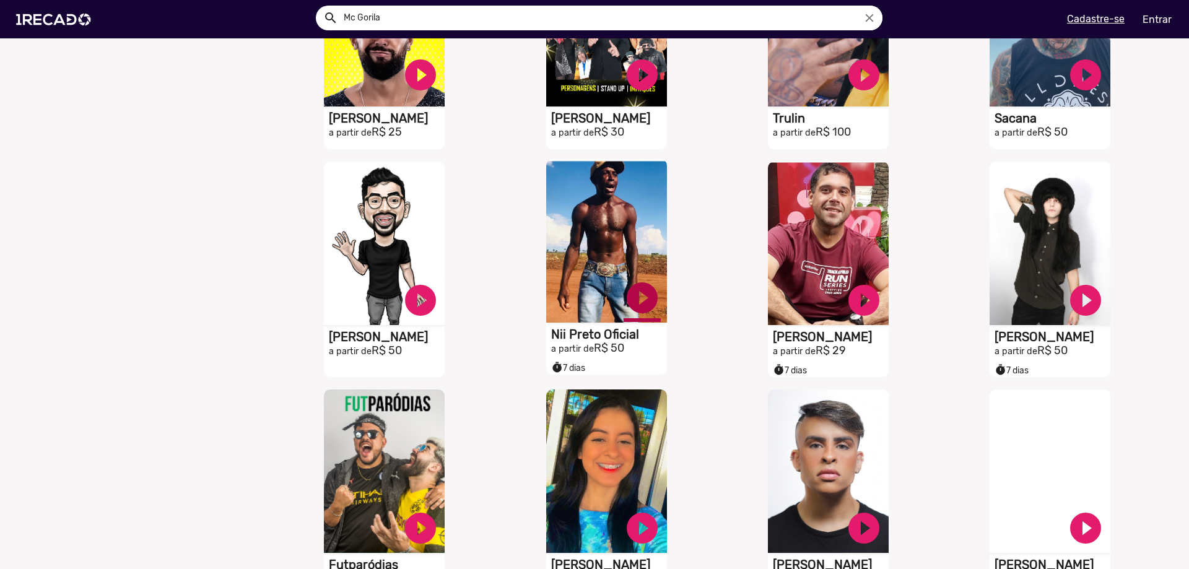
click at [633, 307] on link "play_circle_filled" at bounding box center [641, 297] width 37 height 37
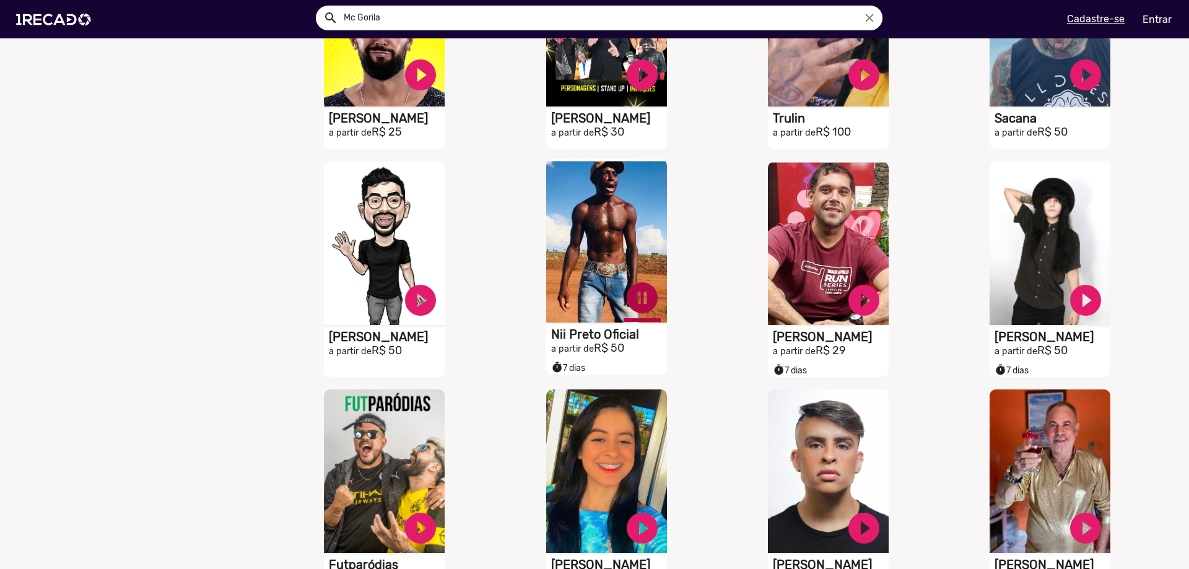
click at [636, 309] on link "pause_circle" at bounding box center [641, 297] width 37 height 37
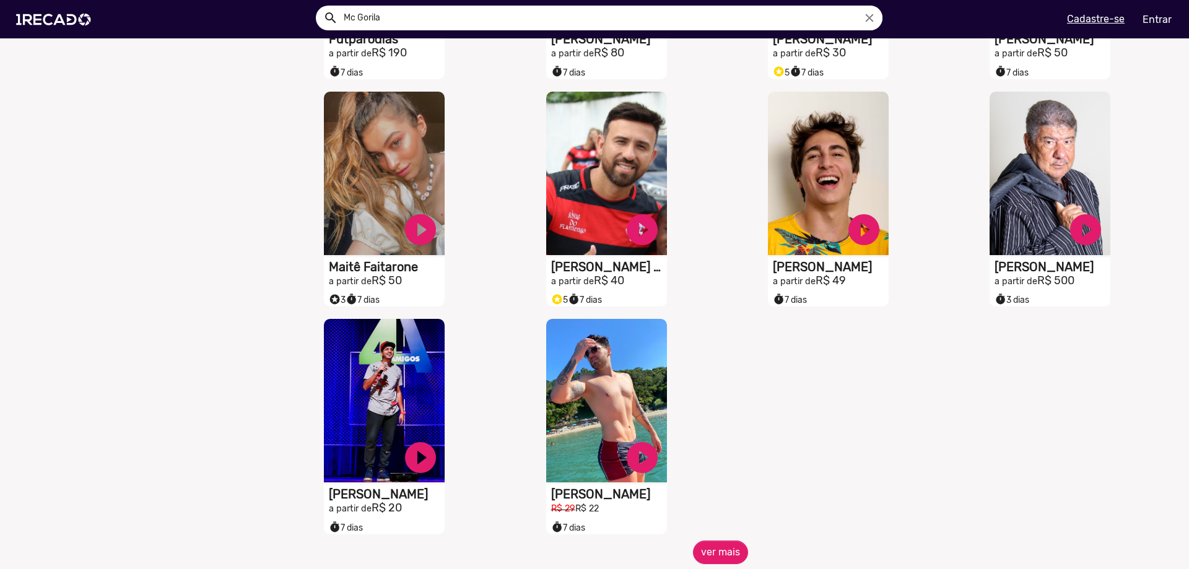
scroll to position [1424, 0]
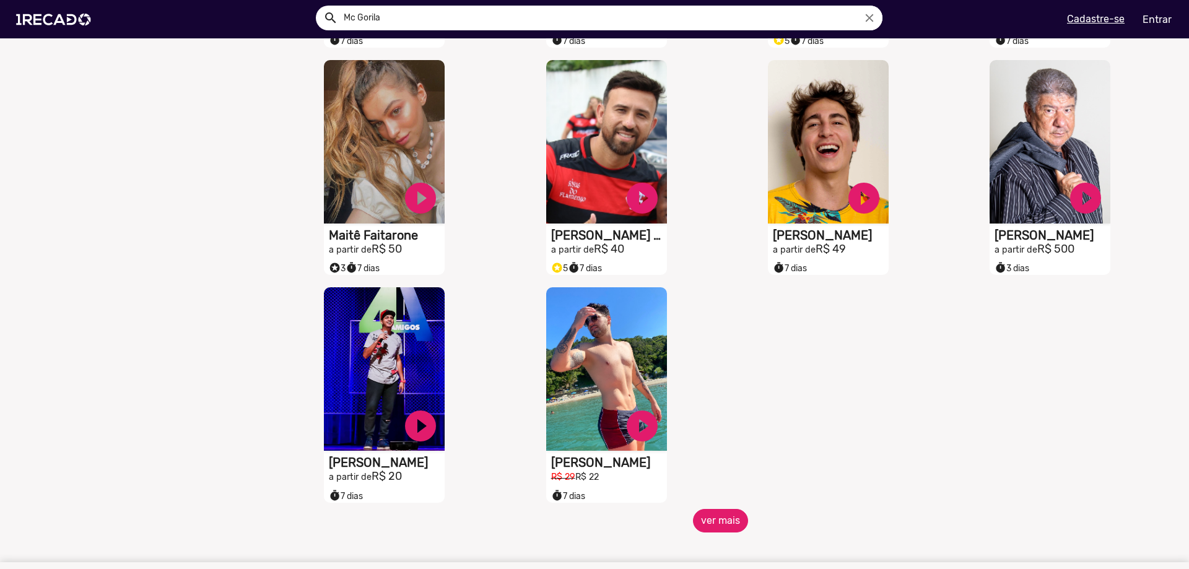
click at [727, 519] on button "ver mais" at bounding box center [720, 521] width 55 height 24
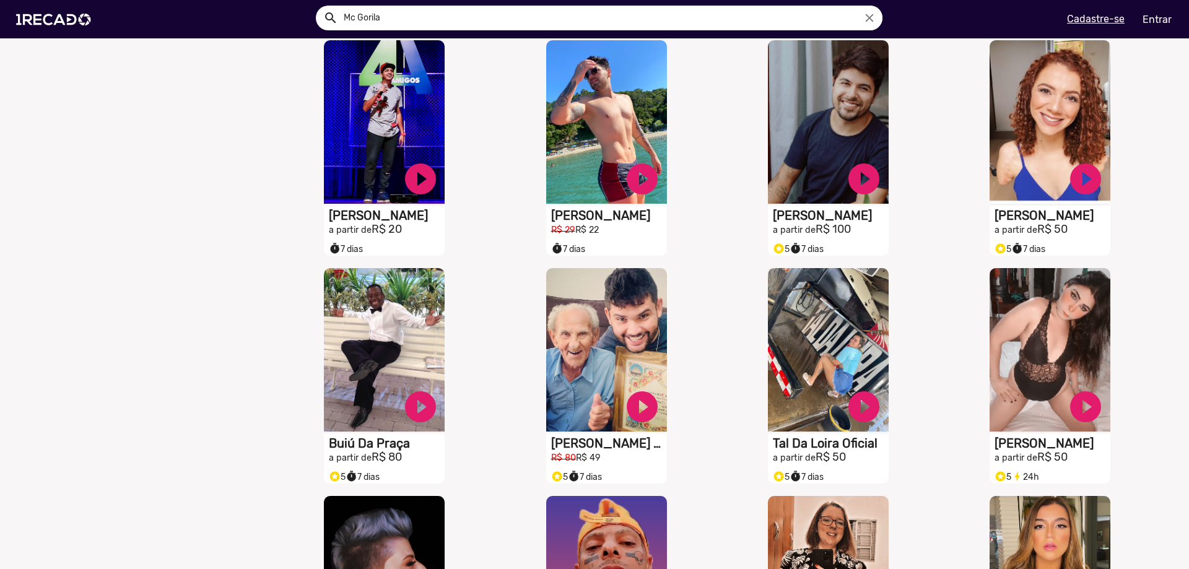
scroll to position [1672, 0]
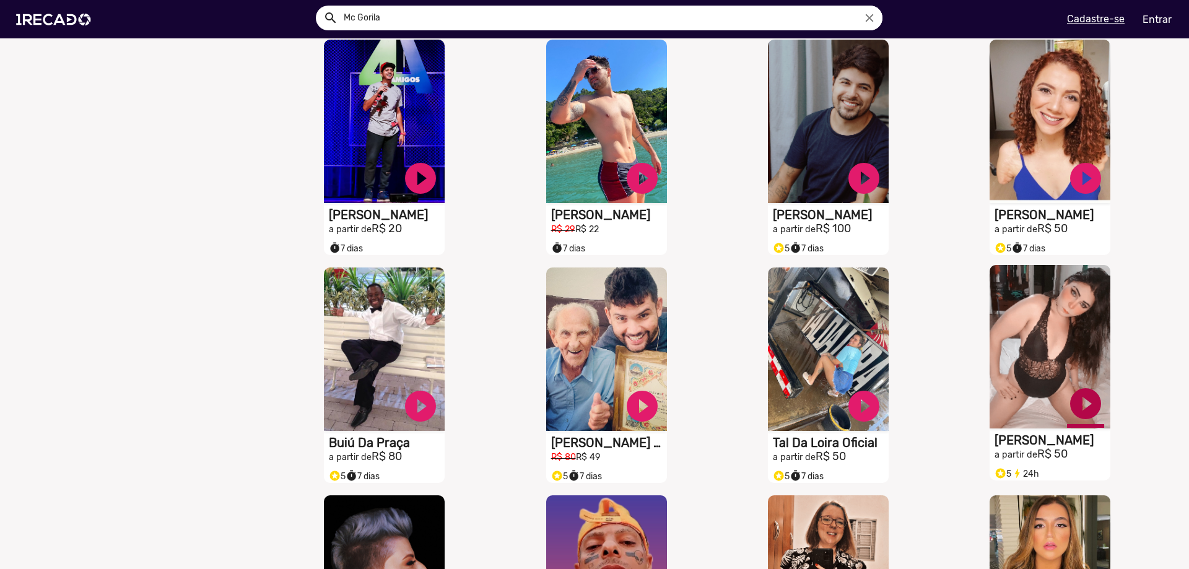
click at [1076, 417] on link "play_circle_filled" at bounding box center [1085, 403] width 37 height 37
click at [1076, 417] on link "pause_circle" at bounding box center [1085, 403] width 37 height 37
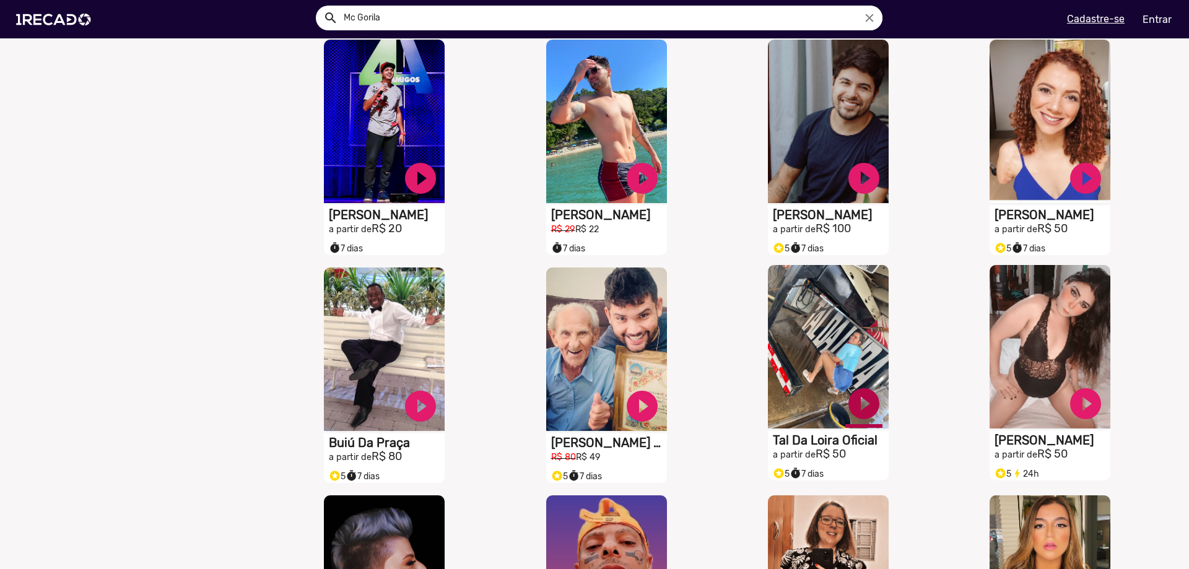
click at [863, 418] on link "play_circle_filled" at bounding box center [863, 403] width 37 height 37
click at [862, 417] on link "pause_circle" at bounding box center [863, 403] width 37 height 37
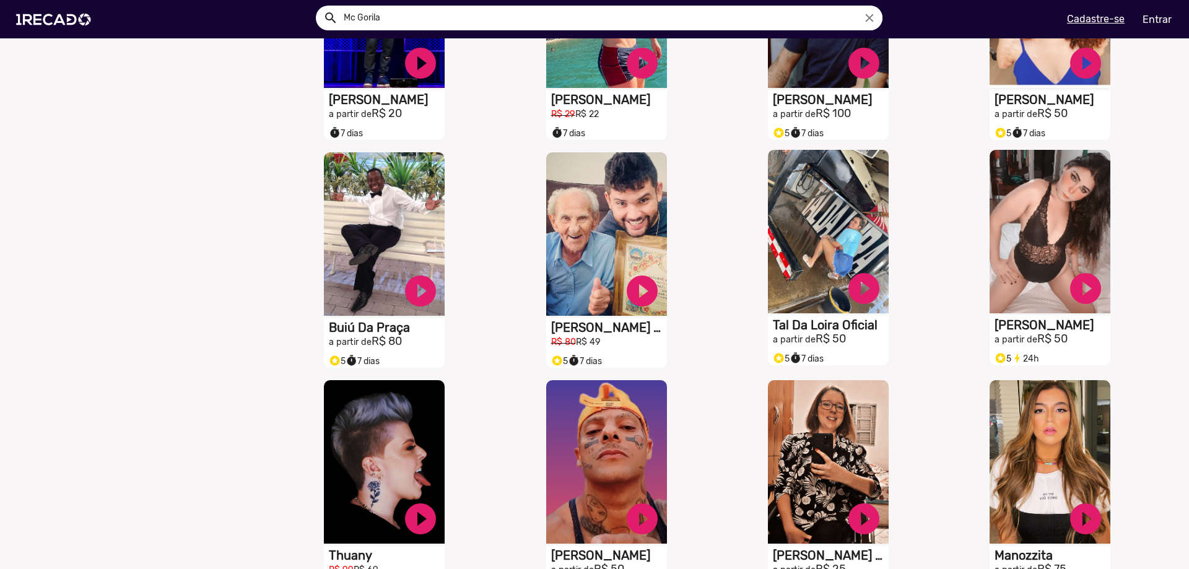
scroll to position [1919, 0]
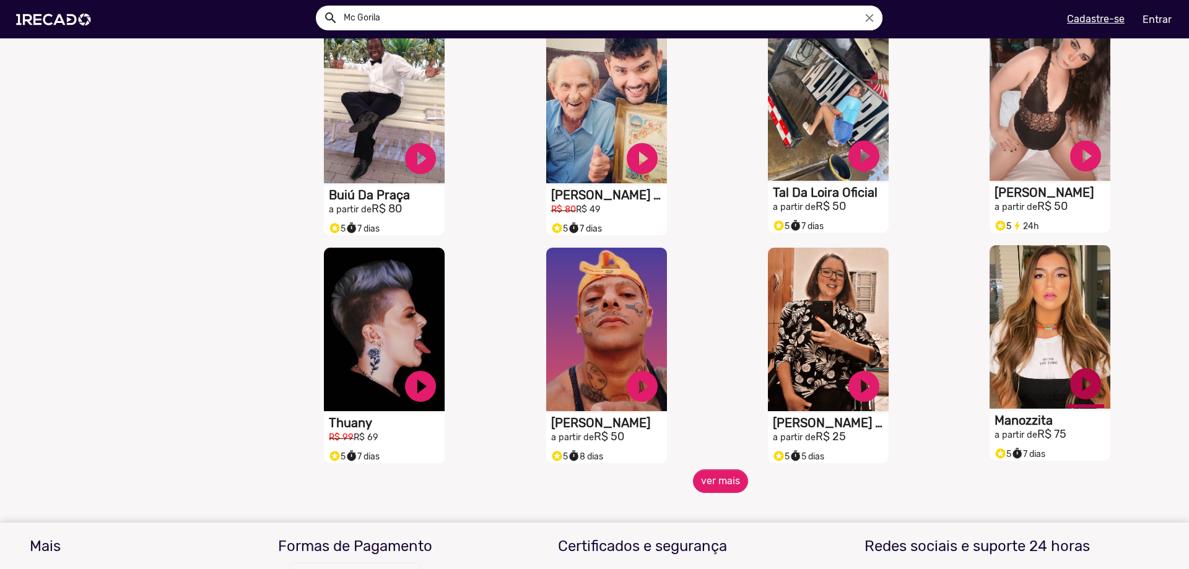
click at [1077, 397] on link "play_circle_filled" at bounding box center [1085, 383] width 37 height 37
click at [1077, 397] on link "pause_circle" at bounding box center [1085, 383] width 37 height 37
click at [719, 493] on button "ver mais" at bounding box center [720, 481] width 55 height 24
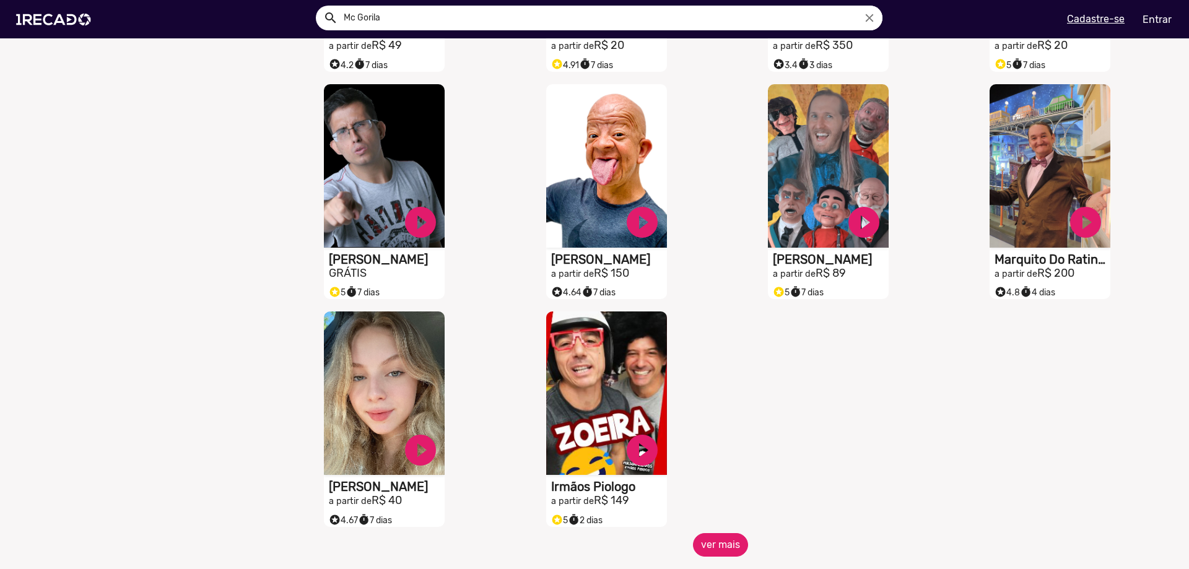
scroll to position [2476, 0]
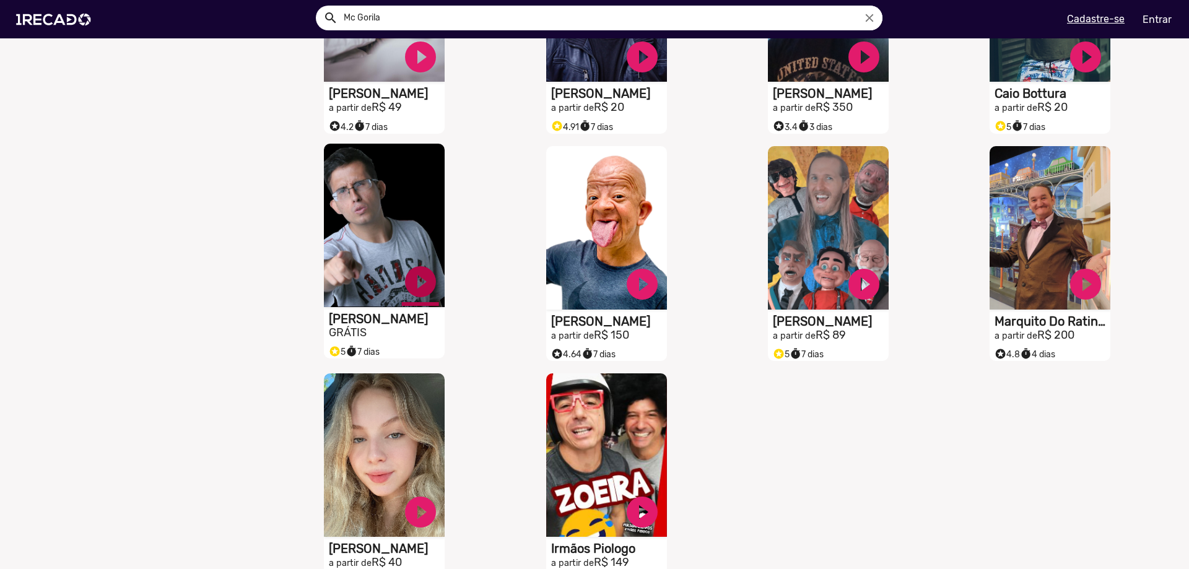
click at [402, 292] on link "play_circle_filled" at bounding box center [420, 281] width 37 height 37
click at [415, 291] on link "pause_circle" at bounding box center [420, 281] width 37 height 37
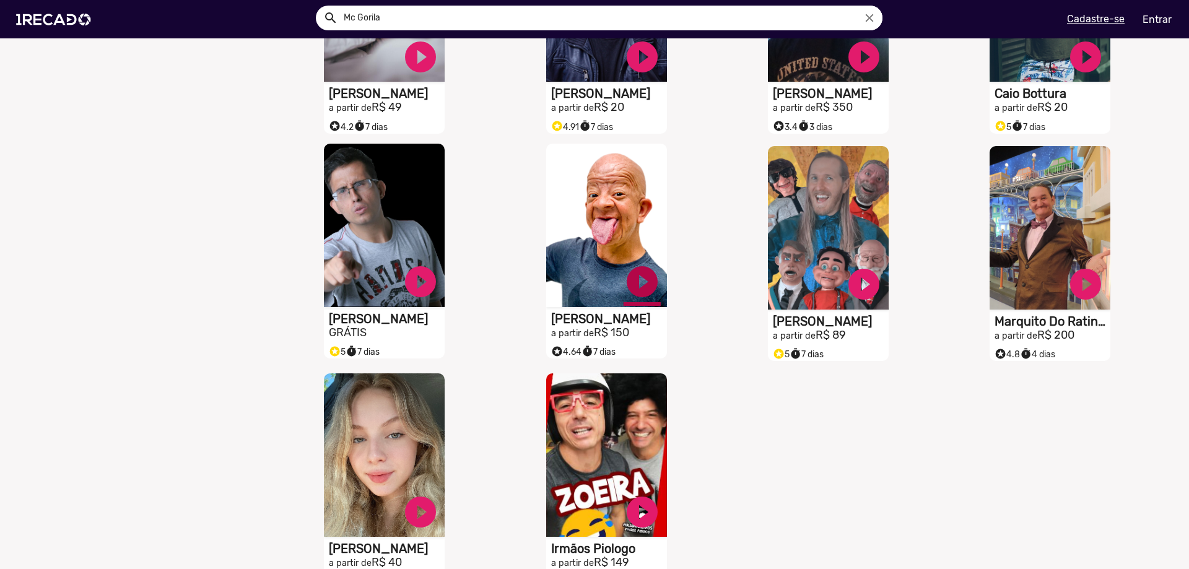
click at [645, 295] on link "play_circle_filled" at bounding box center [641, 281] width 37 height 37
click at [638, 294] on link "pause_circle" at bounding box center [641, 281] width 37 height 37
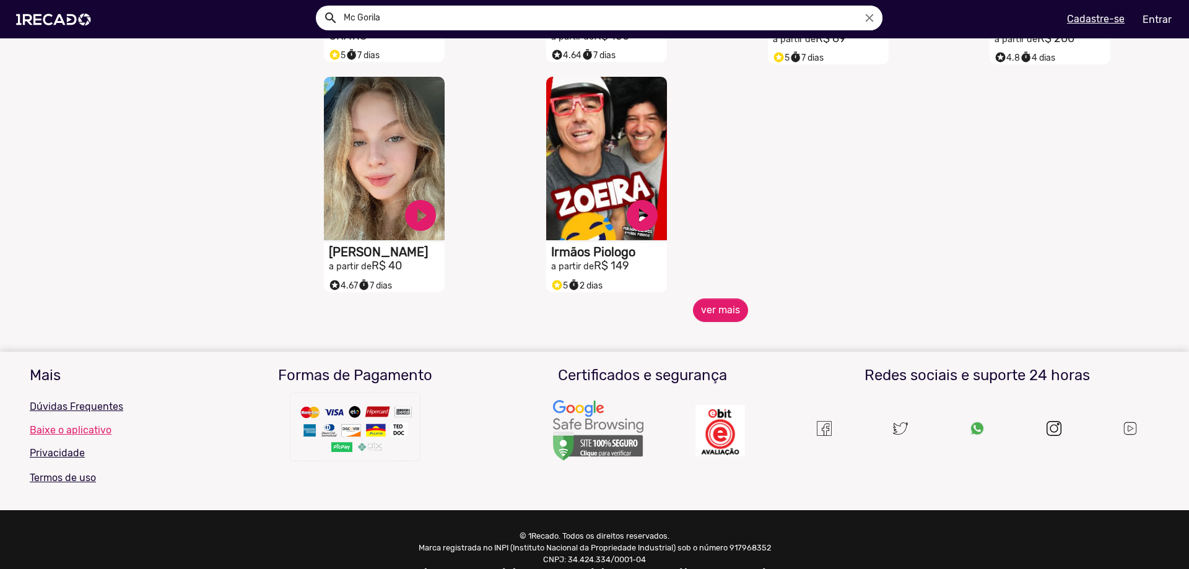
scroll to position [2811, 0]
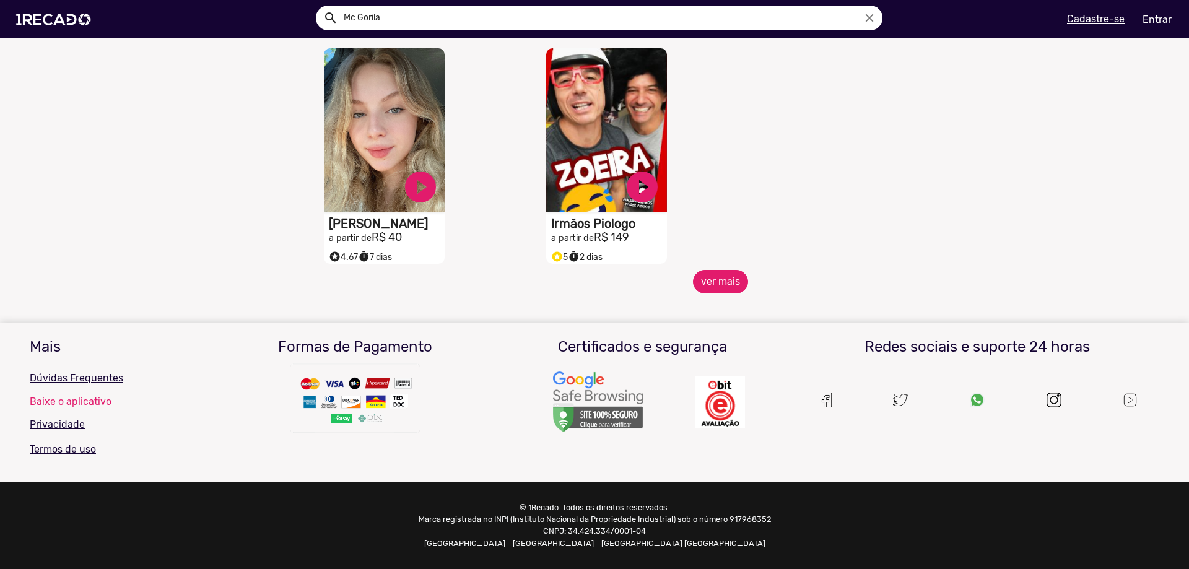
click at [719, 277] on button "ver mais" at bounding box center [720, 282] width 55 height 24
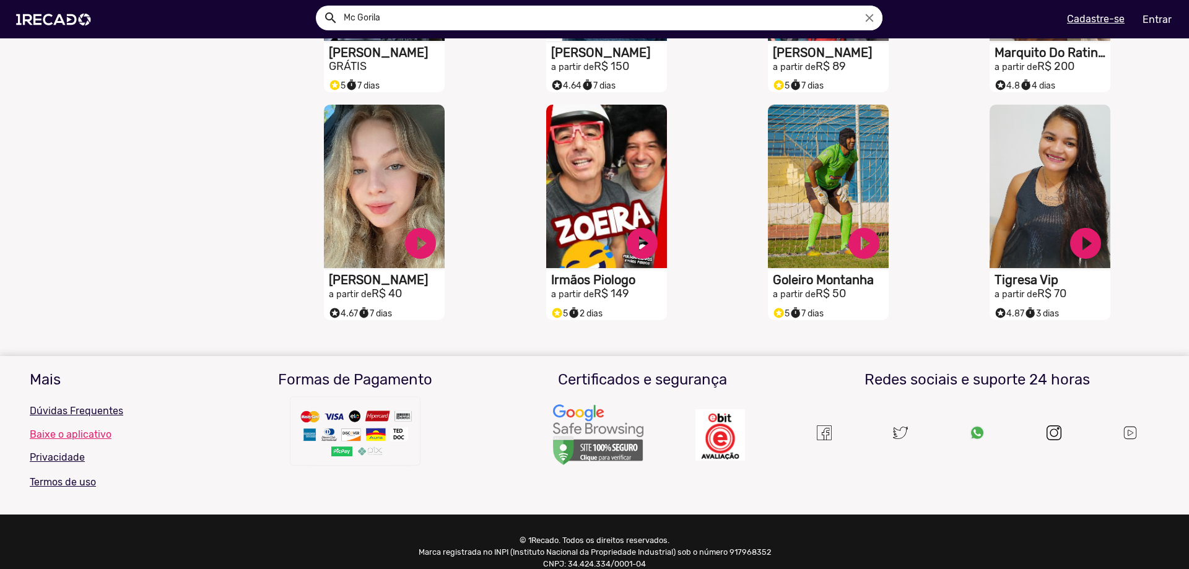
scroll to position [2725, 0]
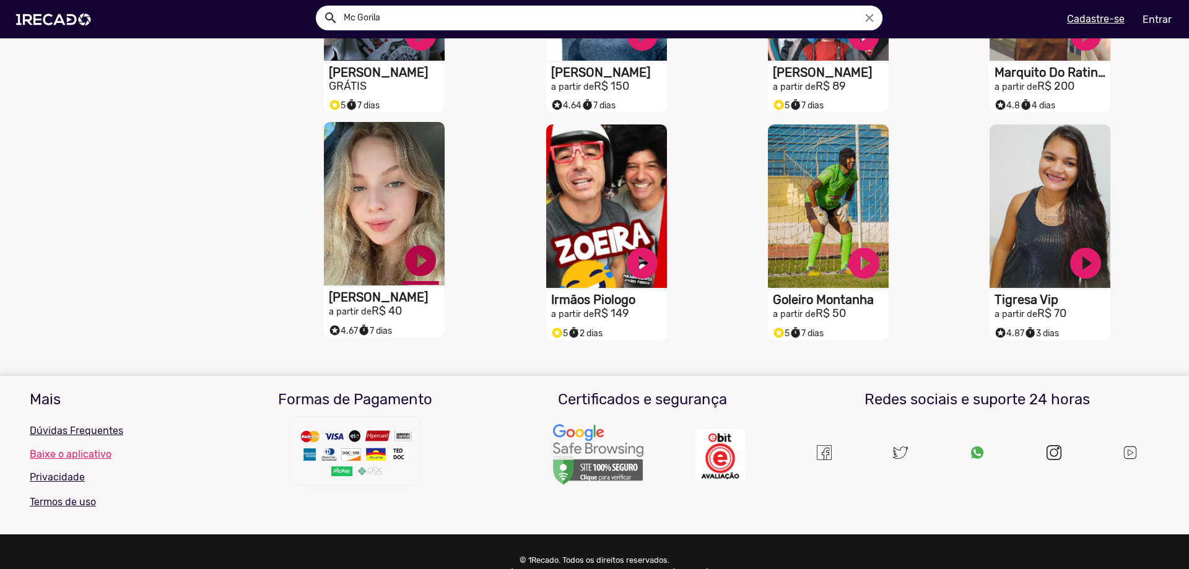
click at [419, 273] on link "play_circle_filled" at bounding box center [420, 260] width 37 height 37
click at [419, 273] on link "pause_circle" at bounding box center [420, 260] width 37 height 37
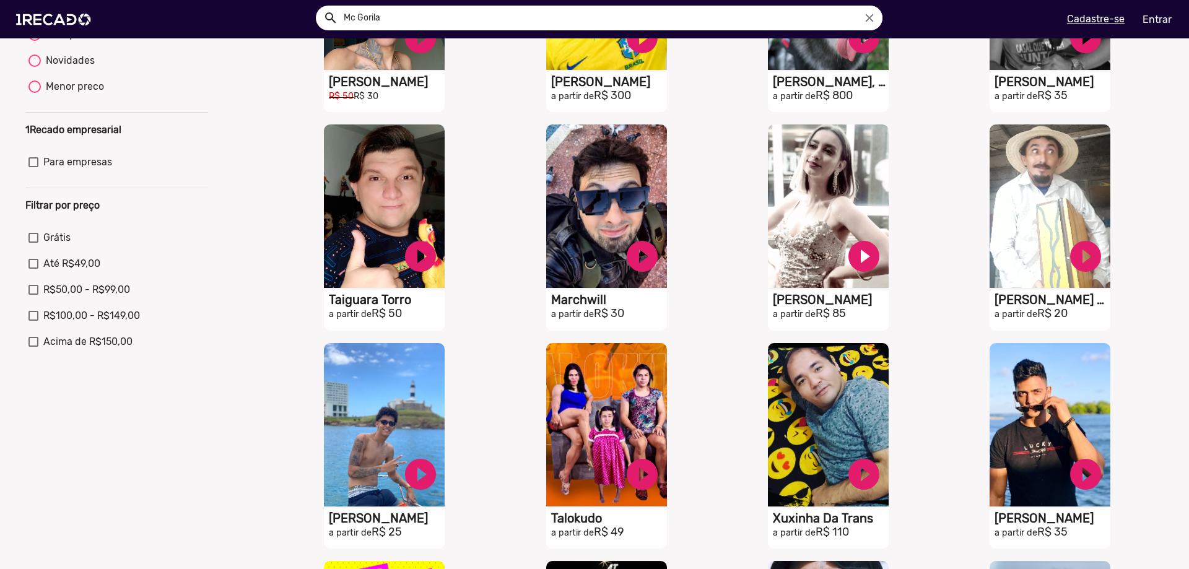
scroll to position [0, 0]
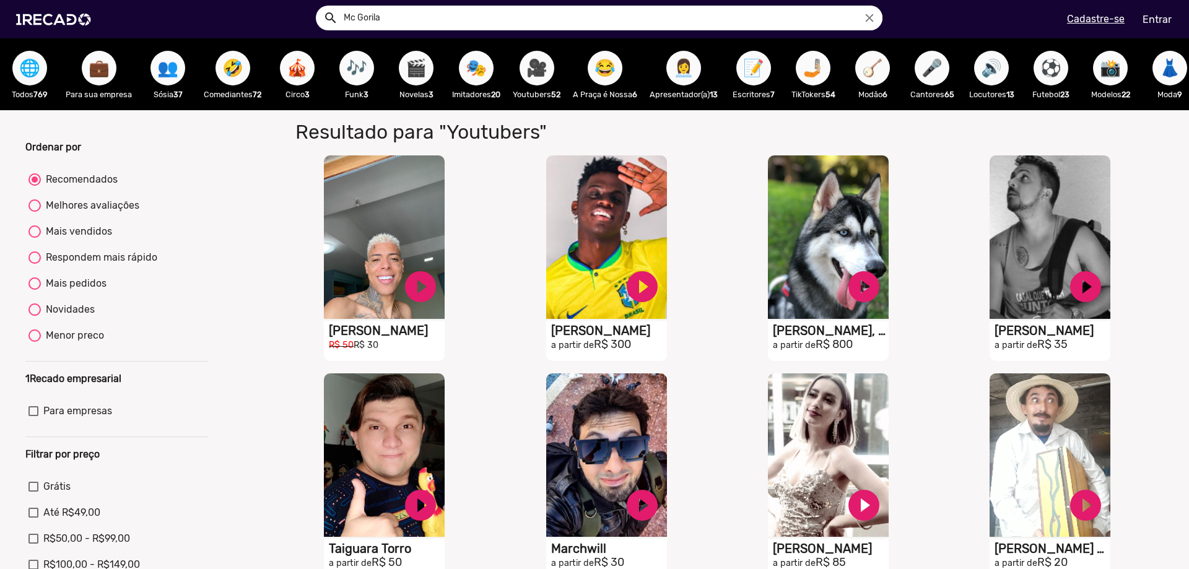
click at [609, 64] on span "😂" at bounding box center [604, 68] width 21 height 35
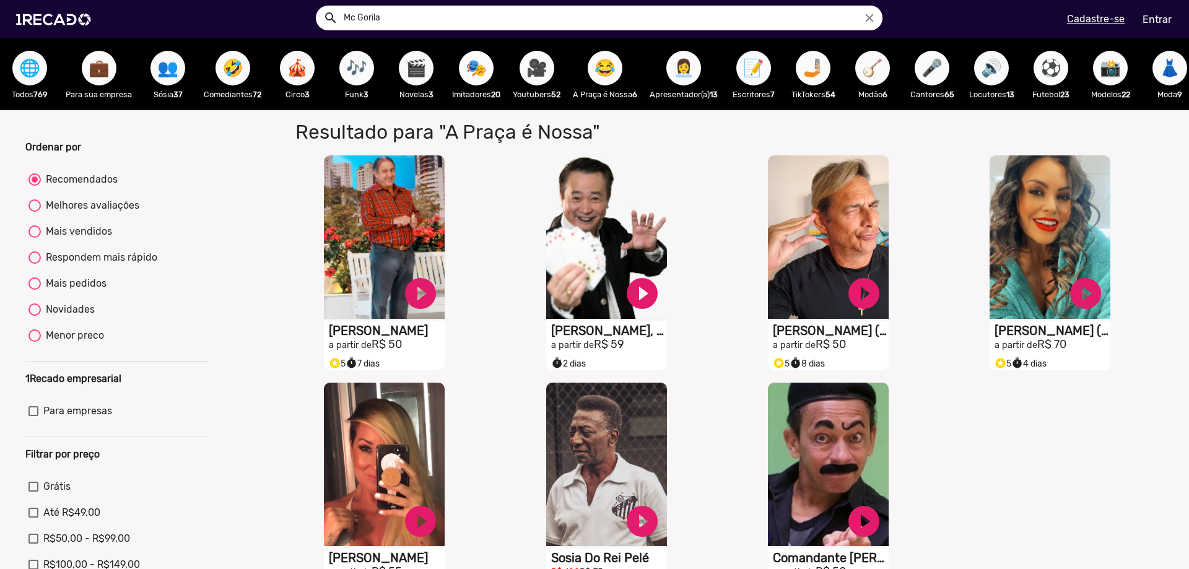
click at [684, 68] on span "👩‍💼" at bounding box center [683, 68] width 21 height 35
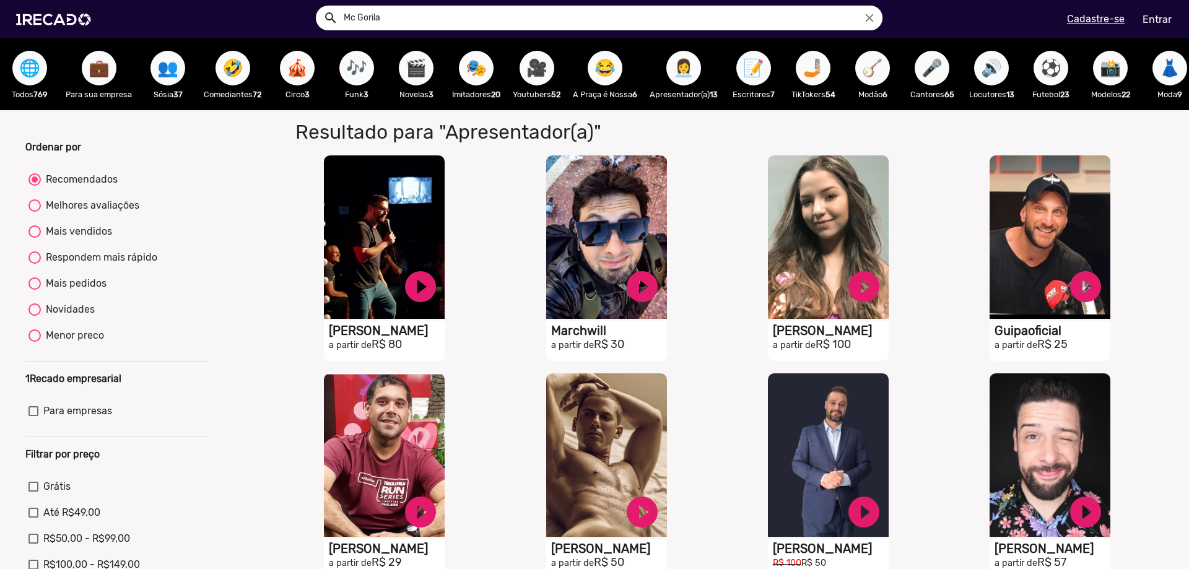
click at [762, 67] on span "📝" at bounding box center [753, 68] width 21 height 35
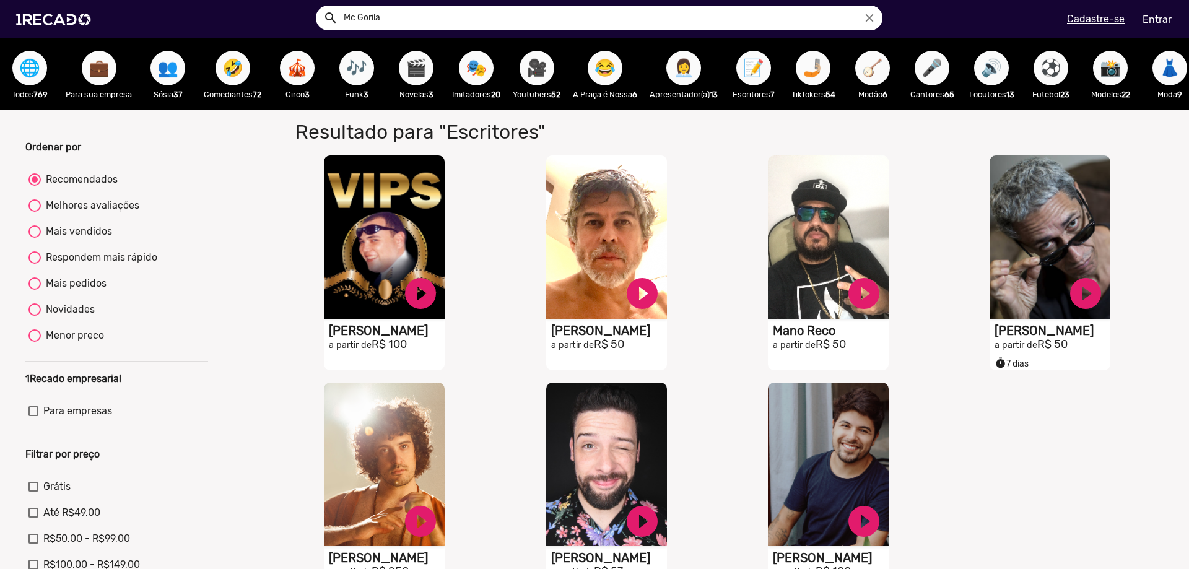
click at [818, 74] on span "🤳🏼" at bounding box center [812, 68] width 21 height 35
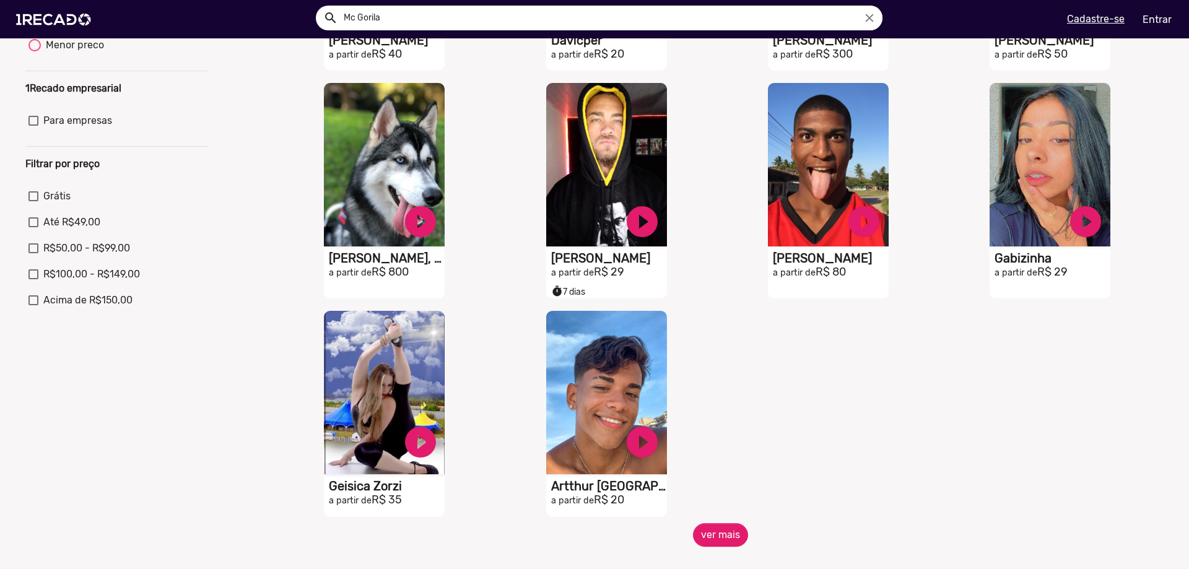
scroll to position [433, 0]
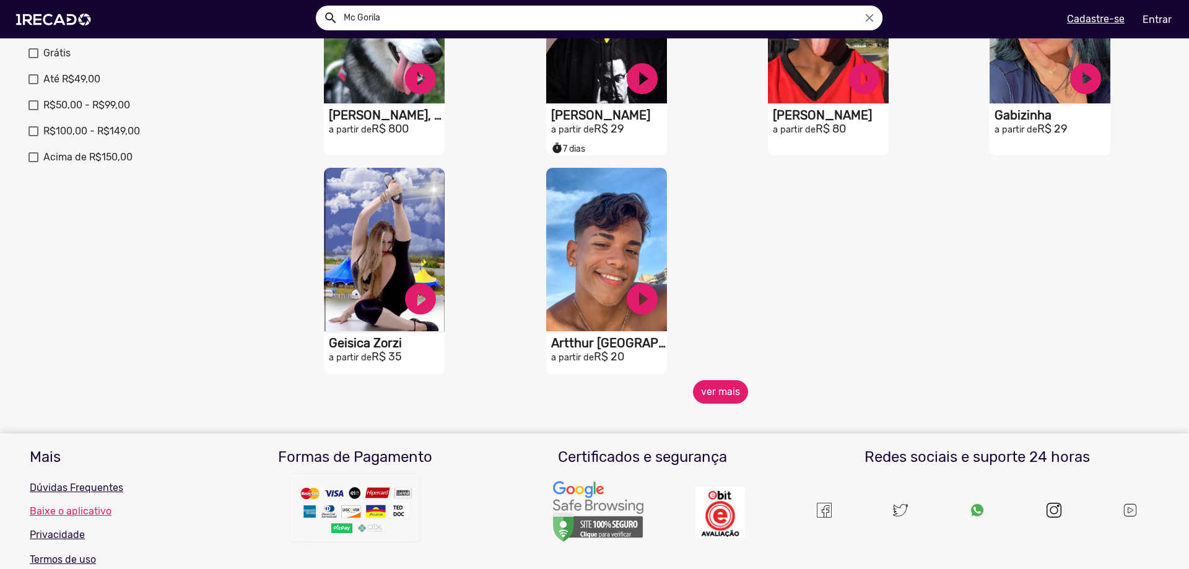
click at [727, 404] on button "ver mais" at bounding box center [720, 392] width 55 height 24
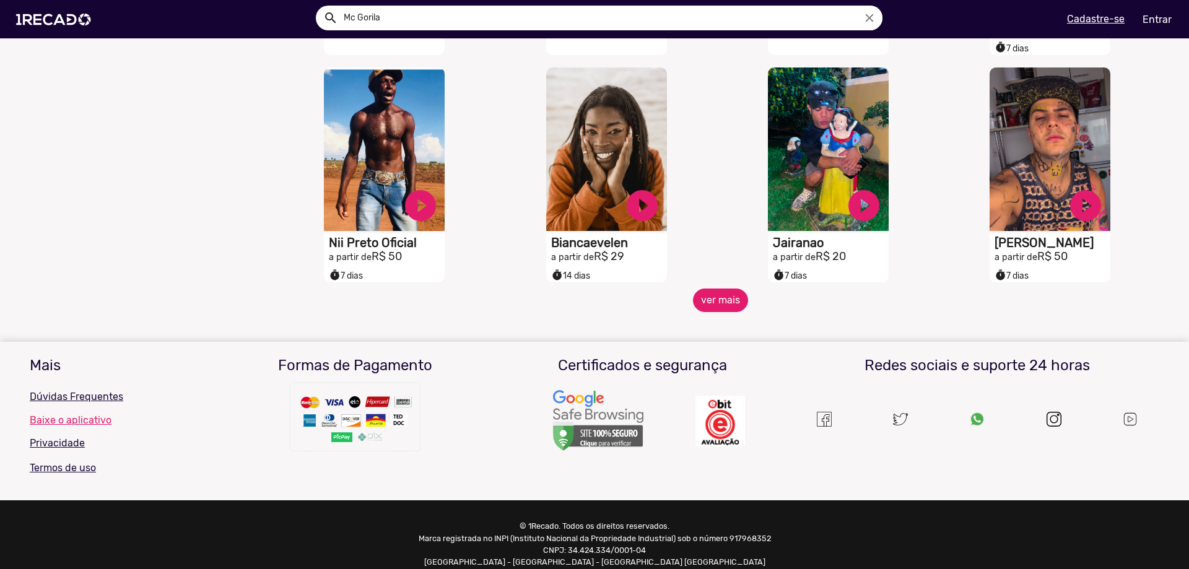
scroll to position [991, 0]
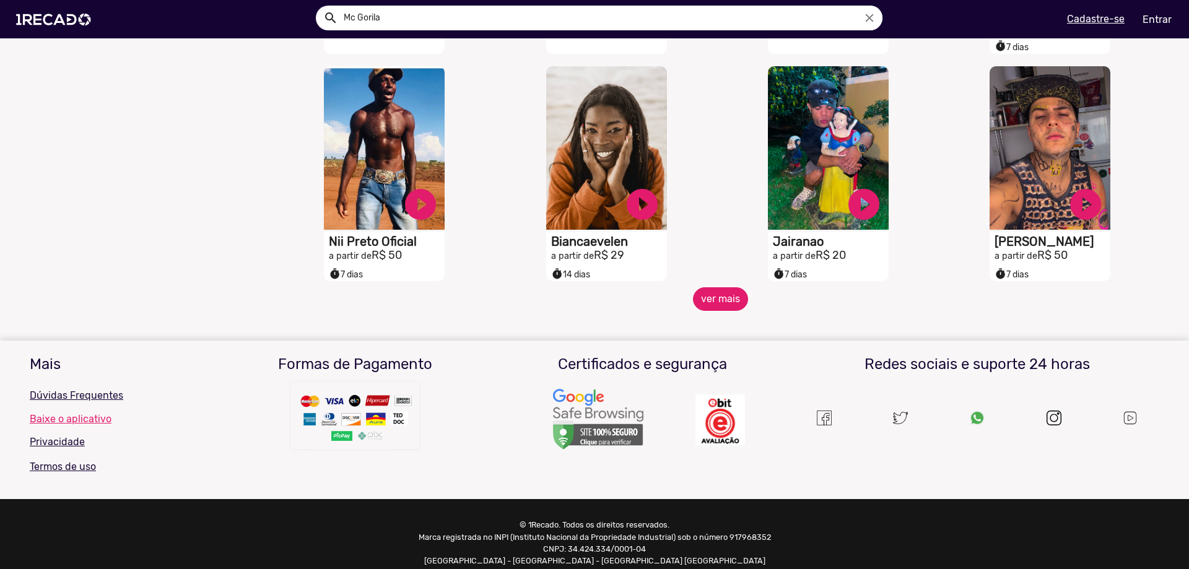
click at [706, 310] on button "ver mais" at bounding box center [720, 299] width 55 height 24
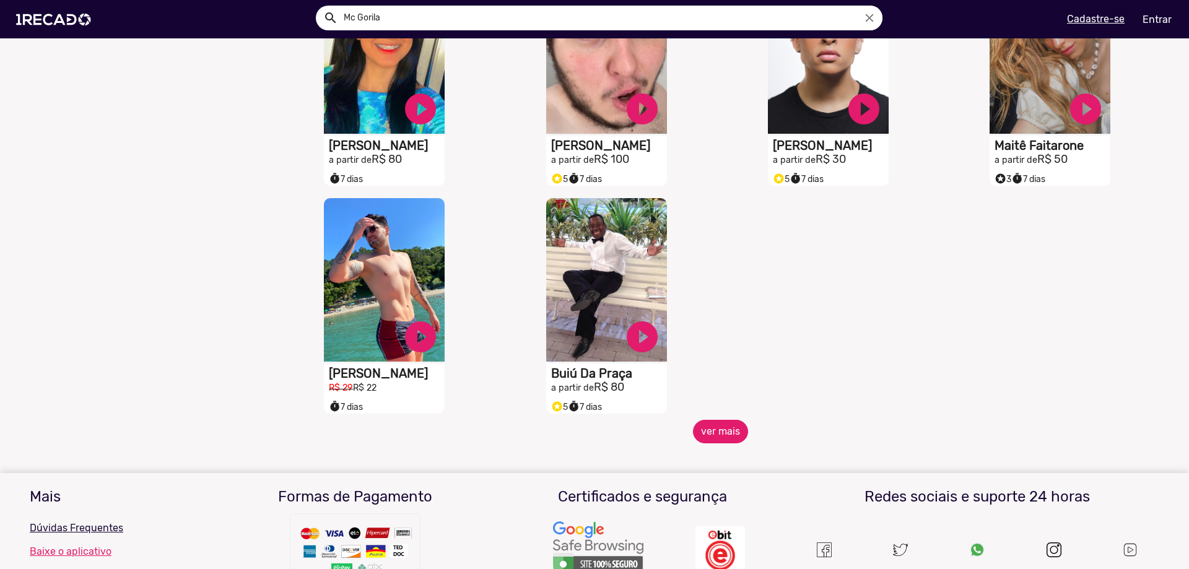
scroll to position [1548, 0]
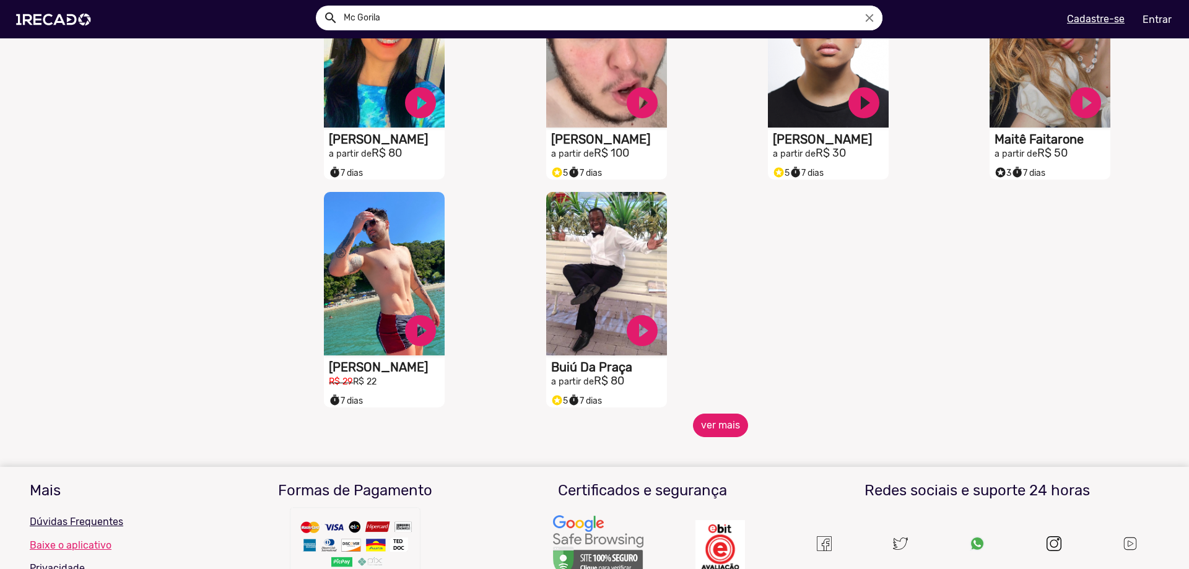
click at [723, 432] on button "ver mais" at bounding box center [720, 426] width 55 height 24
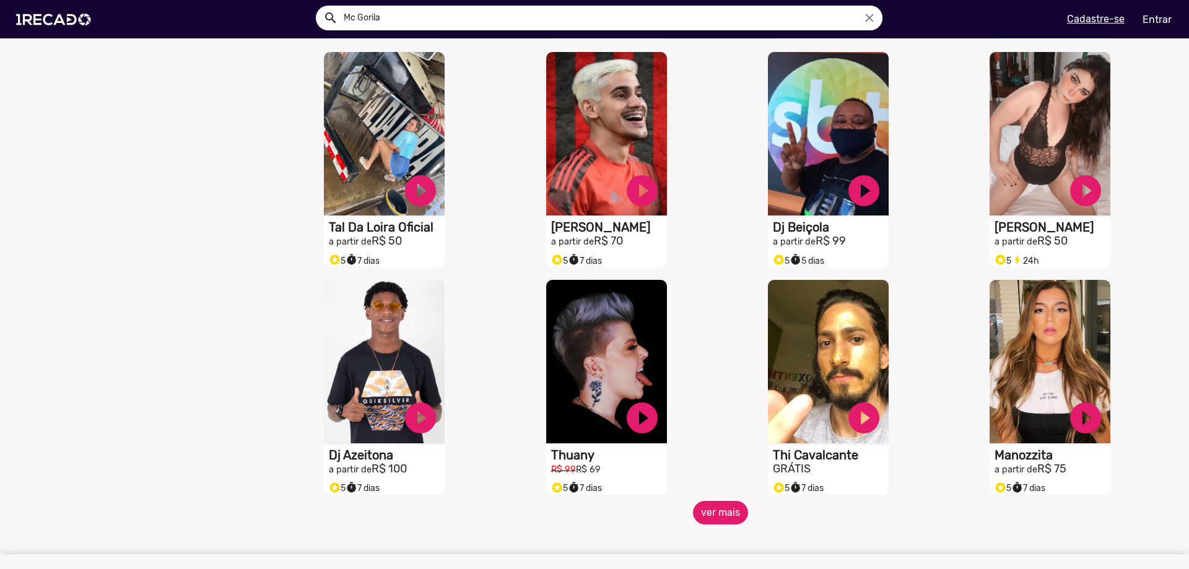
scroll to position [1919, 0]
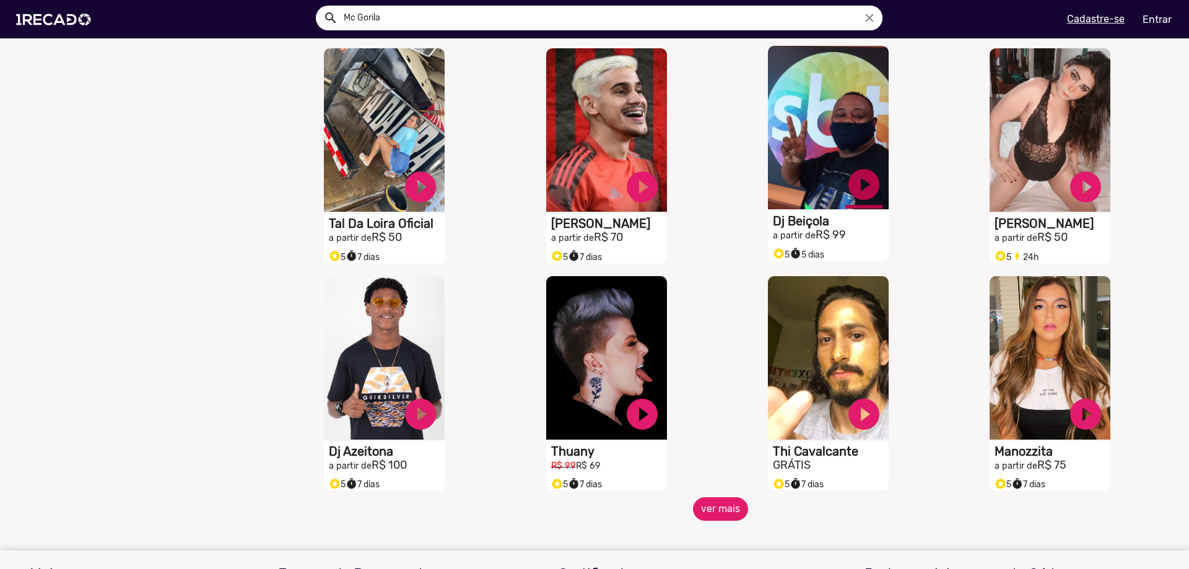
click at [857, 197] on link "play_circle_filled" at bounding box center [863, 184] width 37 height 37
click at [859, 197] on link "pause_circle" at bounding box center [863, 184] width 37 height 37
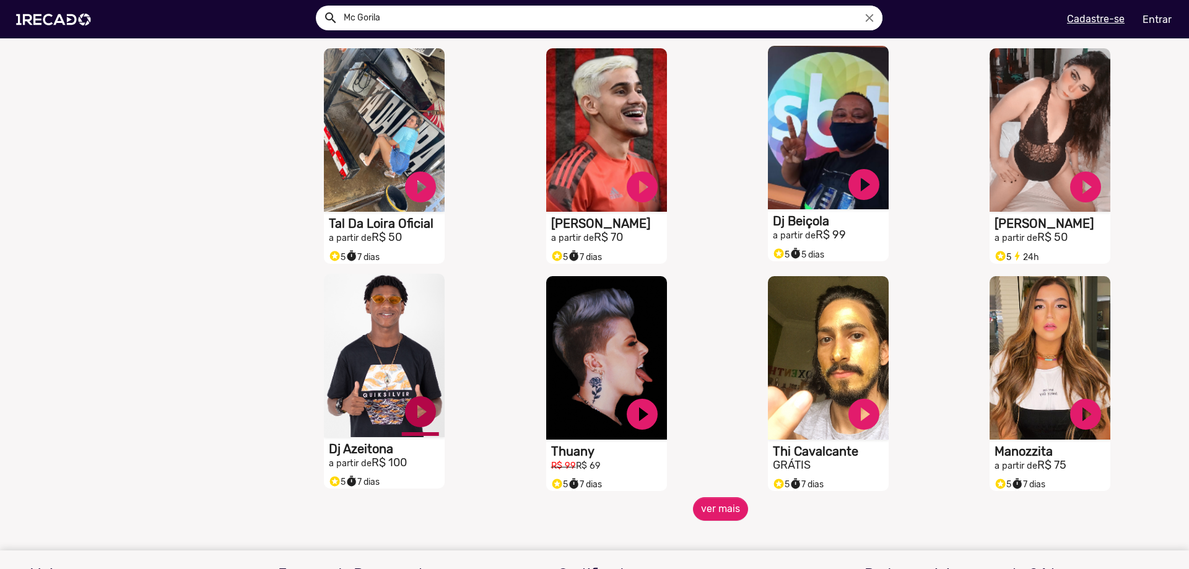
click at [424, 423] on link "play_circle_filled" at bounding box center [420, 411] width 37 height 37
click at [416, 422] on link "pause_circle" at bounding box center [420, 411] width 37 height 37
click at [853, 185] on link "play_circle_filled" at bounding box center [863, 184] width 37 height 37
click at [859, 192] on link "pause_circle" at bounding box center [863, 184] width 37 height 37
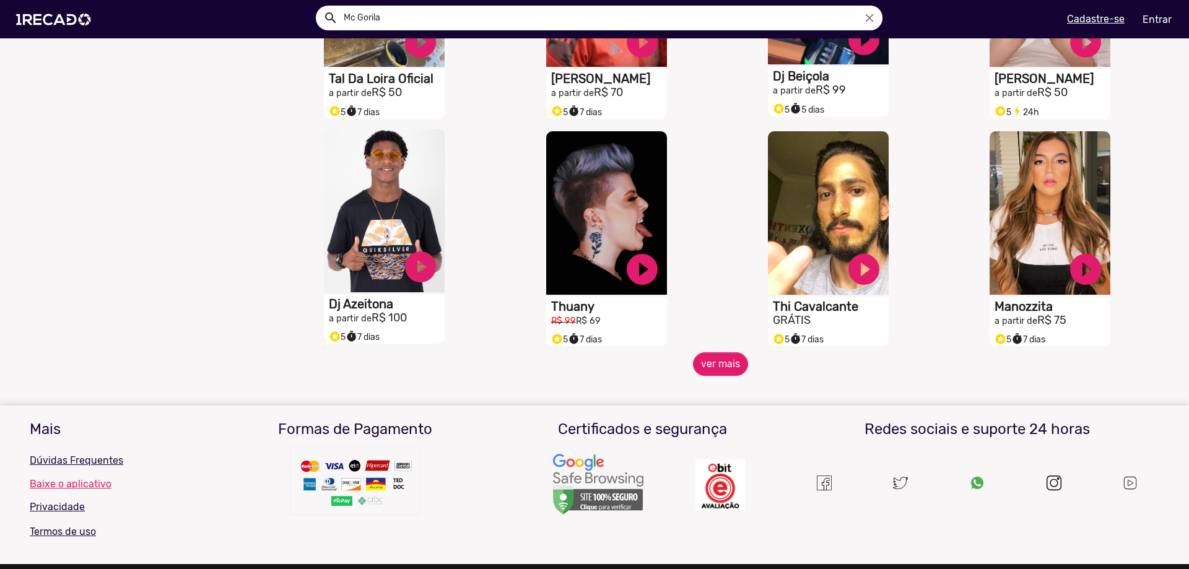
scroll to position [2156, 0]
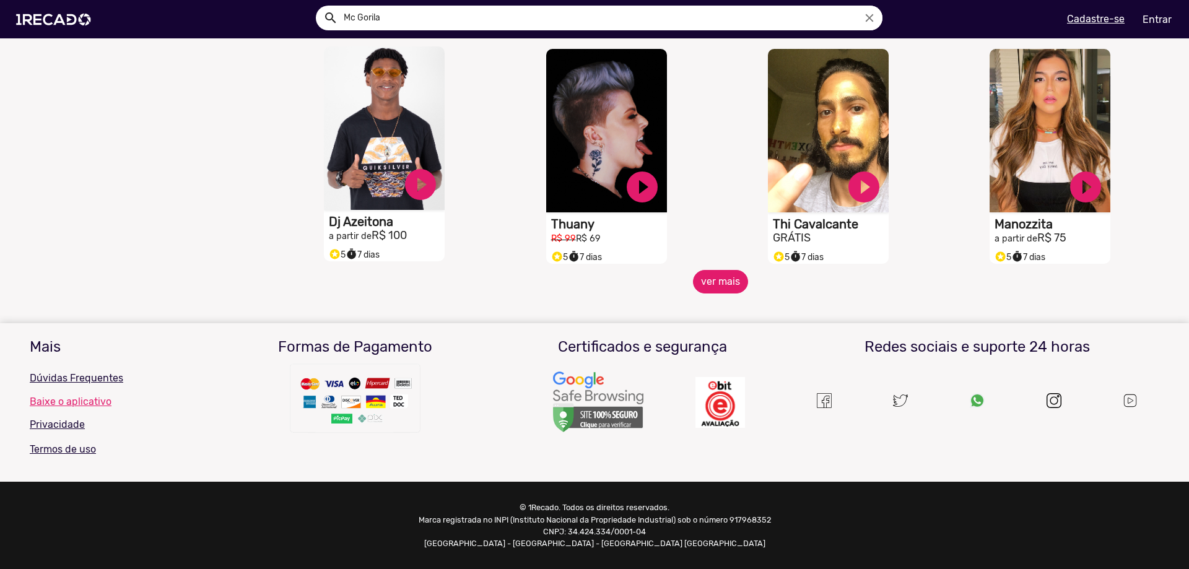
click at [723, 290] on button "ver mais" at bounding box center [720, 282] width 55 height 24
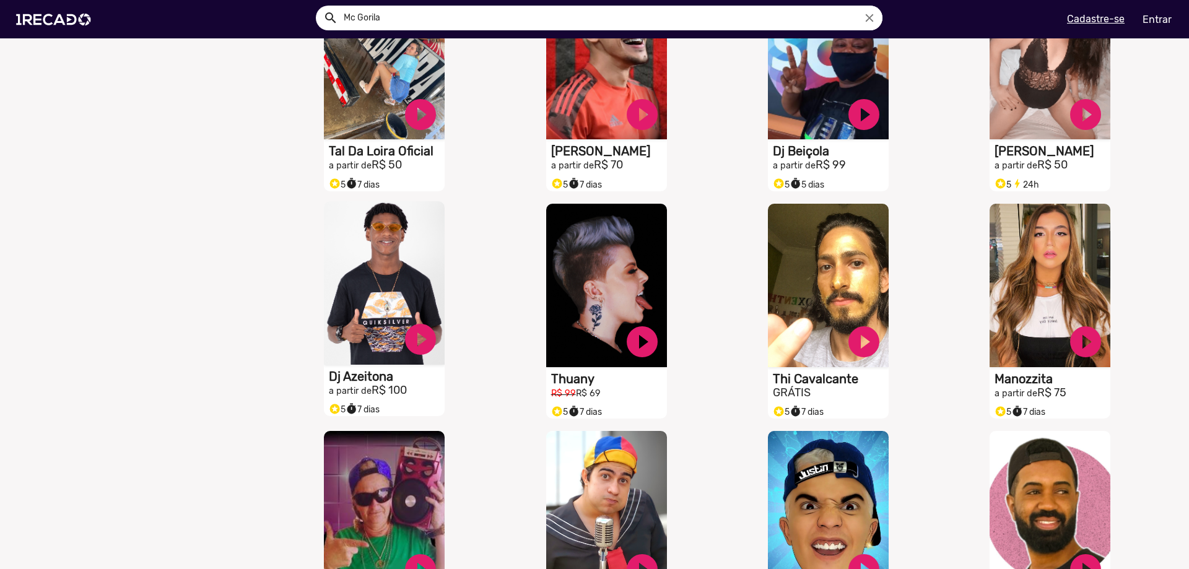
scroll to position [1970, 0]
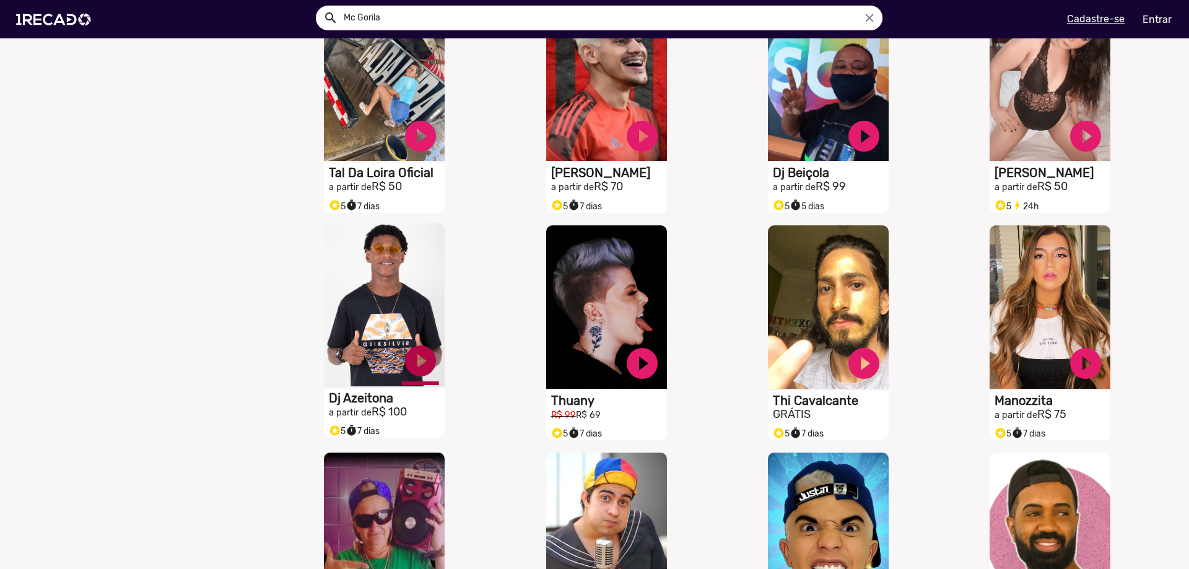
click at [421, 375] on link "play_circle_filled" at bounding box center [420, 360] width 37 height 37
click at [421, 375] on link "pause_circle" at bounding box center [420, 360] width 37 height 37
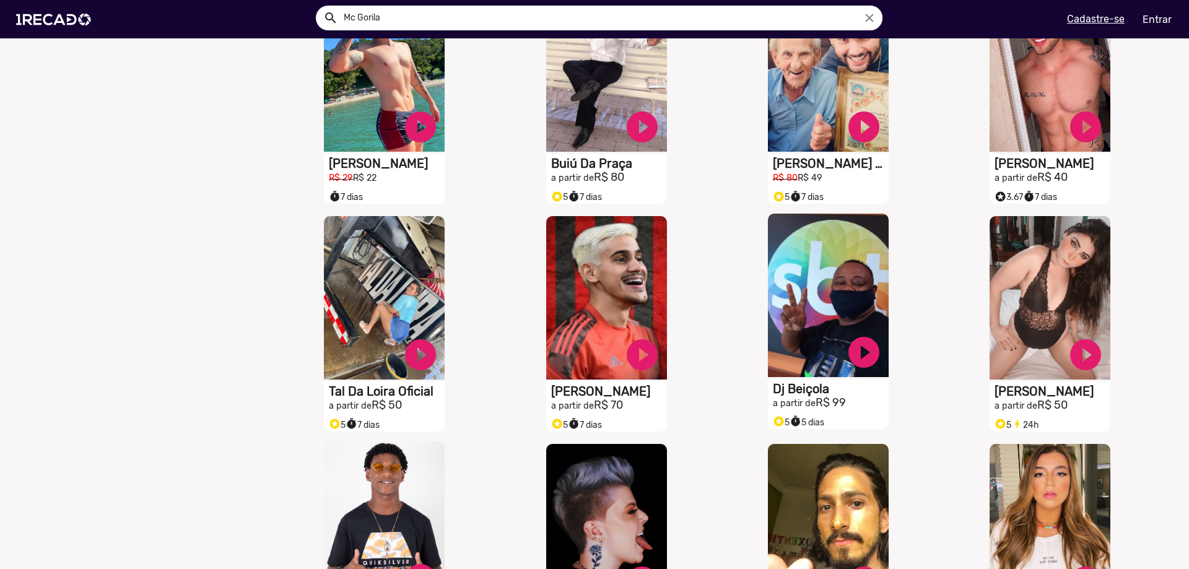
scroll to position [1722, 0]
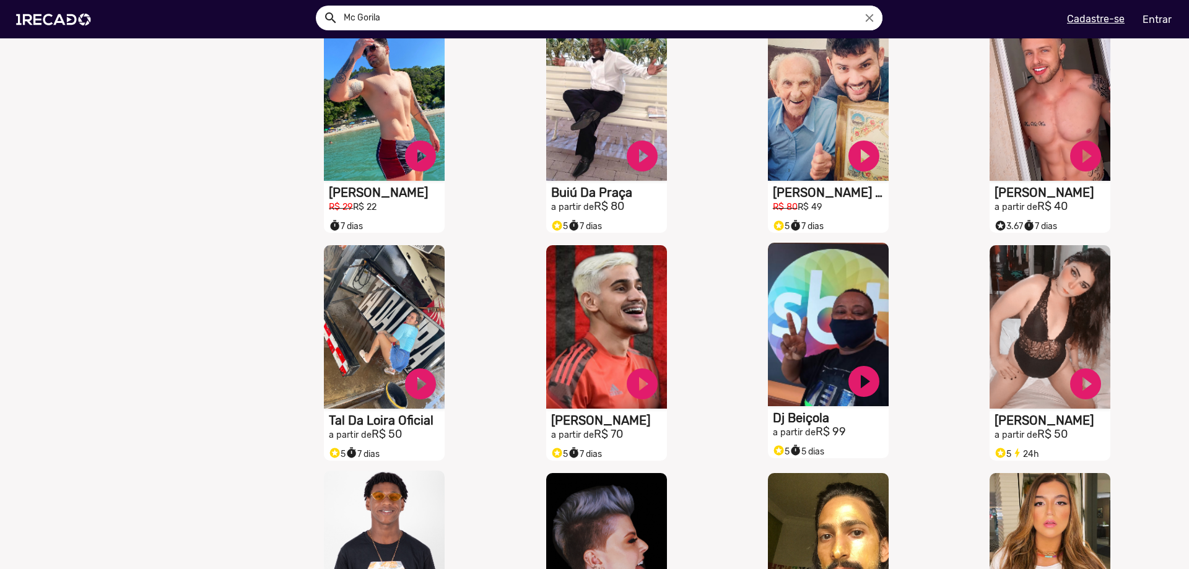
click at [866, 327] on video "S1RECADO vídeos dedicados para fãs e empresas" at bounding box center [828, 324] width 121 height 163
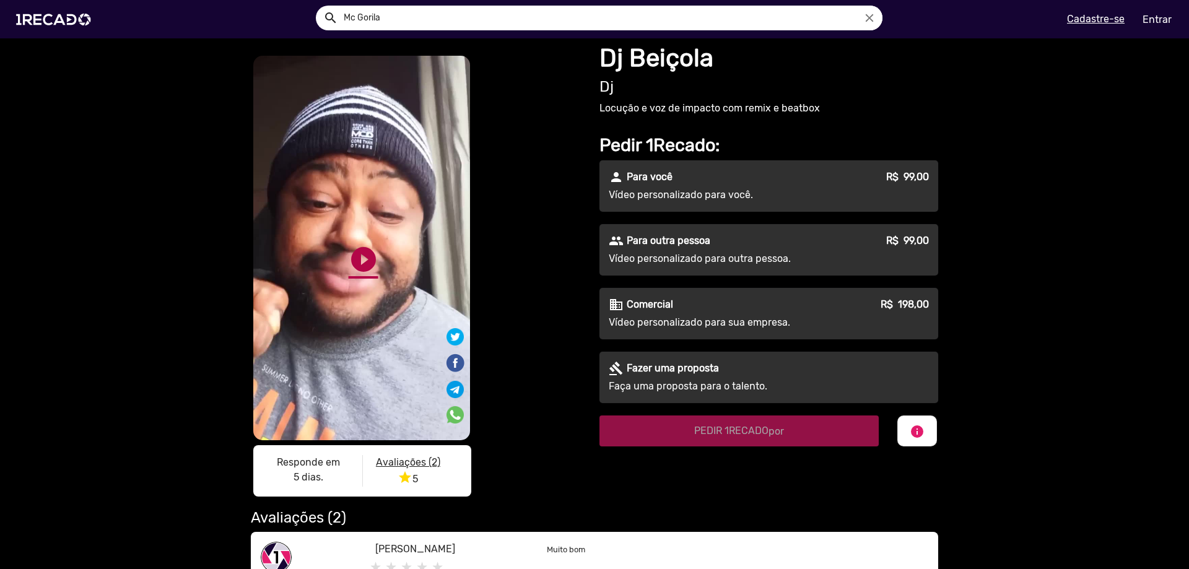
click at [361, 264] on link "play_circle_filled" at bounding box center [364, 260] width 30 height 30
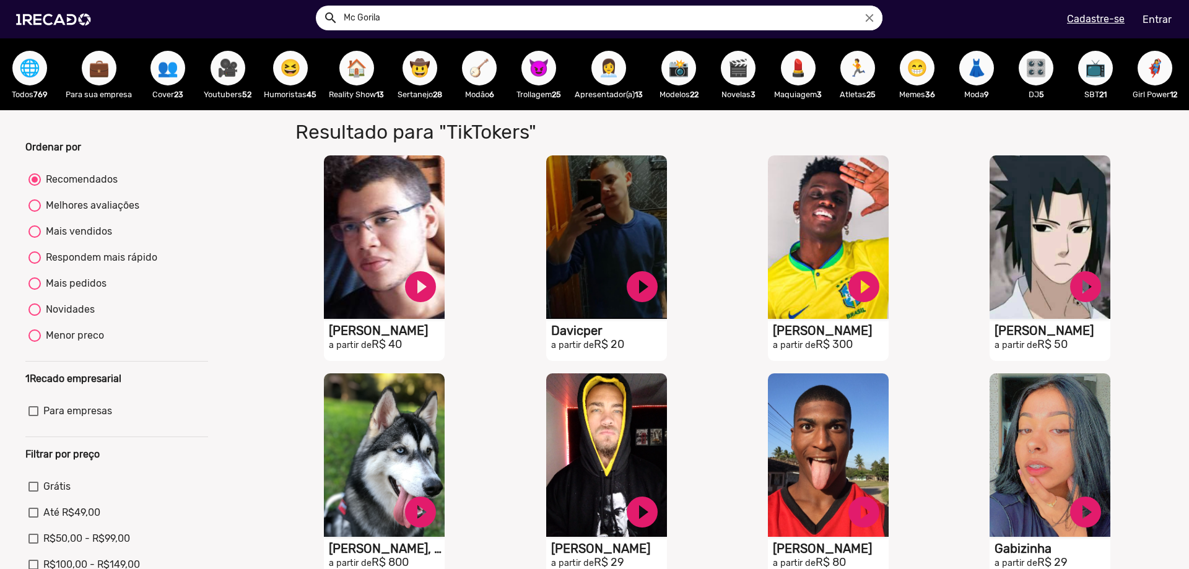
scroll to position [0, 124]
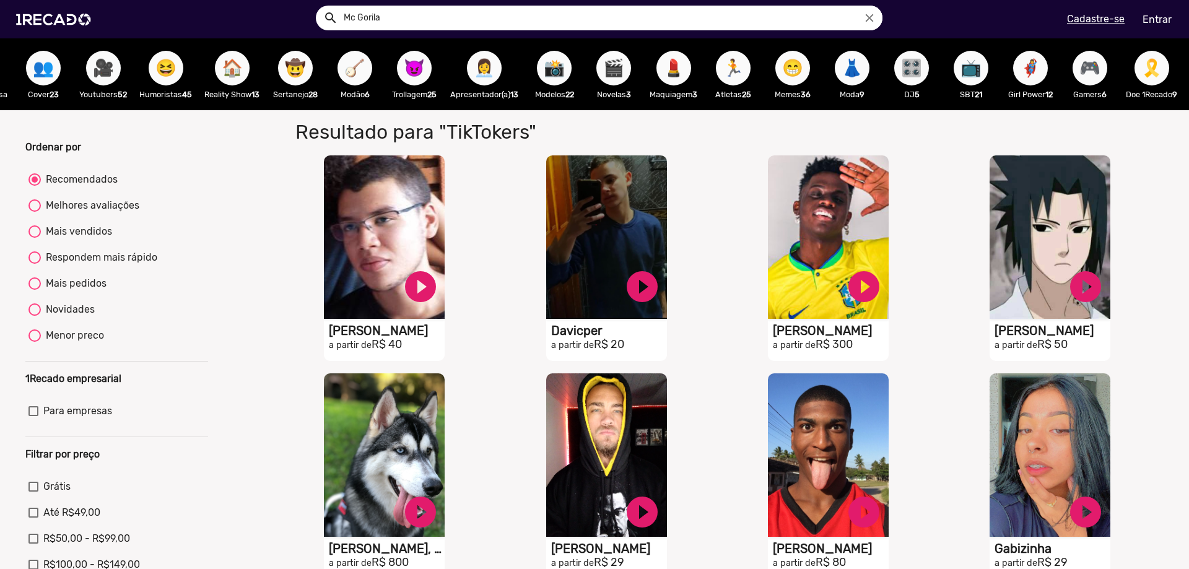
click at [414, 75] on span "😈" at bounding box center [414, 68] width 21 height 35
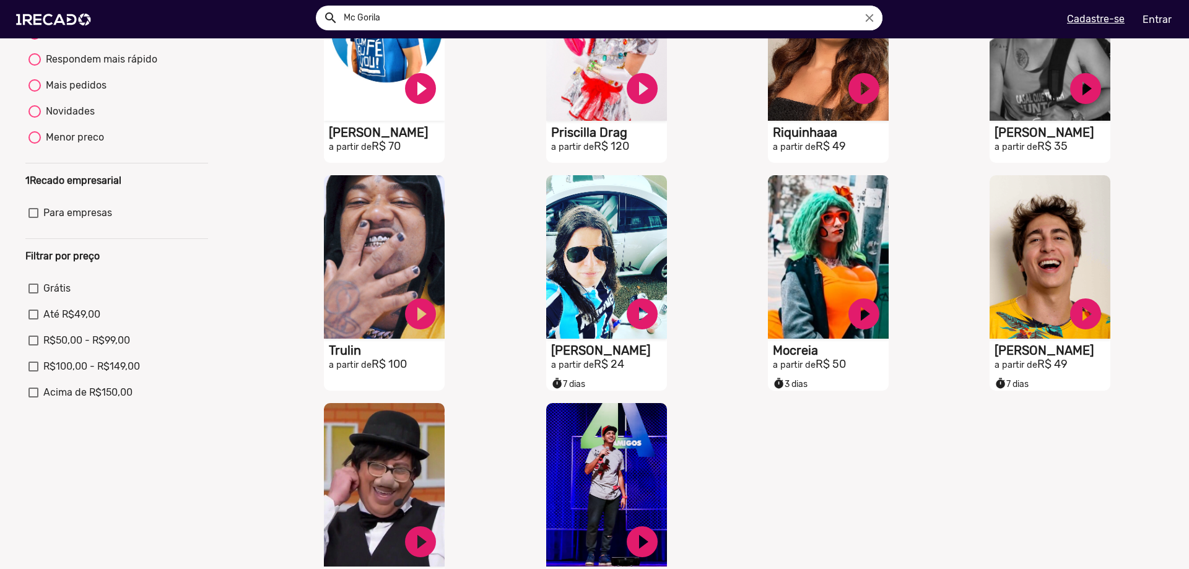
scroll to position [371, 0]
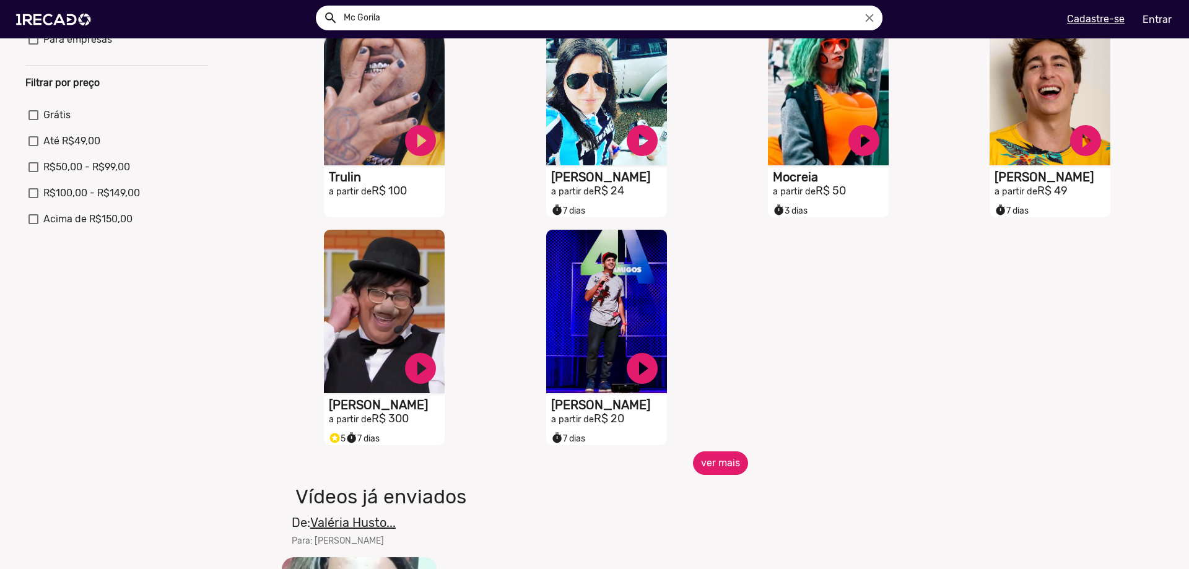
click at [725, 475] on button "ver mais" at bounding box center [720, 463] width 55 height 24
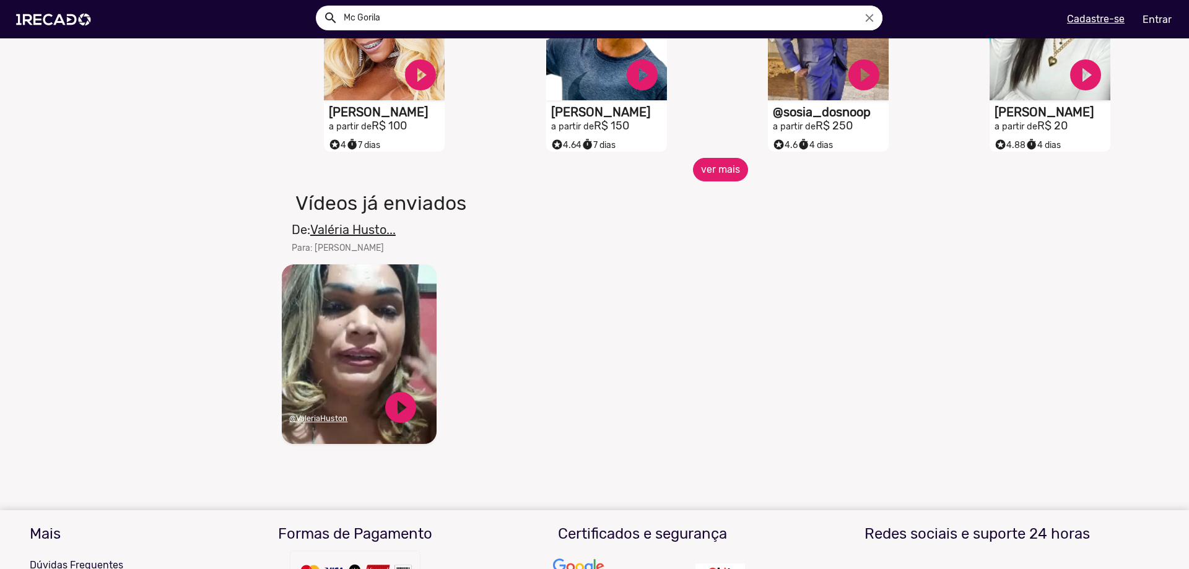
scroll to position [944, 0]
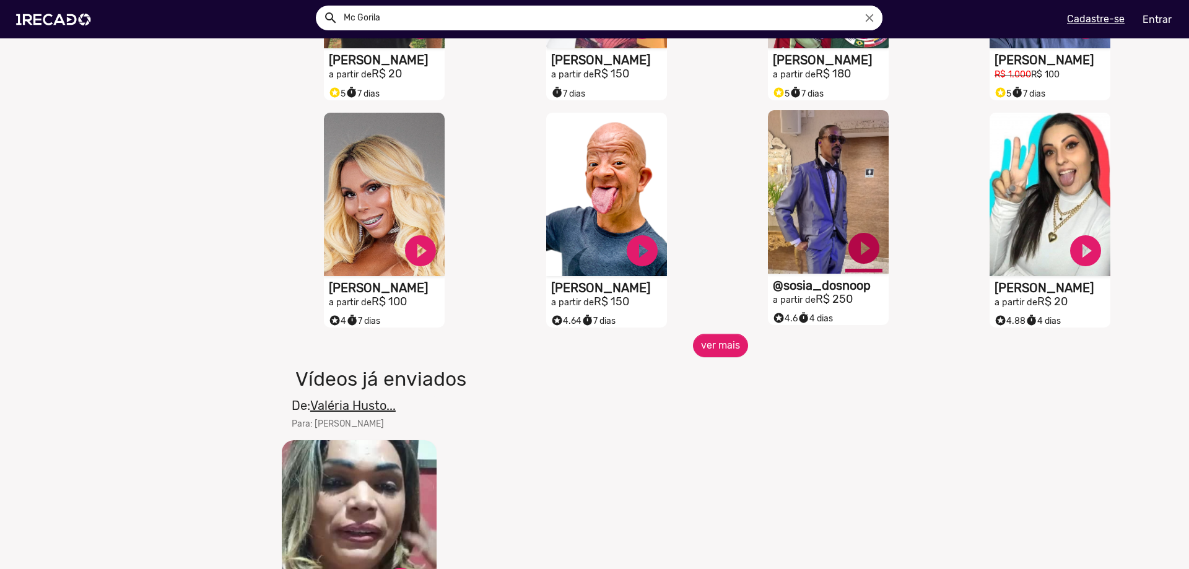
click at [858, 261] on link "play_circle_filled" at bounding box center [863, 248] width 37 height 37
click at [858, 261] on link "pause_circle" at bounding box center [863, 248] width 37 height 37
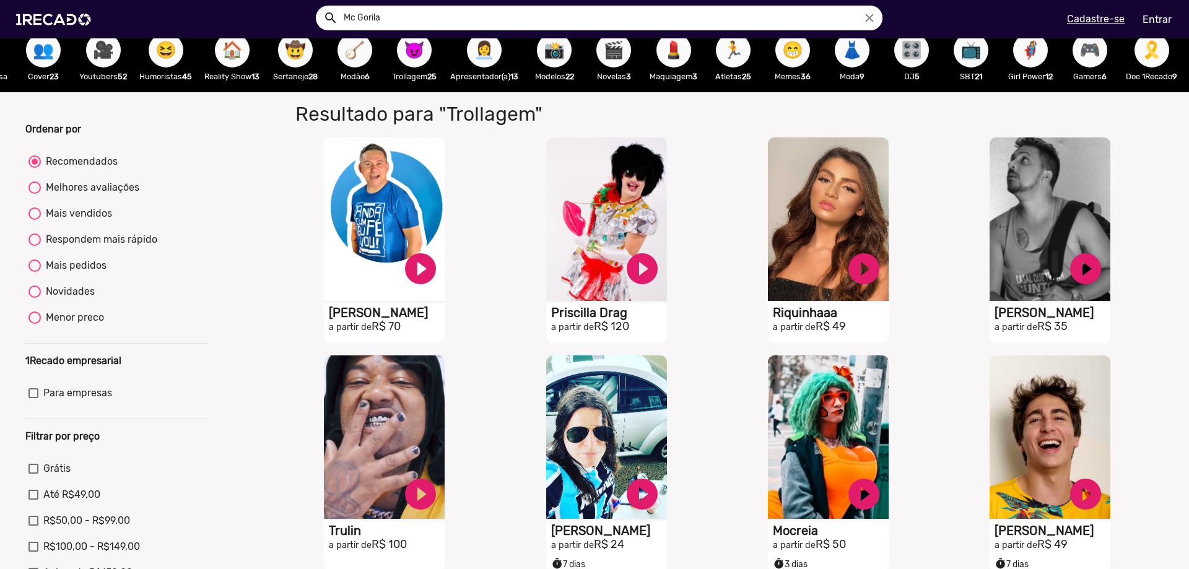
scroll to position [0, 0]
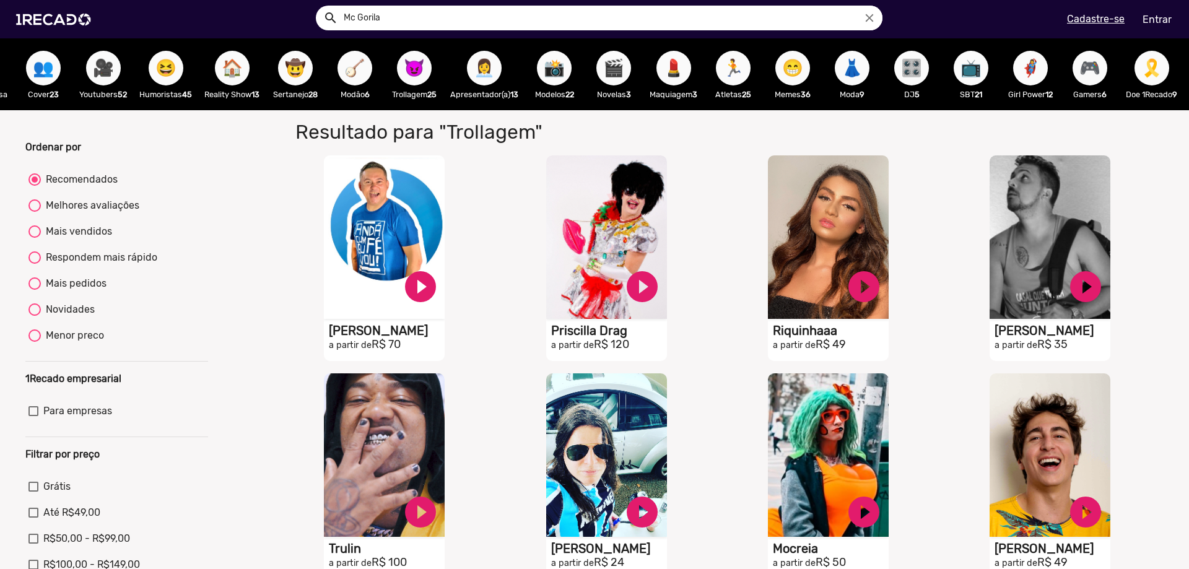
drag, startPoint x: 931, startPoint y: 430, endPoint x: 906, endPoint y: 187, distance: 244.6
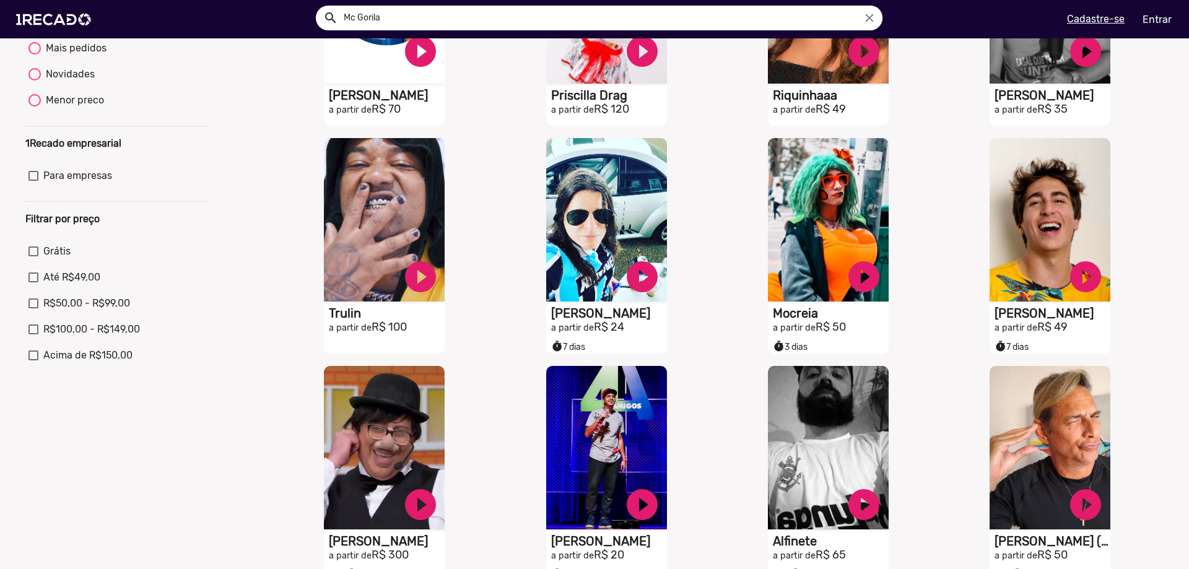
scroll to position [248, 0]
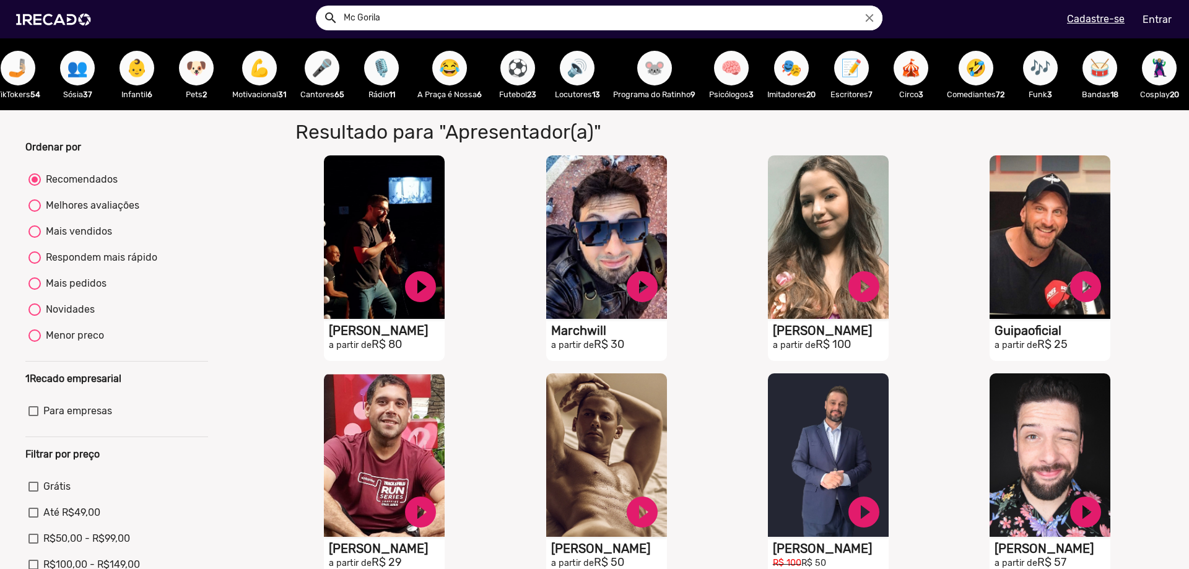
scroll to position [0, 1347]
click at [965, 72] on span "🤣" at bounding box center [975, 68] width 21 height 35
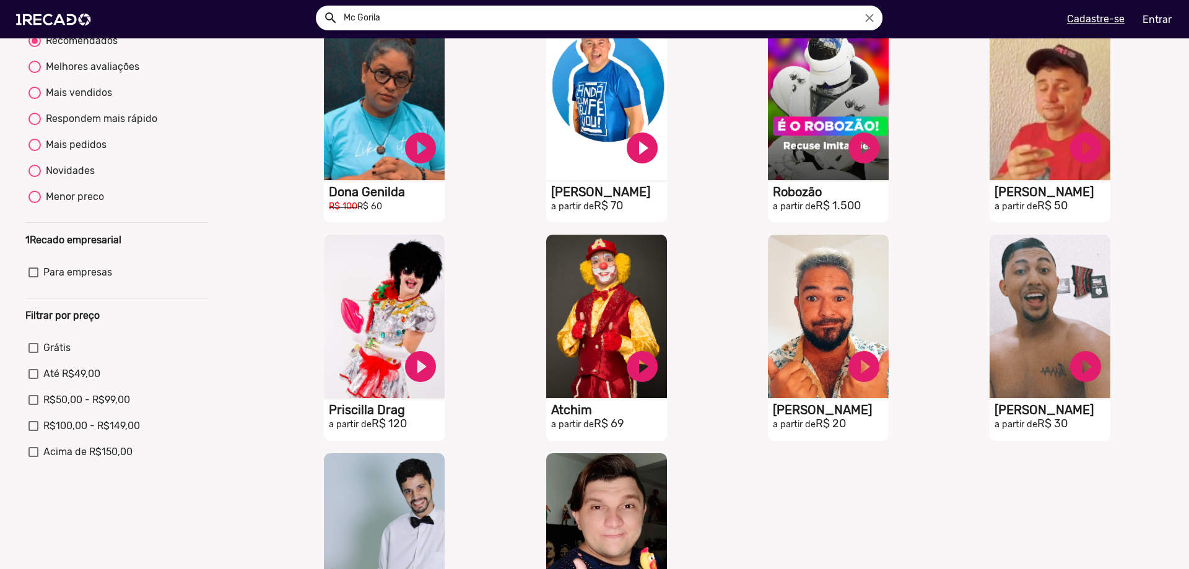
scroll to position [310, 0]
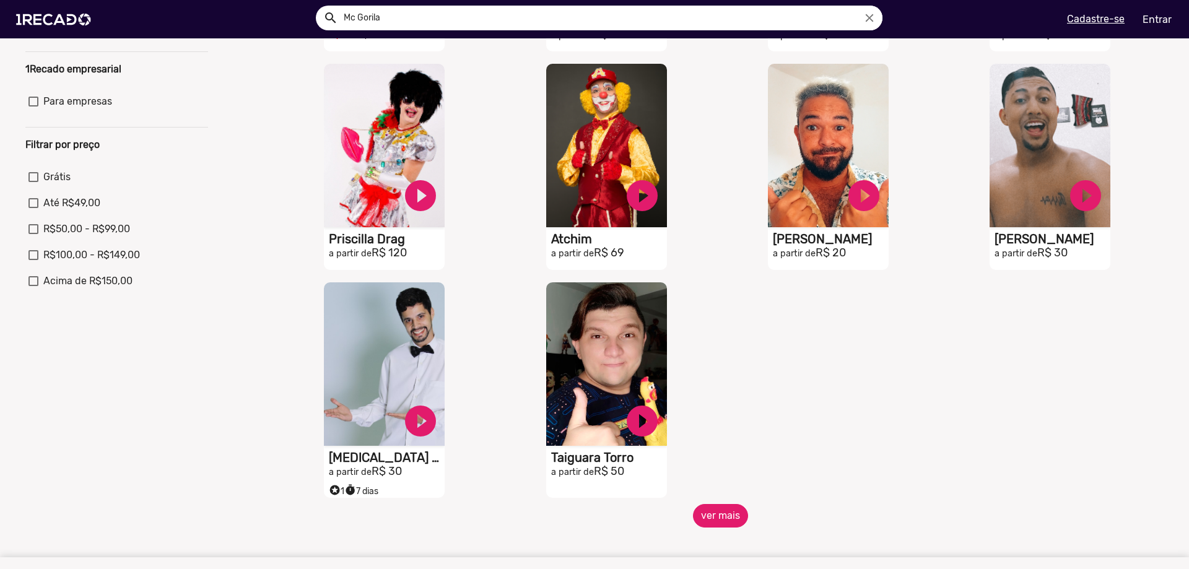
click at [721, 526] on button "ver mais" at bounding box center [720, 516] width 55 height 24
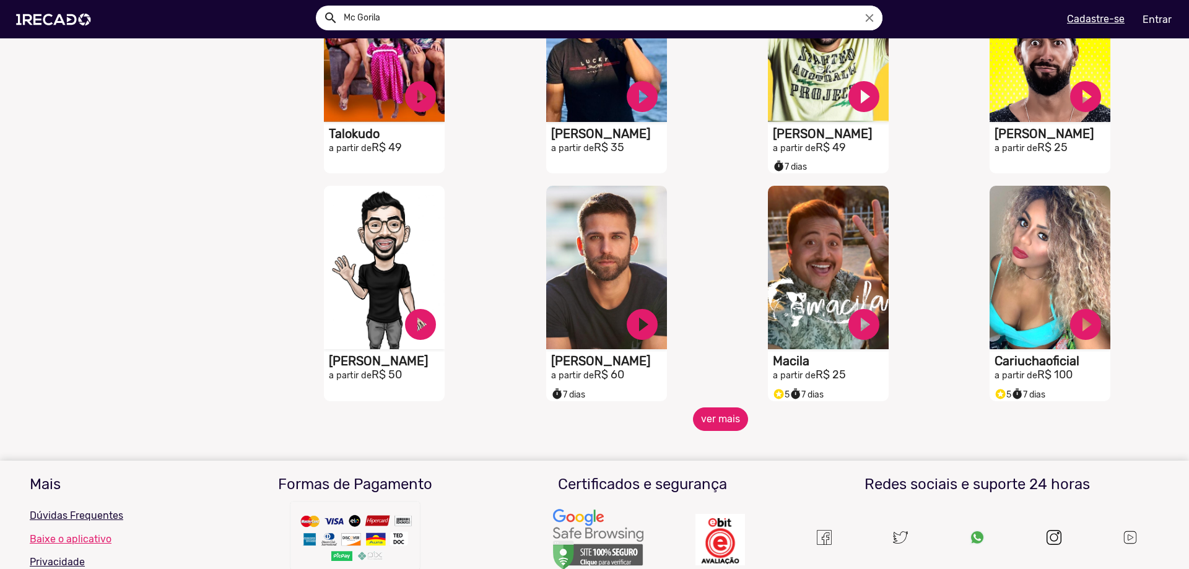
scroll to position [1008, 0]
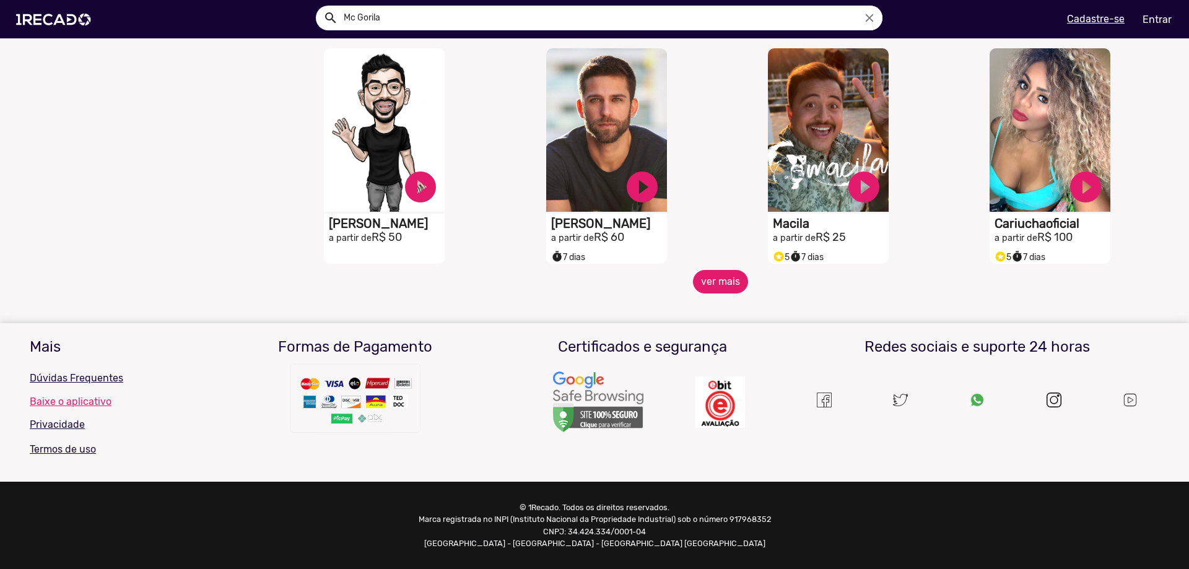
click at [718, 288] on button "ver mais" at bounding box center [720, 282] width 55 height 24
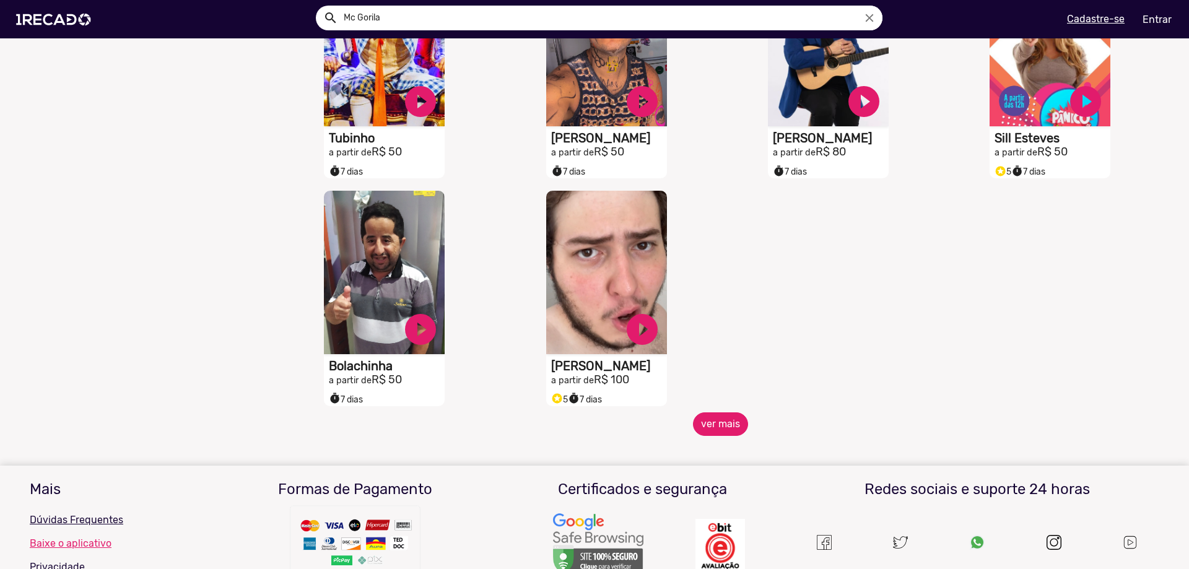
scroll to position [1565, 0]
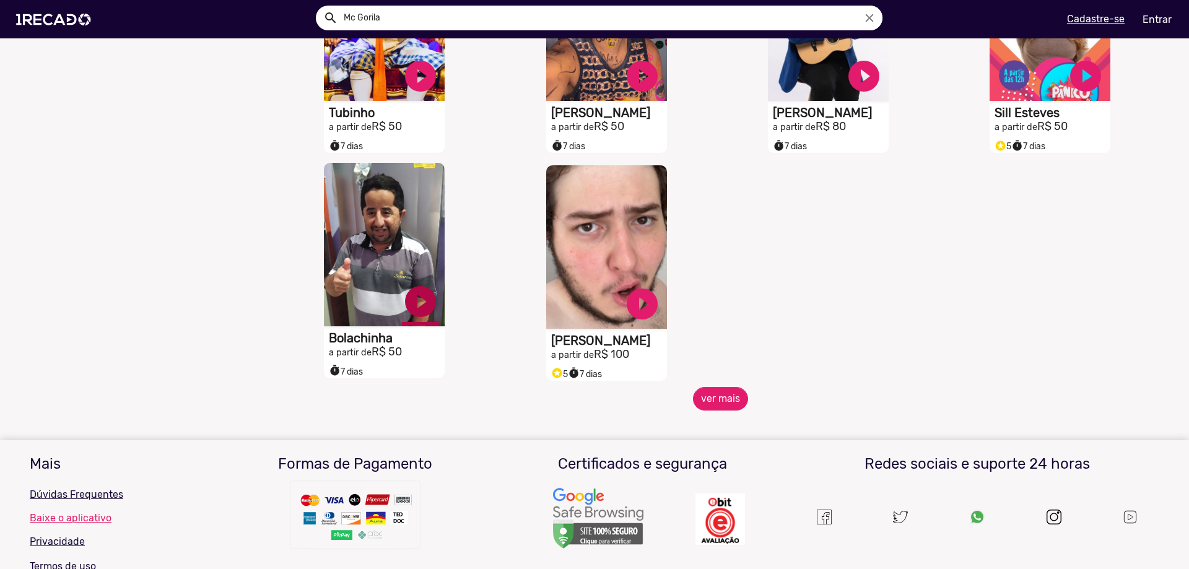
click at [418, 308] on link "play_circle_filled" at bounding box center [420, 301] width 37 height 37
click at [422, 315] on link "pause_circle" at bounding box center [420, 301] width 37 height 37
click at [709, 410] on button "ver mais" at bounding box center [720, 399] width 55 height 24
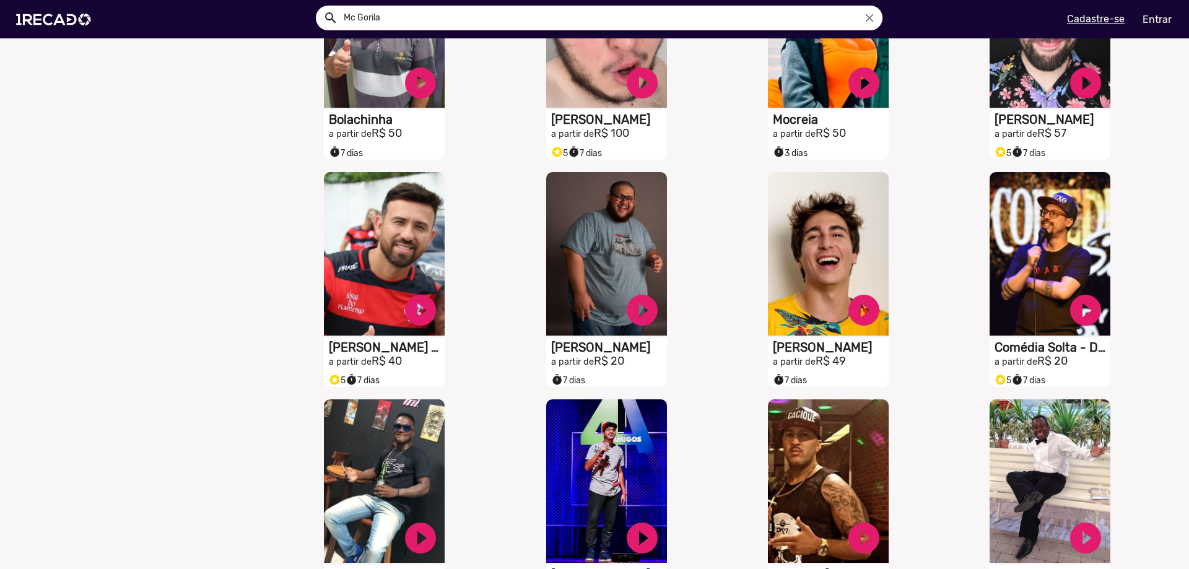
scroll to position [1937, 0]
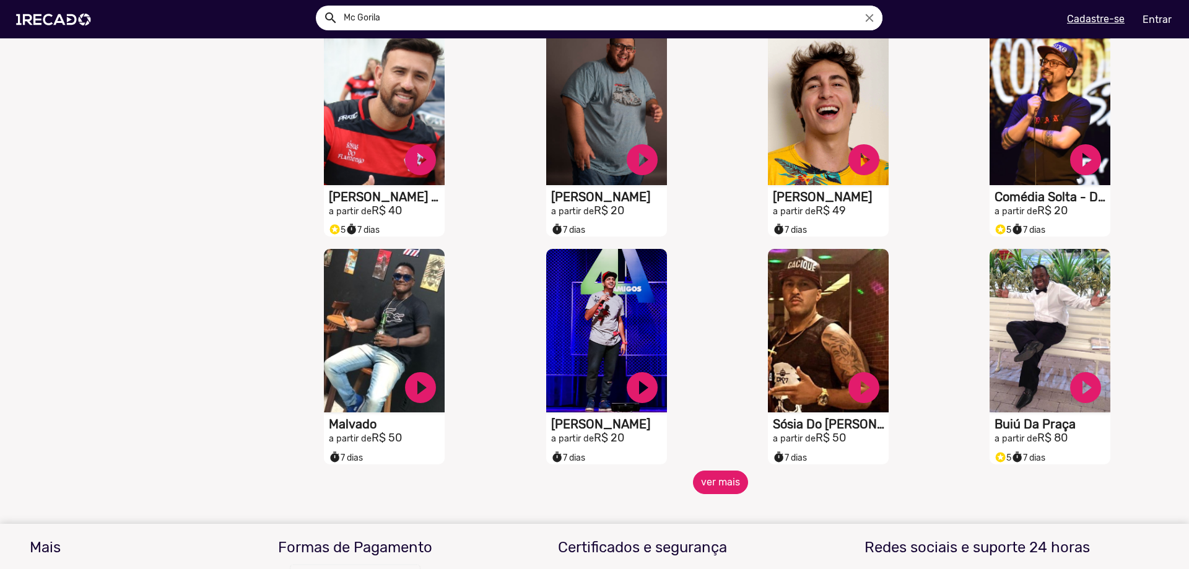
click at [715, 494] on button "ver mais" at bounding box center [720, 483] width 55 height 24
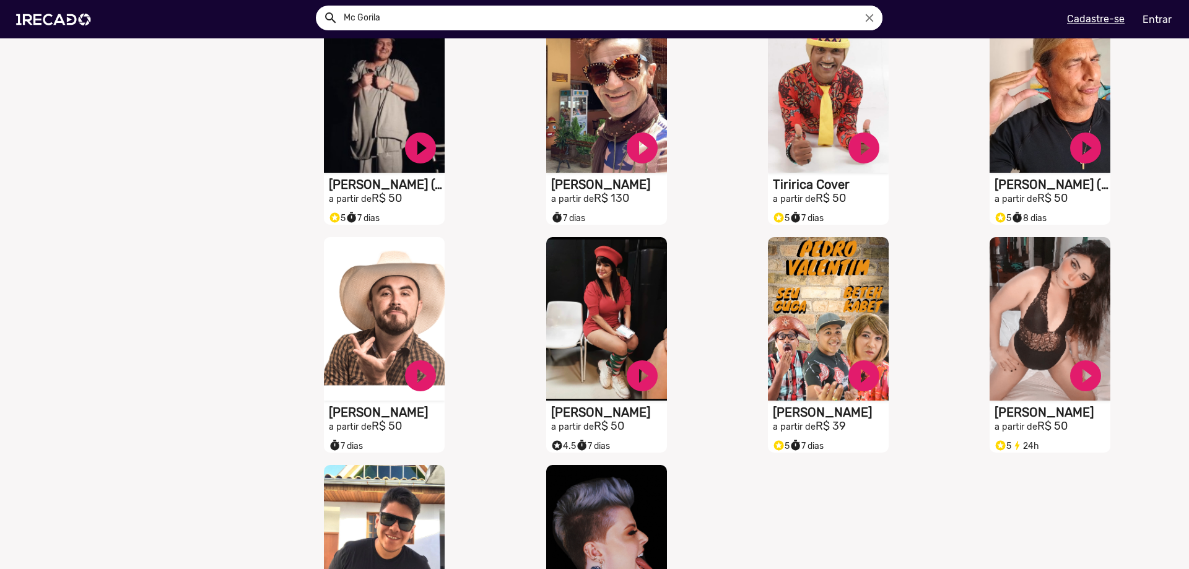
scroll to position [2432, 0]
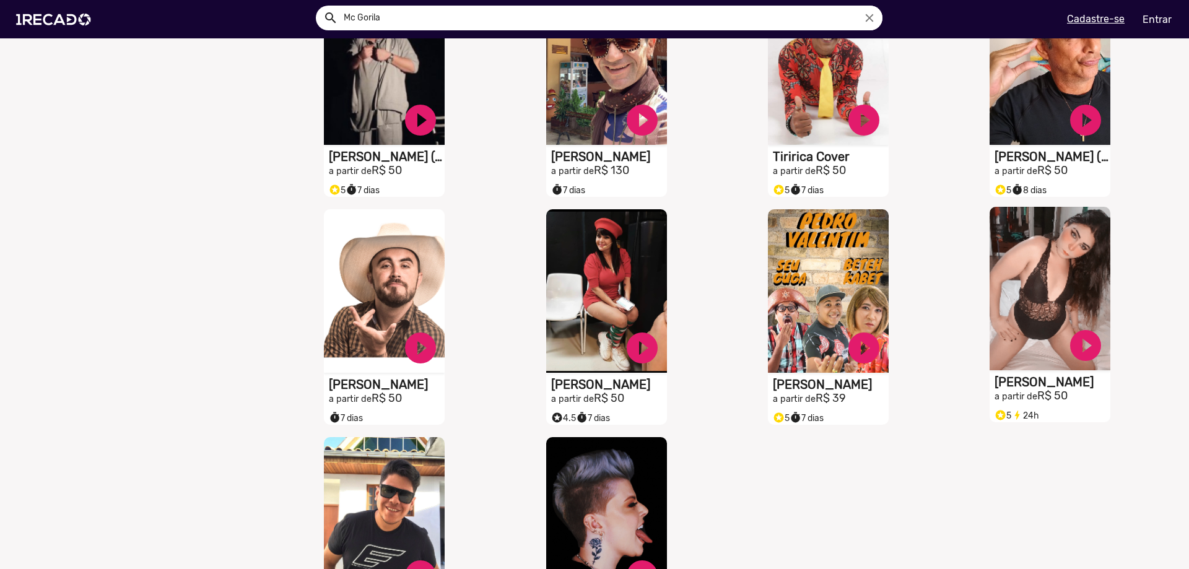
click at [1031, 271] on video "S1RECADO vídeos dedicados para fãs e empresas" at bounding box center [1049, 288] width 121 height 163
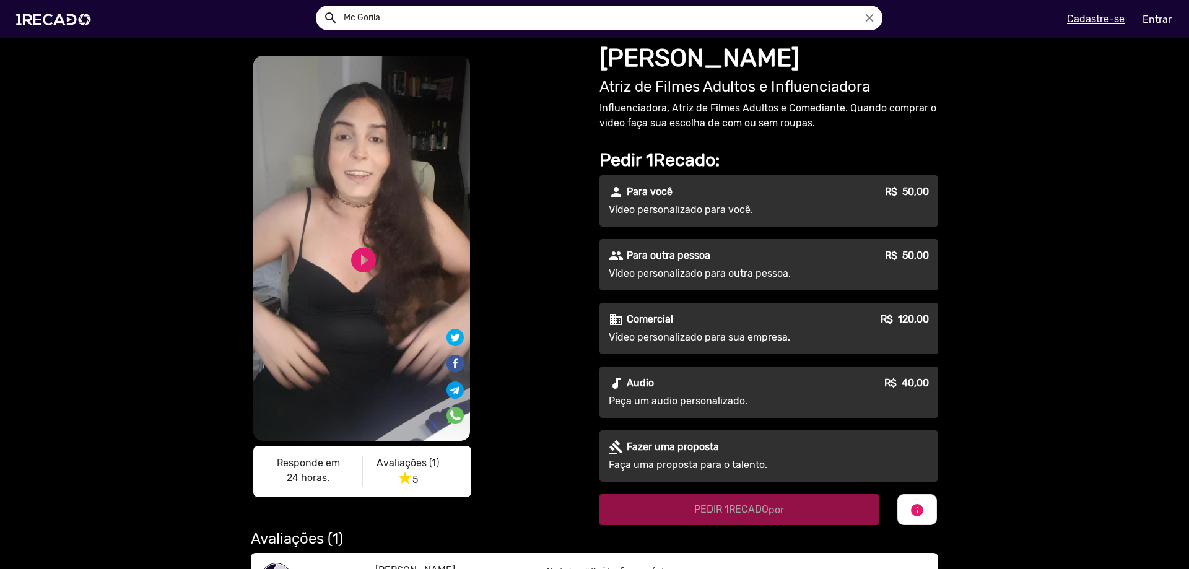
drag, startPoint x: 607, startPoint y: 94, endPoint x: 944, endPoint y: 88, distance: 336.9
click at [944, 88] on div "S1RECADO vídeos dedicados para fãs e empresas S1RECADO vídeos dedicados para fã…" at bounding box center [594, 328] width 1189 height 580
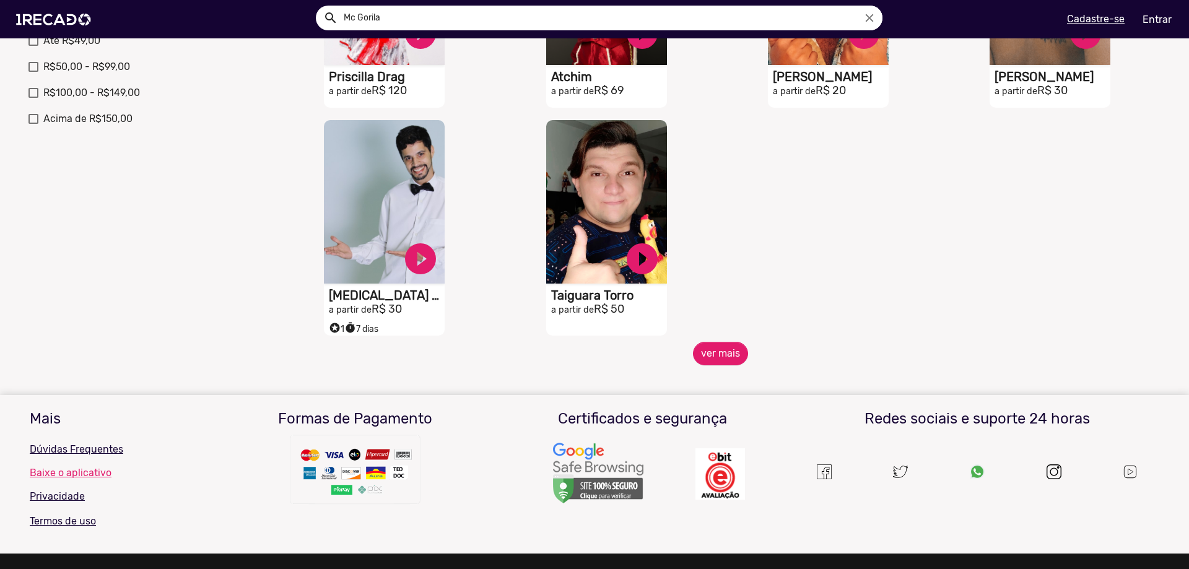
scroll to position [552, 0]
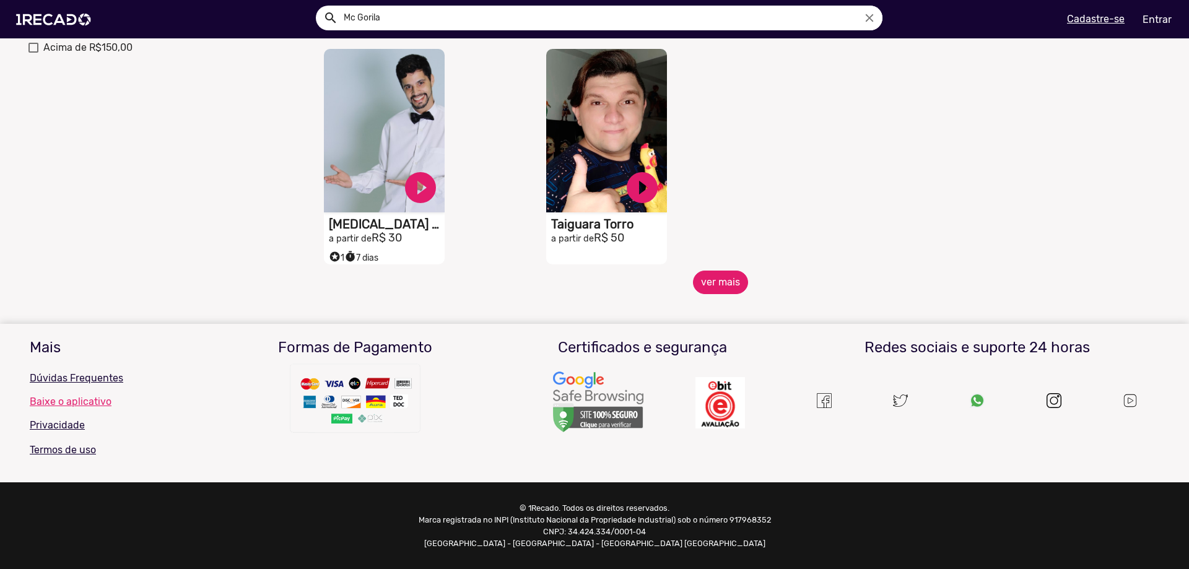
click at [716, 284] on button "ver mais" at bounding box center [720, 283] width 55 height 24
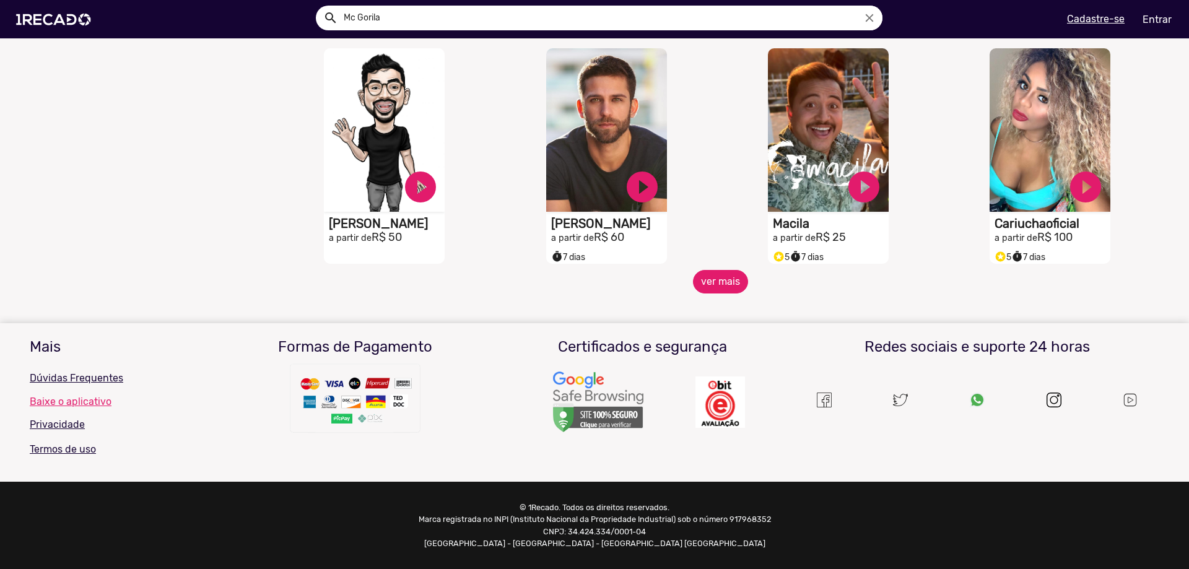
scroll to position [1008, 0]
click at [718, 276] on button "ver mais" at bounding box center [720, 282] width 55 height 24
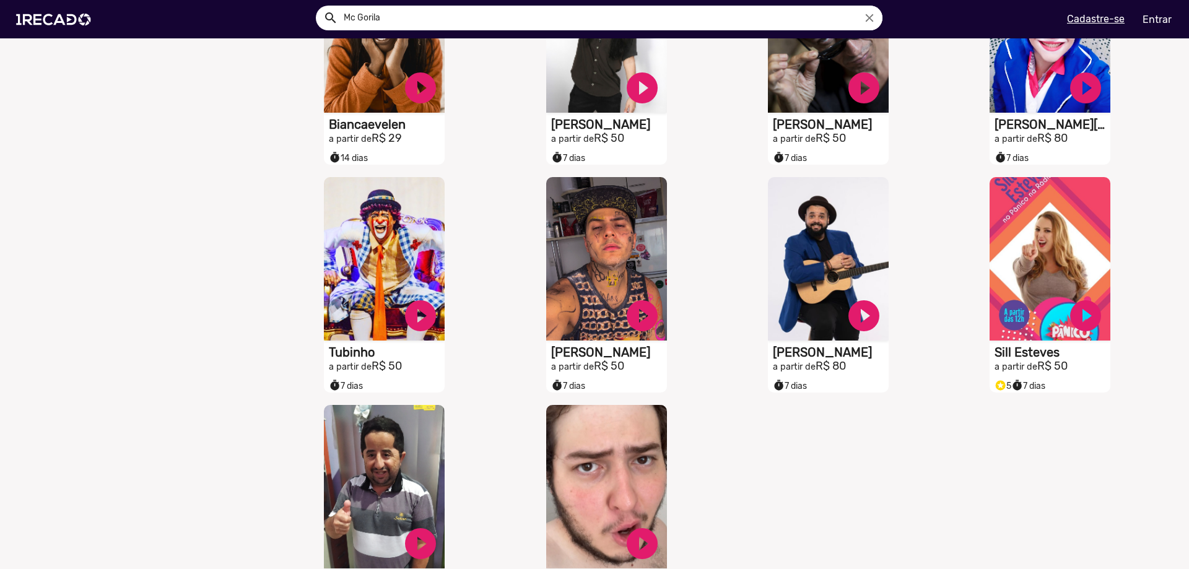
scroll to position [1503, 0]
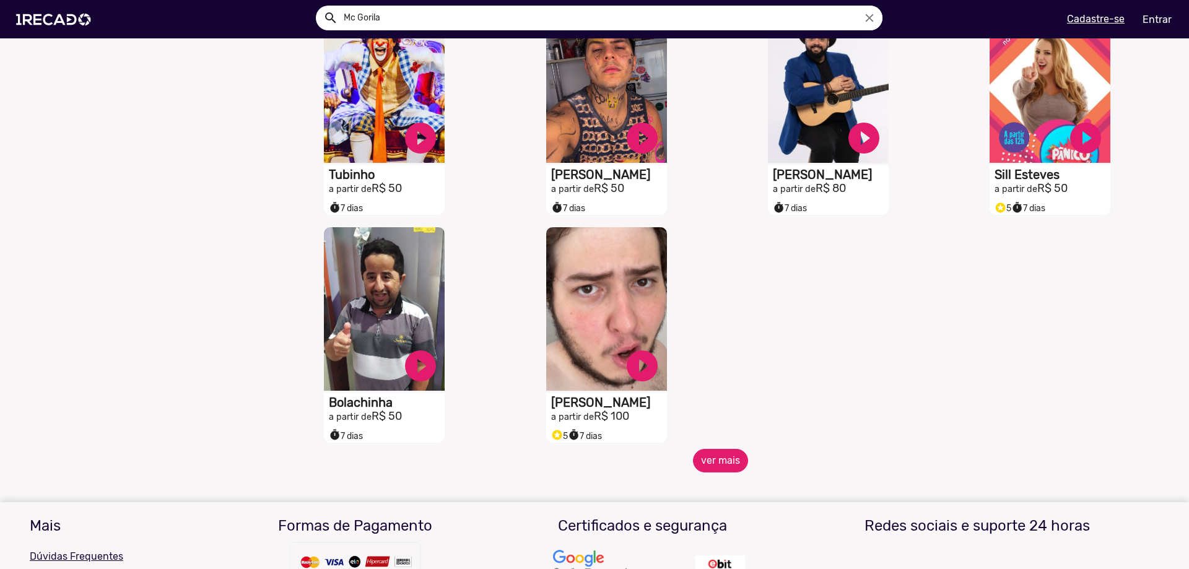
click at [704, 469] on button "ver mais" at bounding box center [720, 461] width 55 height 24
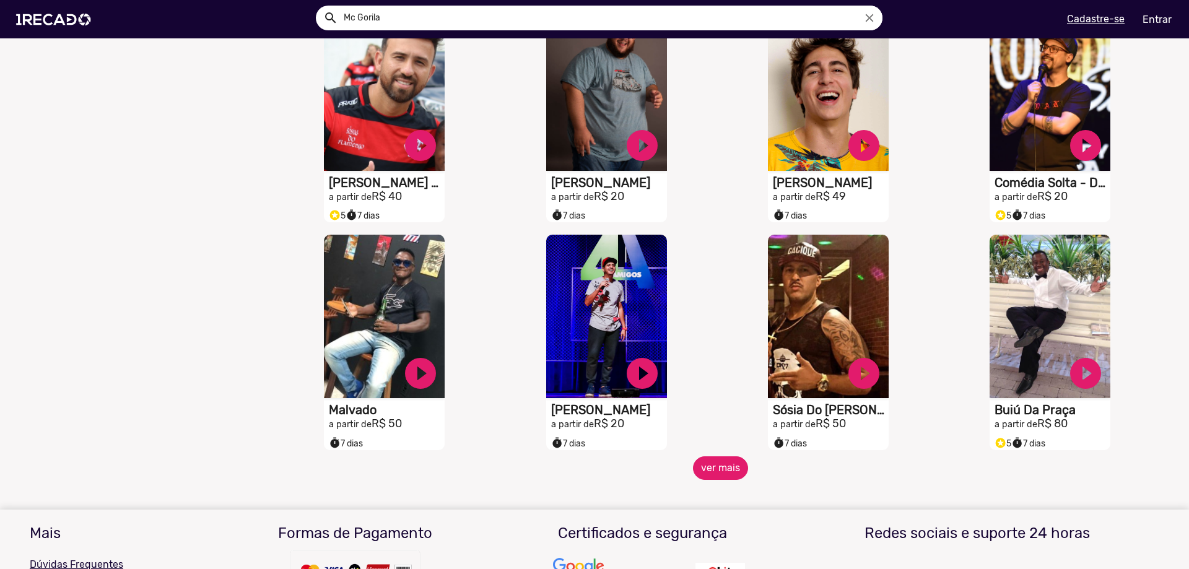
scroll to position [2146, 0]
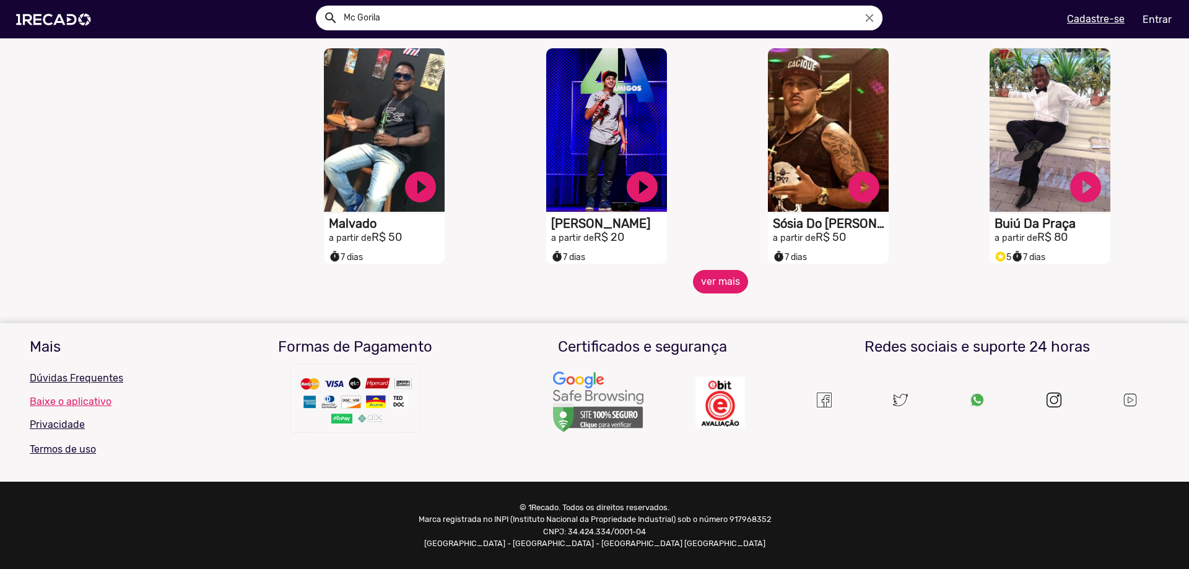
click at [721, 278] on button "ver mais" at bounding box center [720, 282] width 55 height 24
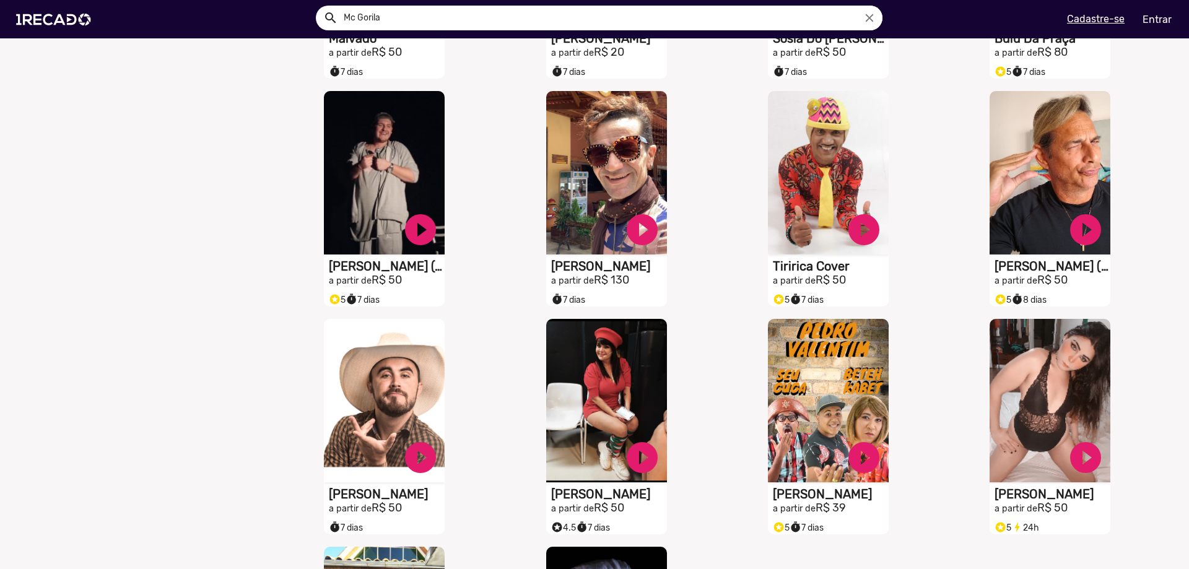
scroll to position [2580, 0]
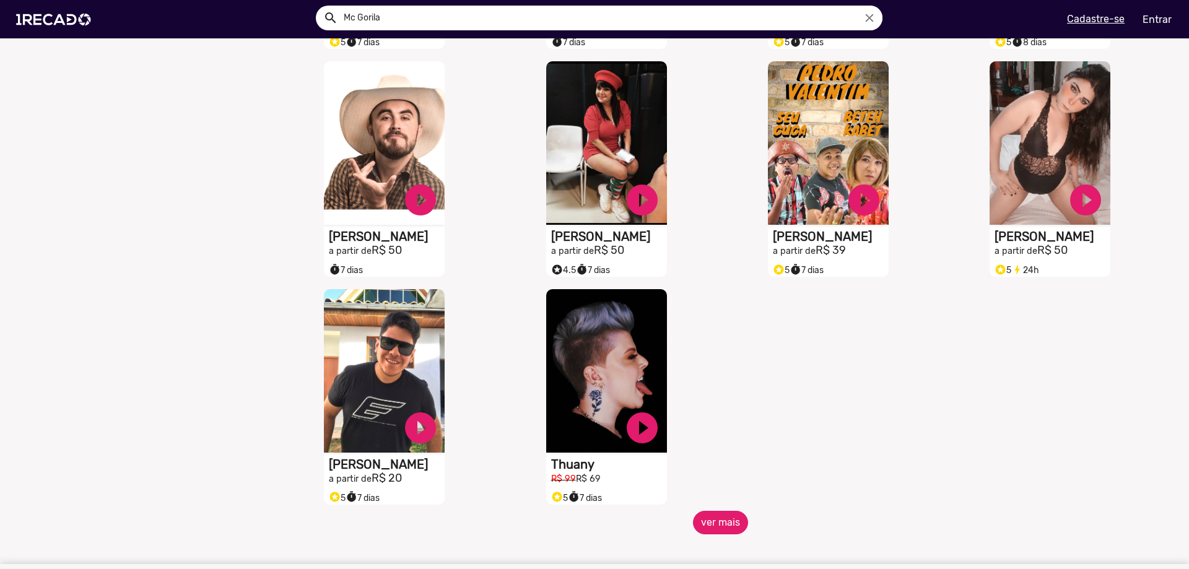
click at [713, 527] on button "ver mais" at bounding box center [720, 523] width 55 height 24
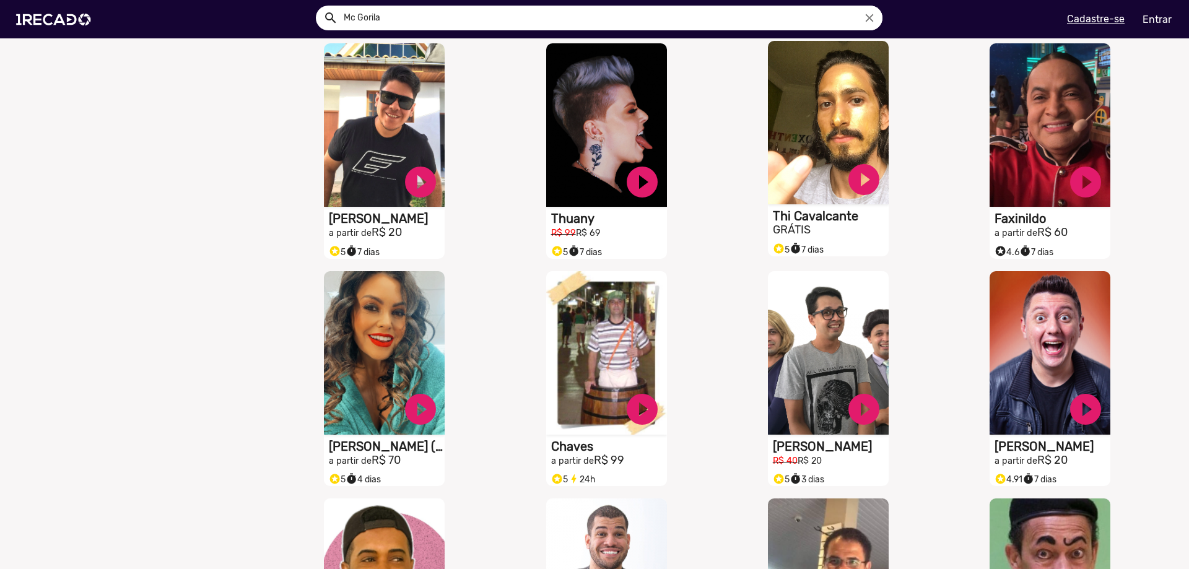
scroll to position [3013, 0]
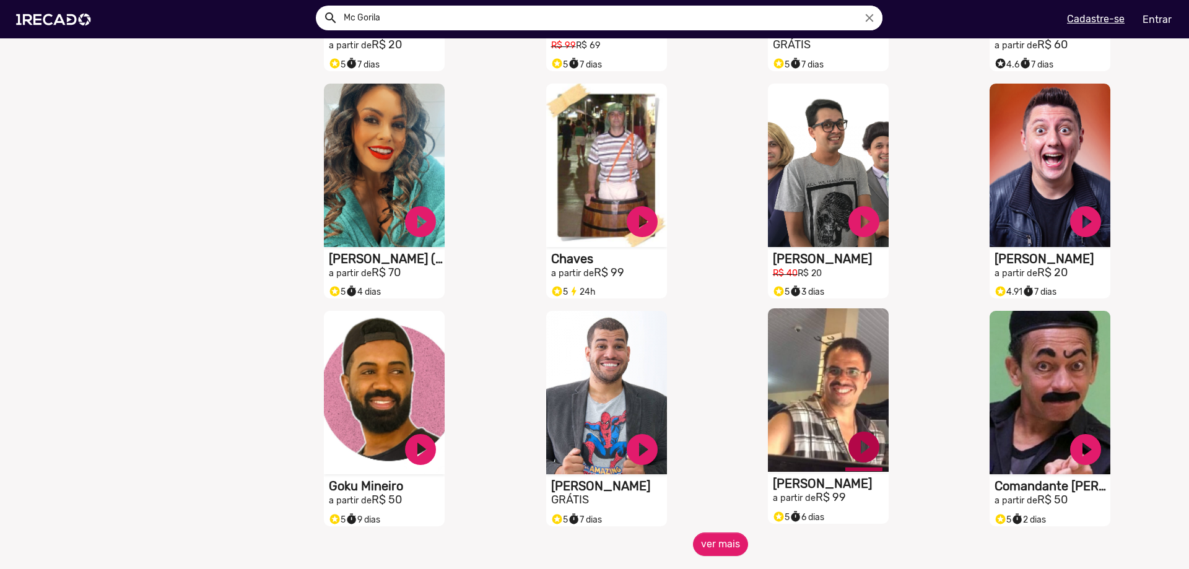
click at [859, 461] on link "play_circle_filled" at bounding box center [863, 446] width 37 height 37
click at [859, 460] on link "pause_circle" at bounding box center [863, 446] width 37 height 37
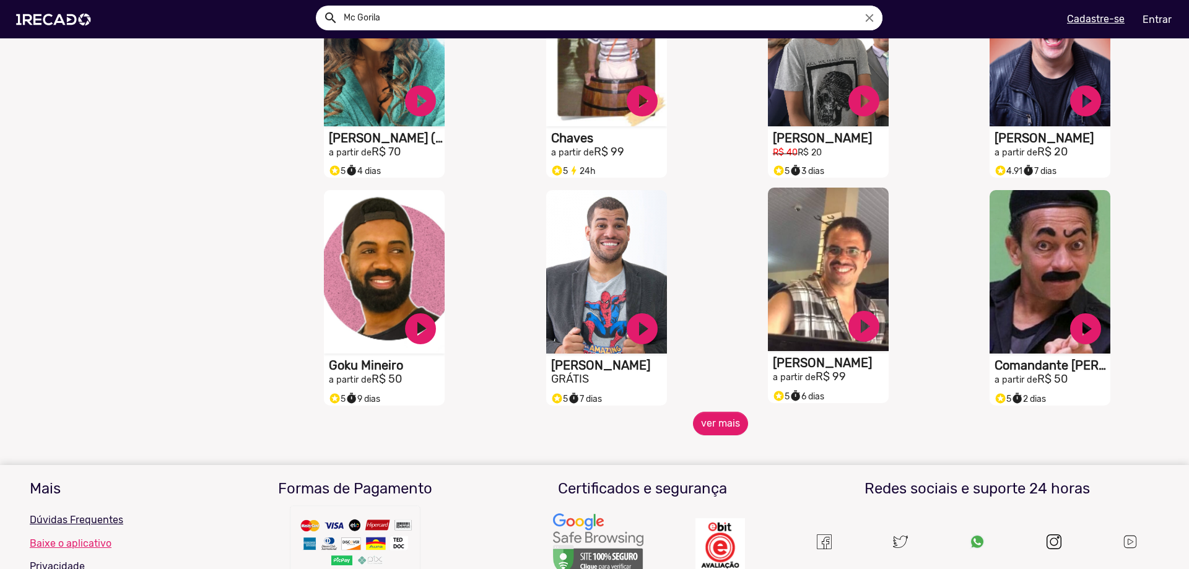
scroll to position [3137, 0]
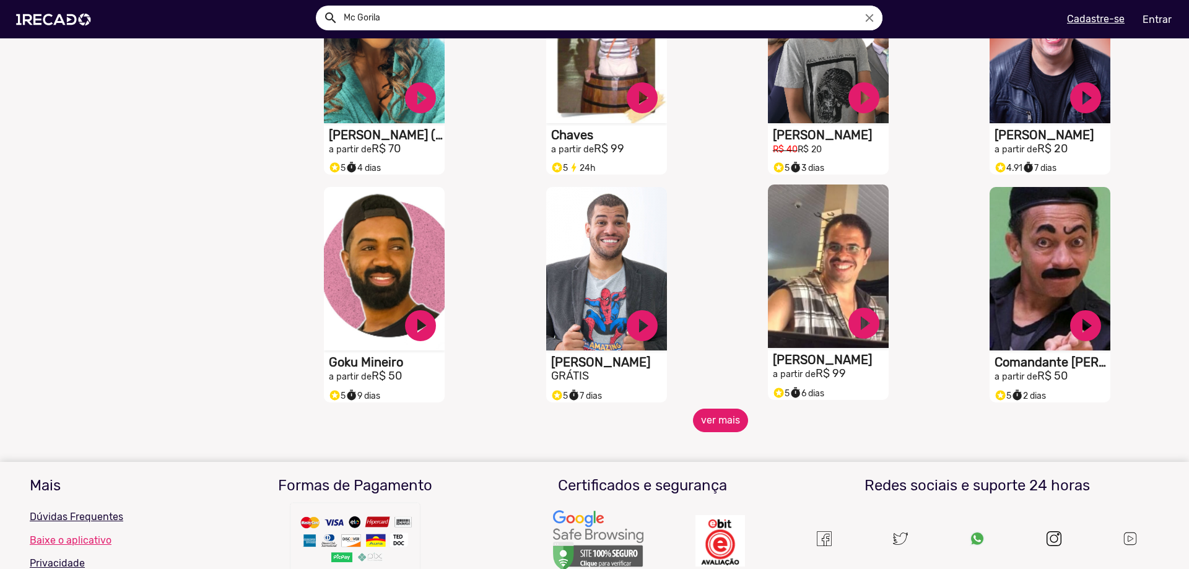
click at [721, 432] on button "ver mais" at bounding box center [720, 421] width 55 height 24
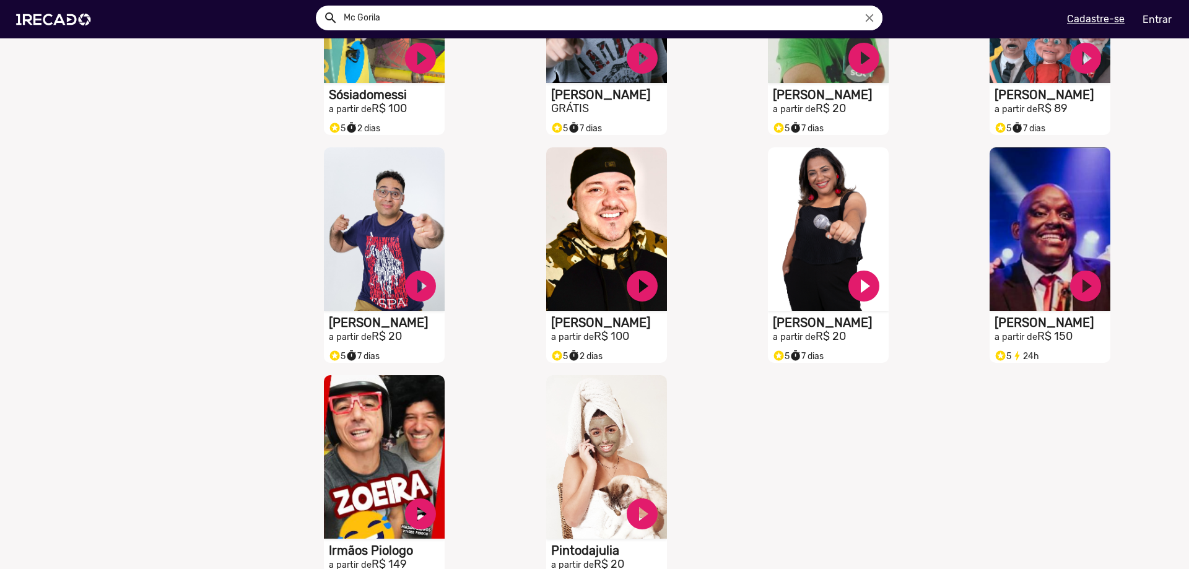
scroll to position [3942, 0]
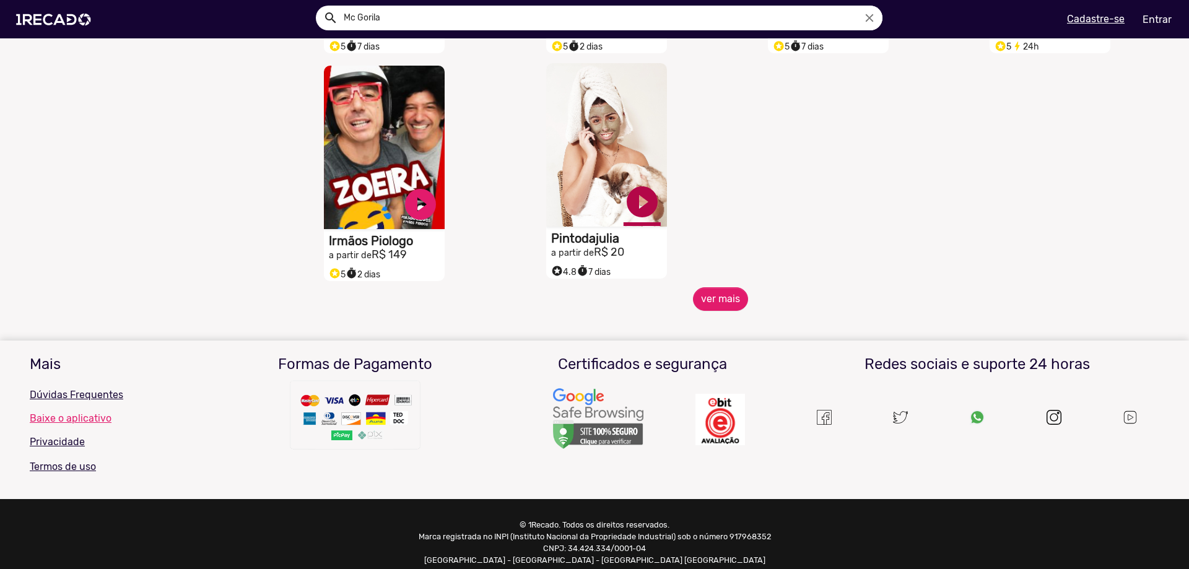
click at [641, 220] on link "play_circle_filled" at bounding box center [641, 201] width 37 height 37
click at [639, 217] on link "pause_circle" at bounding box center [641, 201] width 37 height 37
click at [731, 311] on button "ver mais" at bounding box center [720, 299] width 55 height 24
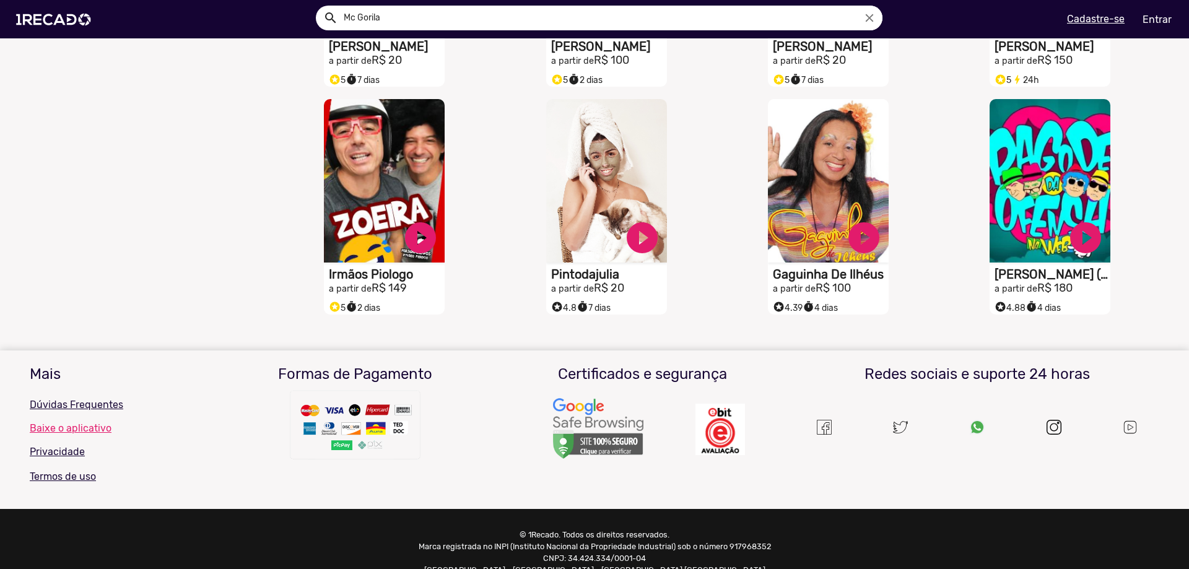
scroll to position [3880, 0]
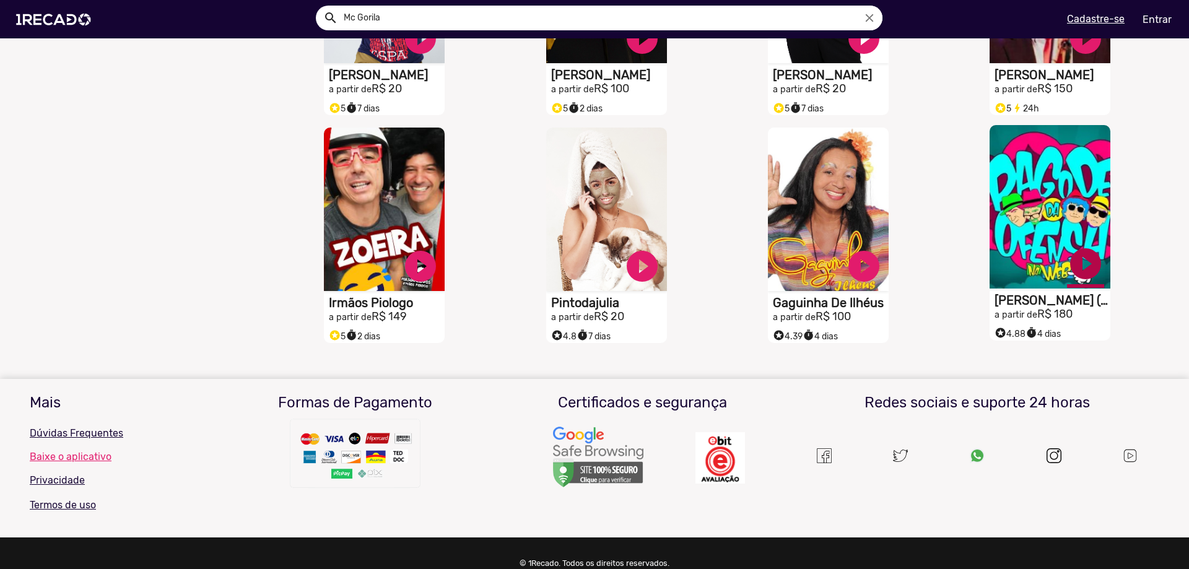
click at [1076, 275] on link "play_circle_filled" at bounding box center [1085, 263] width 37 height 37
click at [1079, 275] on link "pause_circle" at bounding box center [1085, 263] width 37 height 37
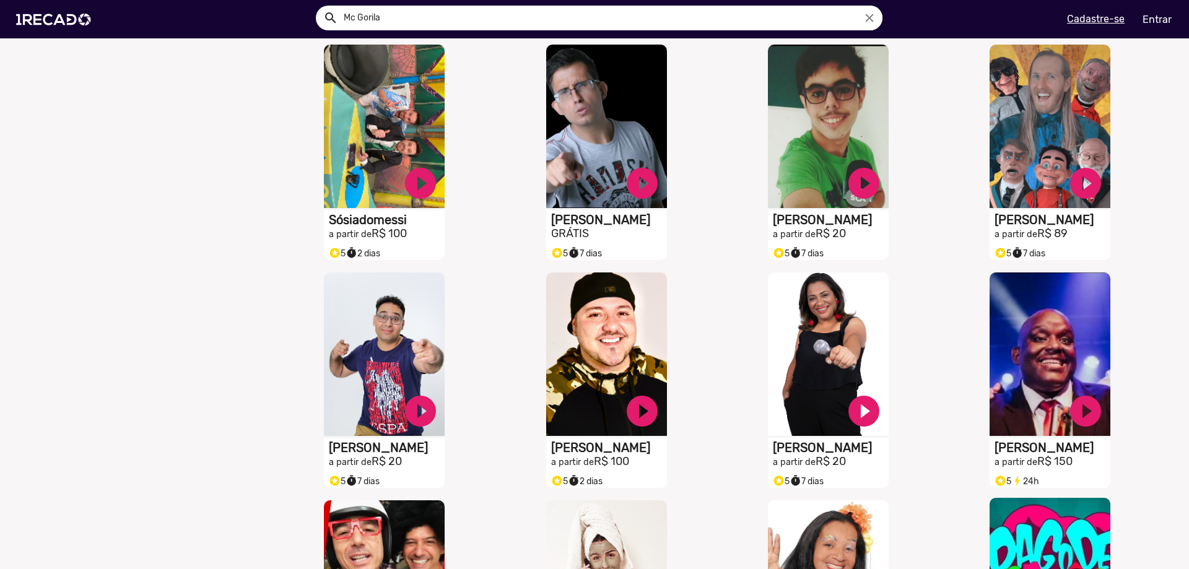
scroll to position [3385, 0]
